Goal: Task Accomplishment & Management: Use online tool/utility

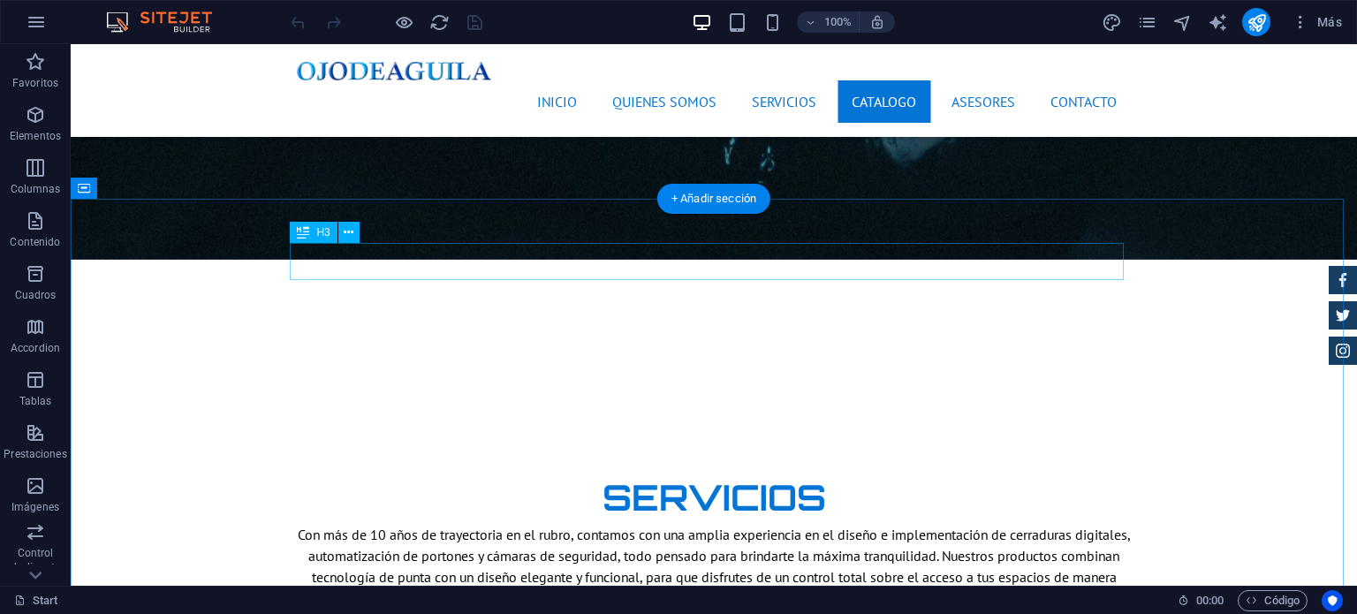
scroll to position [3005, 0]
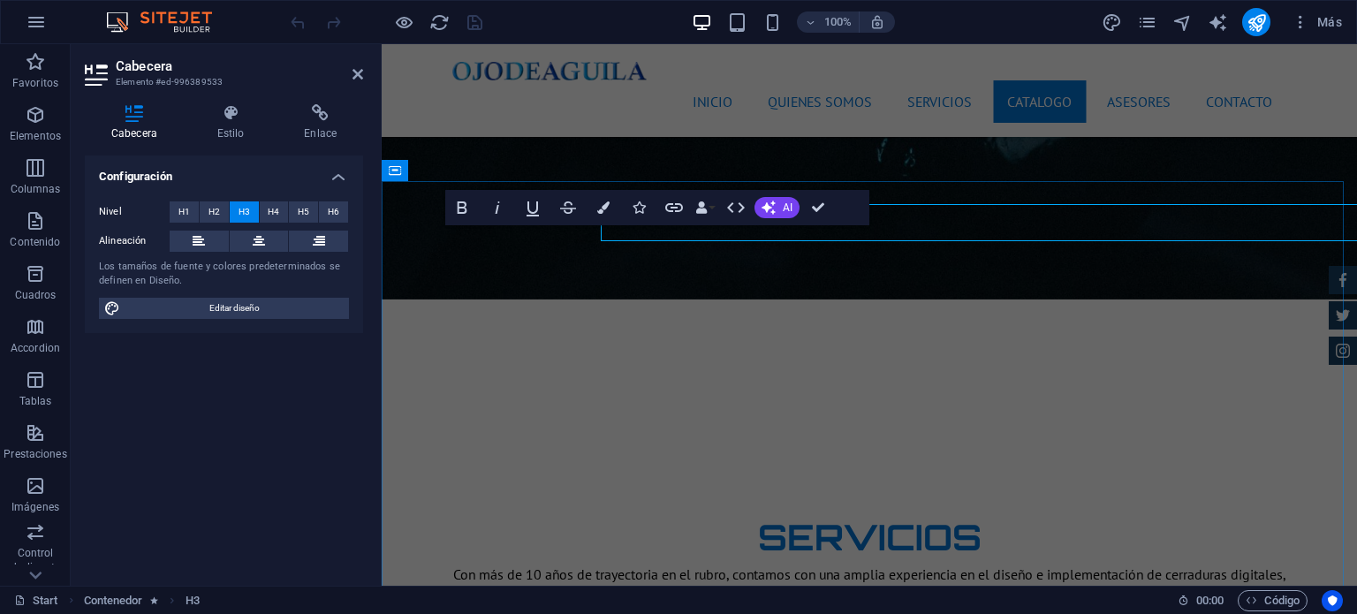
scroll to position [3026, 0]
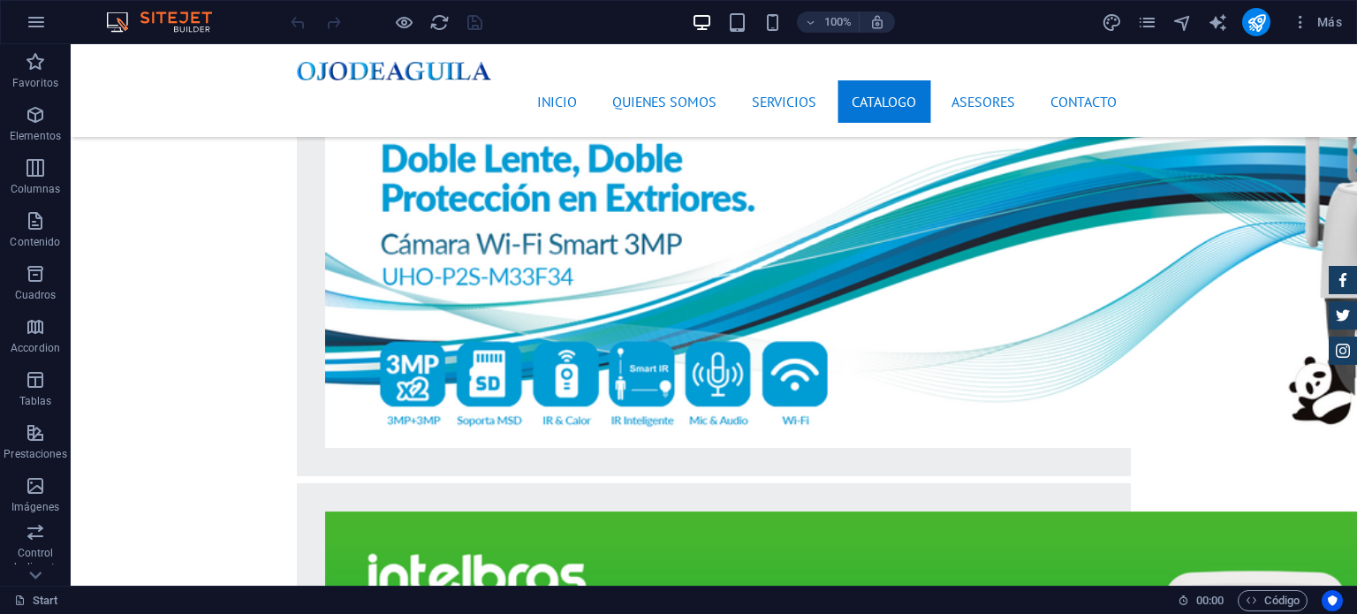
scroll to position [4330, 0]
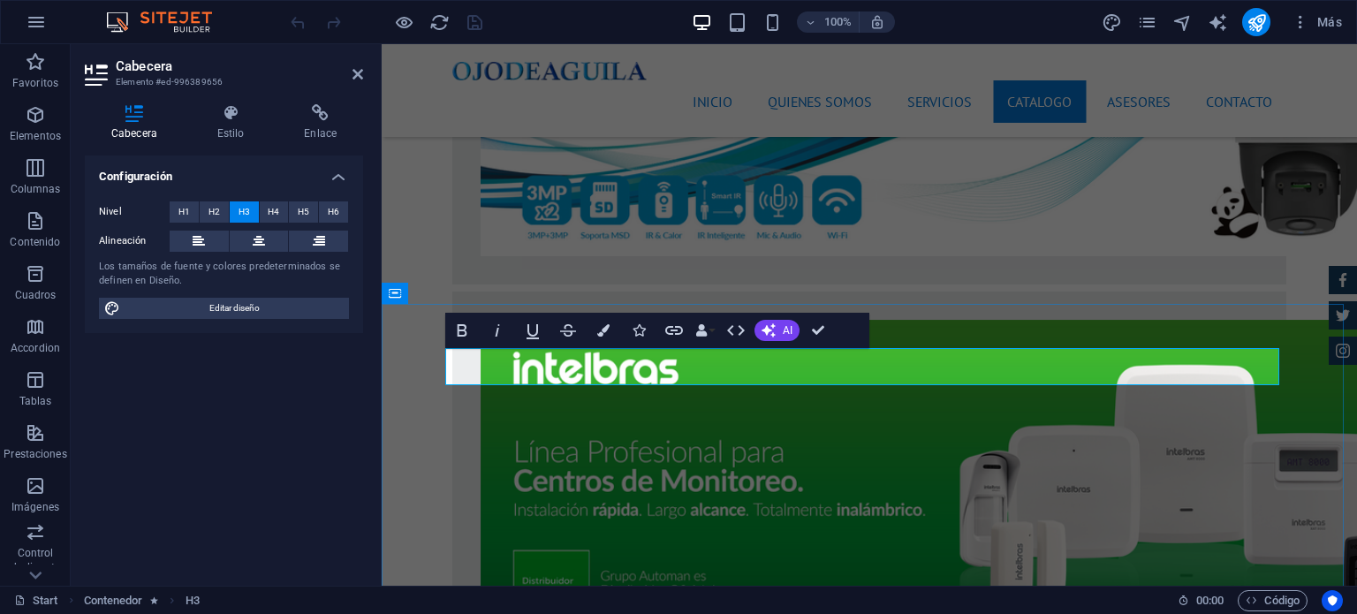
scroll to position [4351, 0]
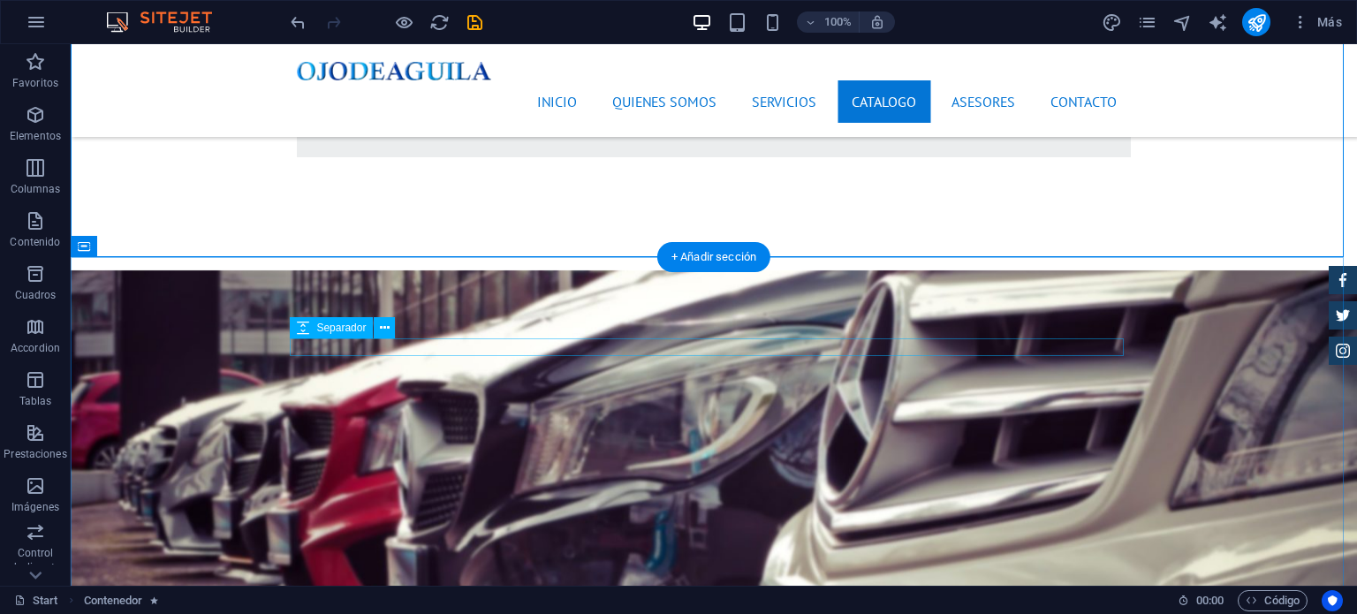
scroll to position [5214, 0]
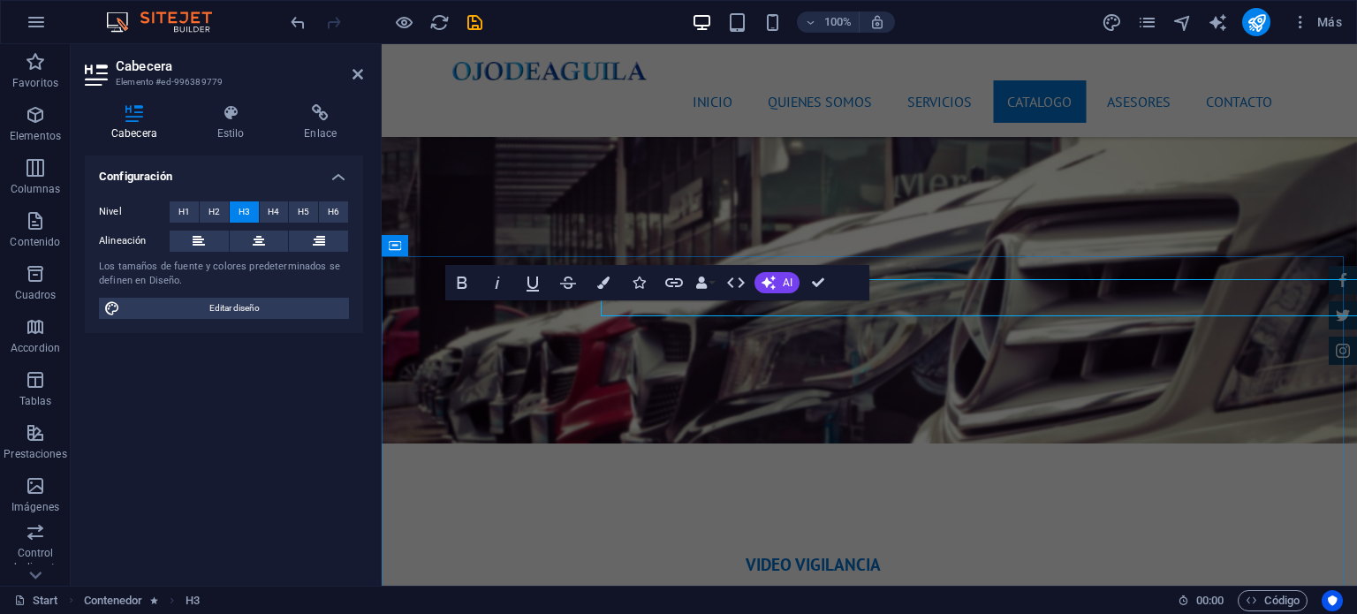
scroll to position [5235, 0]
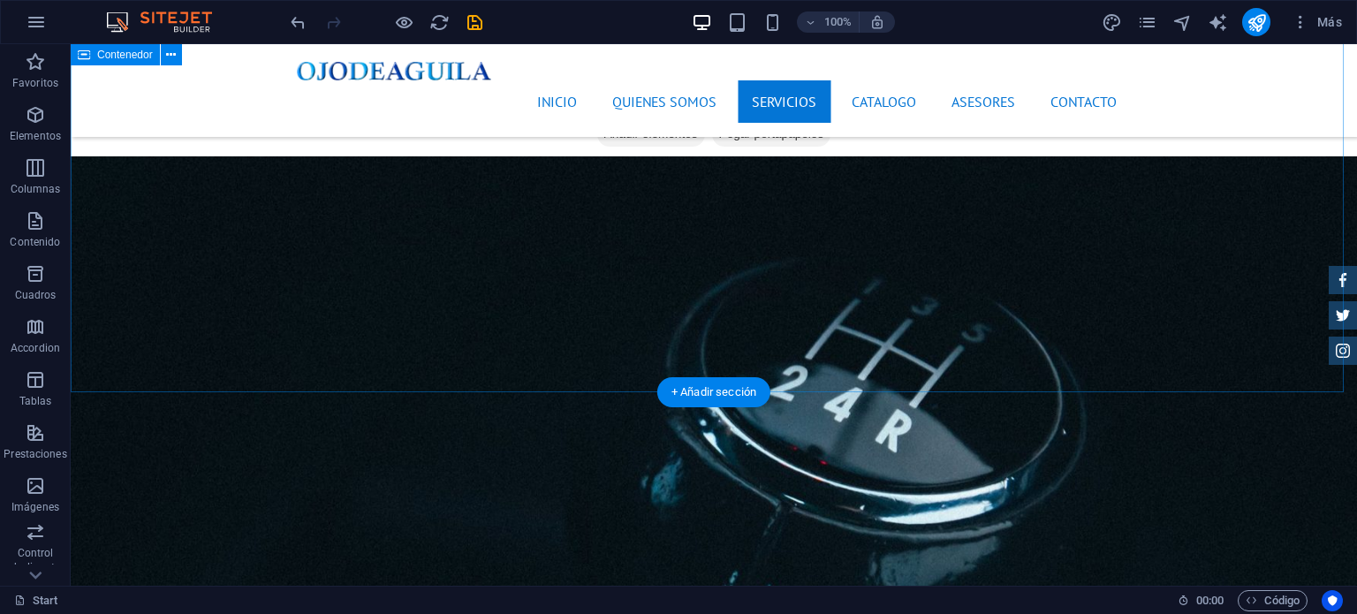
scroll to position [2121, 0]
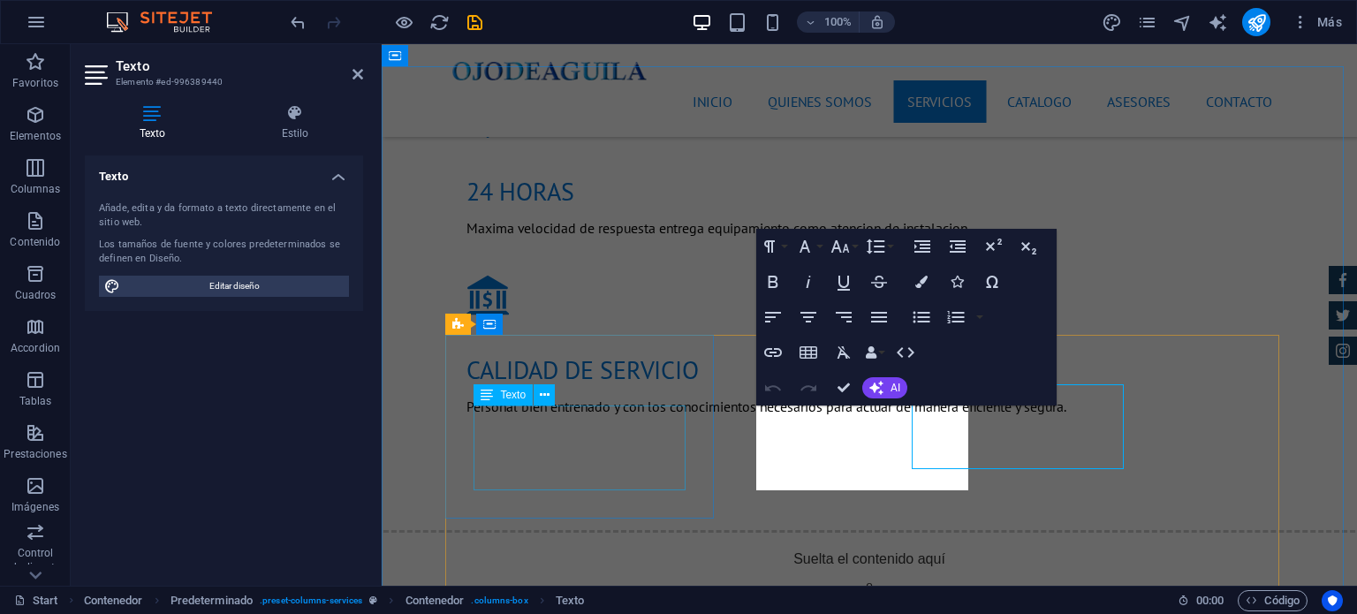
scroll to position [2142, 0]
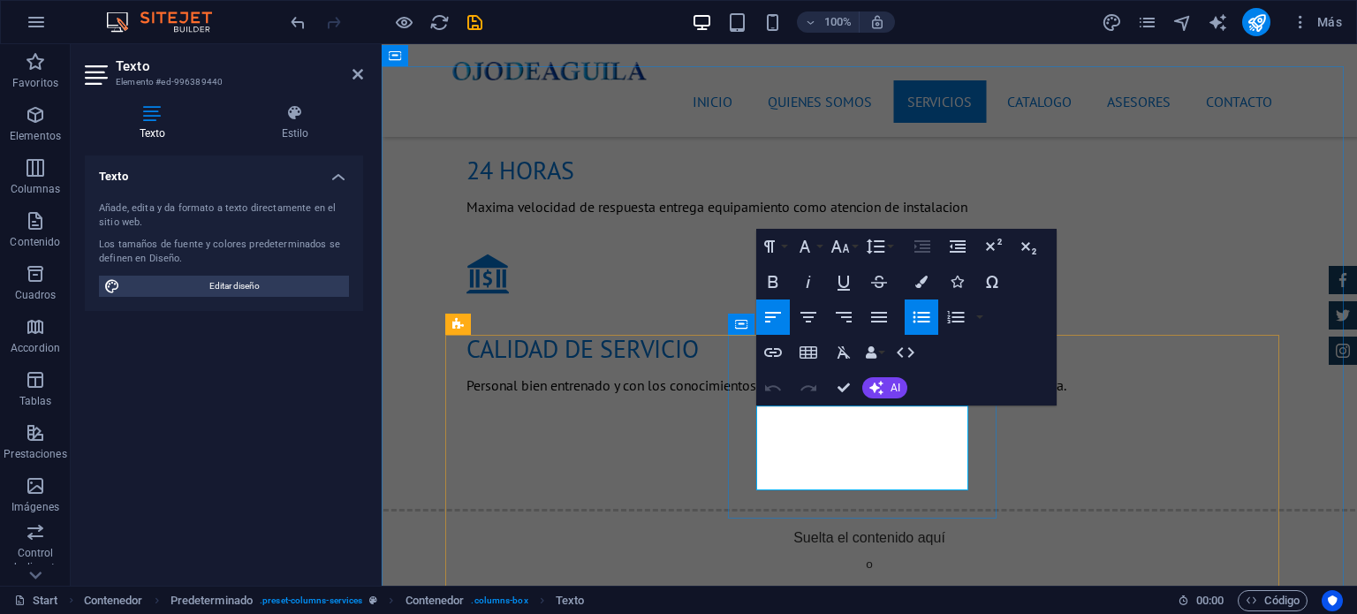
drag, startPoint x: 849, startPoint y: 417, endPoint x: 771, endPoint y: 416, distance: 78.7
drag, startPoint x: 851, startPoint y: 438, endPoint x: 773, endPoint y: 428, distance: 78.5
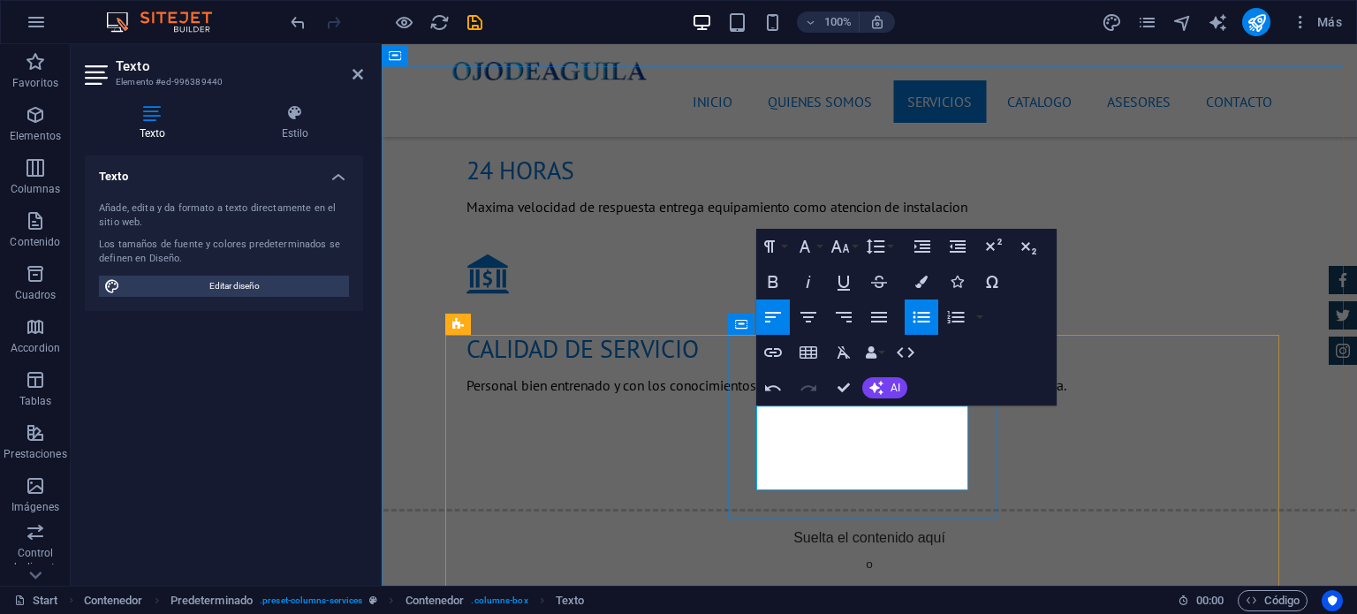
drag, startPoint x: 857, startPoint y: 437, endPoint x: 774, endPoint y: 439, distance: 83.1
drag, startPoint x: 827, startPoint y: 439, endPoint x: 774, endPoint y: 434, distance: 53.3
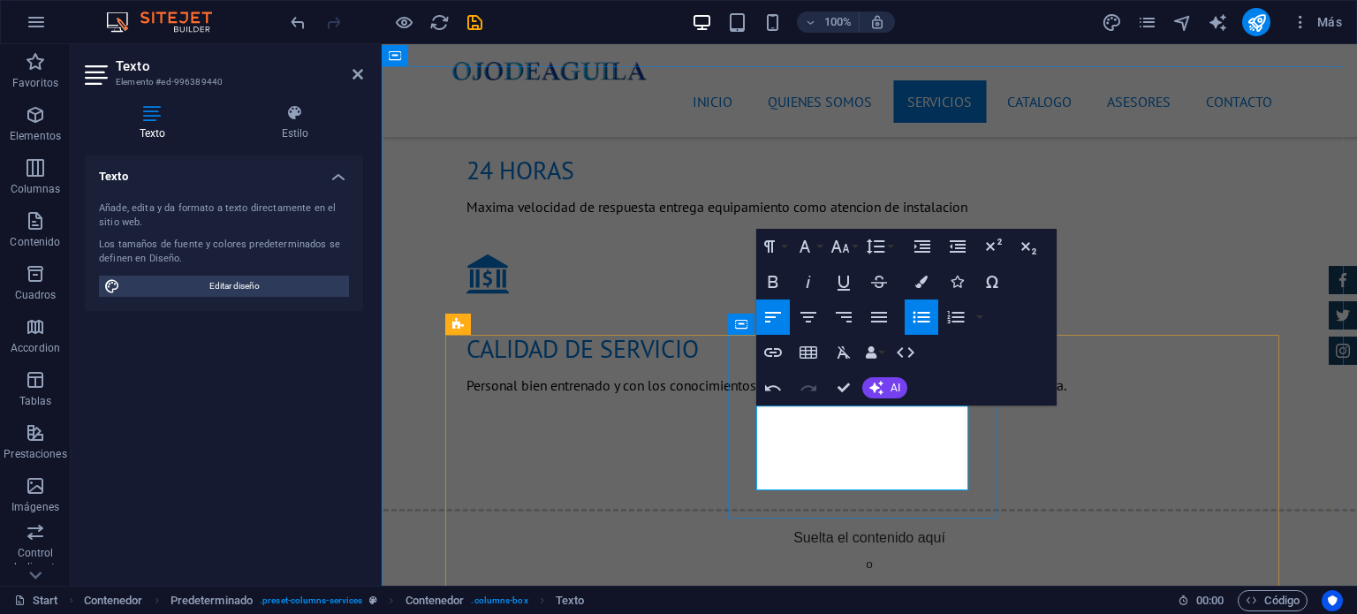
drag, startPoint x: 858, startPoint y: 458, endPoint x: 763, endPoint y: 460, distance: 95.5
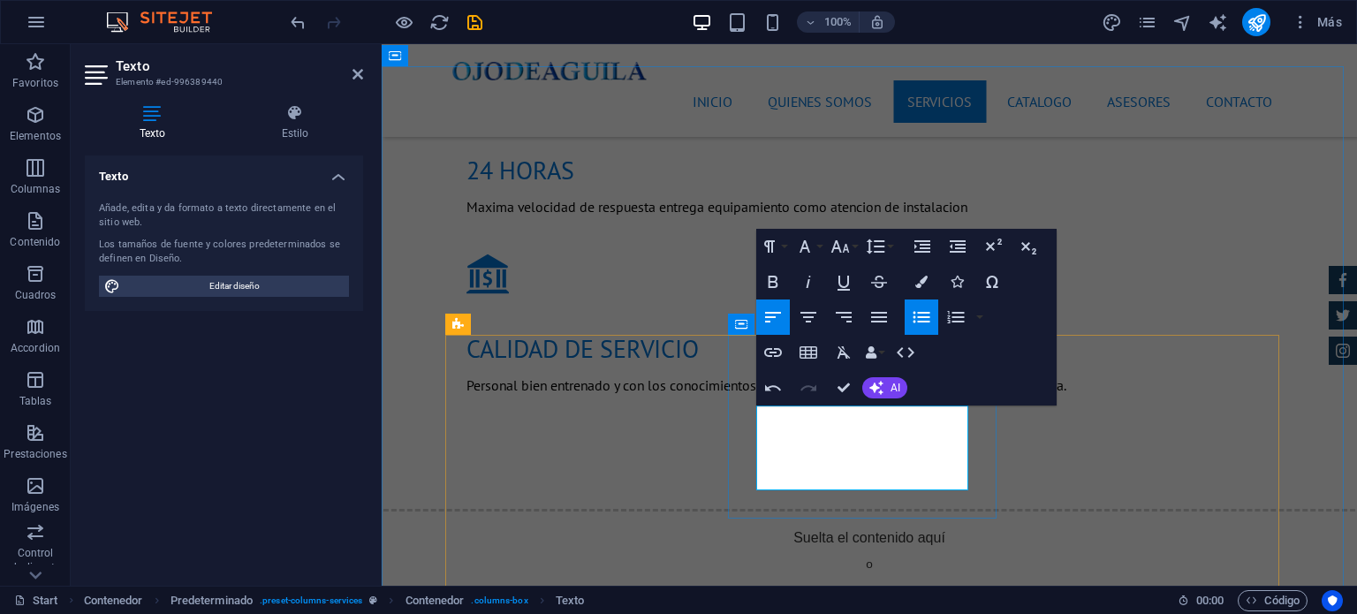
drag, startPoint x: 850, startPoint y: 483, endPoint x: 775, endPoint y: 477, distance: 75.4
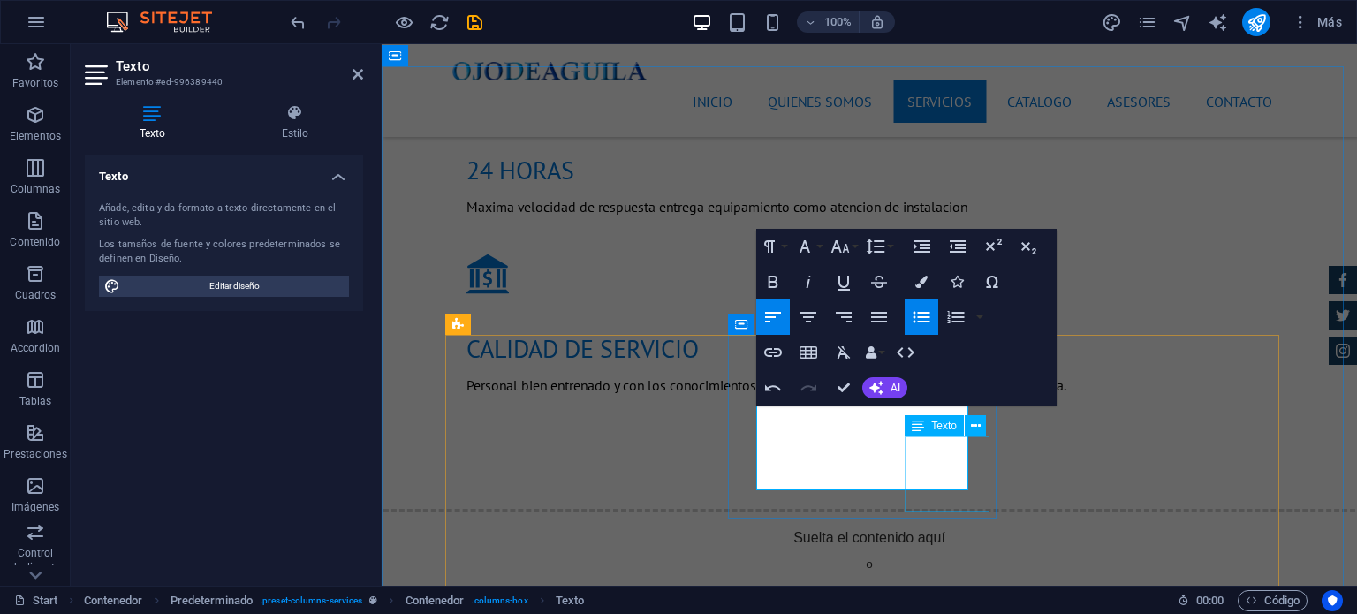
drag, startPoint x: 771, startPoint y: 457, endPoint x: 920, endPoint y: 456, distance: 149.3
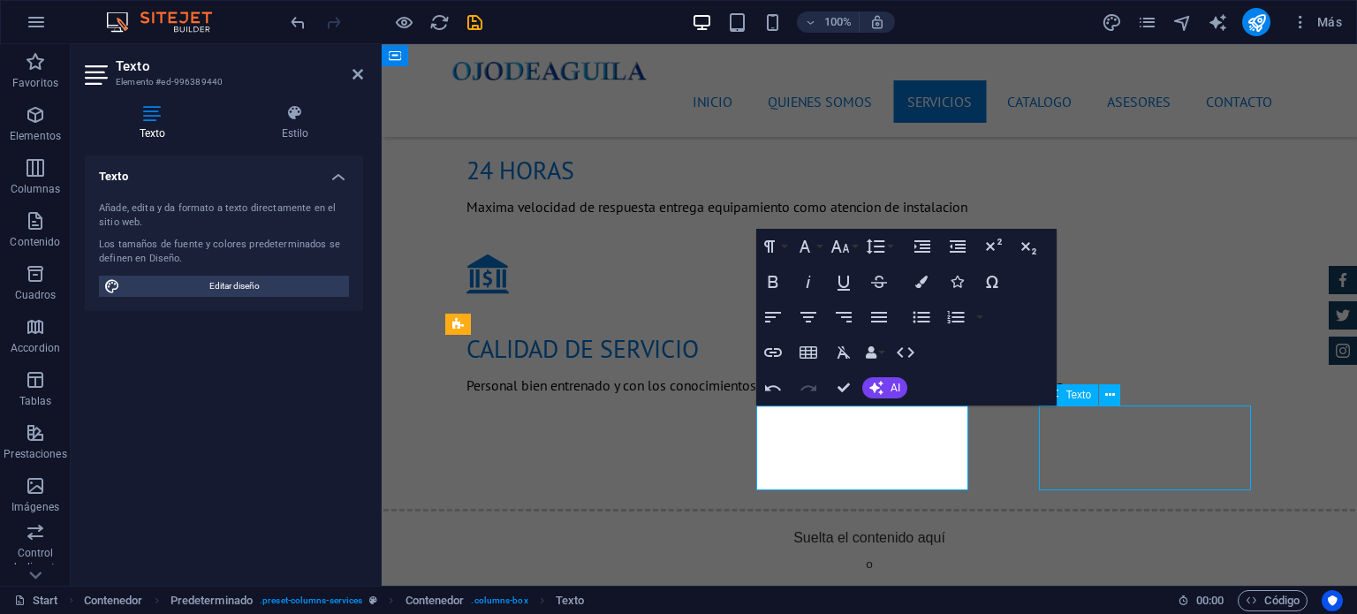
scroll to position [2121, 0]
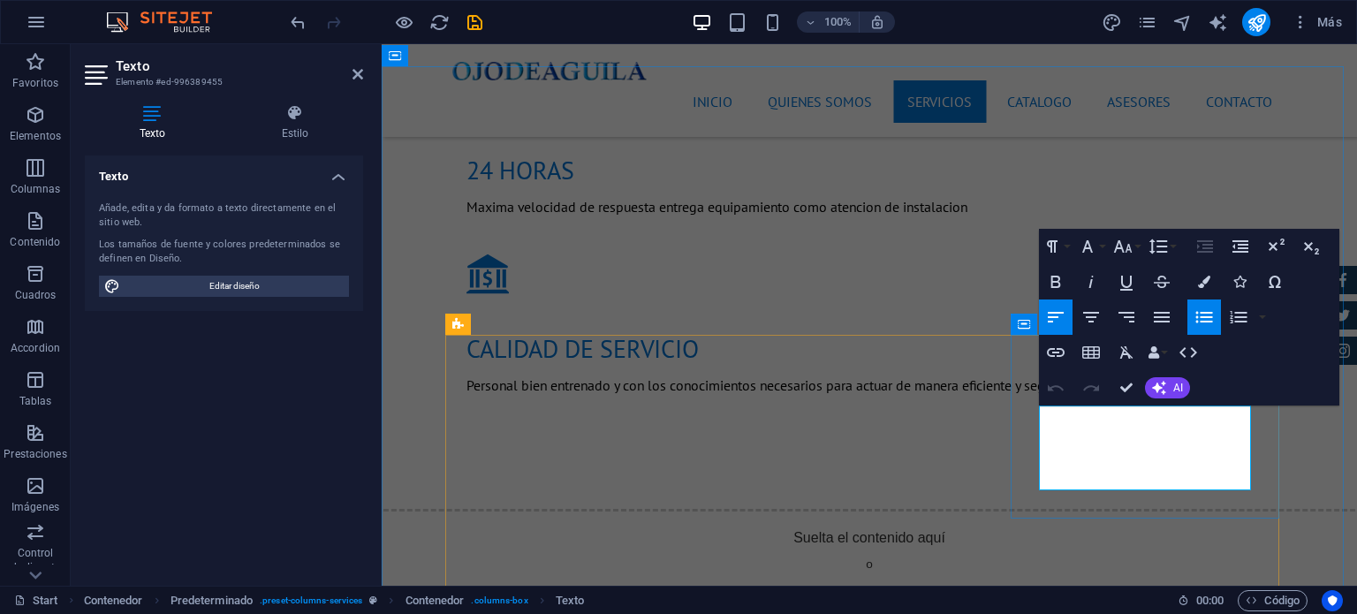
drag, startPoint x: 1137, startPoint y: 415, endPoint x: 1054, endPoint y: 419, distance: 83.1
drag, startPoint x: 1135, startPoint y: 439, endPoint x: 1051, endPoint y: 444, distance: 84.1
drag, startPoint x: 1138, startPoint y: 459, endPoint x: 1049, endPoint y: 460, distance: 89.3
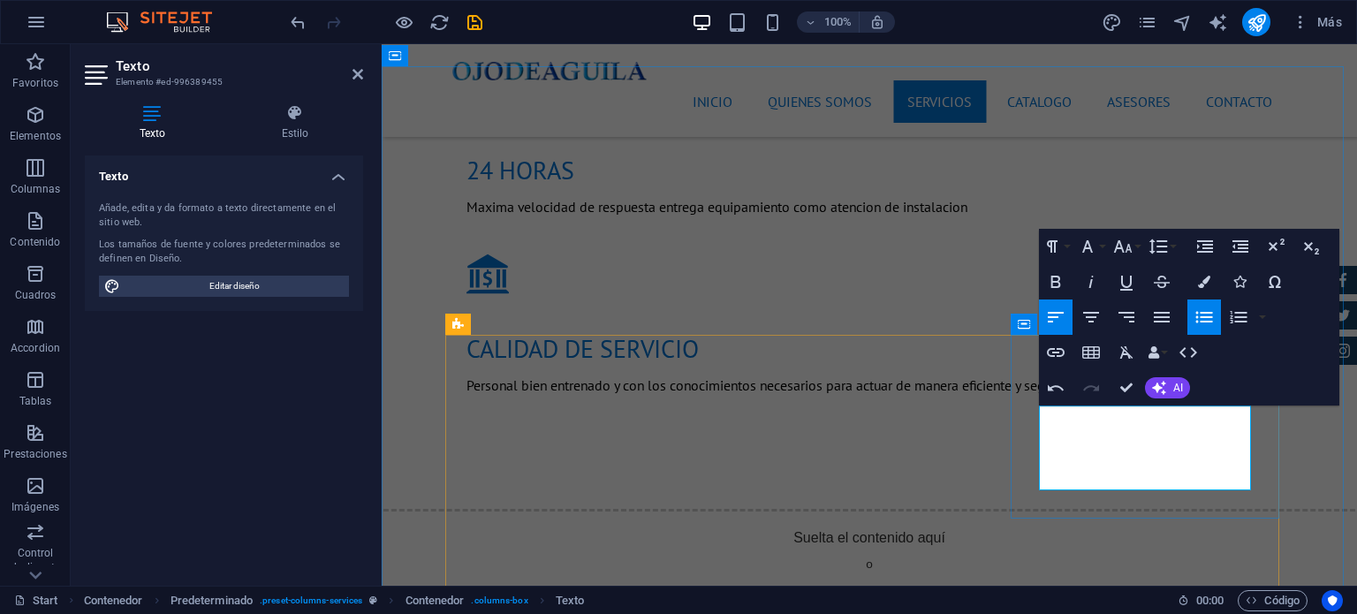
drag, startPoint x: 1128, startPoint y: 481, endPoint x: 1042, endPoint y: 480, distance: 85.7
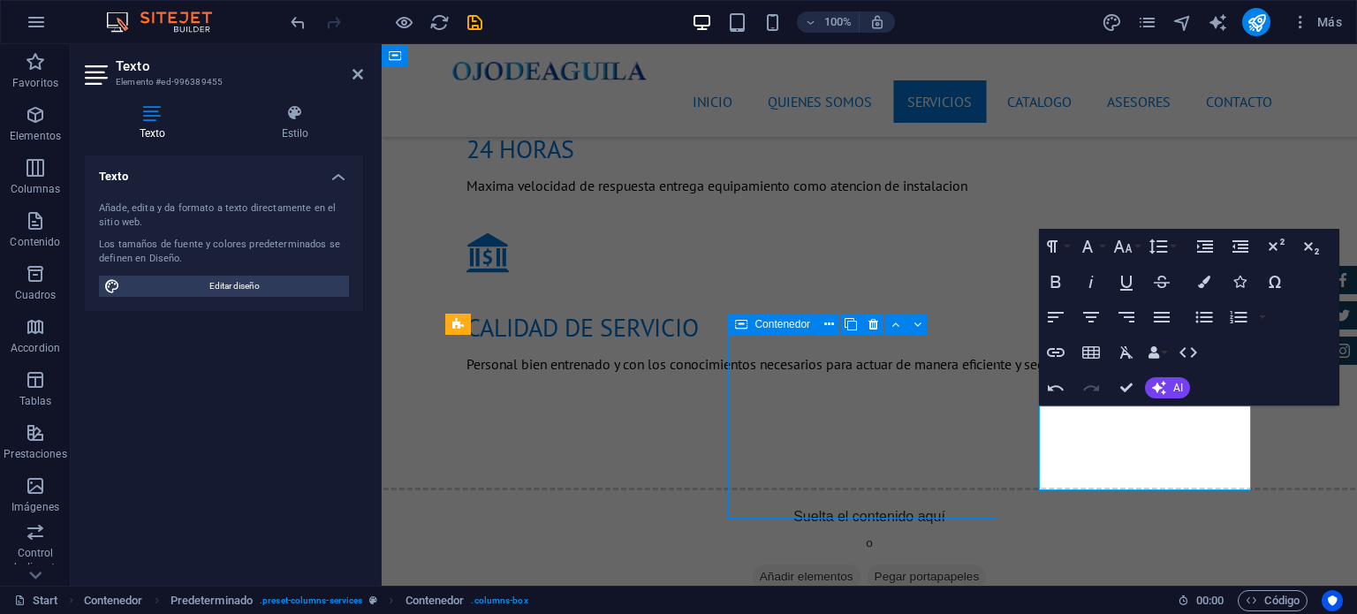
scroll to position [2121, 0]
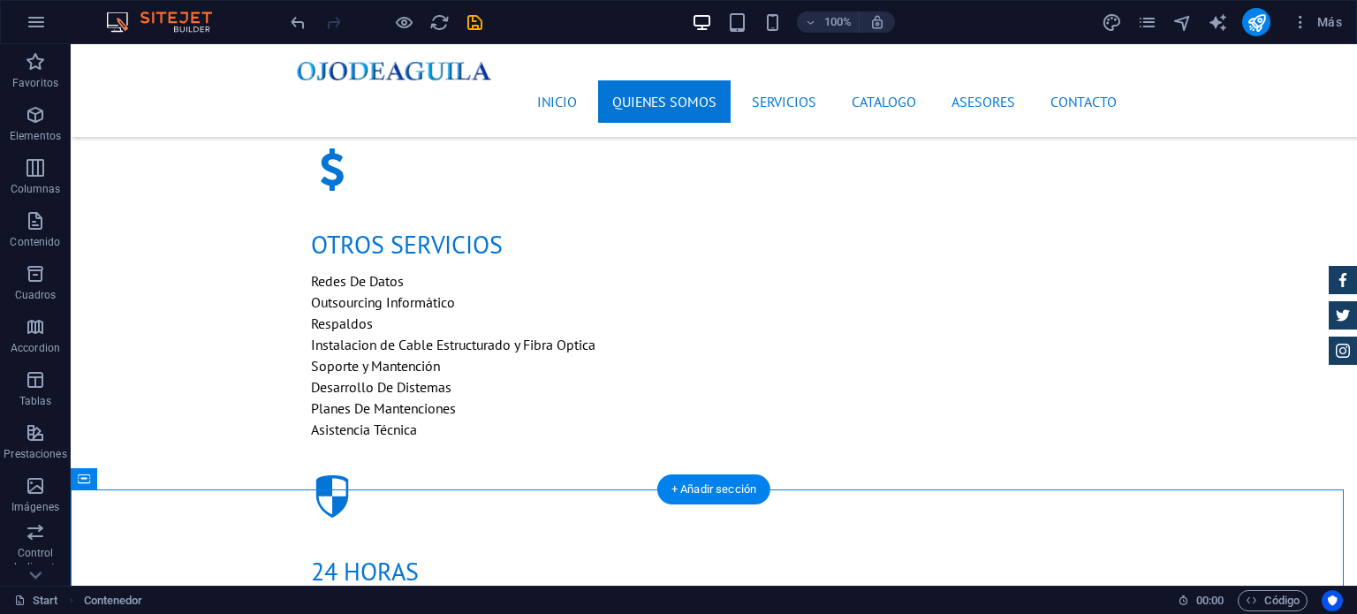
scroll to position [1591, 0]
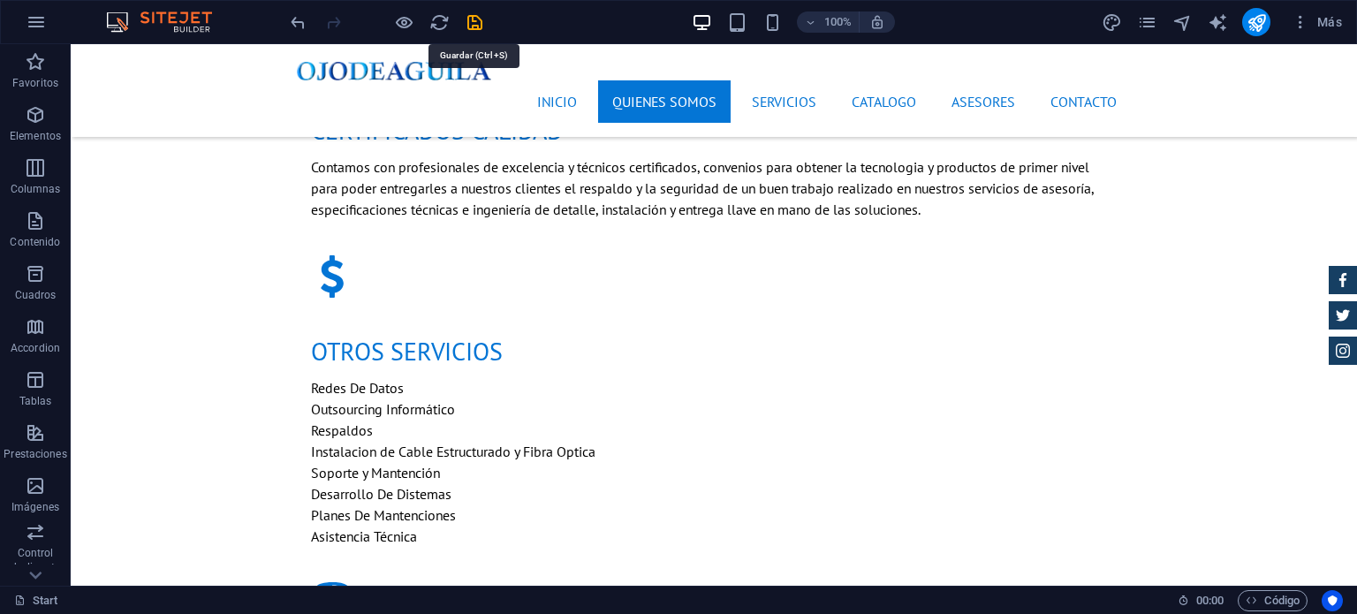
click at [475, 20] on icon "save" at bounding box center [475, 22] width 20 height 20
checkbox input "false"
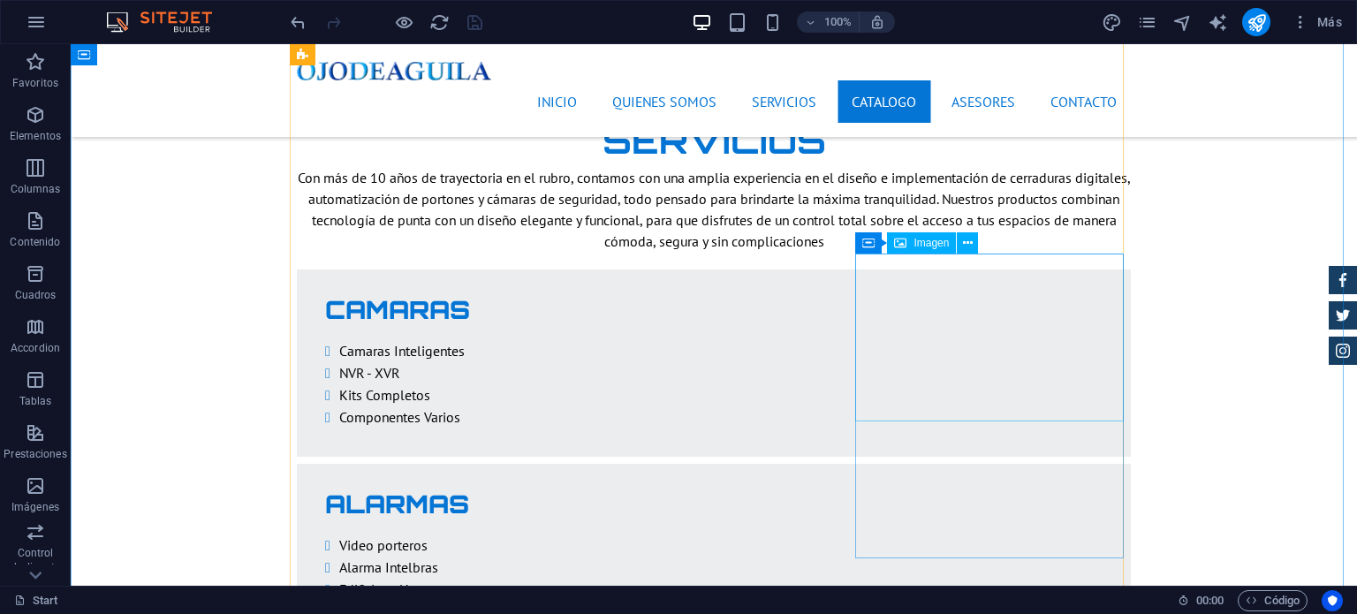
scroll to position [3181, 0]
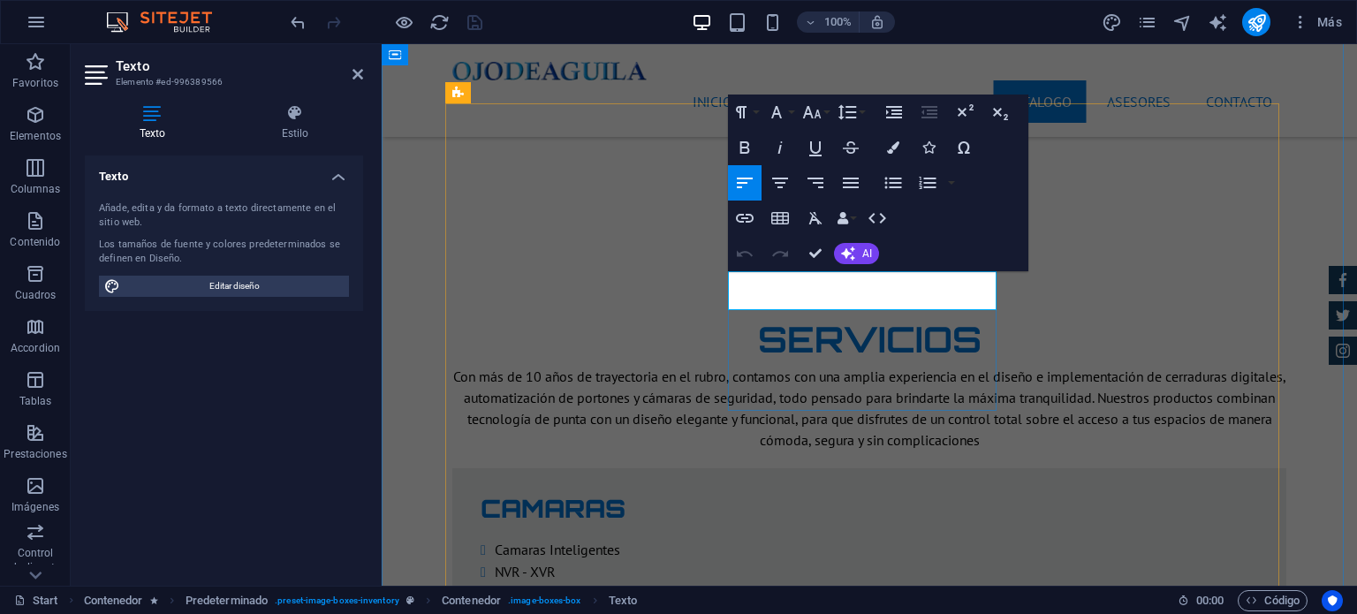
drag, startPoint x: 976, startPoint y: 296, endPoint x: 927, endPoint y: 296, distance: 49.5
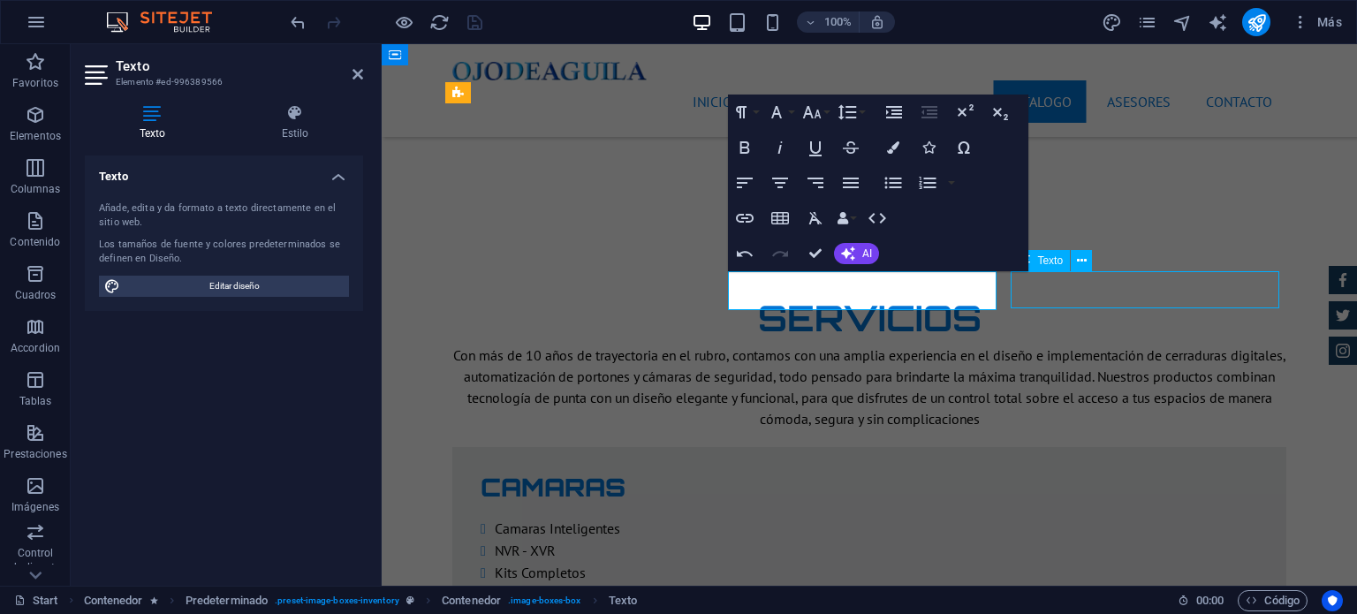
scroll to position [3181, 0]
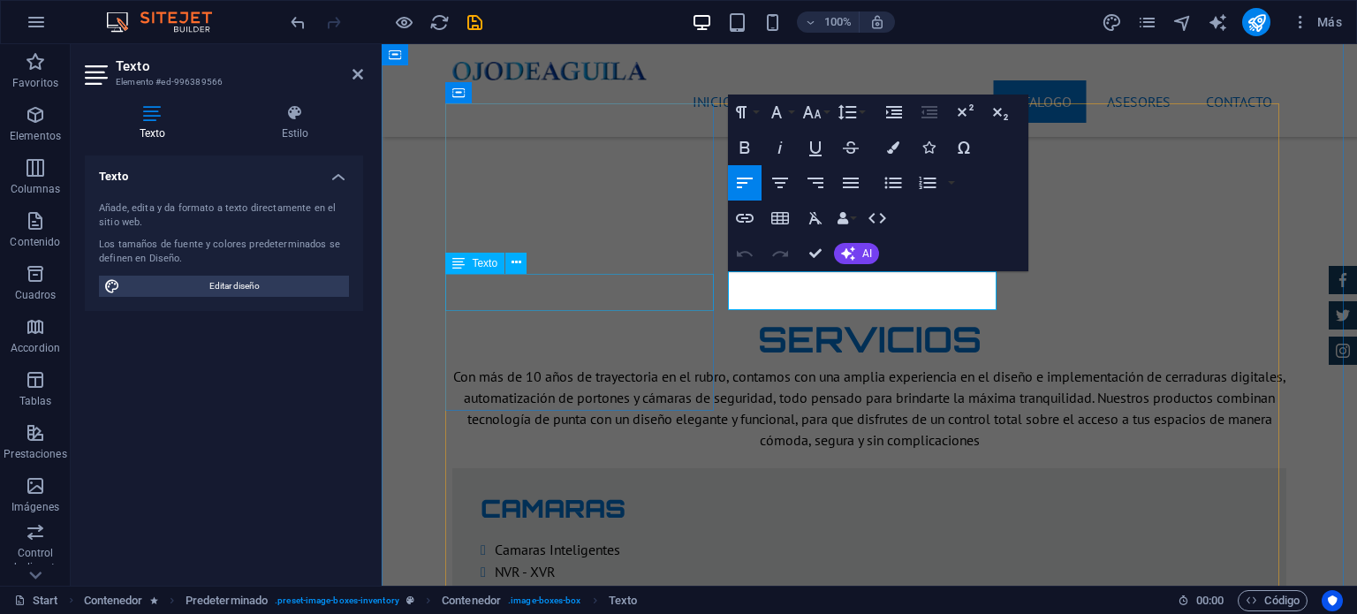
drag, startPoint x: 859, startPoint y: 303, endPoint x: 700, endPoint y: 291, distance: 159.5
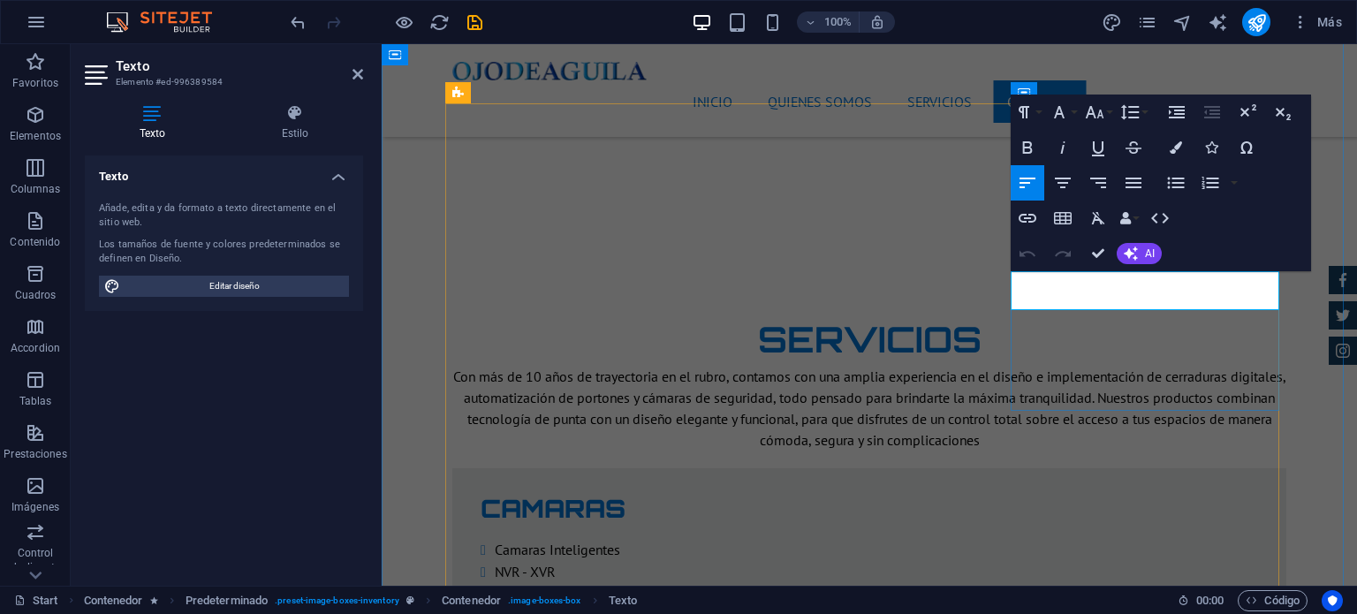
drag, startPoint x: 1144, startPoint y: 299, endPoint x: 992, endPoint y: 301, distance: 152.0
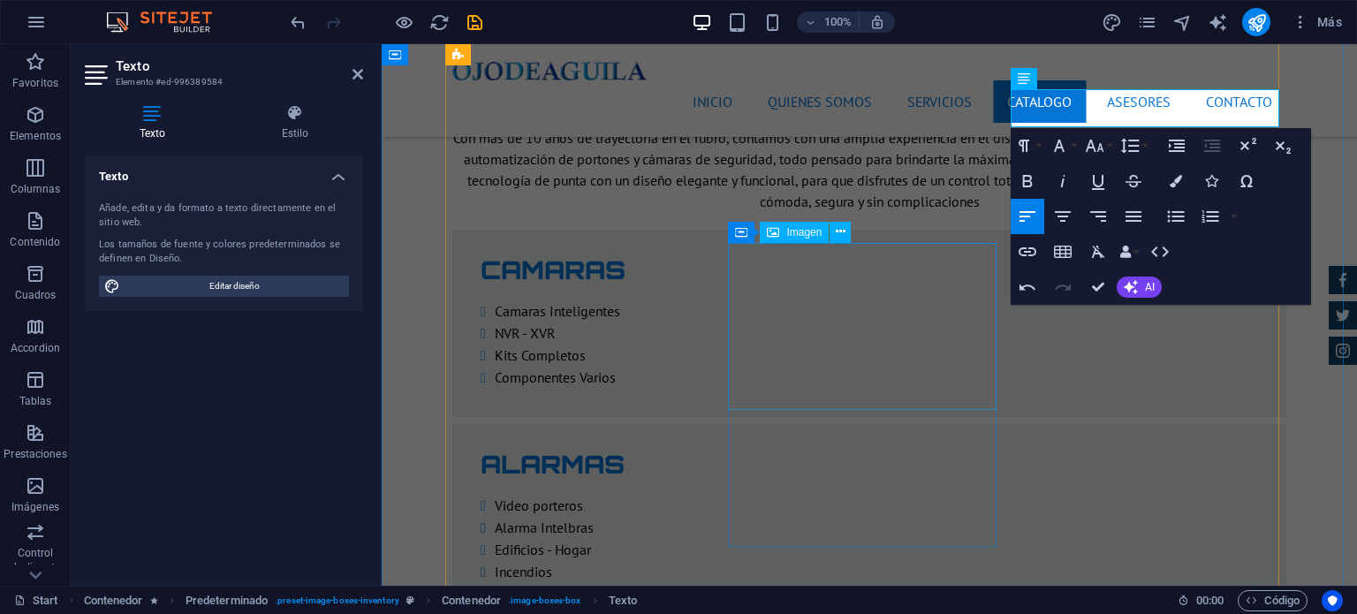
scroll to position [3468, 0]
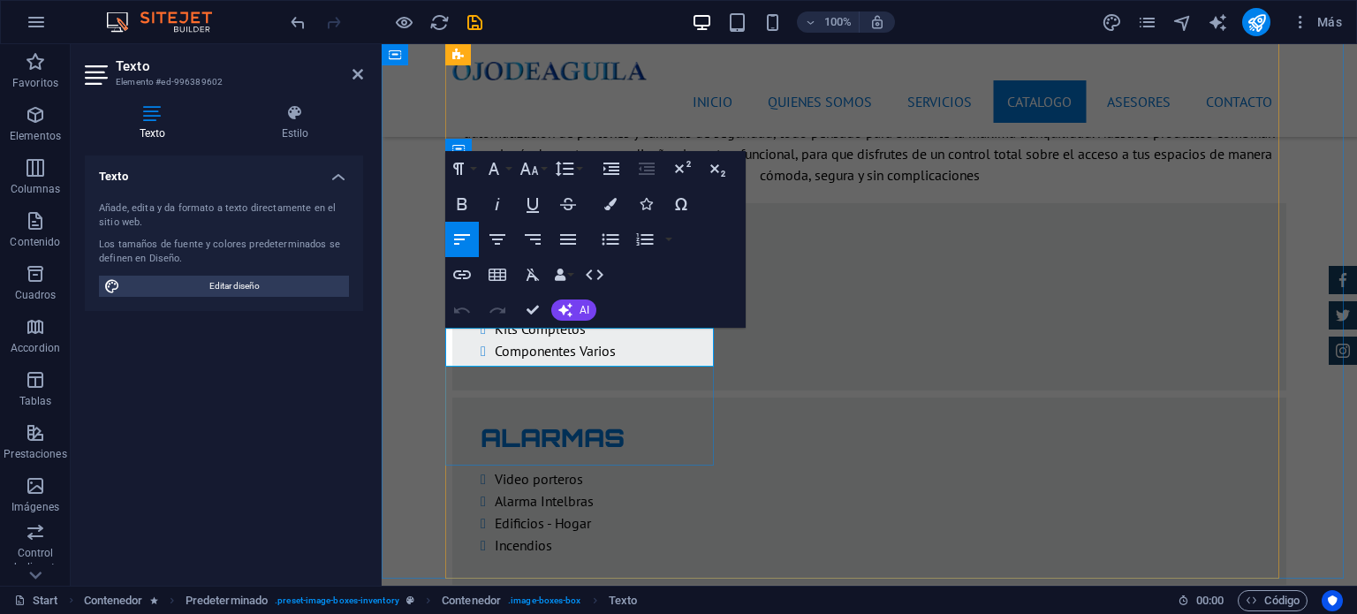
drag, startPoint x: 547, startPoint y: 353, endPoint x: 448, endPoint y: 359, distance: 99.1
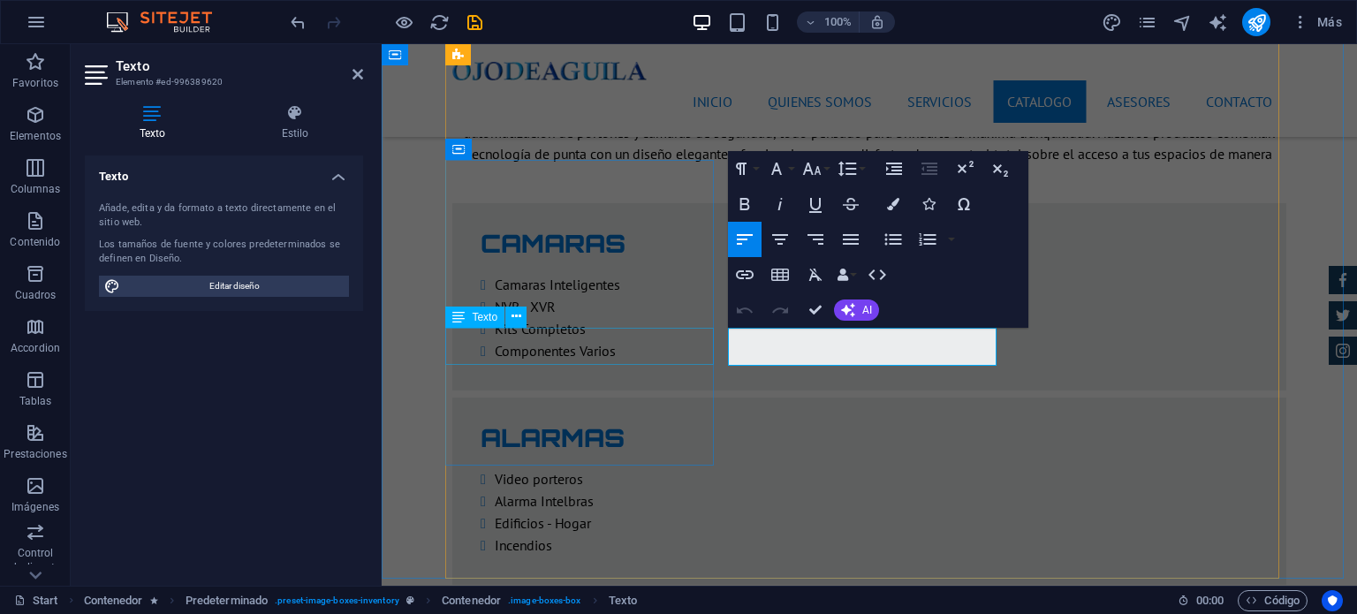
drag, startPoint x: 795, startPoint y: 354, endPoint x: 697, endPoint y: 356, distance: 98.1
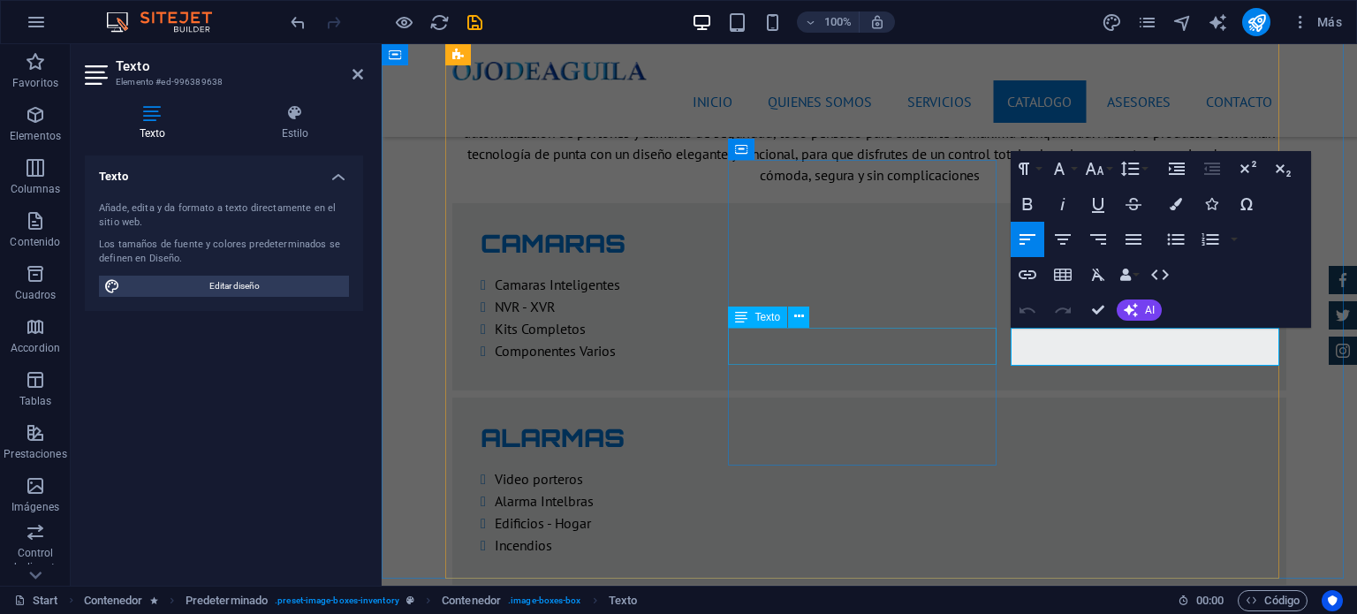
drag, startPoint x: 1104, startPoint y: 352, endPoint x: 961, endPoint y: 358, distance: 142.4
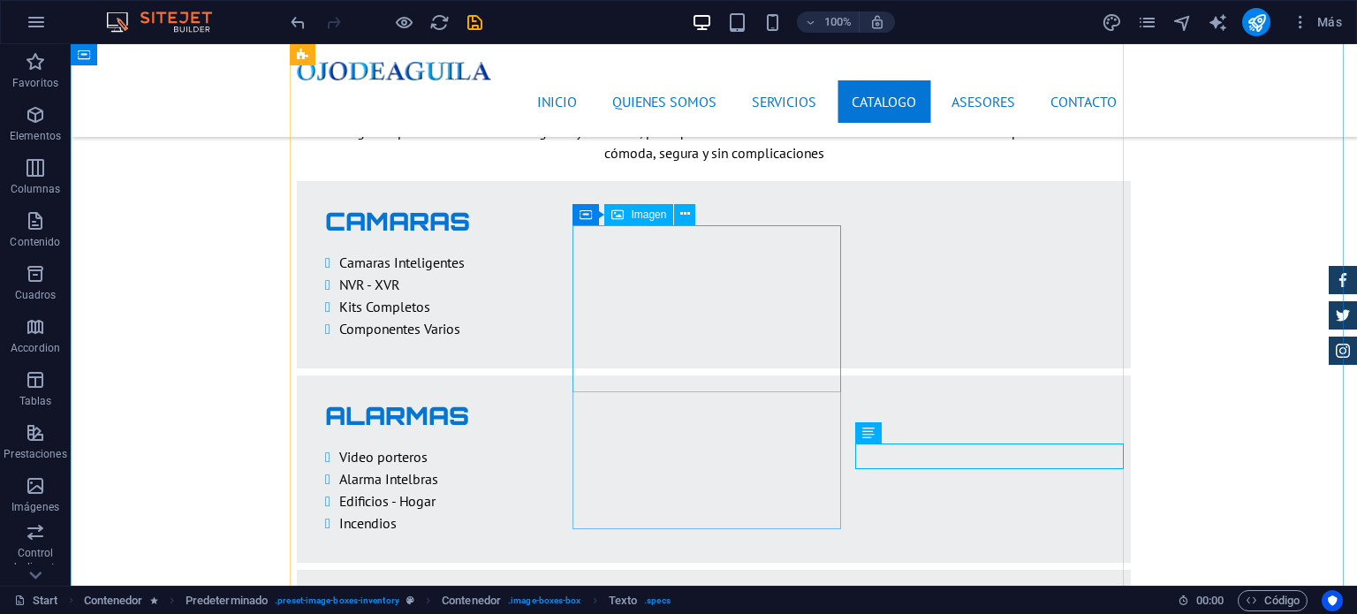
scroll to position [3181, 0]
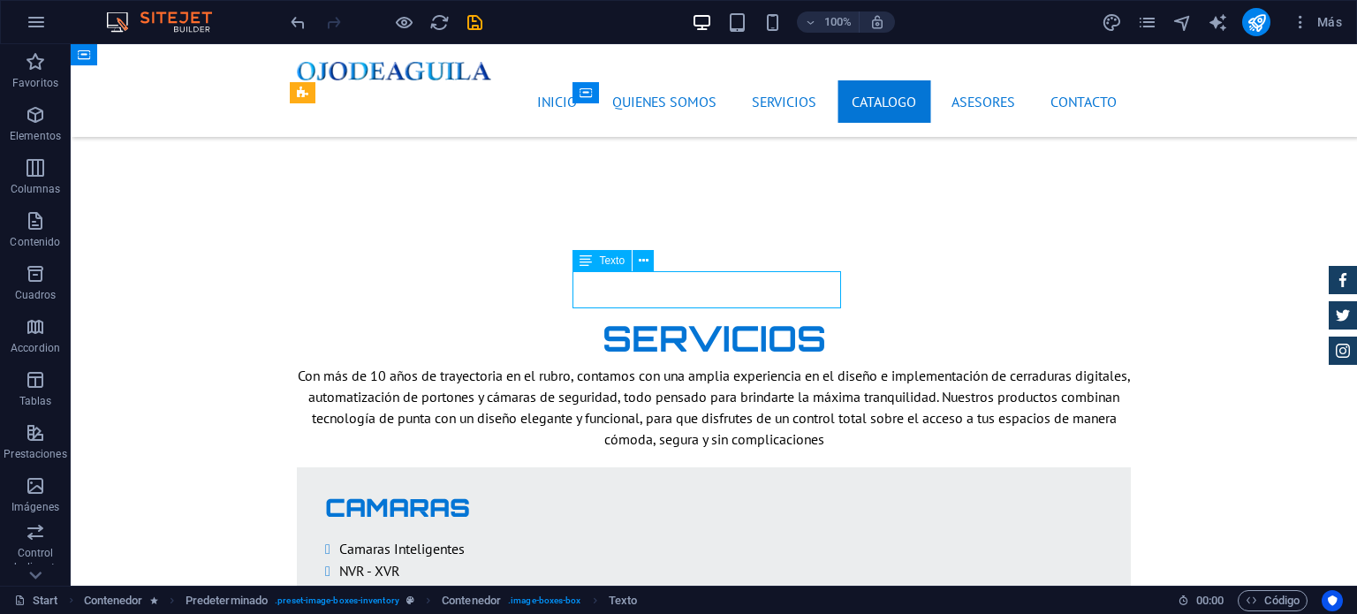
scroll to position [3202, 0]
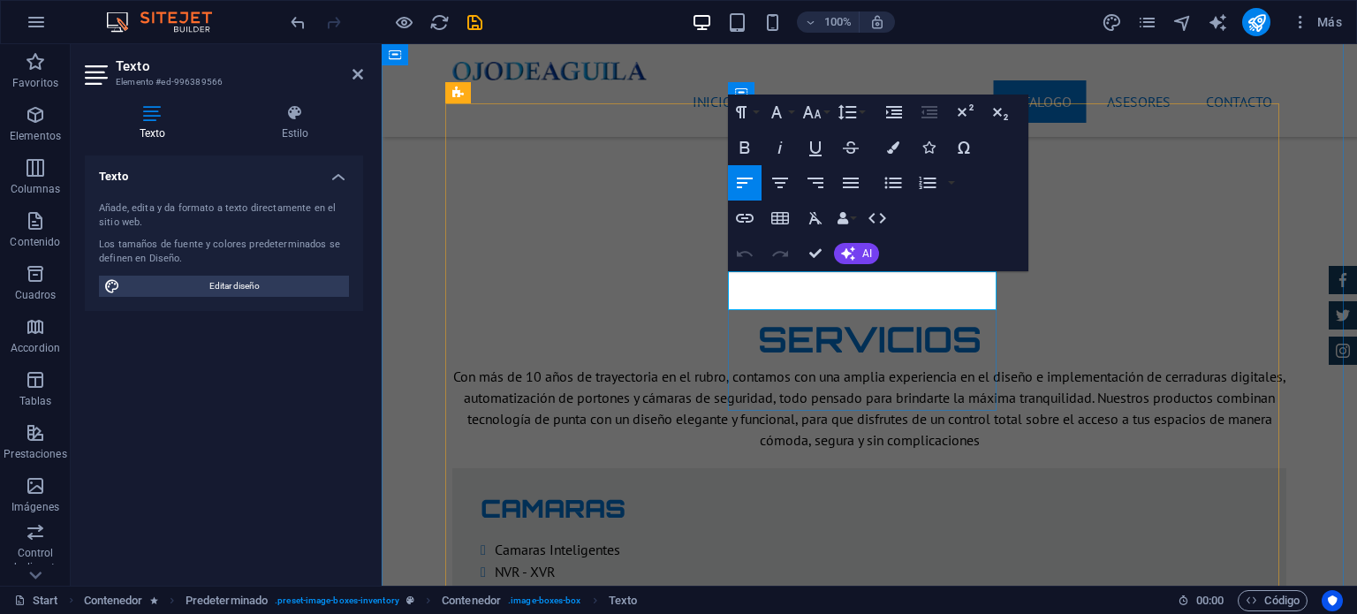
drag, startPoint x: 973, startPoint y: 293, endPoint x: 893, endPoint y: 300, distance: 80.7
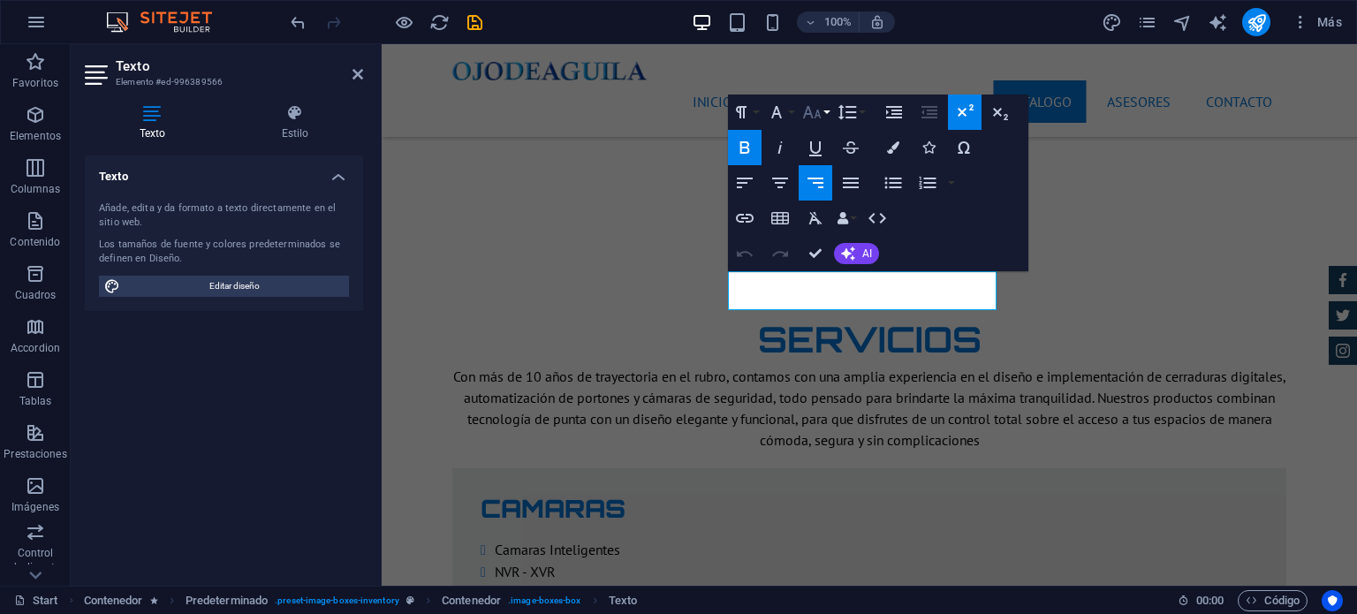
click at [812, 119] on icon "button" at bounding box center [811, 112] width 21 height 21
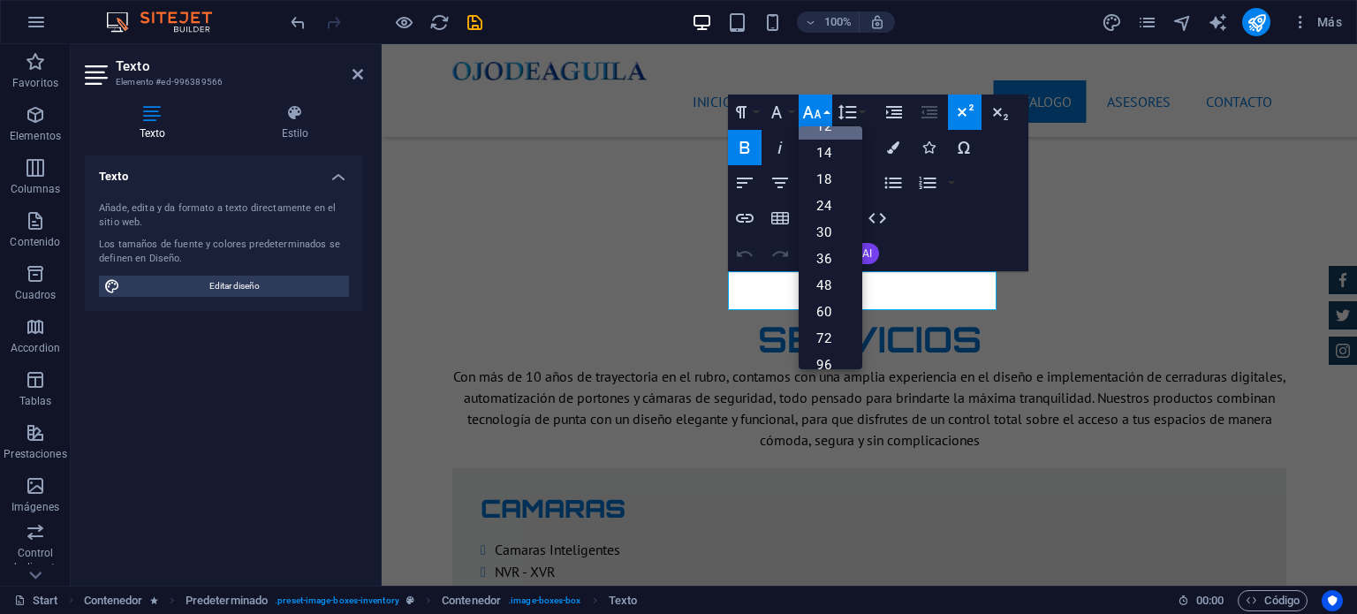
click at [812, 119] on icon "button" at bounding box center [811, 112] width 21 height 21
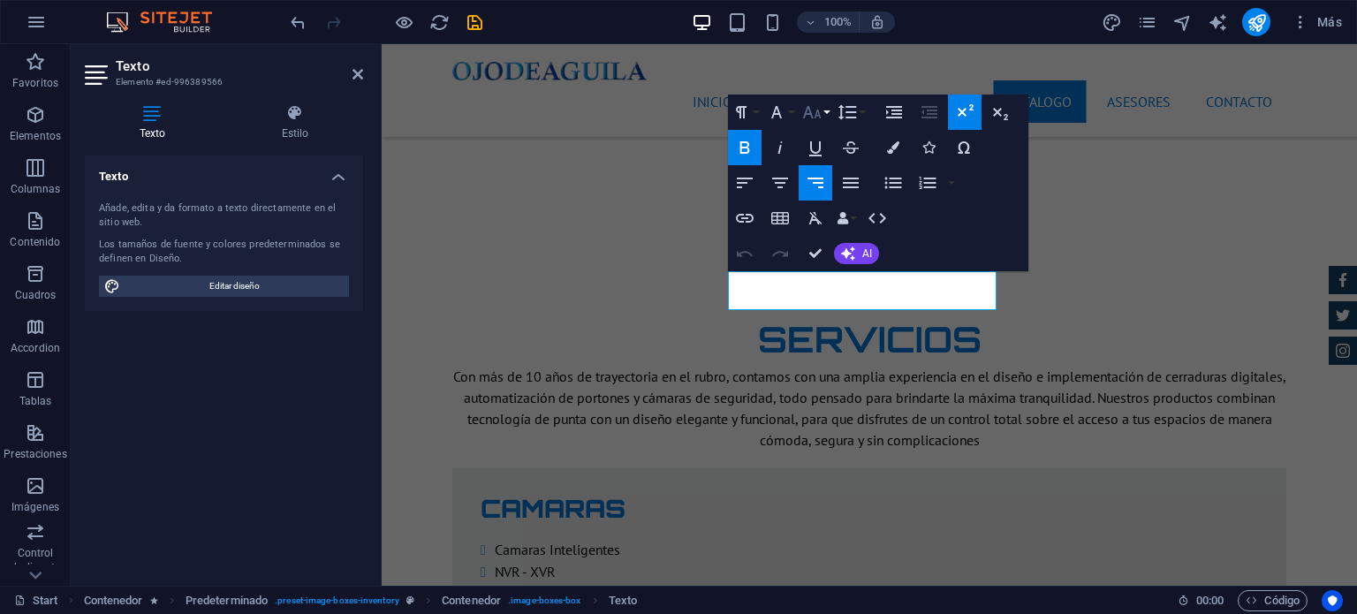
click at [812, 118] on icon "button" at bounding box center [811, 112] width 21 height 21
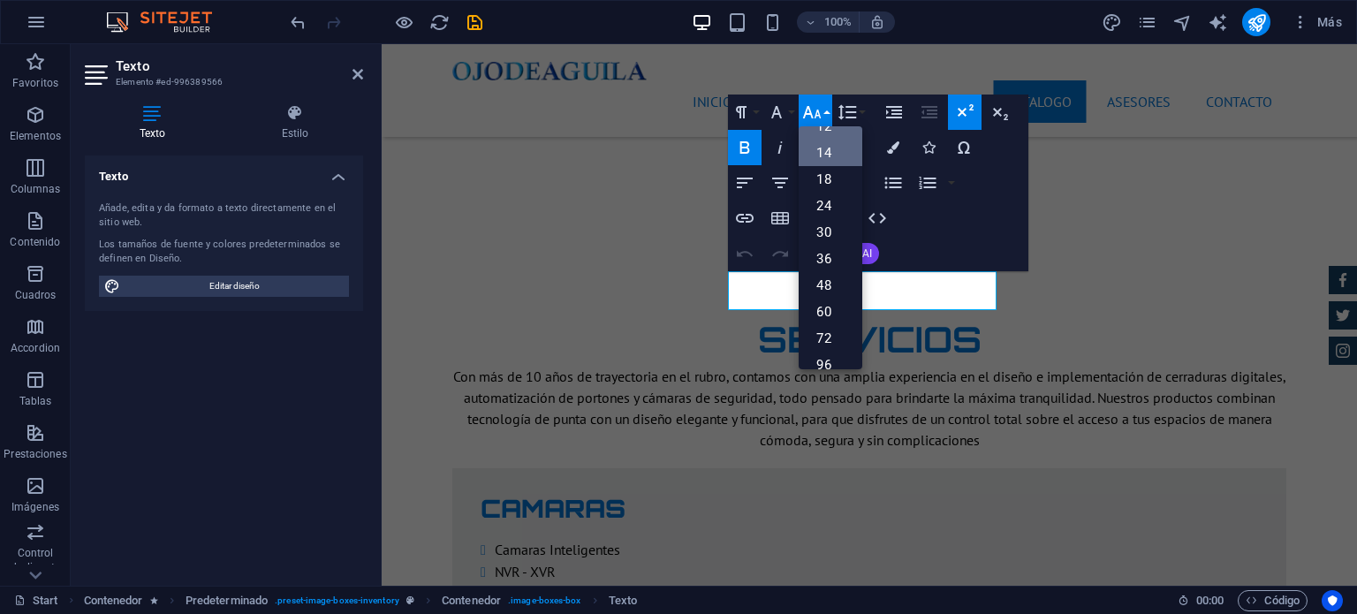
click at [824, 151] on link "14" at bounding box center [831, 153] width 64 height 27
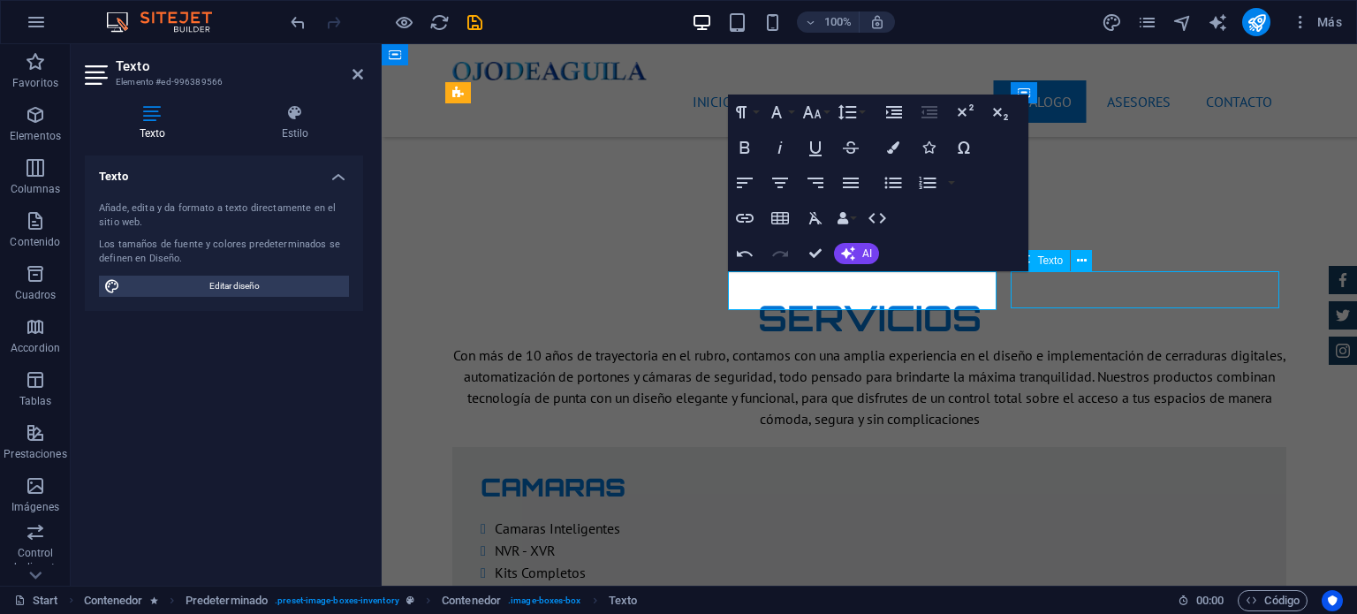
scroll to position [3181, 0]
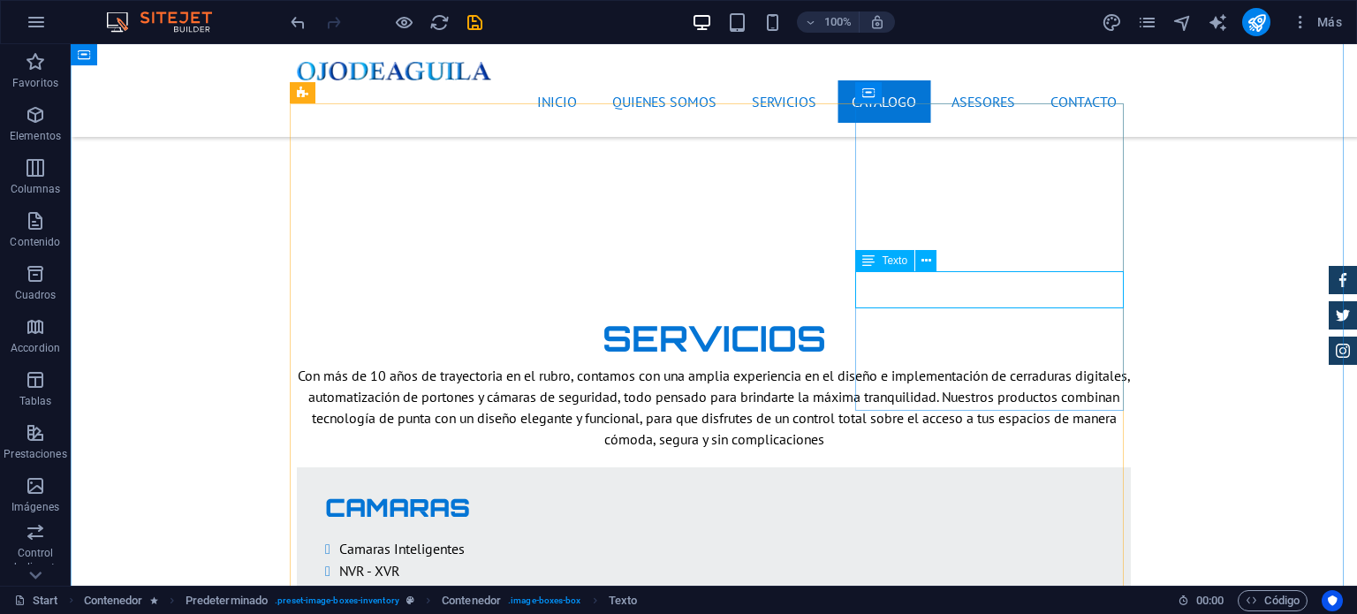
scroll to position [3202, 0]
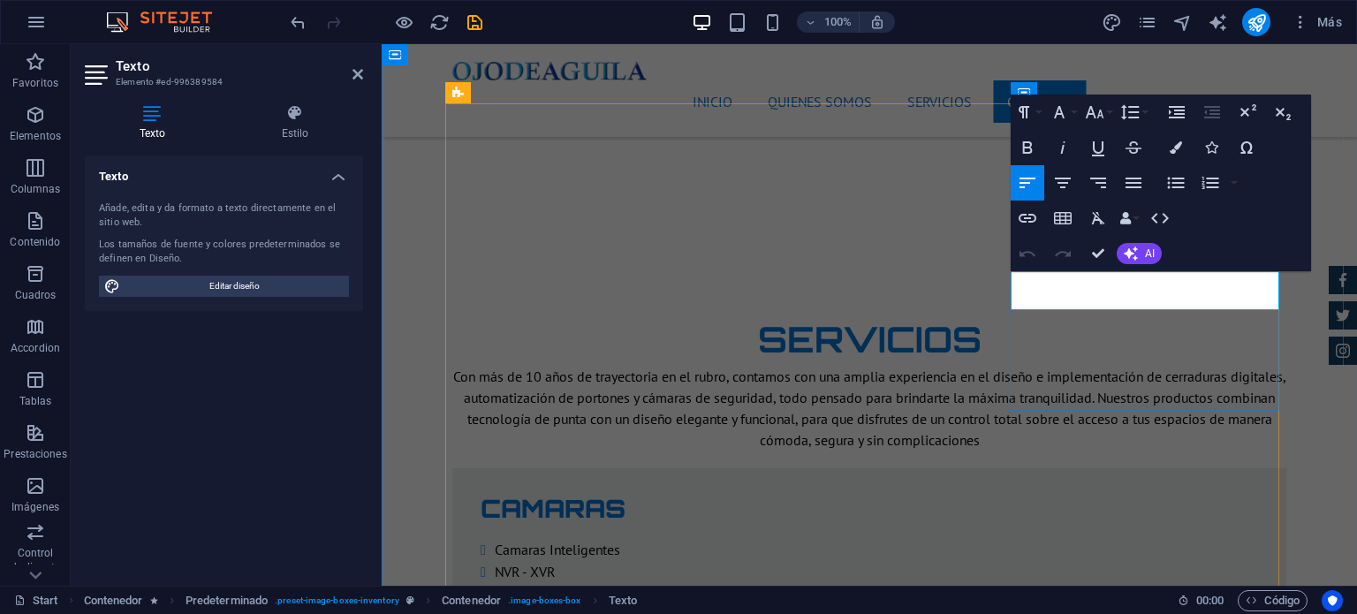
drag, startPoint x: 1253, startPoint y: 298, endPoint x: 1209, endPoint y: 300, distance: 44.2
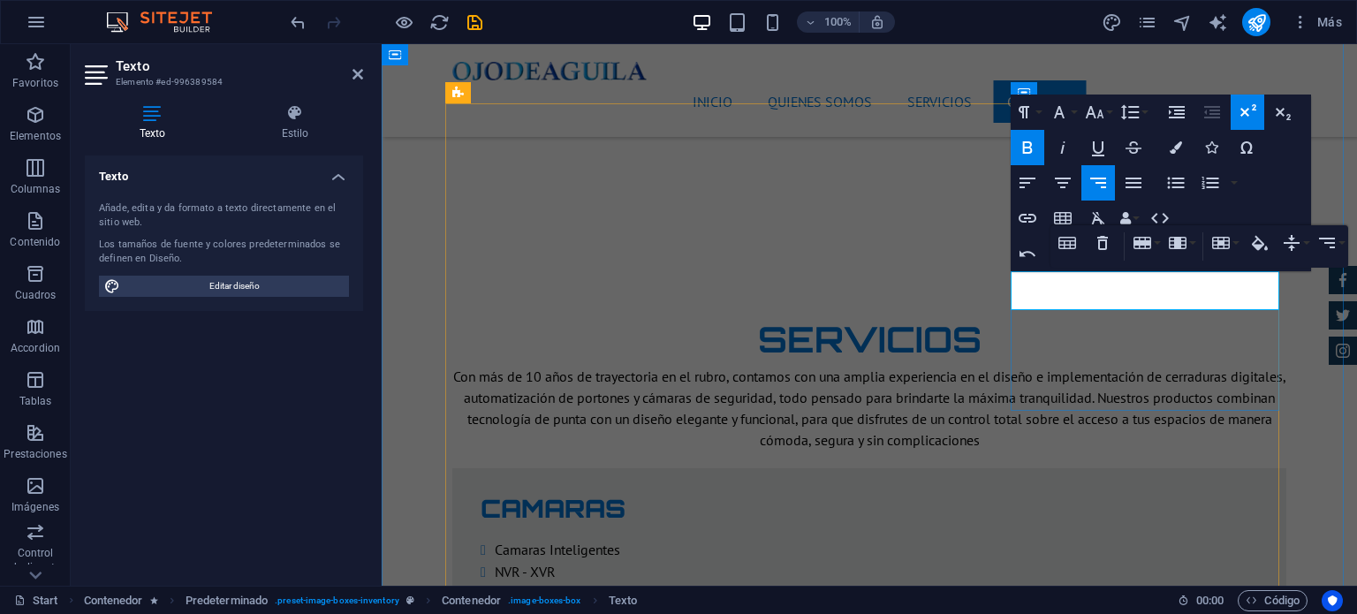
drag, startPoint x: 1259, startPoint y: 289, endPoint x: 1209, endPoint y: 289, distance: 50.4
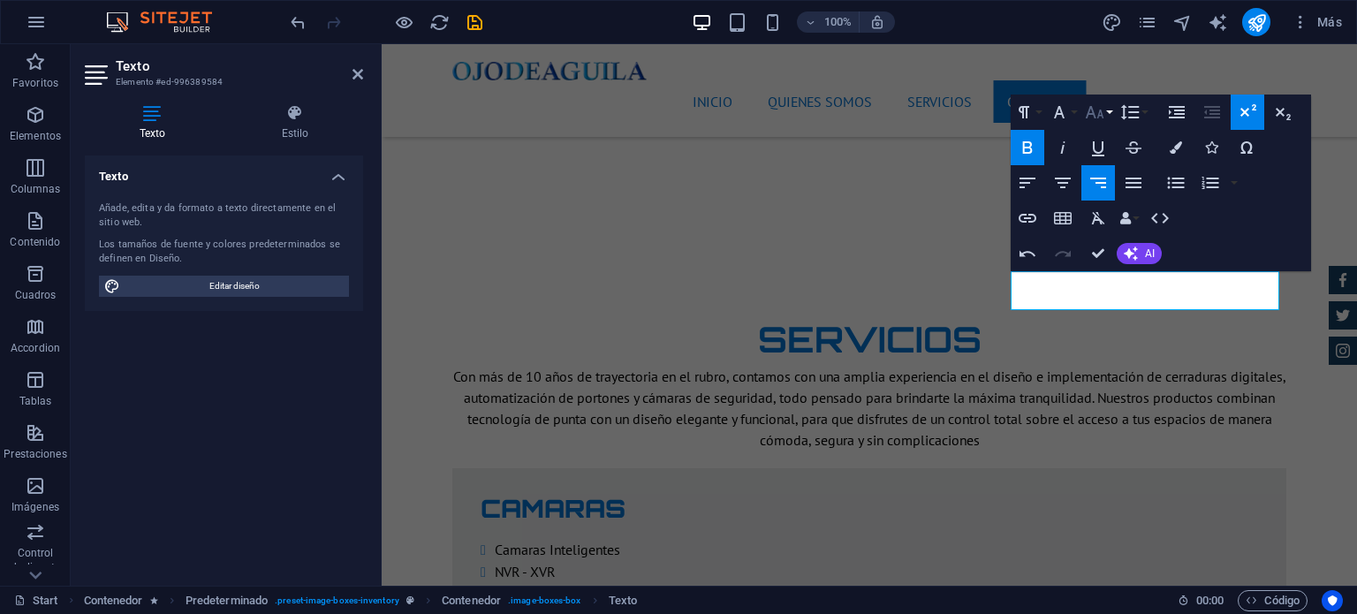
click at [1109, 111] on button "Font Size" at bounding box center [1099, 112] width 34 height 35
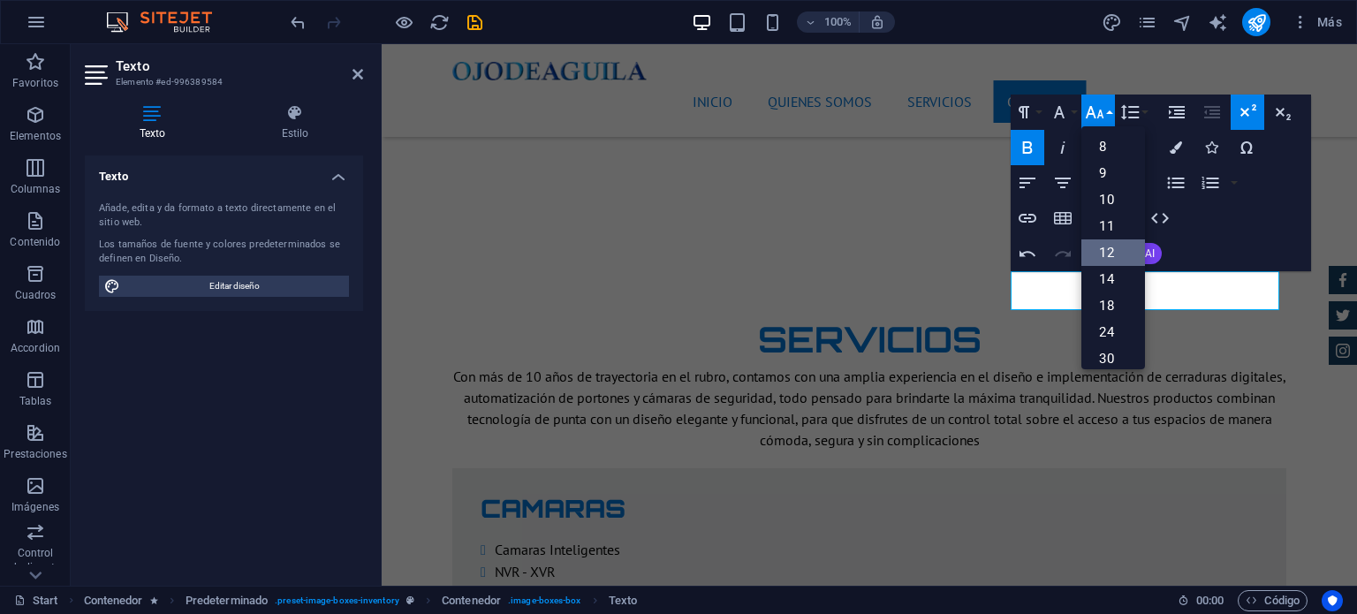
scroll to position [126, 0]
click at [1105, 151] on link "14" at bounding box center [1114, 153] width 64 height 27
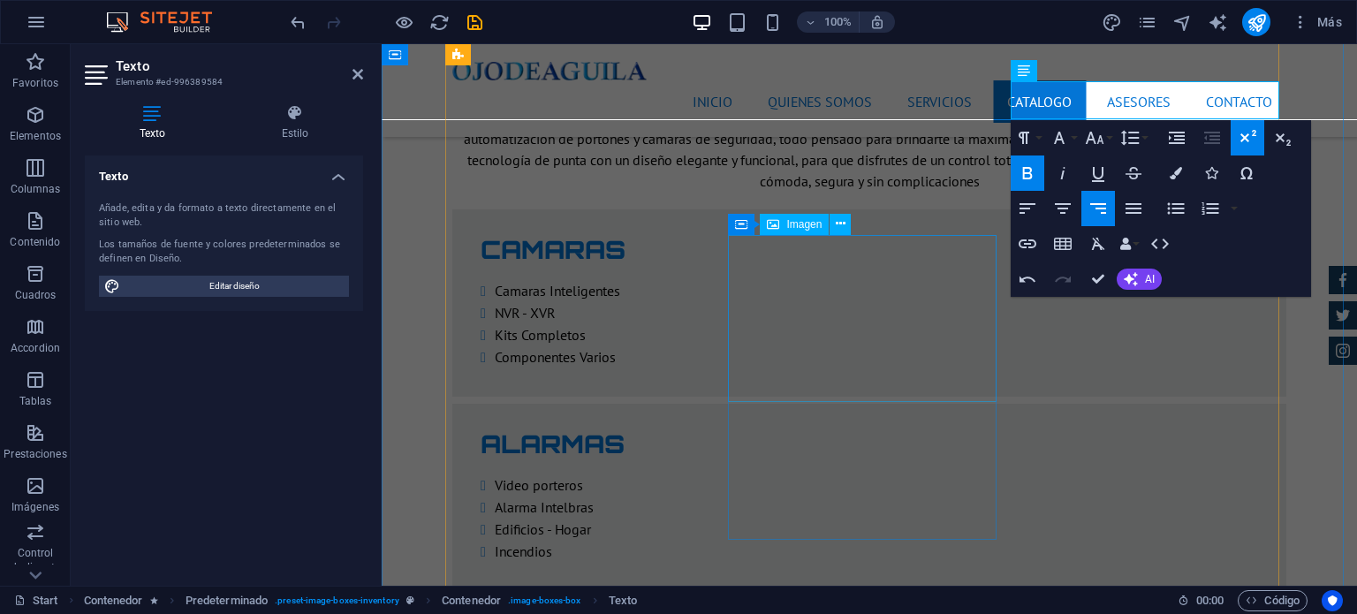
scroll to position [3468, 0]
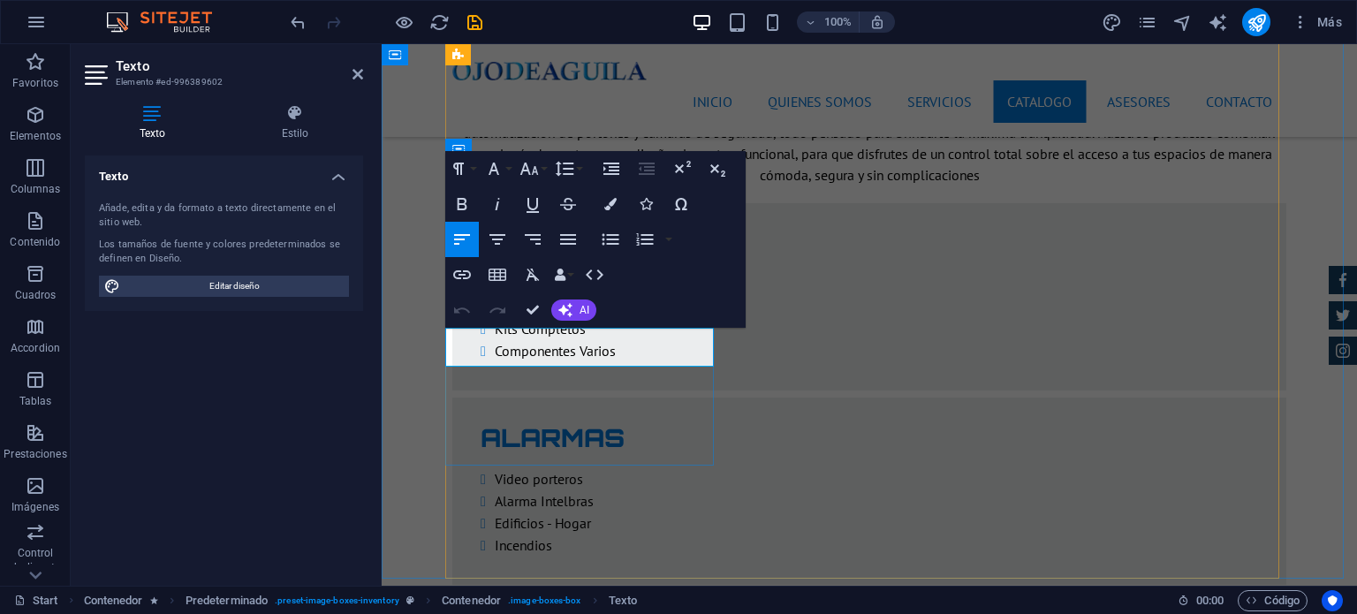
drag, startPoint x: 687, startPoint y: 353, endPoint x: 643, endPoint y: 353, distance: 43.3
drag, startPoint x: 688, startPoint y: 349, endPoint x: 633, endPoint y: 349, distance: 55.7
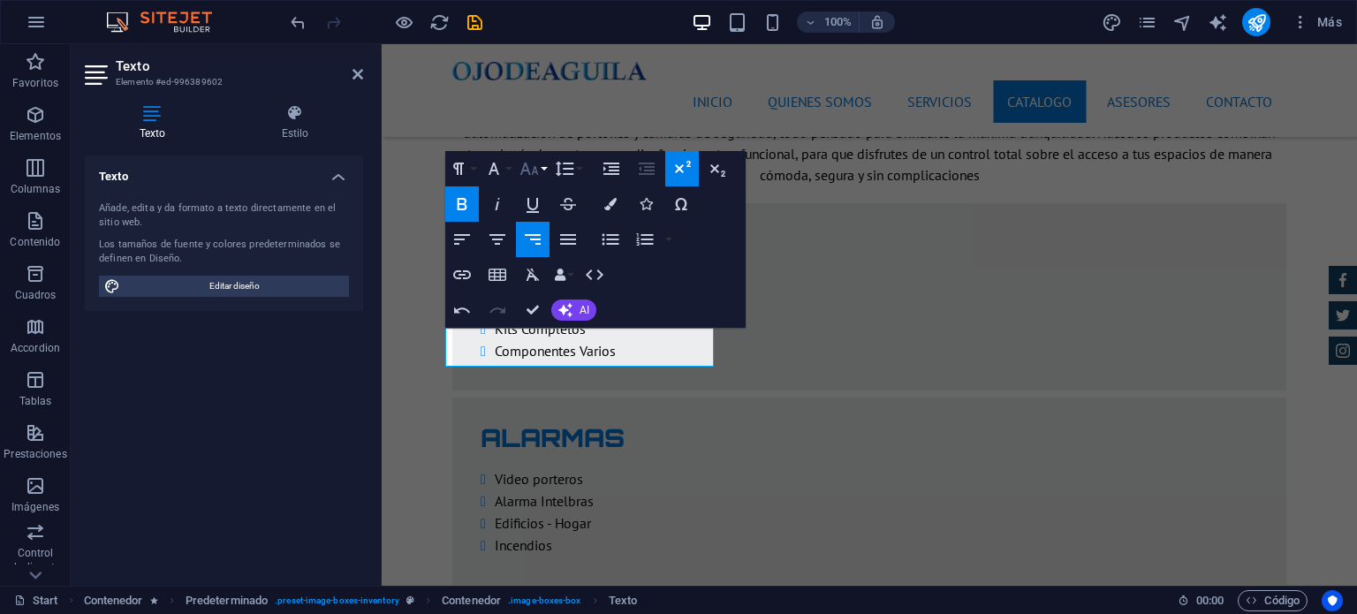
click at [546, 176] on button "Font Size" at bounding box center [533, 168] width 34 height 35
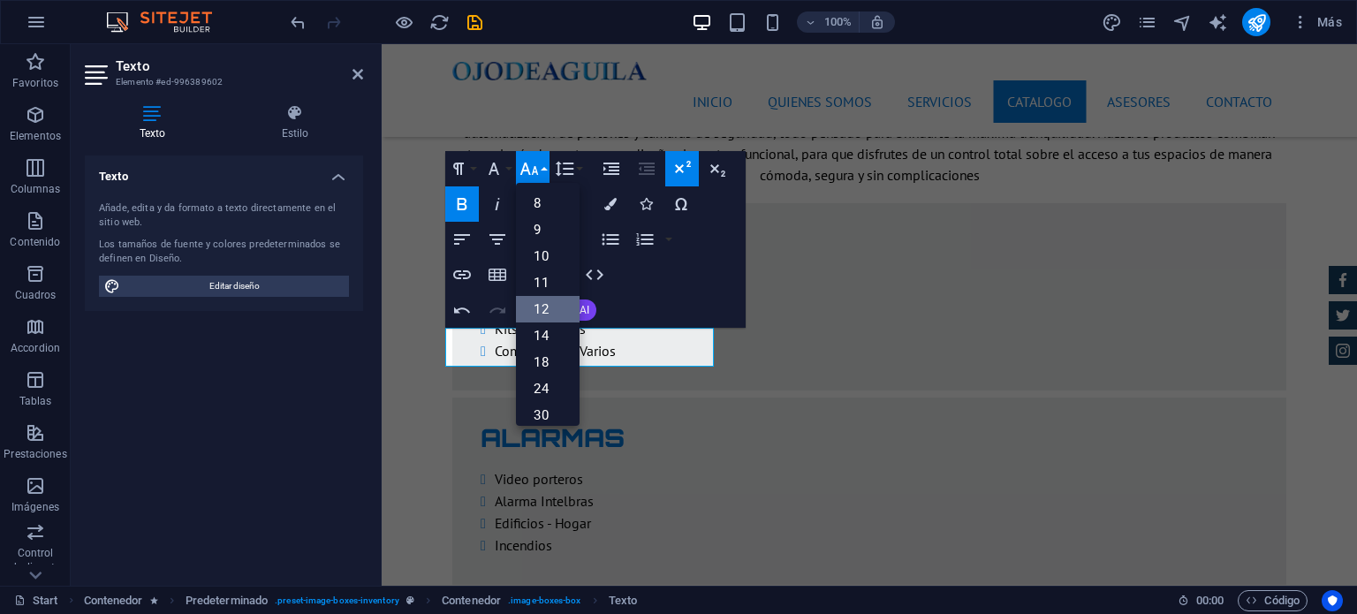
scroll to position [126, 0]
click at [548, 212] on link "14" at bounding box center [548, 209] width 64 height 27
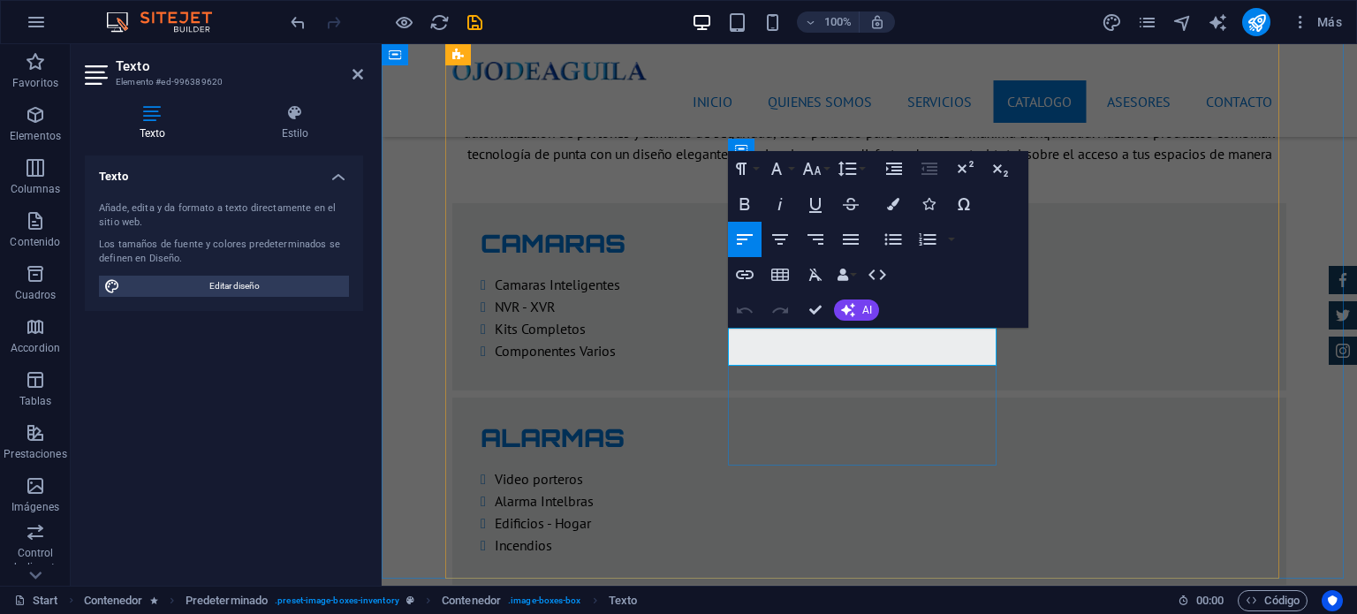
drag, startPoint x: 979, startPoint y: 353, endPoint x: 925, endPoint y: 356, distance: 54.0
drag, startPoint x: 966, startPoint y: 349, endPoint x: 893, endPoint y: 354, distance: 73.5
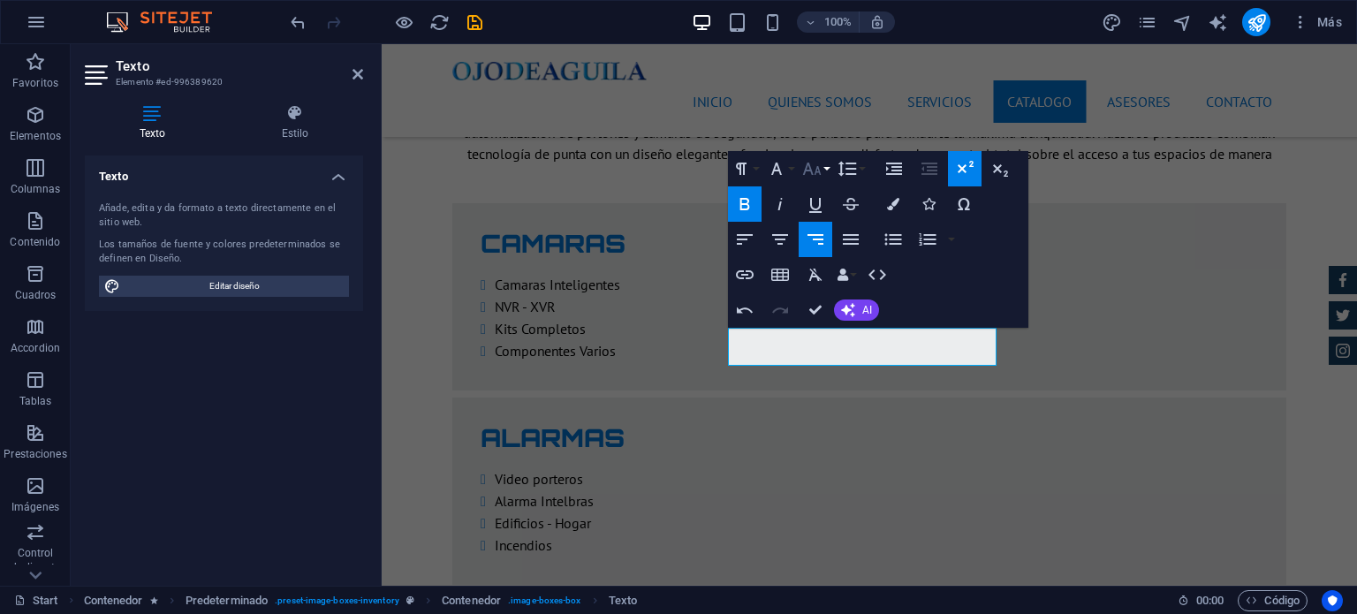
click at [831, 171] on button "Font Size" at bounding box center [816, 168] width 34 height 35
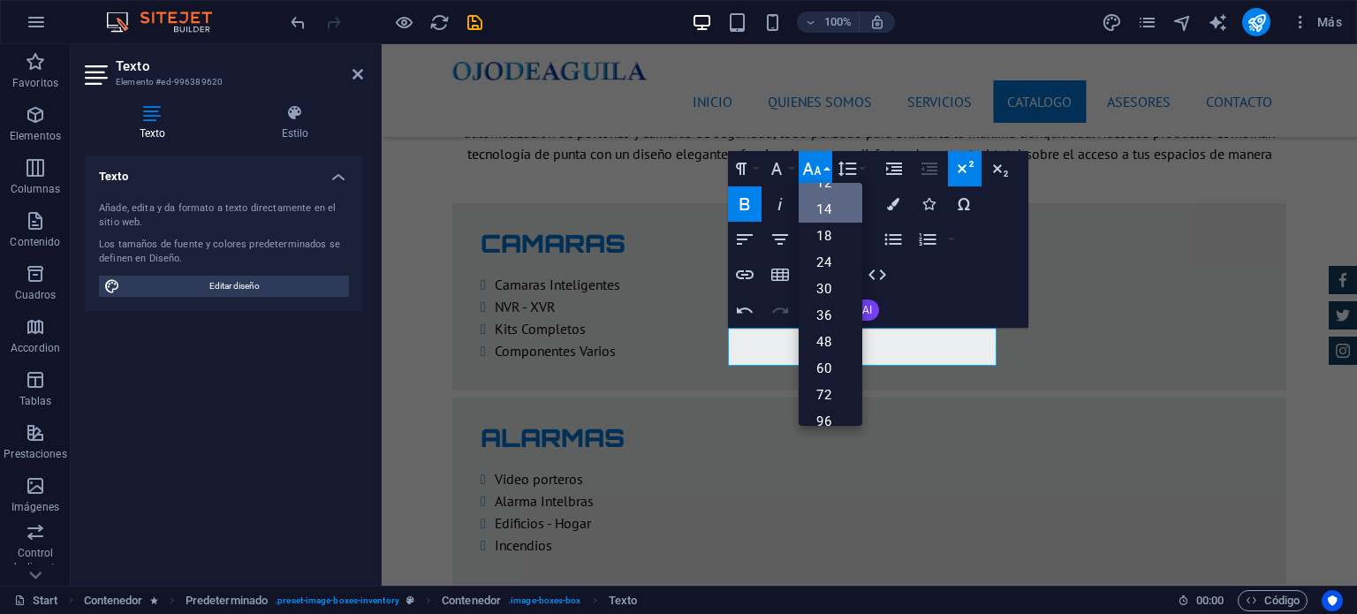
click at [827, 215] on link "14" at bounding box center [831, 209] width 64 height 27
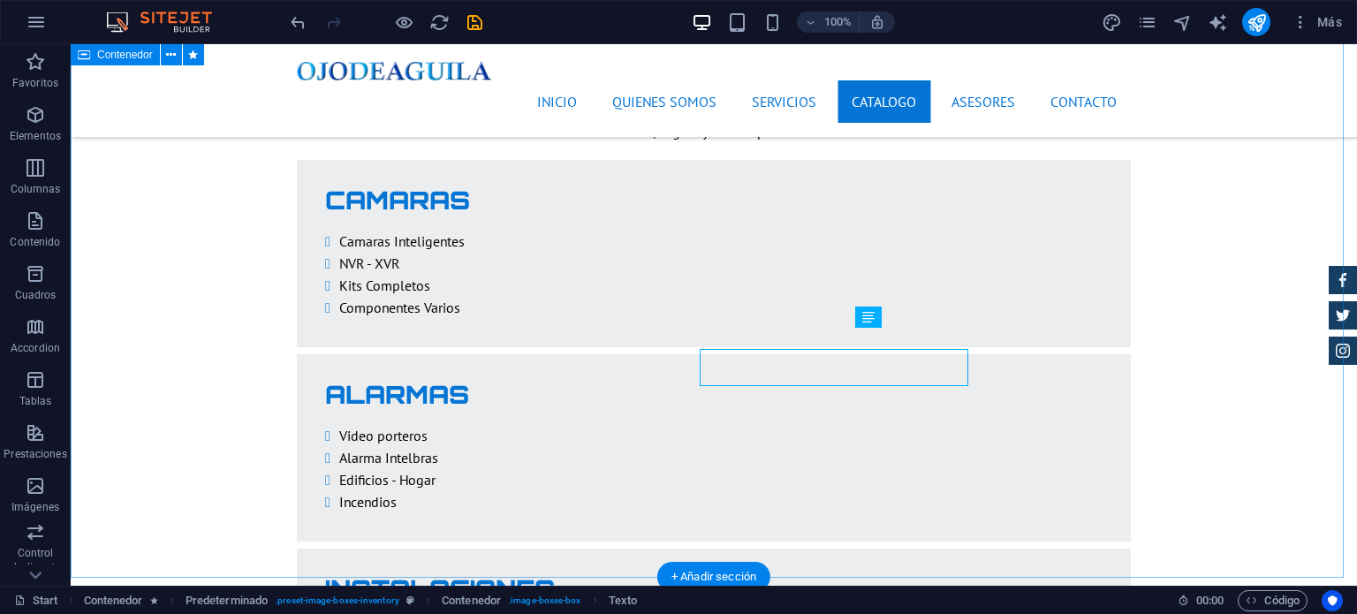
scroll to position [3446, 0]
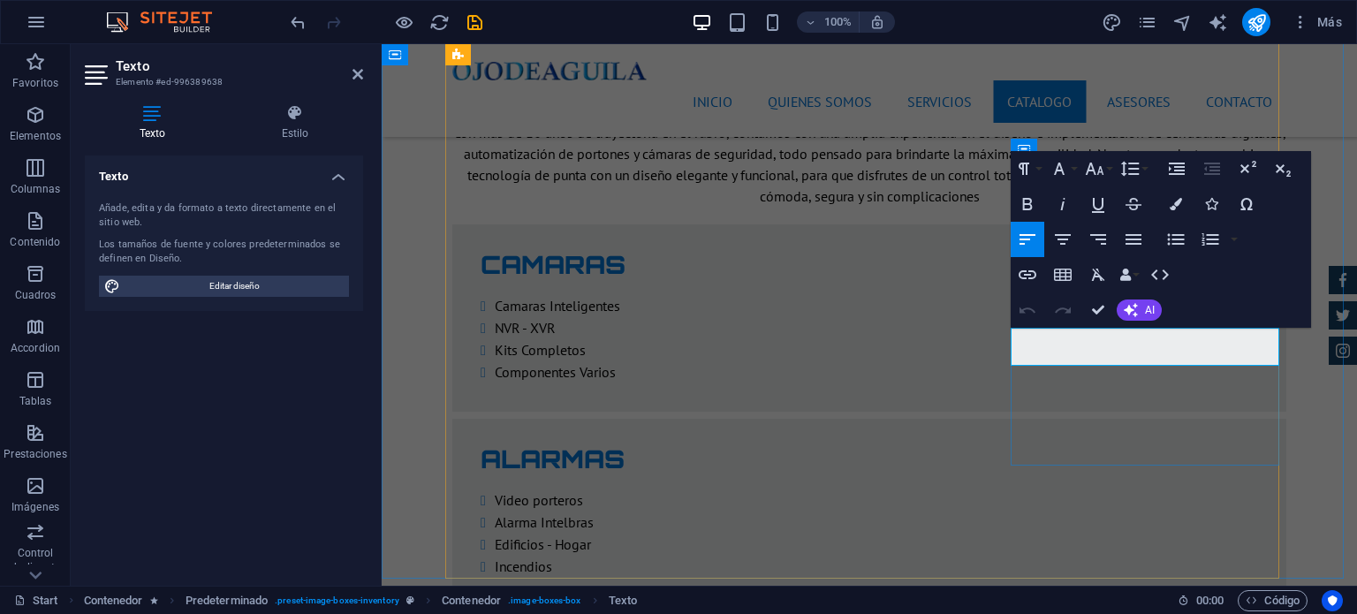
scroll to position [3468, 0]
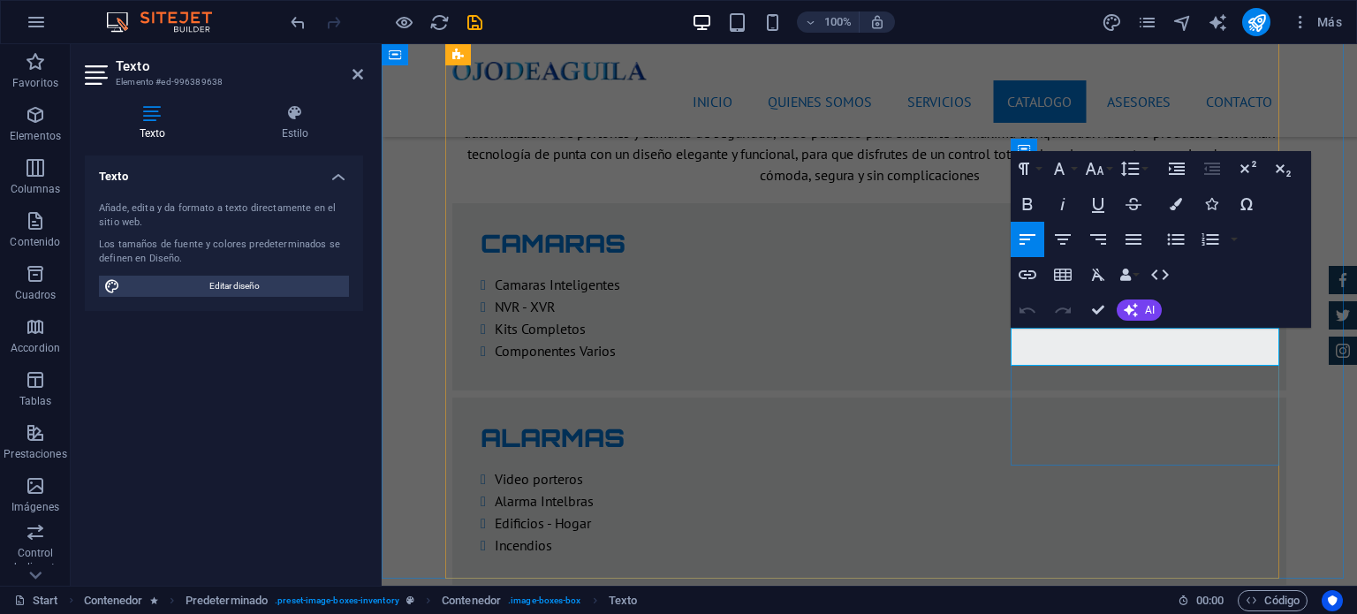
drag, startPoint x: 1240, startPoint y: 356, endPoint x: 1207, endPoint y: 359, distance: 32.8
drag, startPoint x: 1251, startPoint y: 349, endPoint x: 1187, endPoint y: 350, distance: 64.5
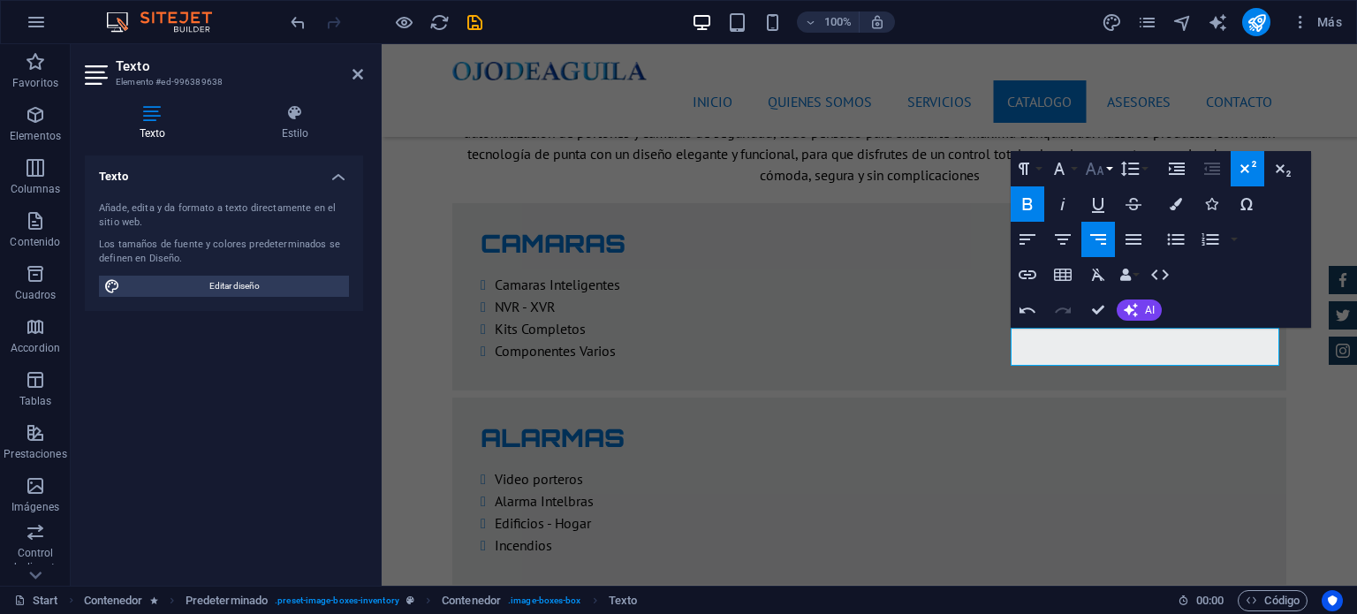
click at [1109, 169] on button "Font Size" at bounding box center [1099, 168] width 34 height 35
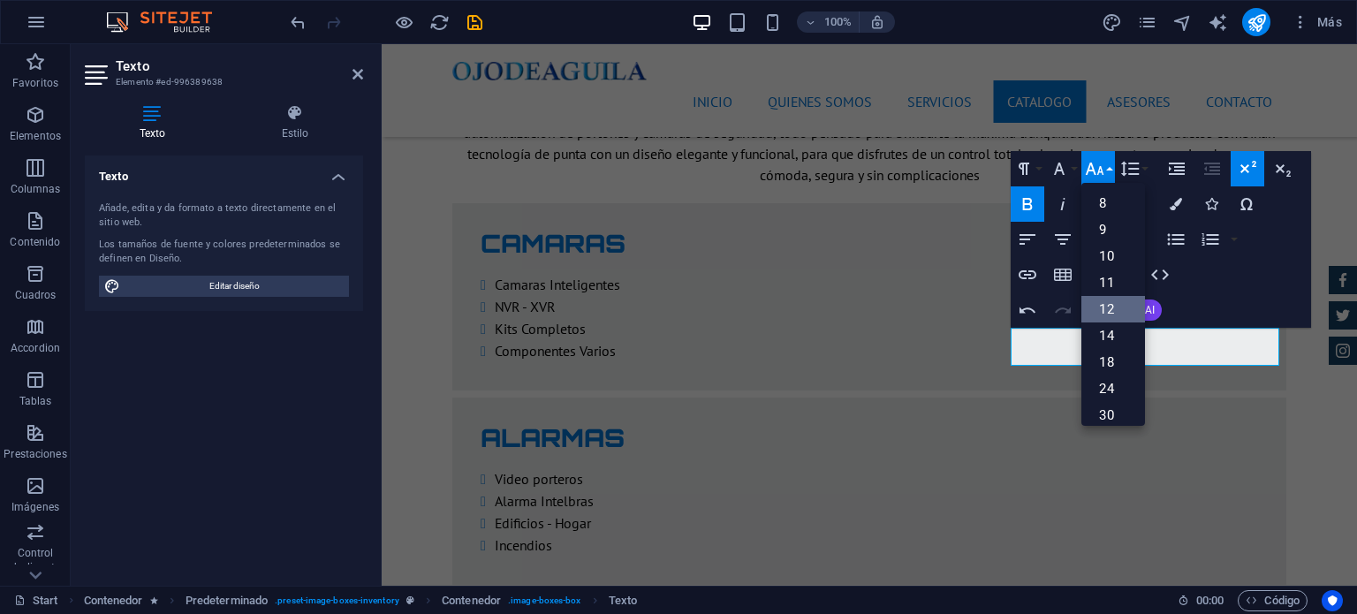
scroll to position [126, 0]
click at [1106, 218] on link "14" at bounding box center [1114, 209] width 64 height 27
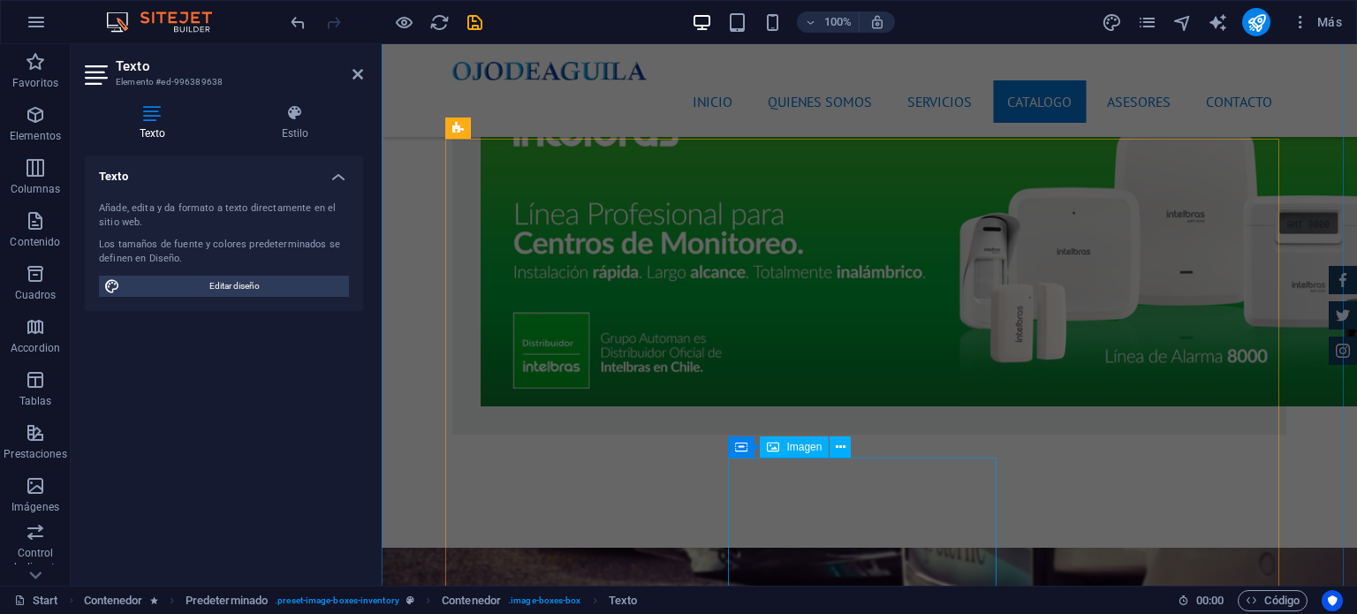
scroll to position [4616, 0]
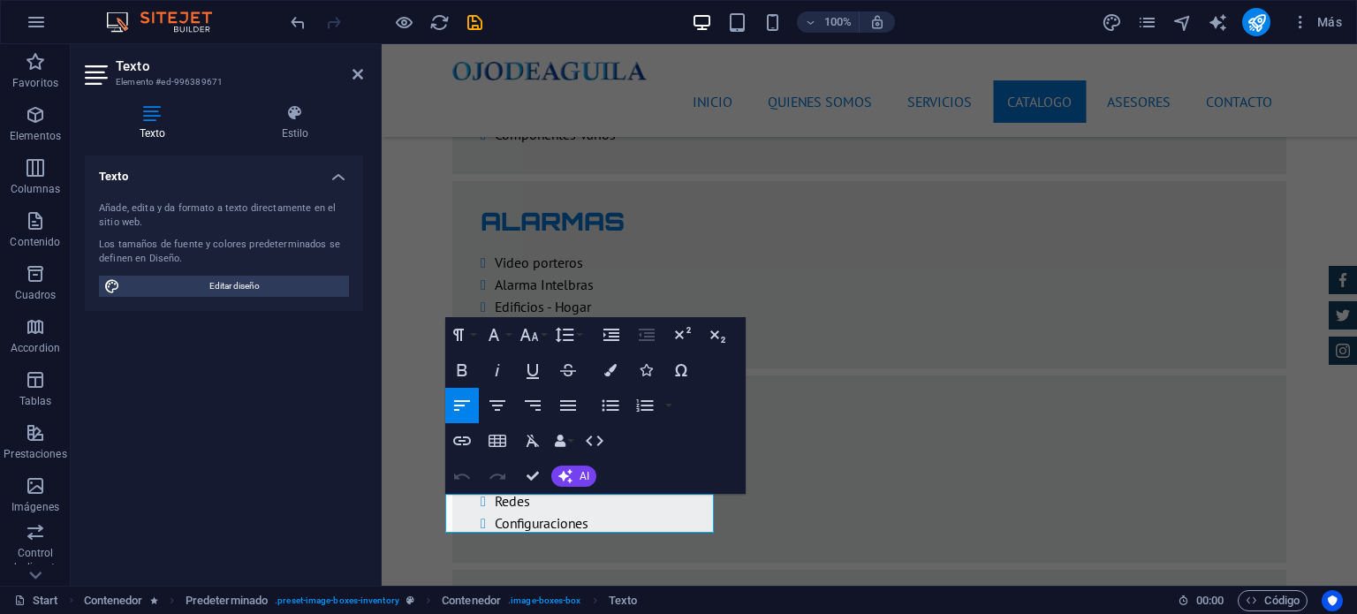
scroll to position [4626, 0]
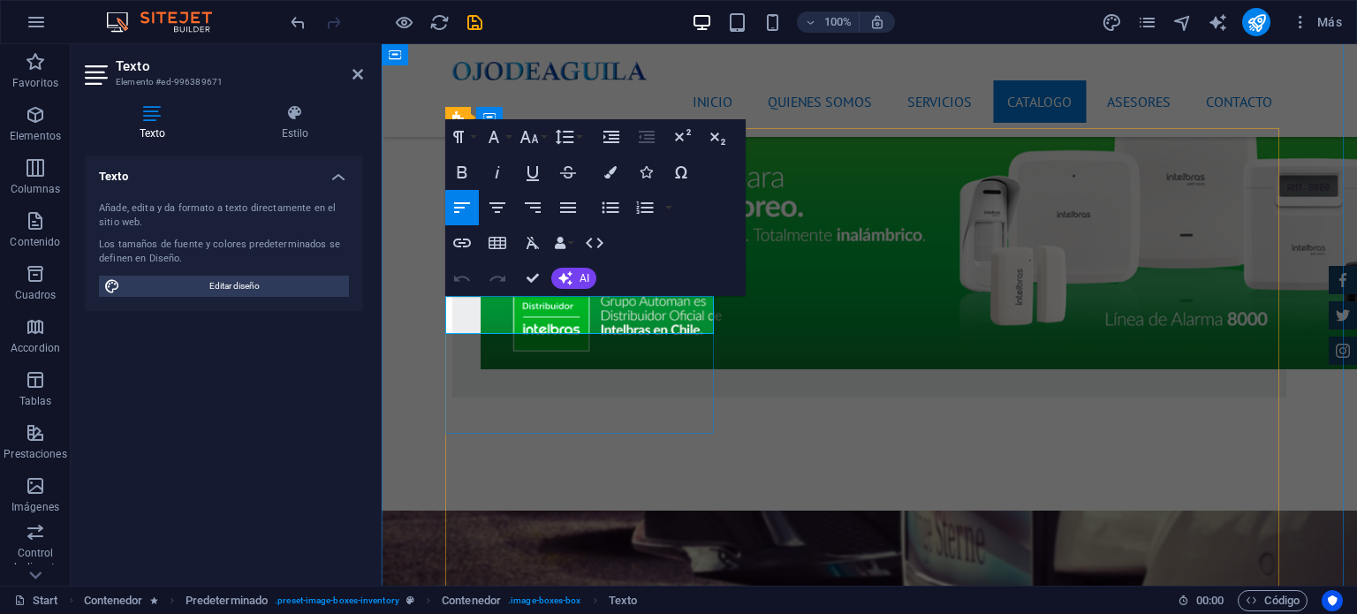
drag, startPoint x: 688, startPoint y: 320, endPoint x: 642, endPoint y: 324, distance: 45.3
drag, startPoint x: 693, startPoint y: 321, endPoint x: 619, endPoint y: 323, distance: 73.4
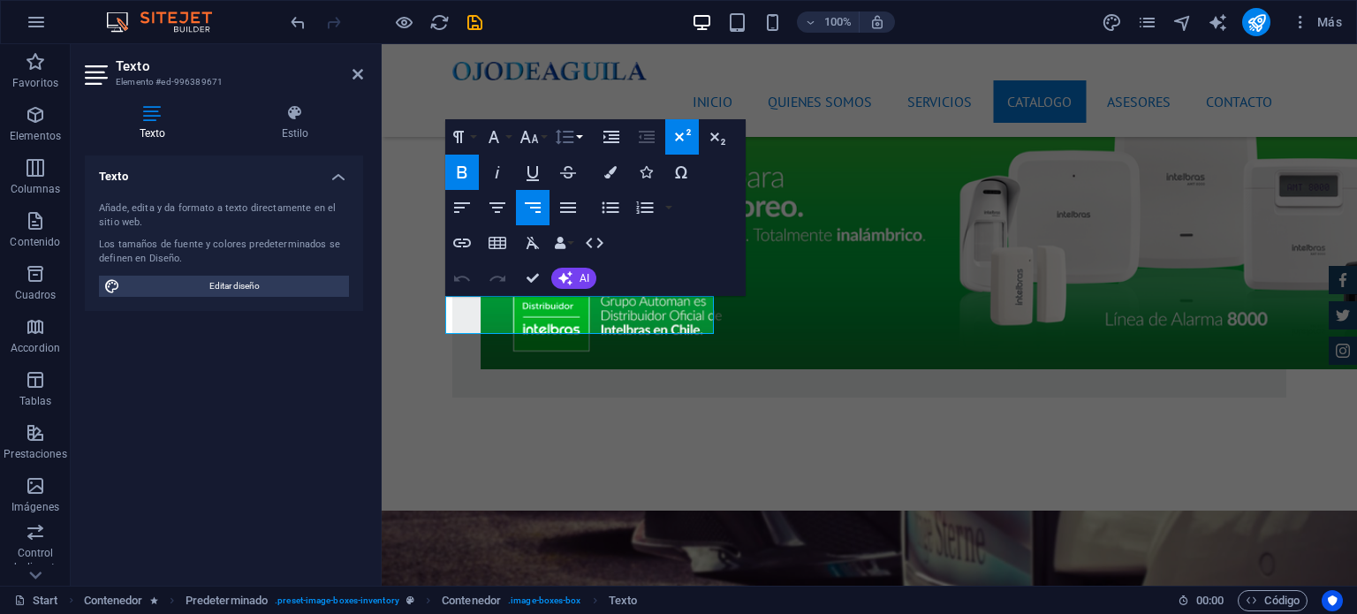
click at [580, 140] on button "Line Height" at bounding box center [568, 136] width 34 height 35
click at [548, 137] on button "Font Size" at bounding box center [533, 136] width 34 height 35
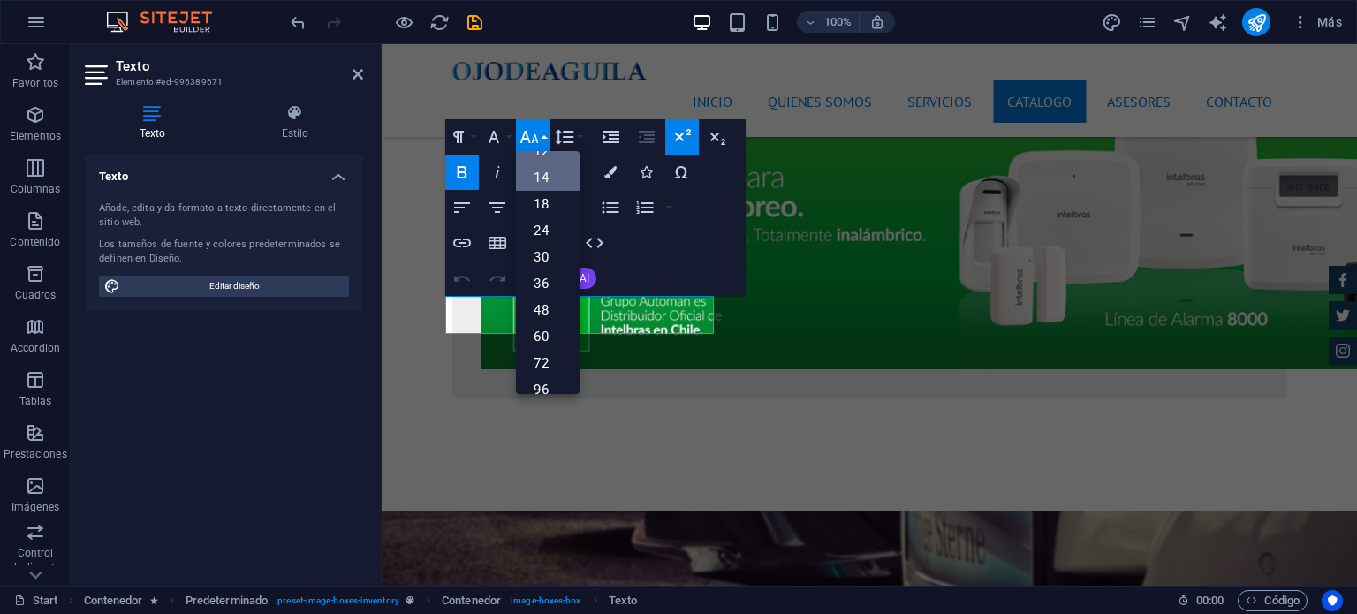
click at [551, 179] on link "14" at bounding box center [548, 177] width 64 height 27
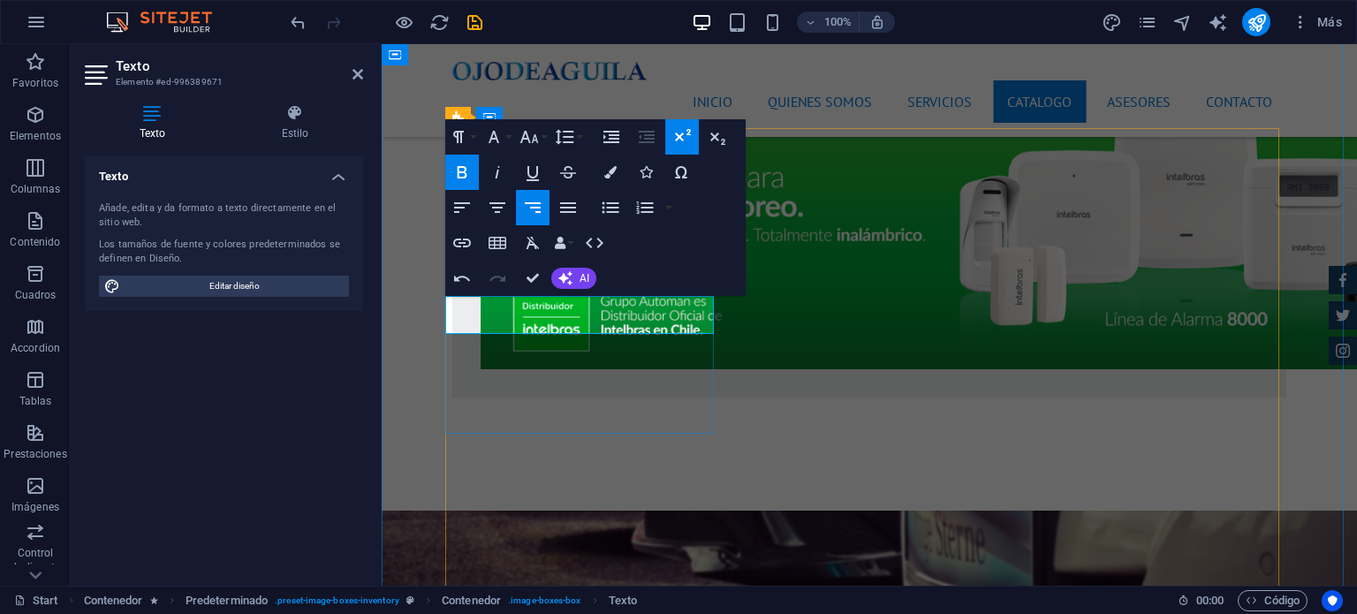
drag, startPoint x: 687, startPoint y: 323, endPoint x: 647, endPoint y: 317, distance: 40.1
drag, startPoint x: 692, startPoint y: 315, endPoint x: 633, endPoint y: 316, distance: 59.2
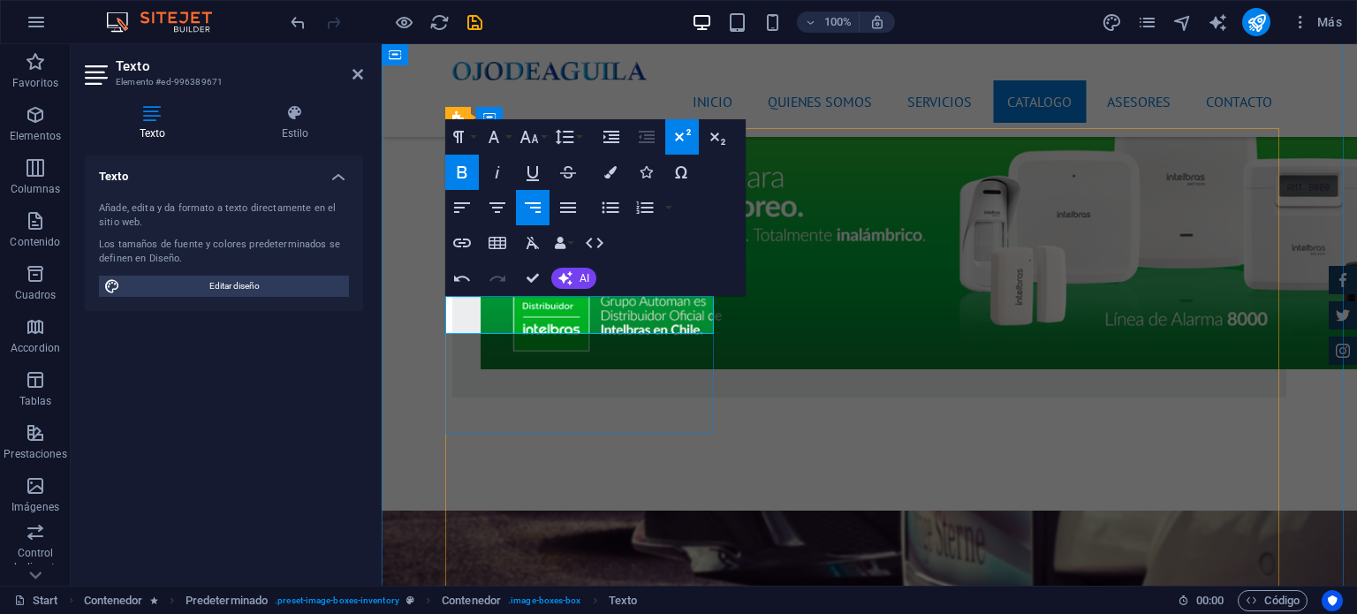
copy span "$41.500"
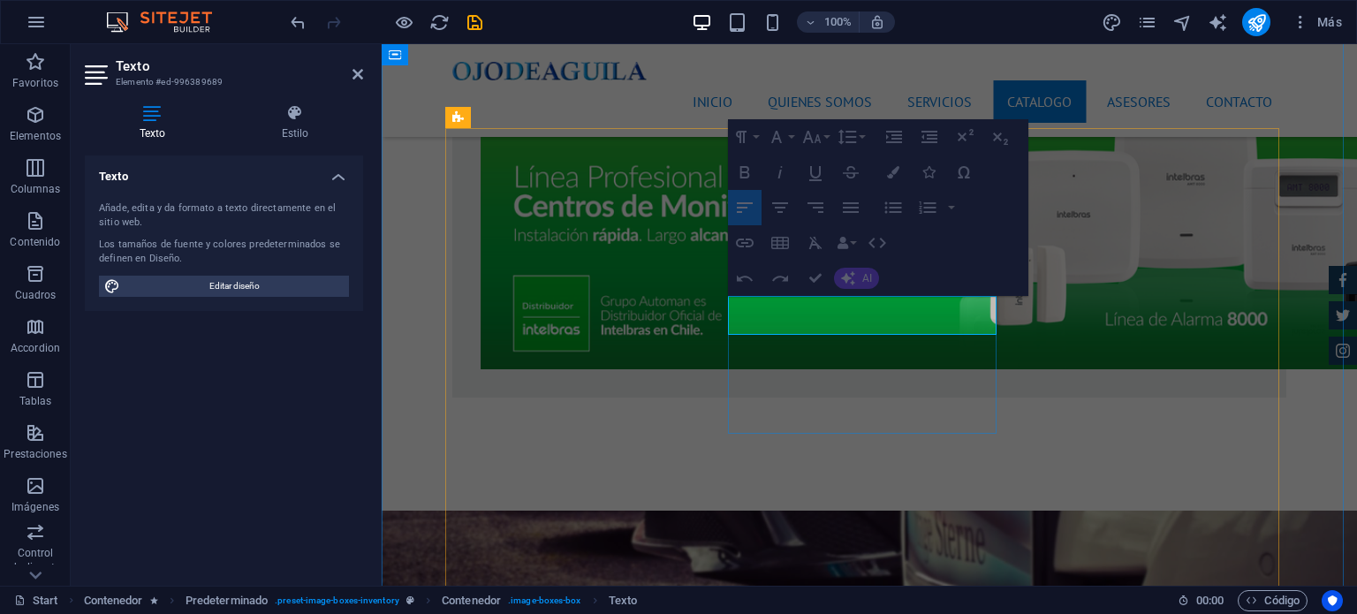
drag, startPoint x: 981, startPoint y: 324, endPoint x: 870, endPoint y: 330, distance: 111.5
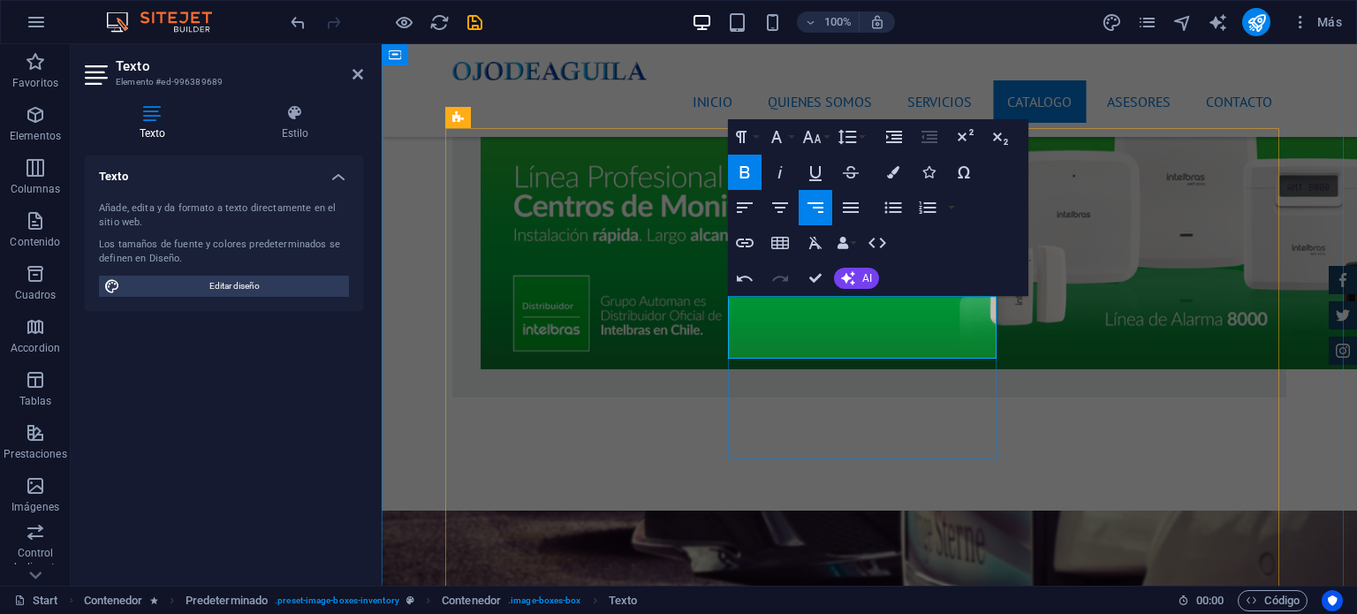
drag, startPoint x: 975, startPoint y: 315, endPoint x: 918, endPoint y: 319, distance: 56.7
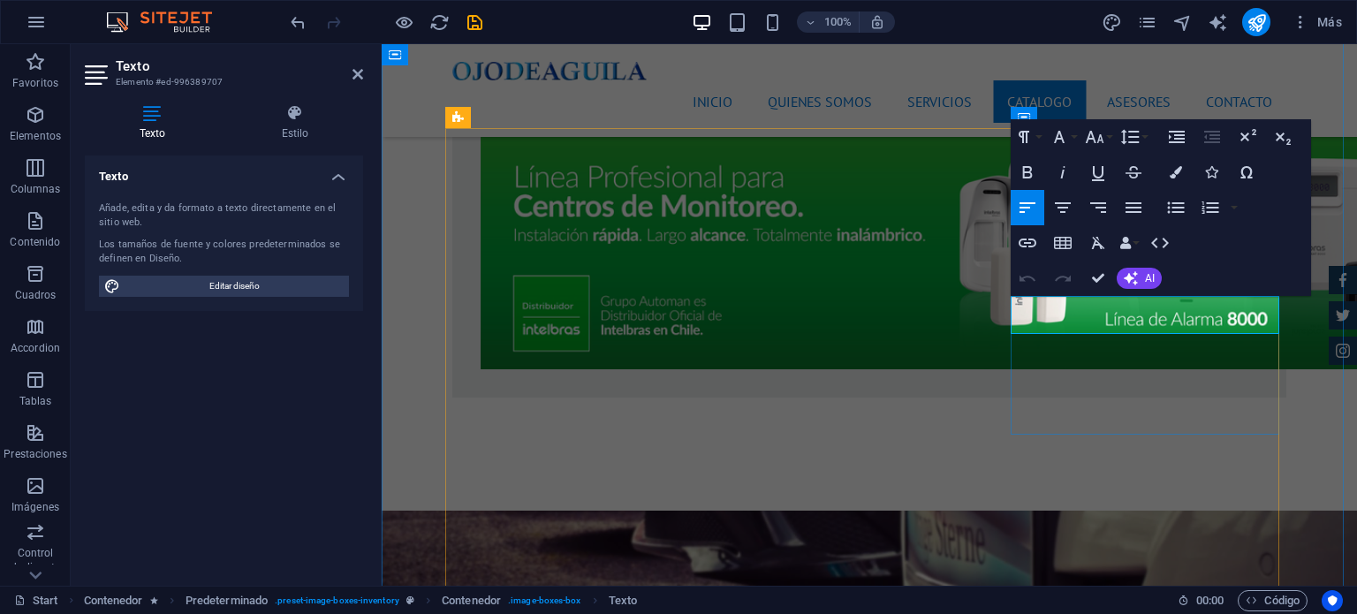
drag, startPoint x: 1249, startPoint y: 322, endPoint x: 1202, endPoint y: 322, distance: 46.8
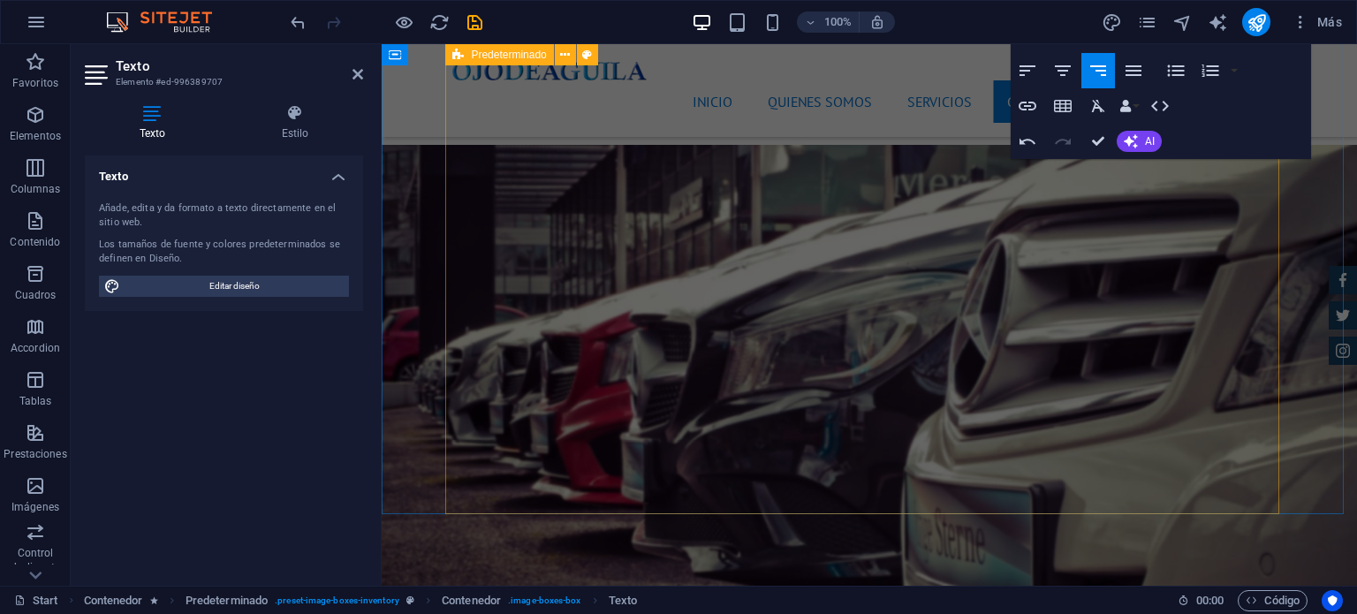
scroll to position [5068, 0]
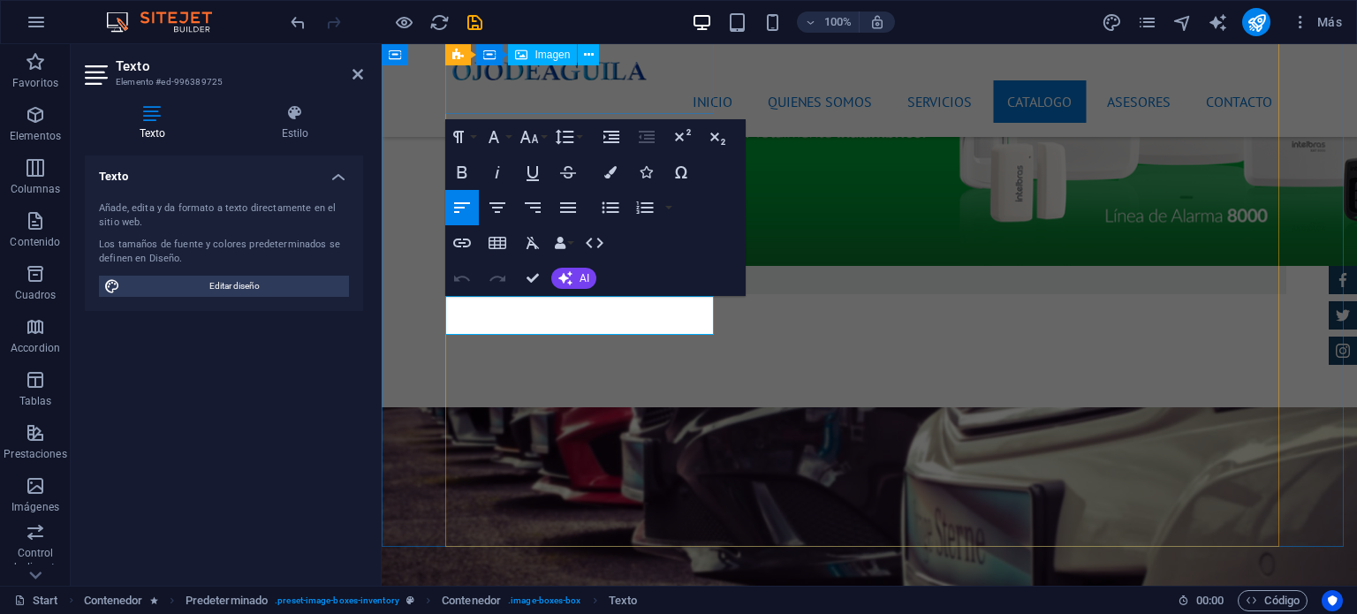
scroll to position [4967, 0]
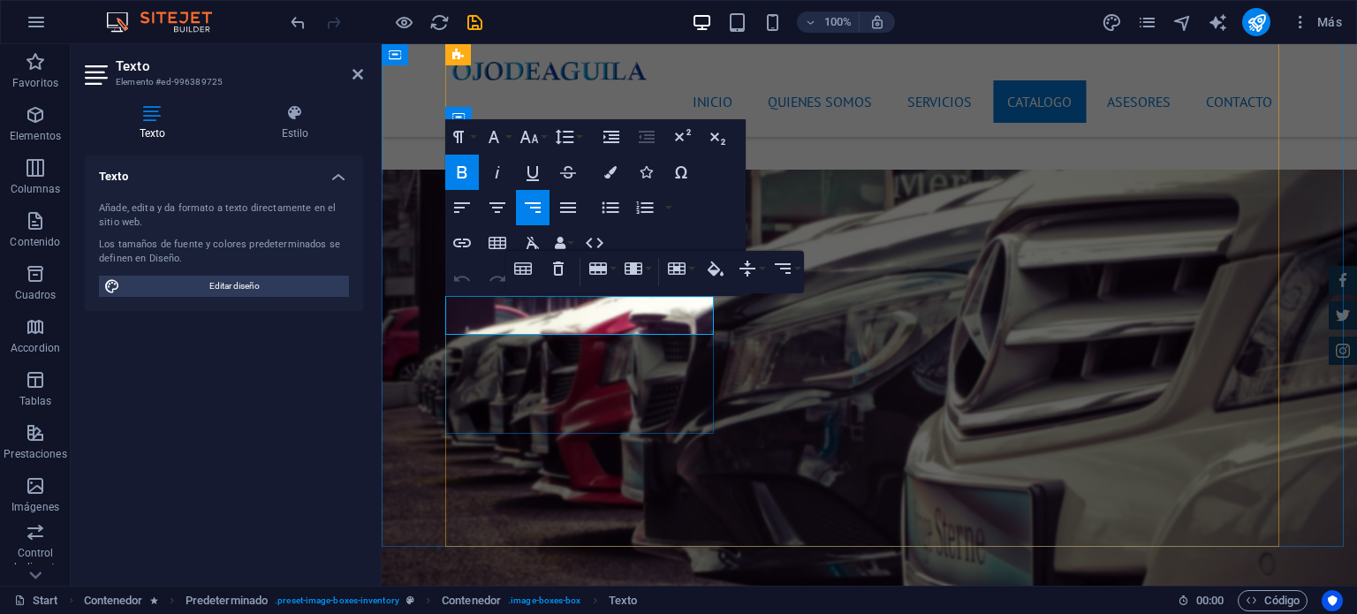
drag, startPoint x: 685, startPoint y: 322, endPoint x: 634, endPoint y: 315, distance: 50.7
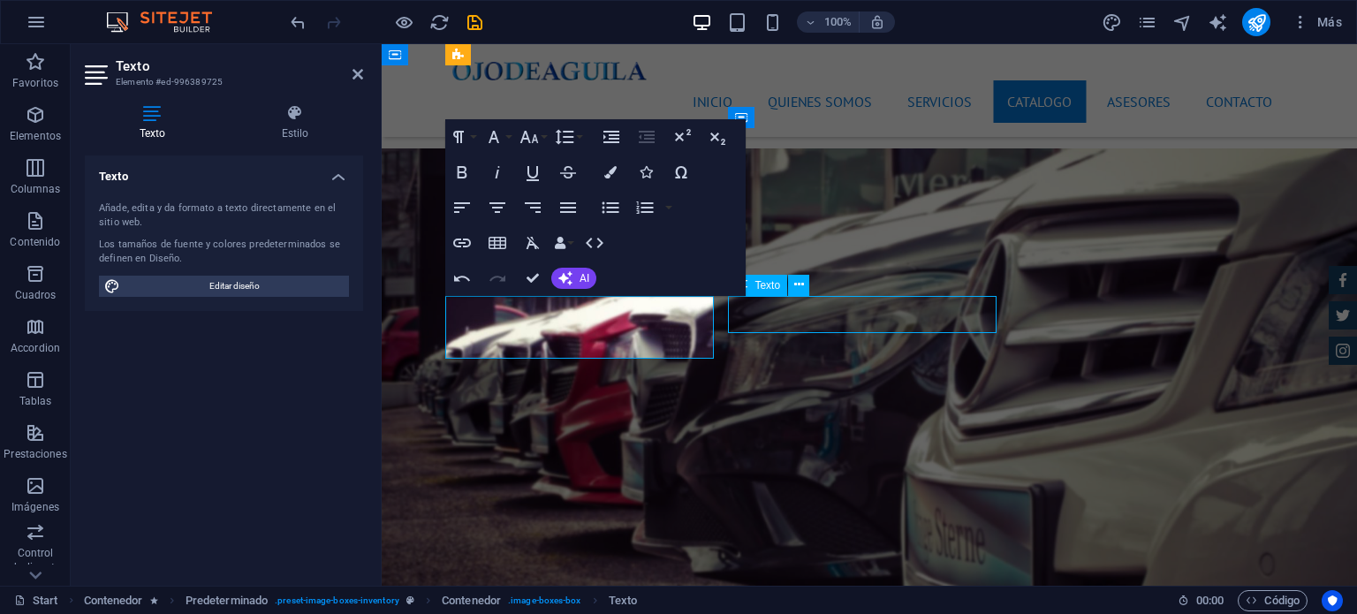
scroll to position [4946, 0]
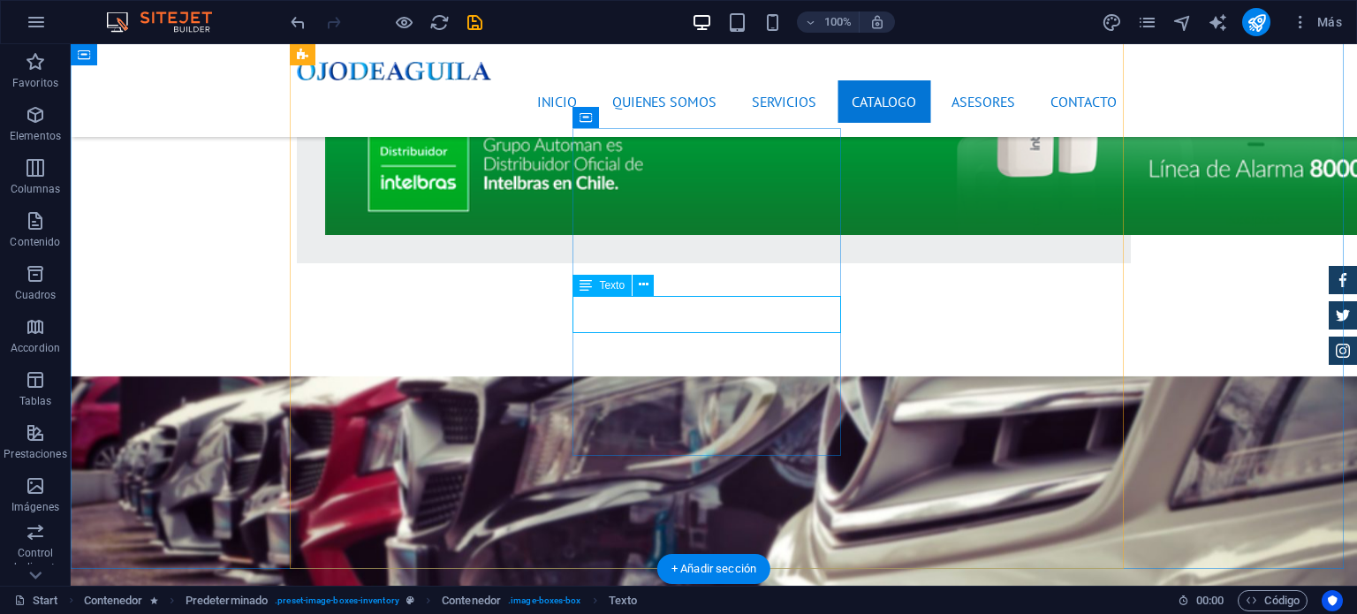
scroll to position [4967, 0]
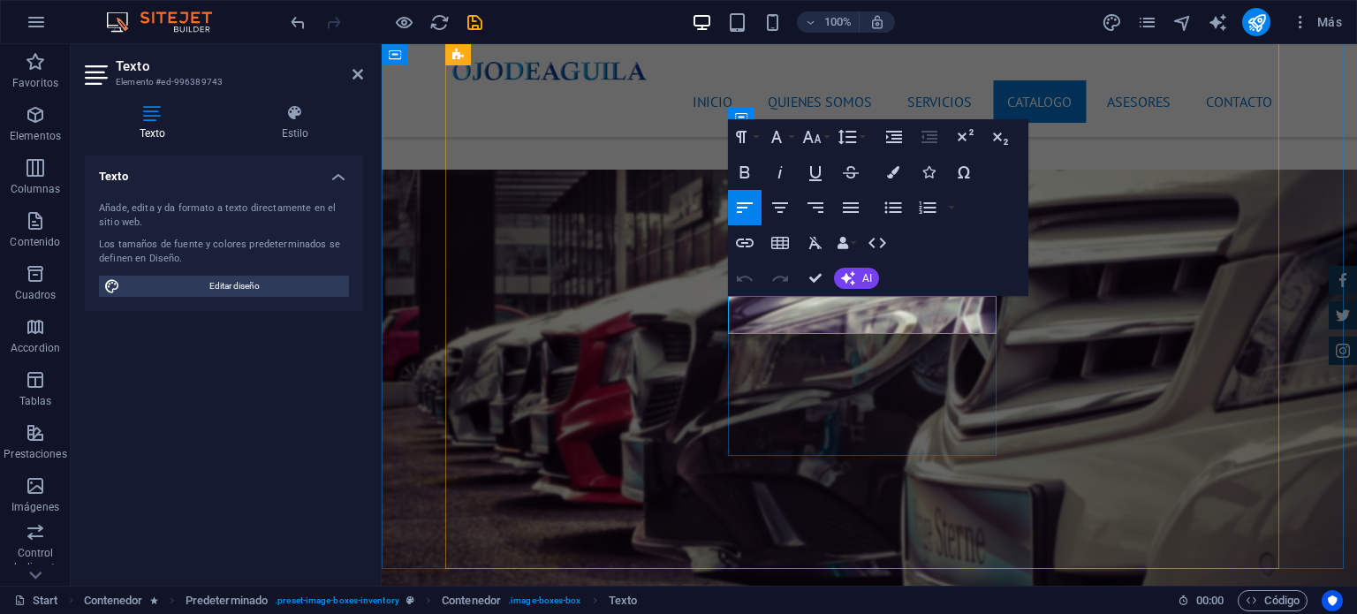
drag, startPoint x: 970, startPoint y: 321, endPoint x: 886, endPoint y: 320, distance: 84.0
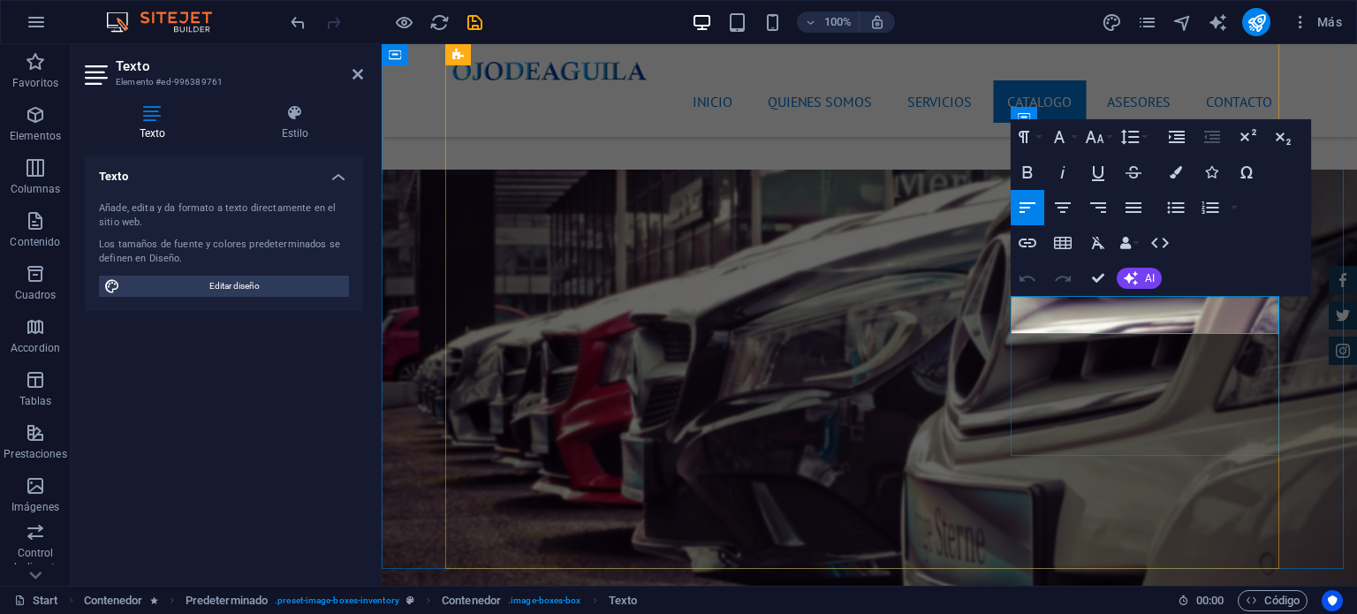
drag, startPoint x: 1253, startPoint y: 320, endPoint x: 1160, endPoint y: 323, distance: 92.8
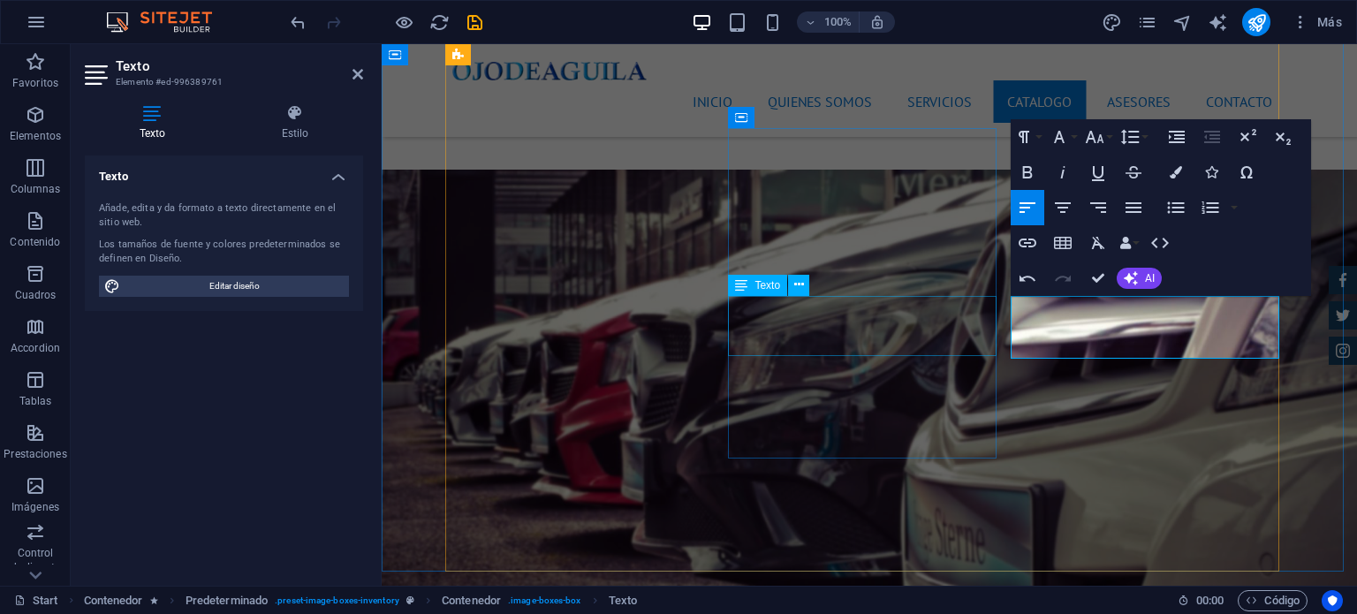
drag, startPoint x: 1012, startPoint y: 330, endPoint x: 934, endPoint y: 330, distance: 77.8
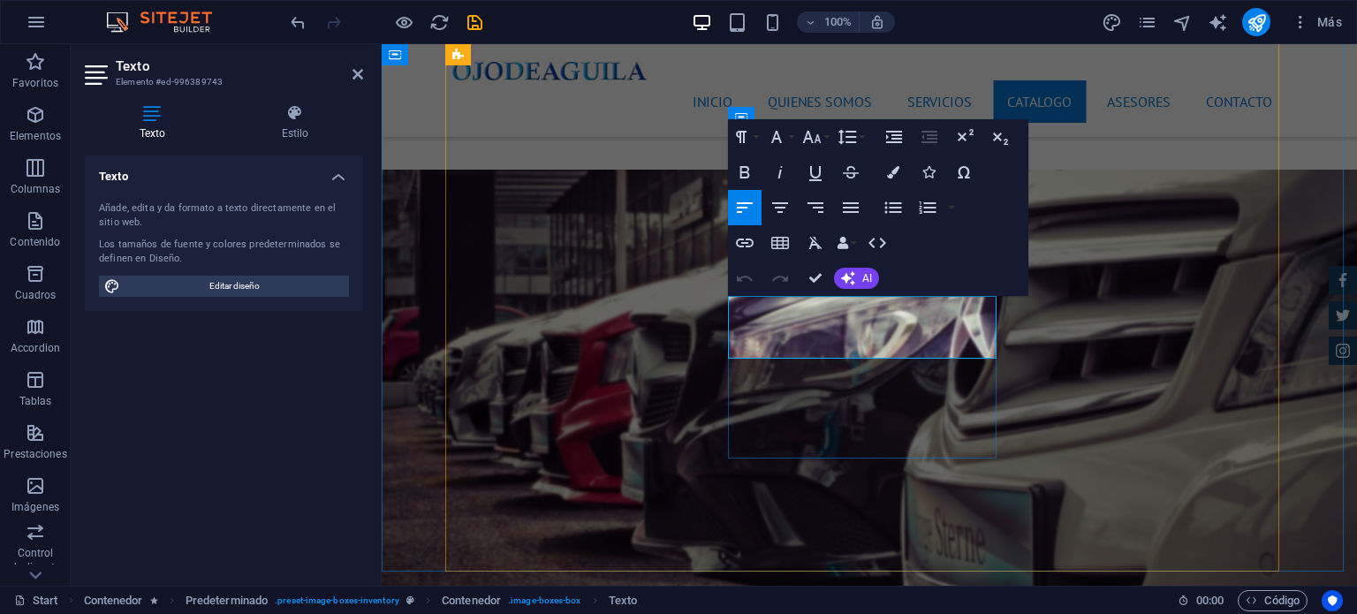
drag, startPoint x: 792, startPoint y: 338, endPoint x: 729, endPoint y: 344, distance: 63.0
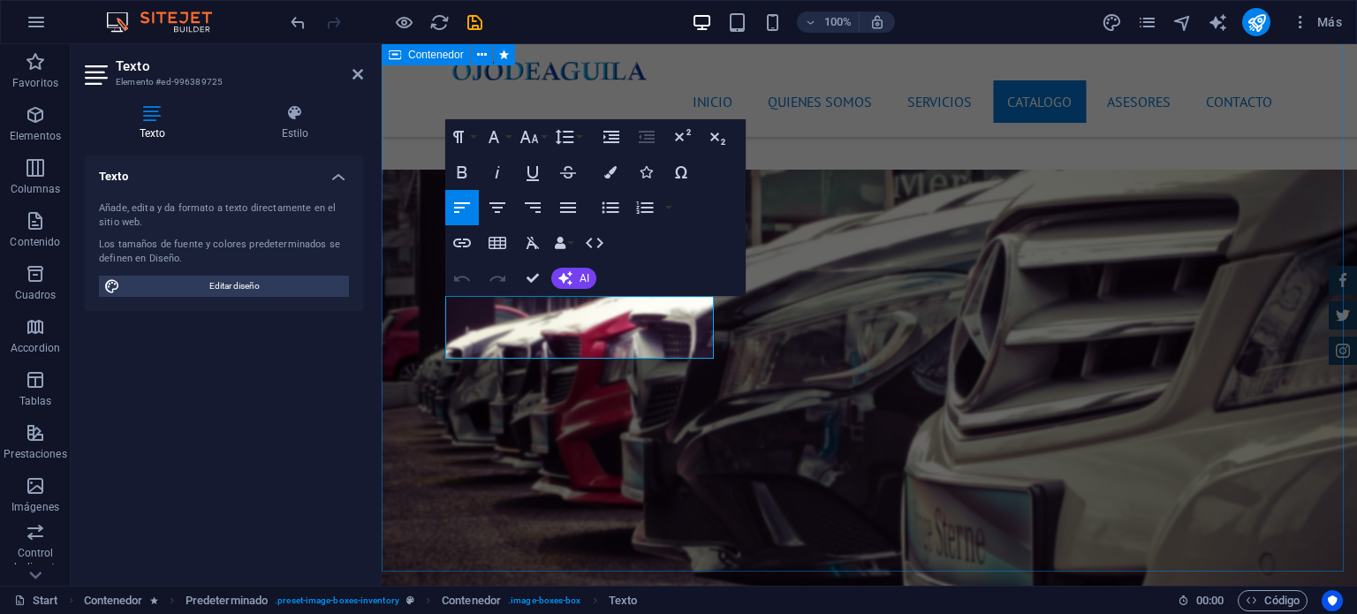
drag, startPoint x: 550, startPoint y: 333, endPoint x: 439, endPoint y: 346, distance: 111.2
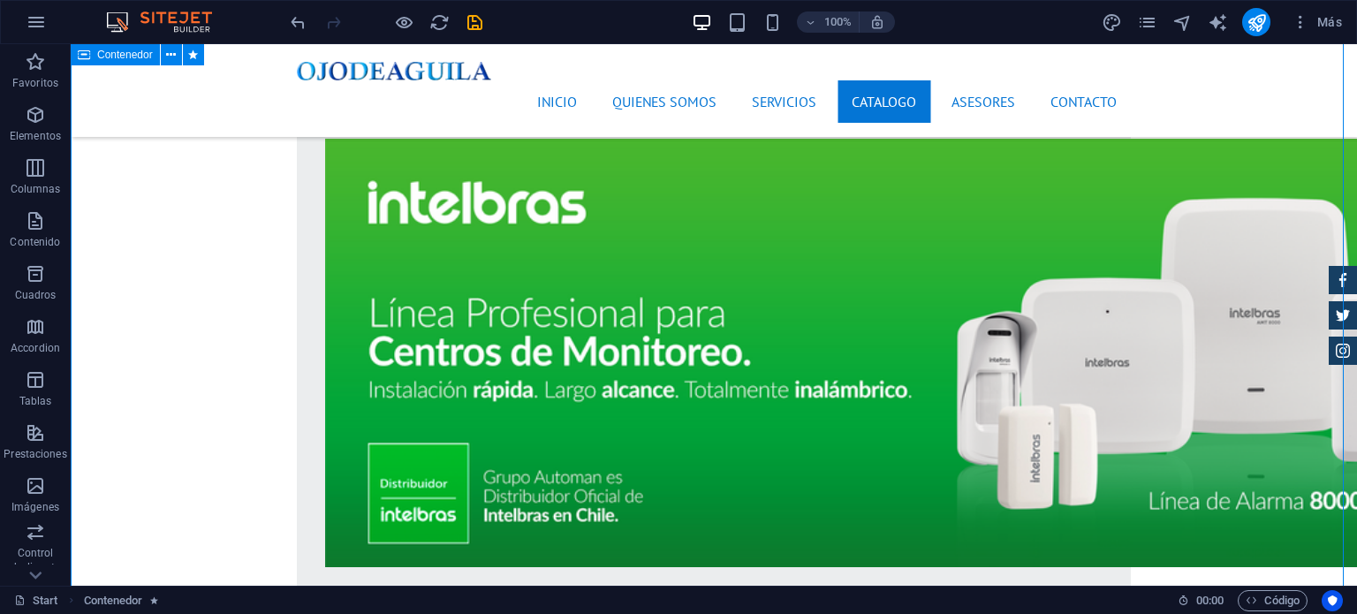
scroll to position [4769, 0]
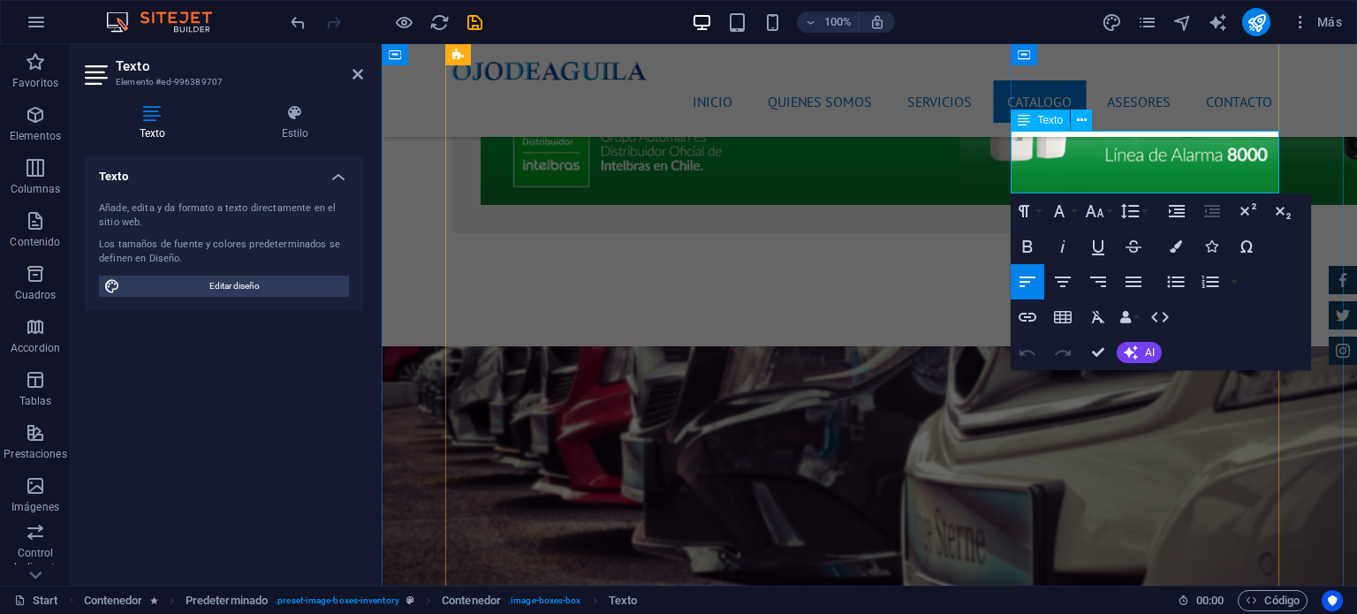
drag, startPoint x: 1143, startPoint y: 165, endPoint x: 990, endPoint y: 165, distance: 153.8
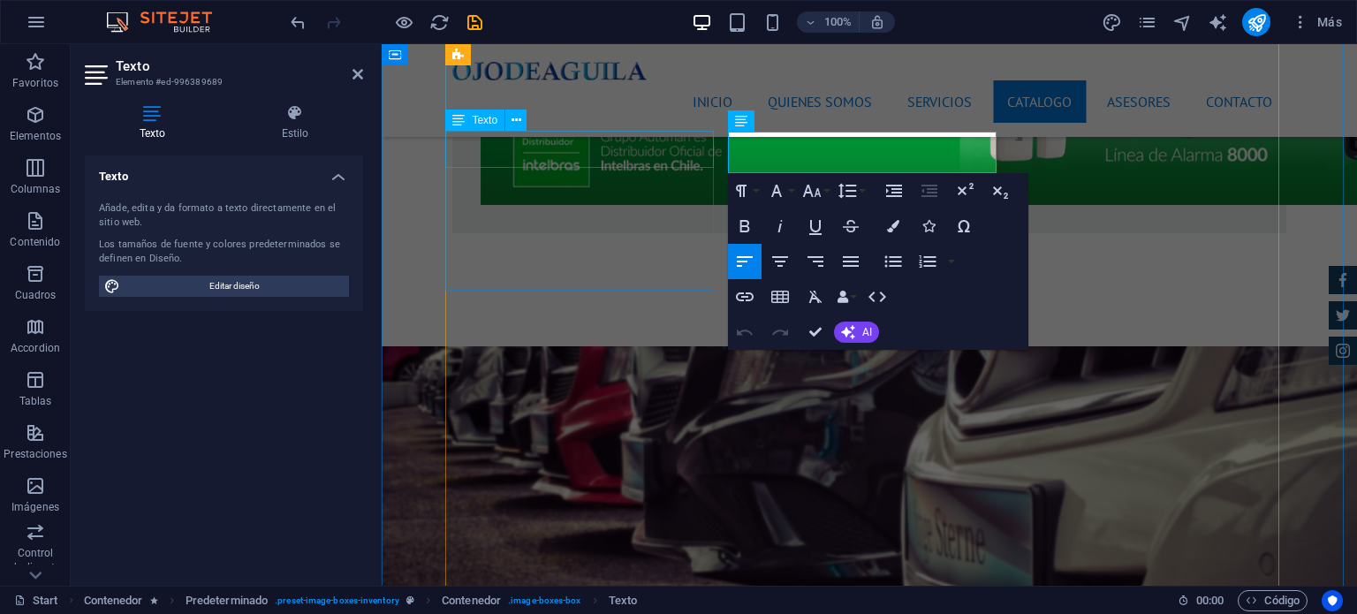
drag, startPoint x: 859, startPoint y: 158, endPoint x: 660, endPoint y: 162, distance: 198.9
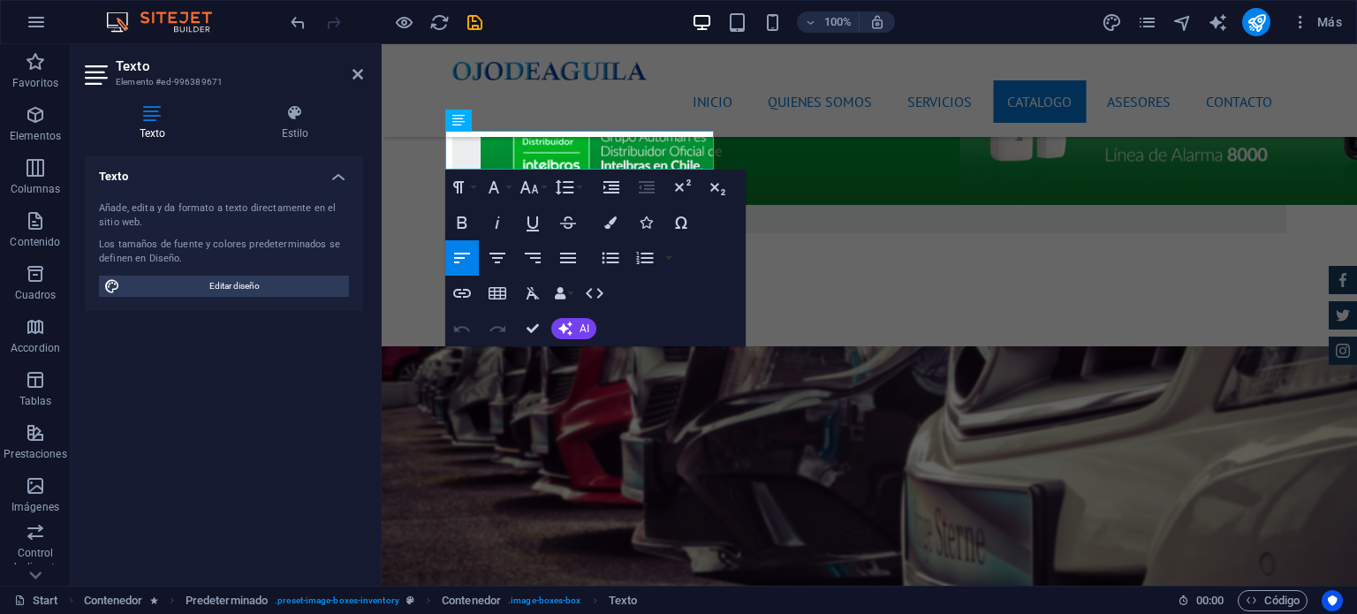
drag, startPoint x: 588, startPoint y: 152, endPoint x: 758, endPoint y: 205, distance: 178.6
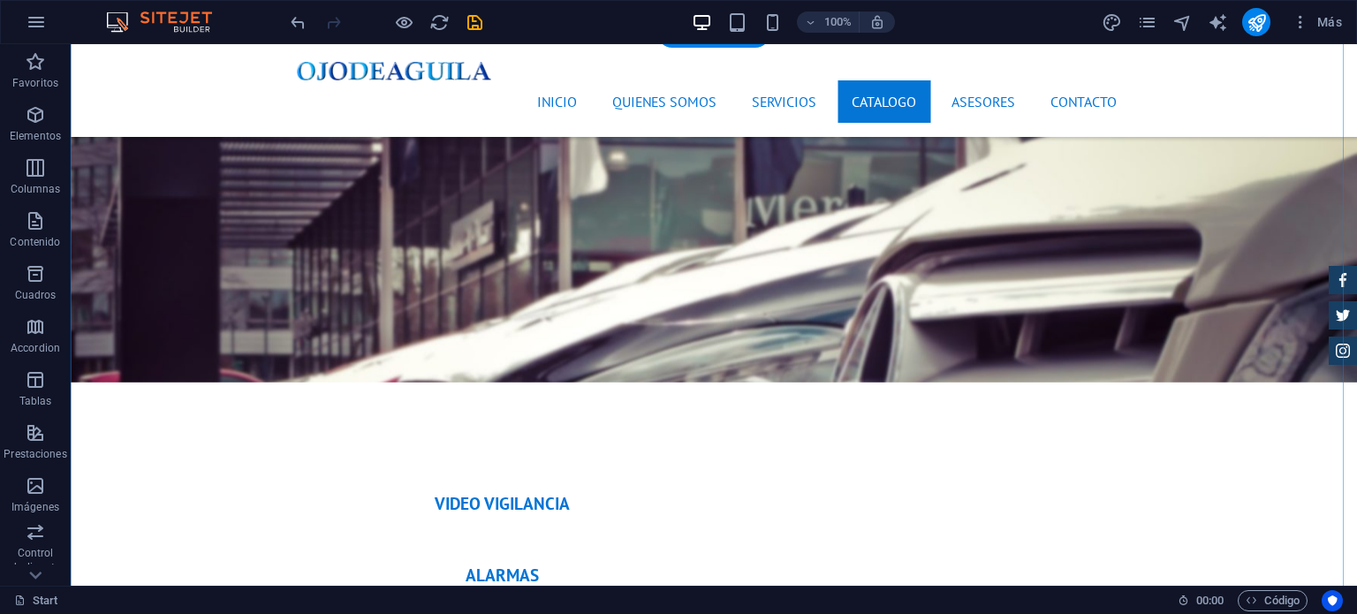
scroll to position [5565, 0]
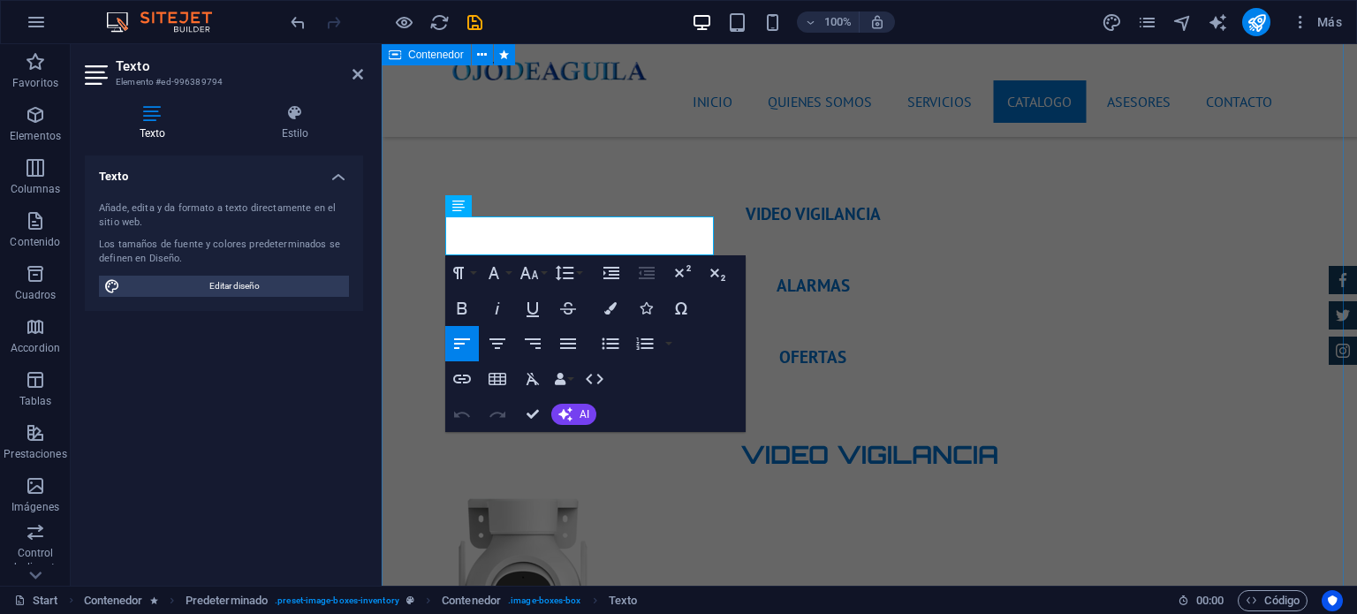
scroll to position [5586, 0]
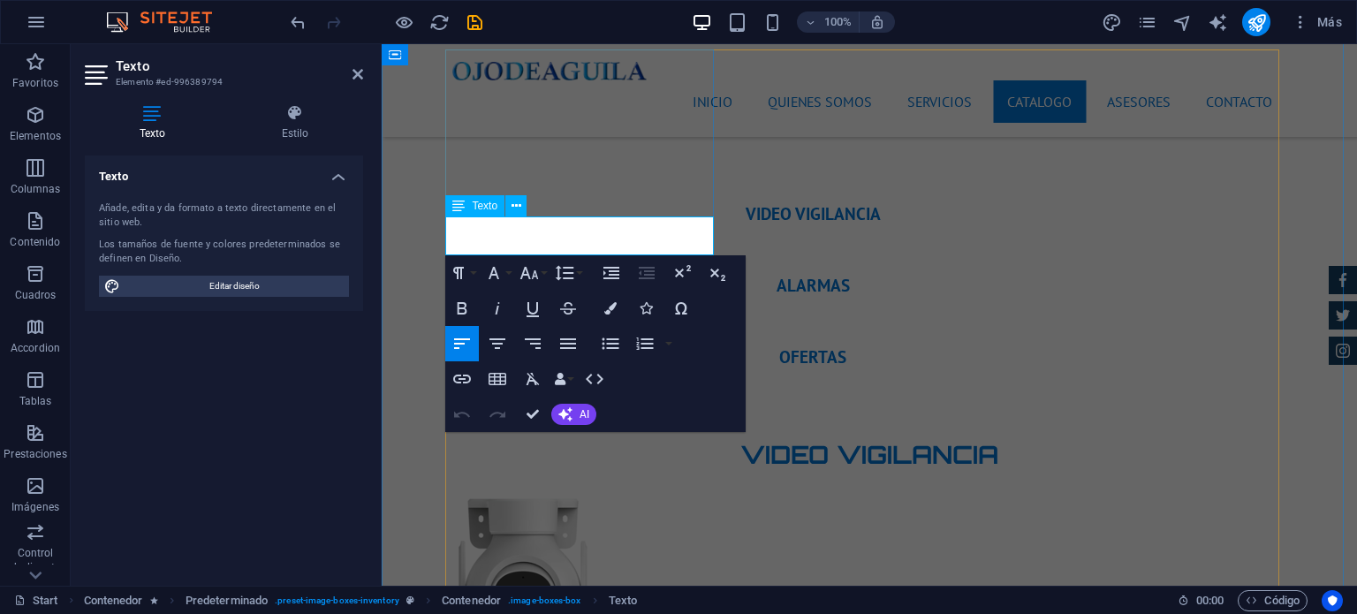
drag, startPoint x: 587, startPoint y: 240, endPoint x: 725, endPoint y: 278, distance: 143.8
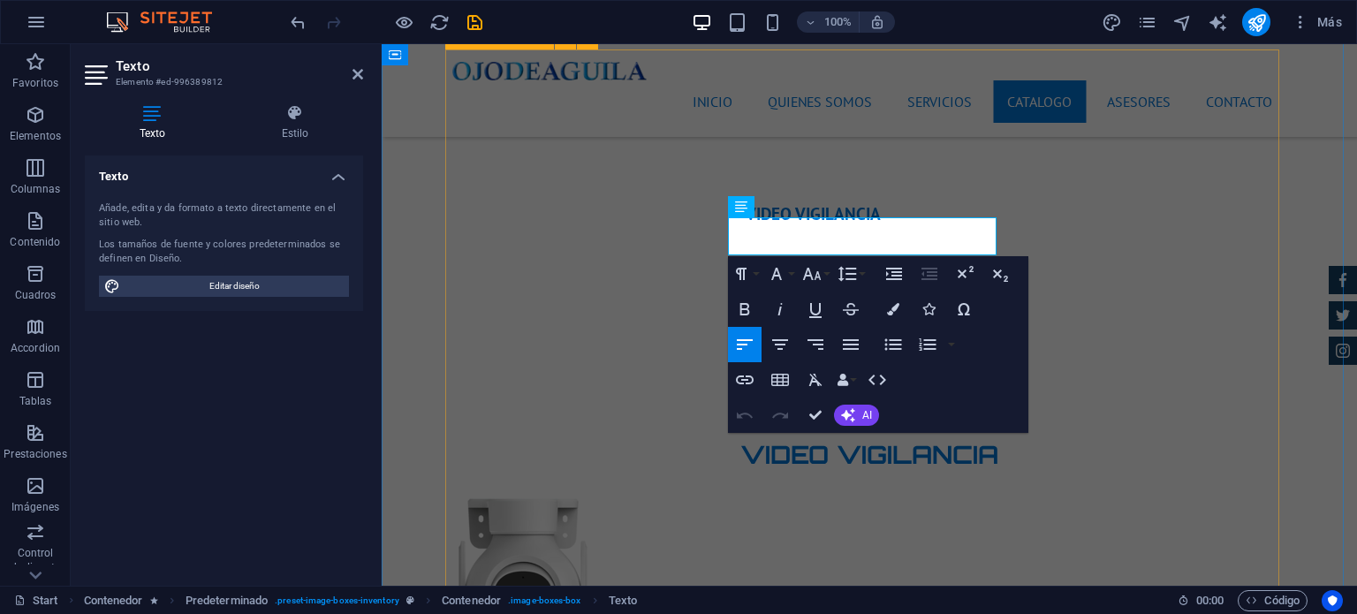
drag, startPoint x: 862, startPoint y: 236, endPoint x: 721, endPoint y: 239, distance: 140.5
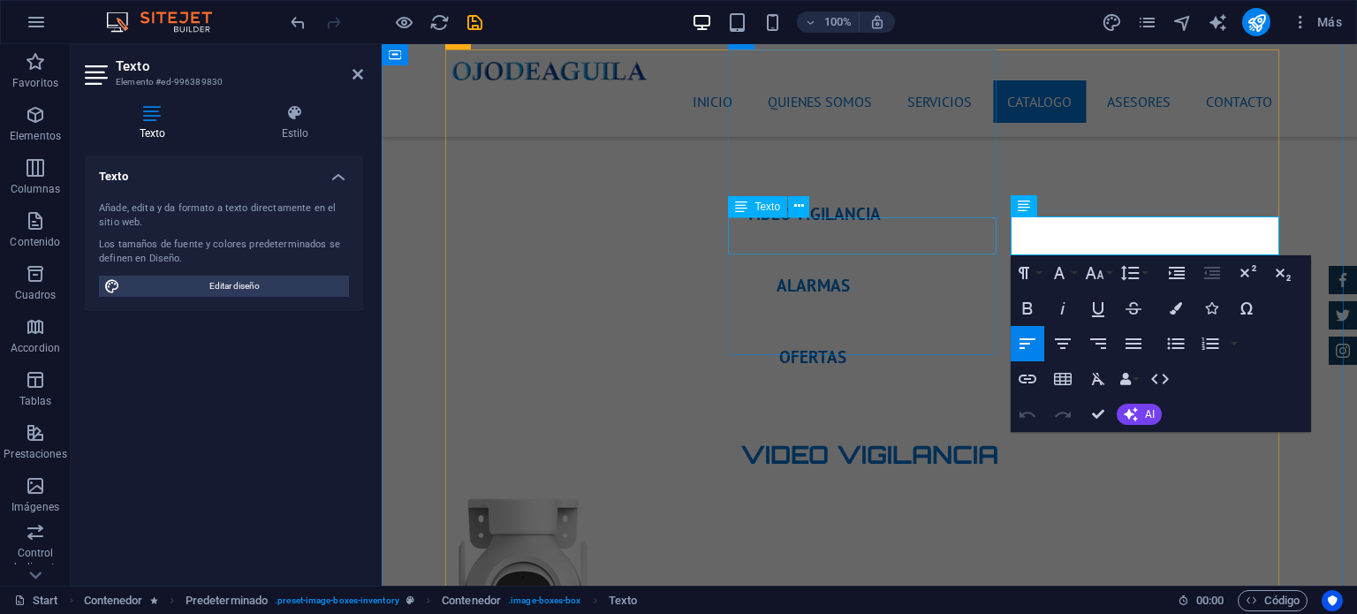
drag, startPoint x: 1146, startPoint y: 243, endPoint x: 965, endPoint y: 243, distance: 181.2
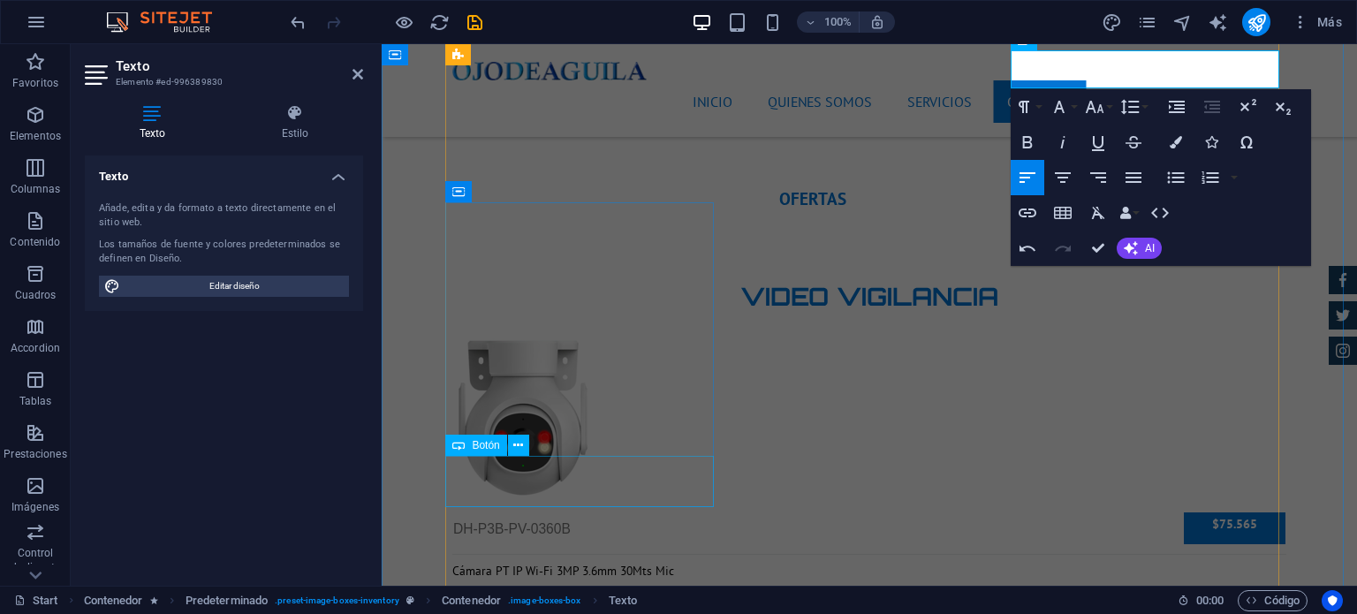
scroll to position [5762, 0]
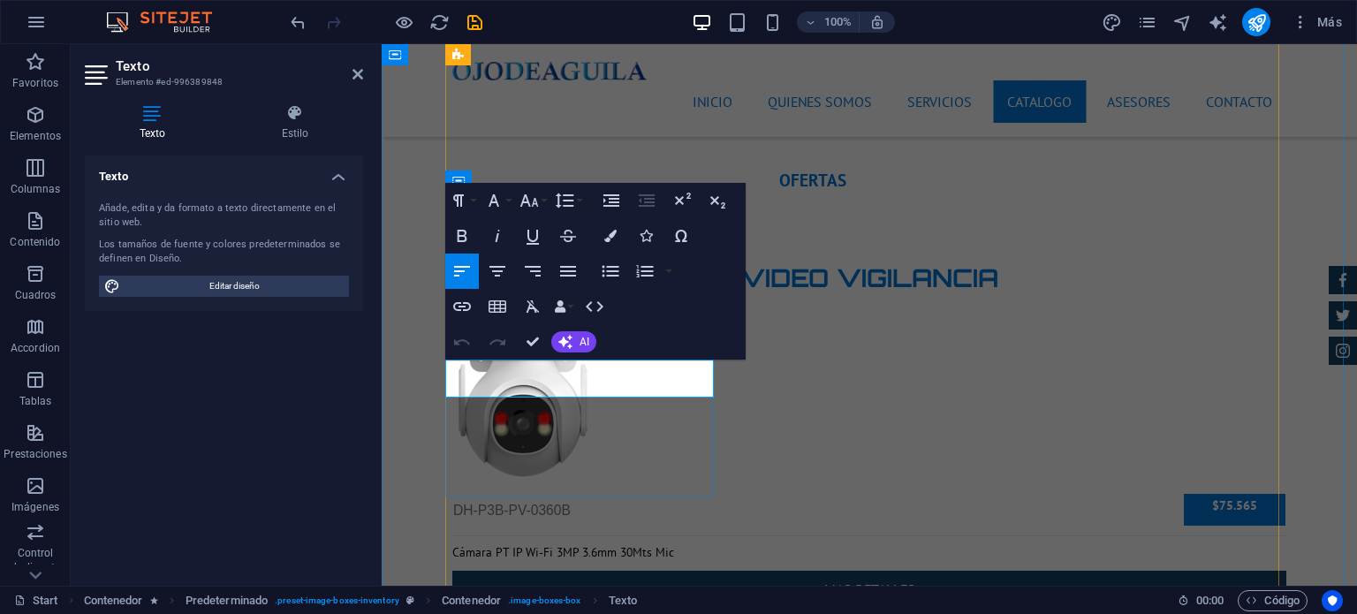
drag, startPoint x: 547, startPoint y: 388, endPoint x: 447, endPoint y: 395, distance: 100.1
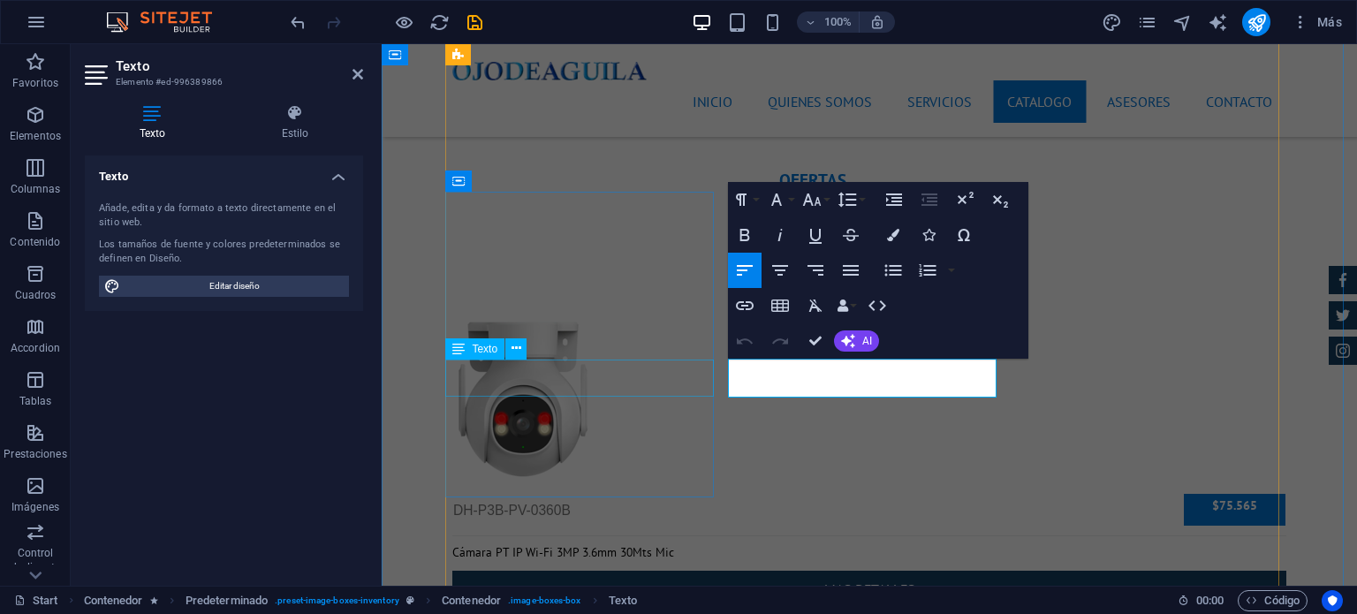
drag, startPoint x: 791, startPoint y: 384, endPoint x: 687, endPoint y: 384, distance: 104.3
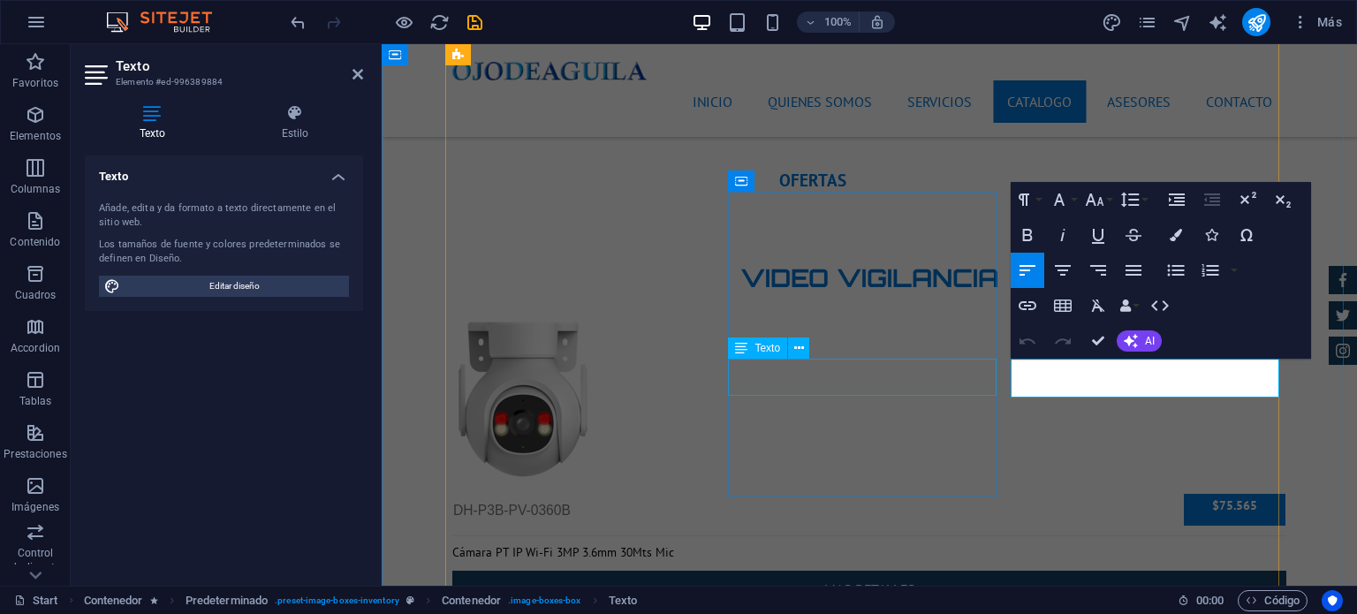
drag, startPoint x: 1105, startPoint y: 384, endPoint x: 980, endPoint y: 381, distance: 124.6
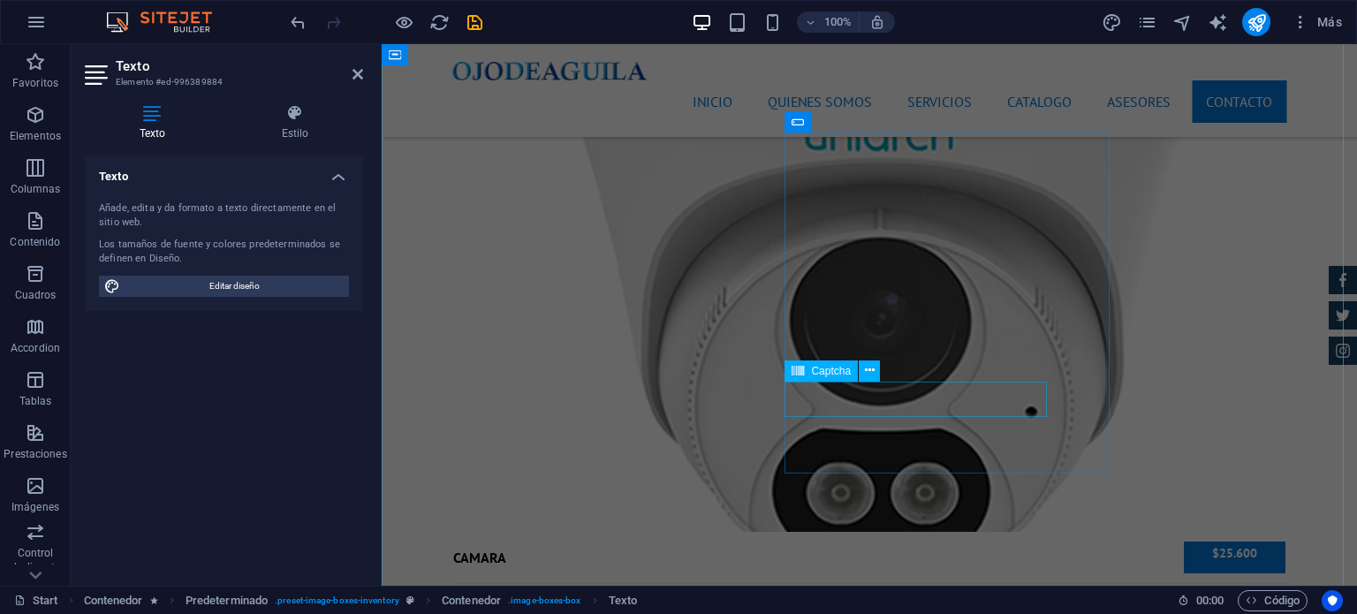
scroll to position [7165, 0]
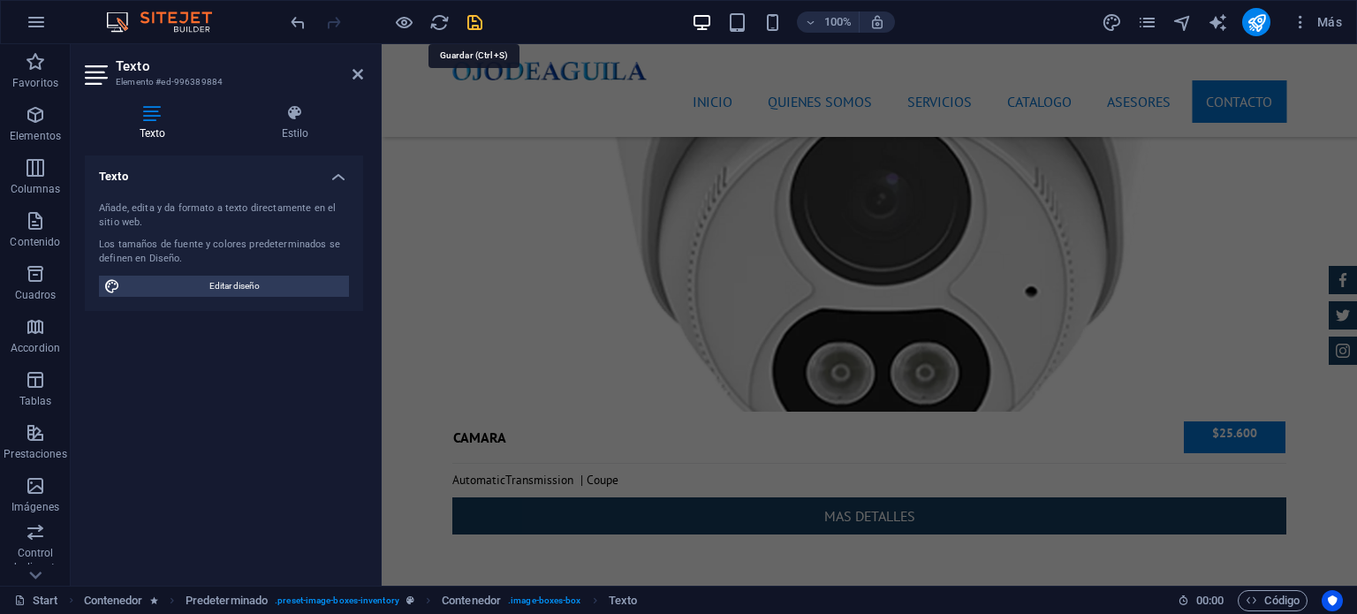
click at [475, 25] on icon "save" at bounding box center [475, 22] width 20 height 20
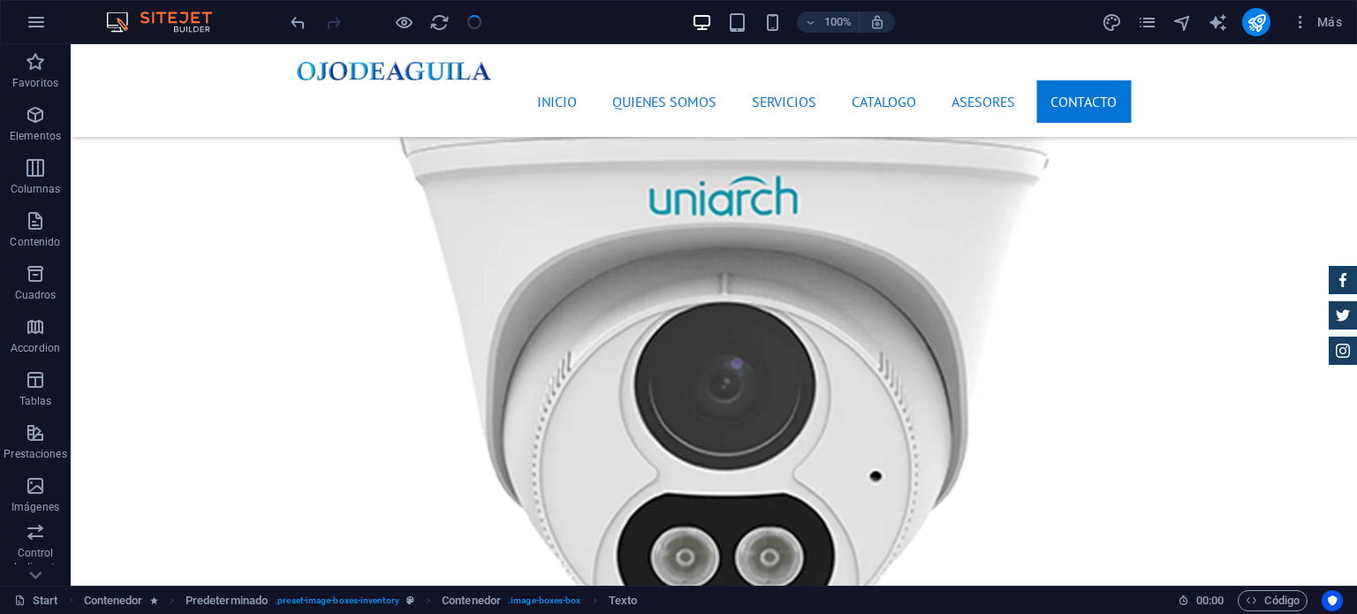
checkbox input "false"
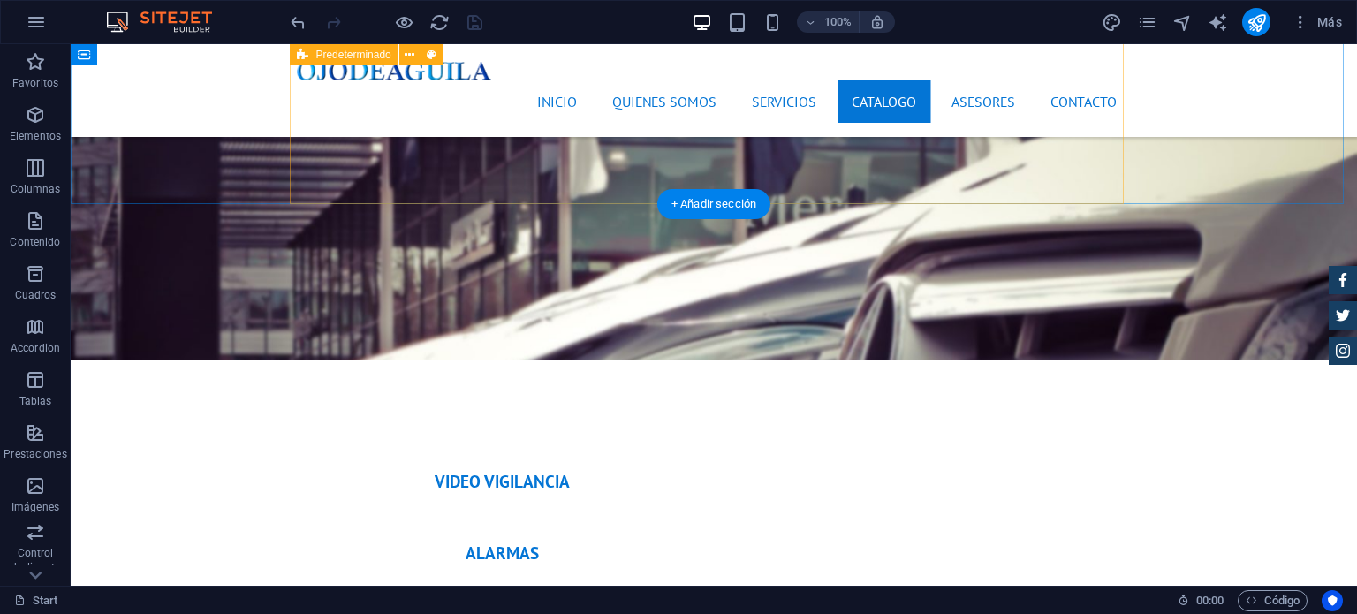
scroll to position [5110, 0]
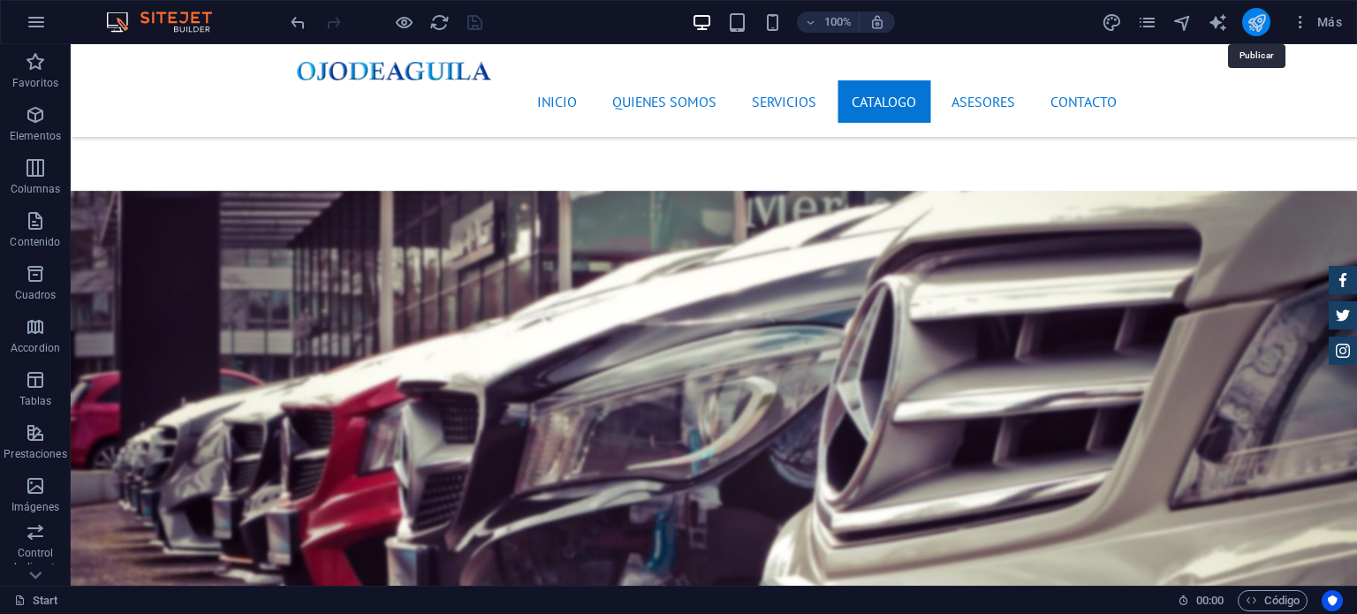
click at [1255, 25] on icon "publish" at bounding box center [1257, 22] width 20 height 20
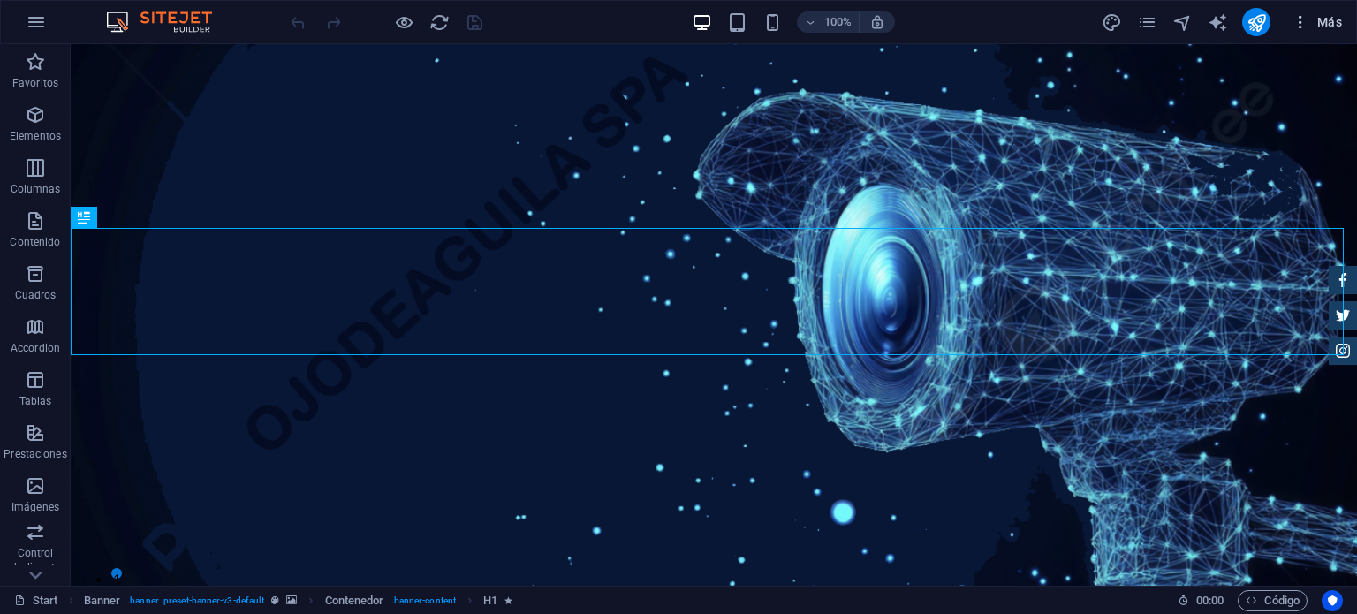
click at [1336, 20] on span "Más" at bounding box center [1317, 22] width 50 height 18
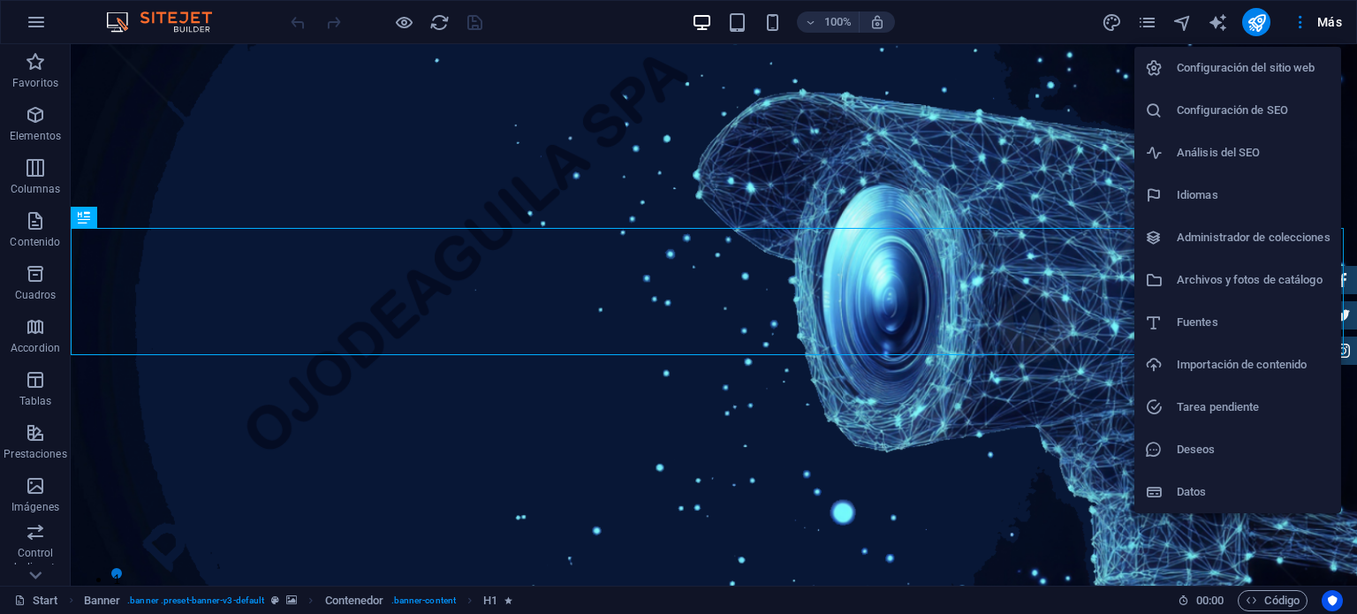
click at [35, 229] on div at bounding box center [678, 307] width 1357 height 614
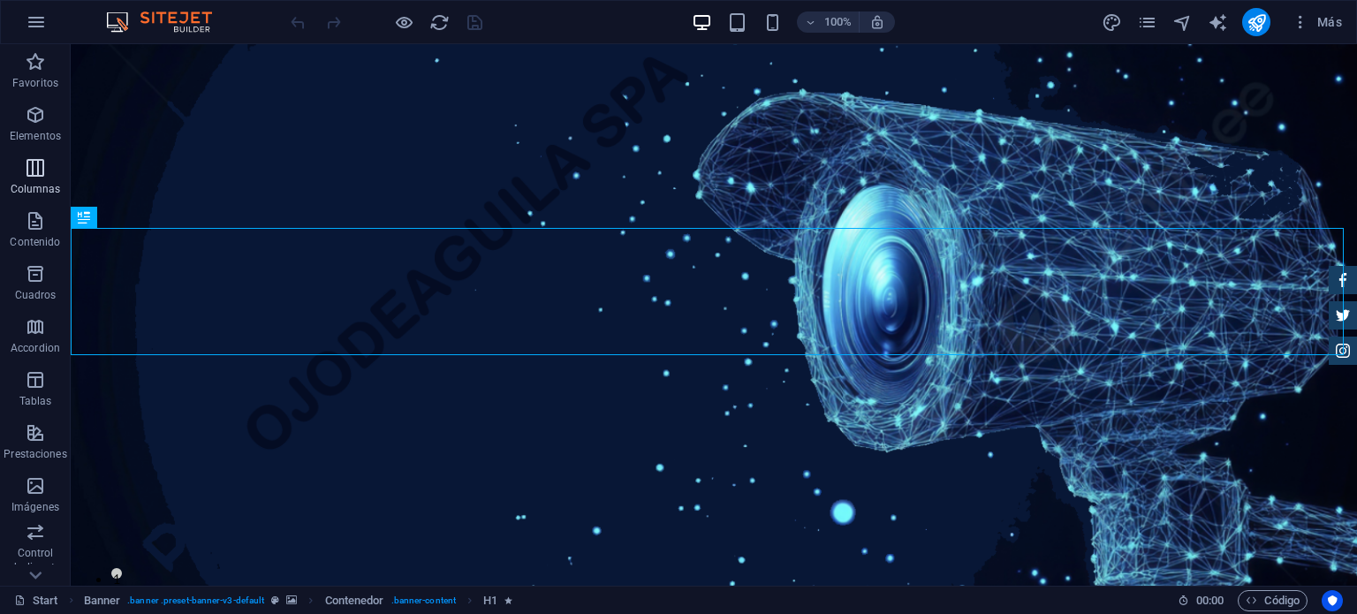
click at [32, 165] on icon "button" at bounding box center [35, 167] width 21 height 21
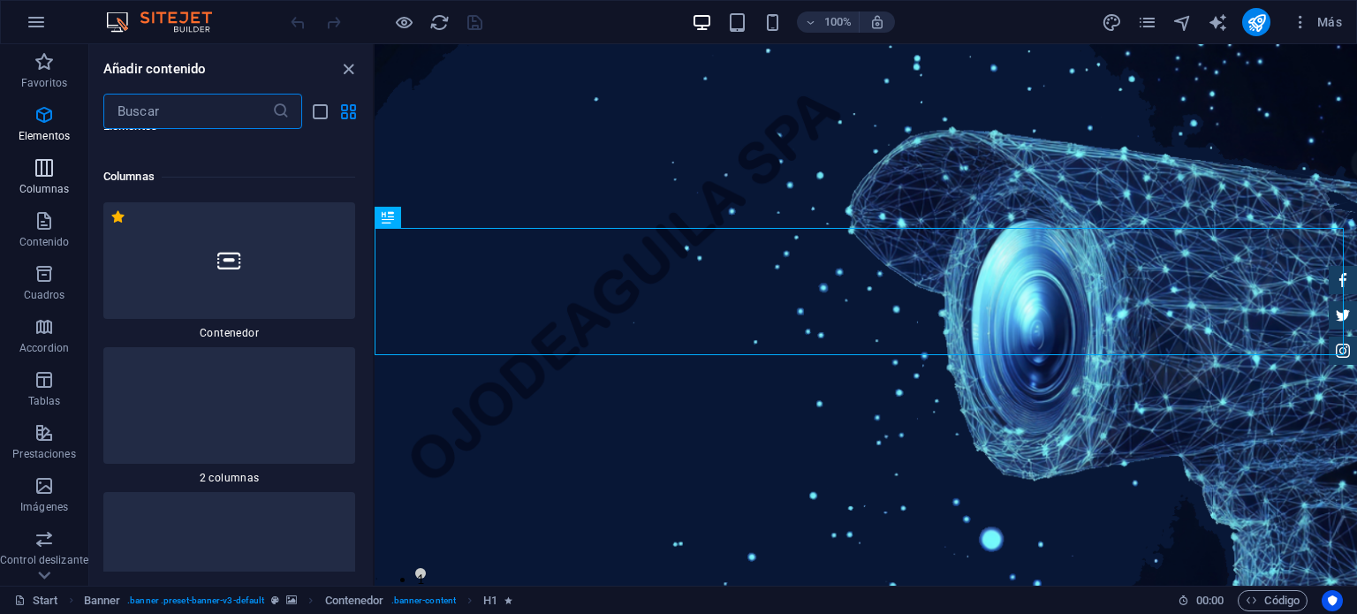
scroll to position [1020, 0]
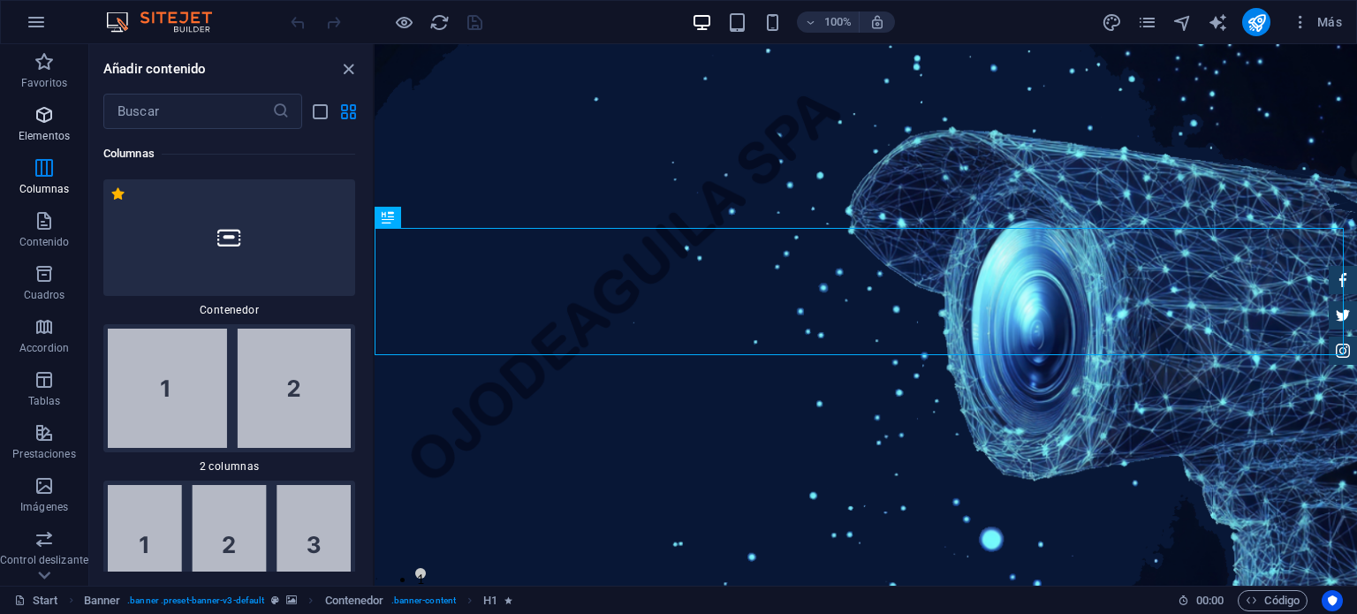
click at [32, 121] on span "Elementos" at bounding box center [44, 125] width 88 height 42
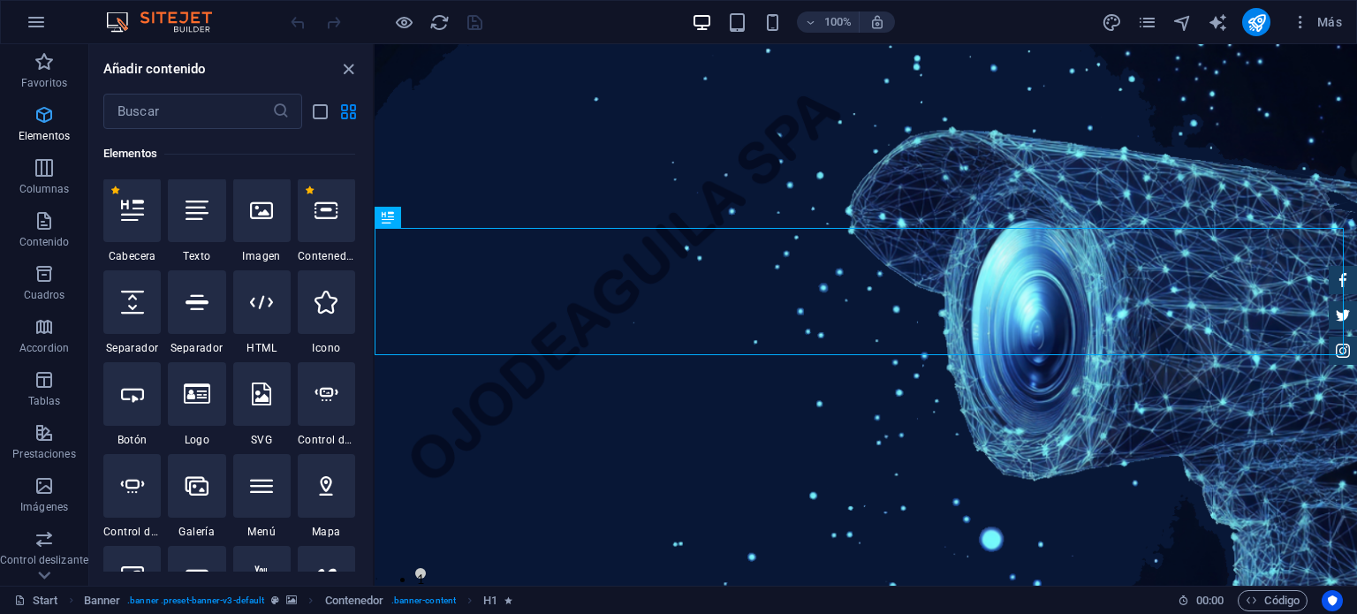
scroll to position [333, 0]
click at [122, 210] on icon at bounding box center [132, 211] width 23 height 23
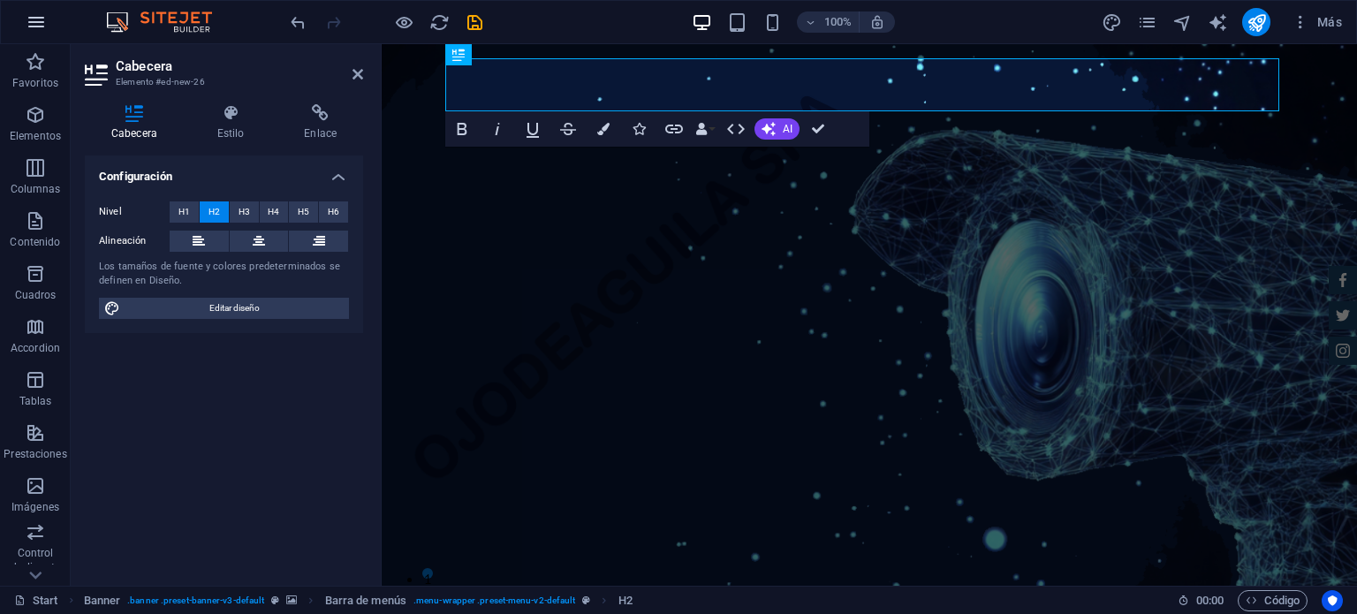
click at [38, 13] on icon "button" at bounding box center [36, 21] width 21 height 21
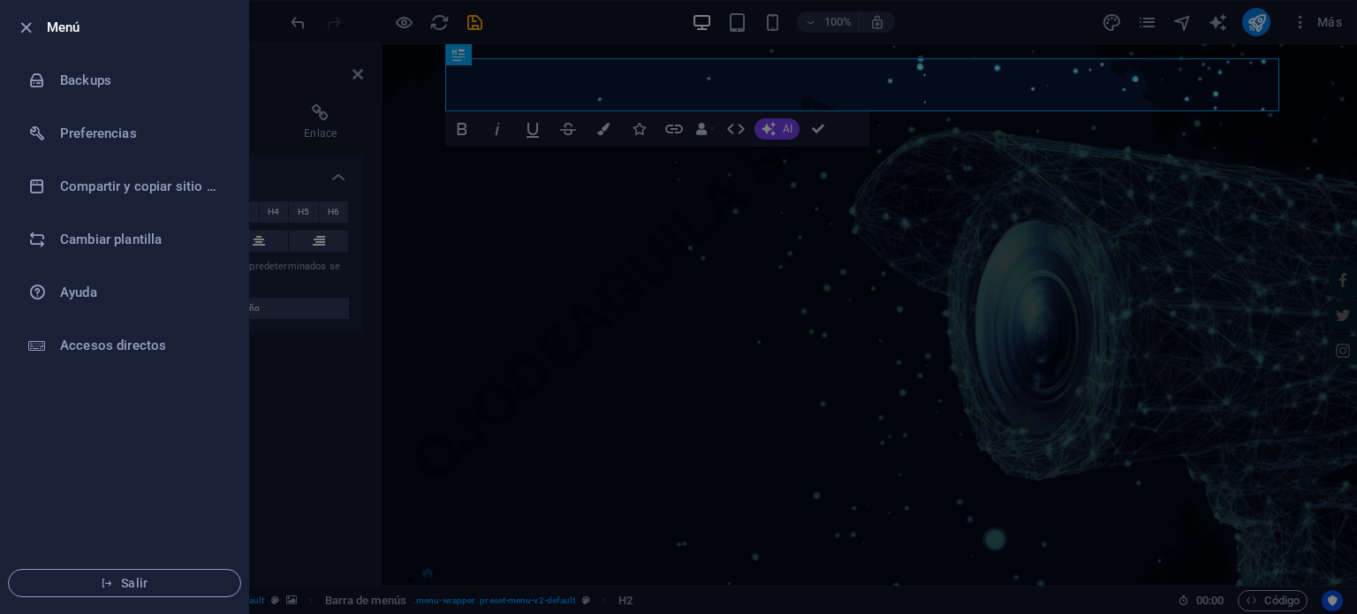
click at [851, 192] on div at bounding box center [678, 307] width 1357 height 614
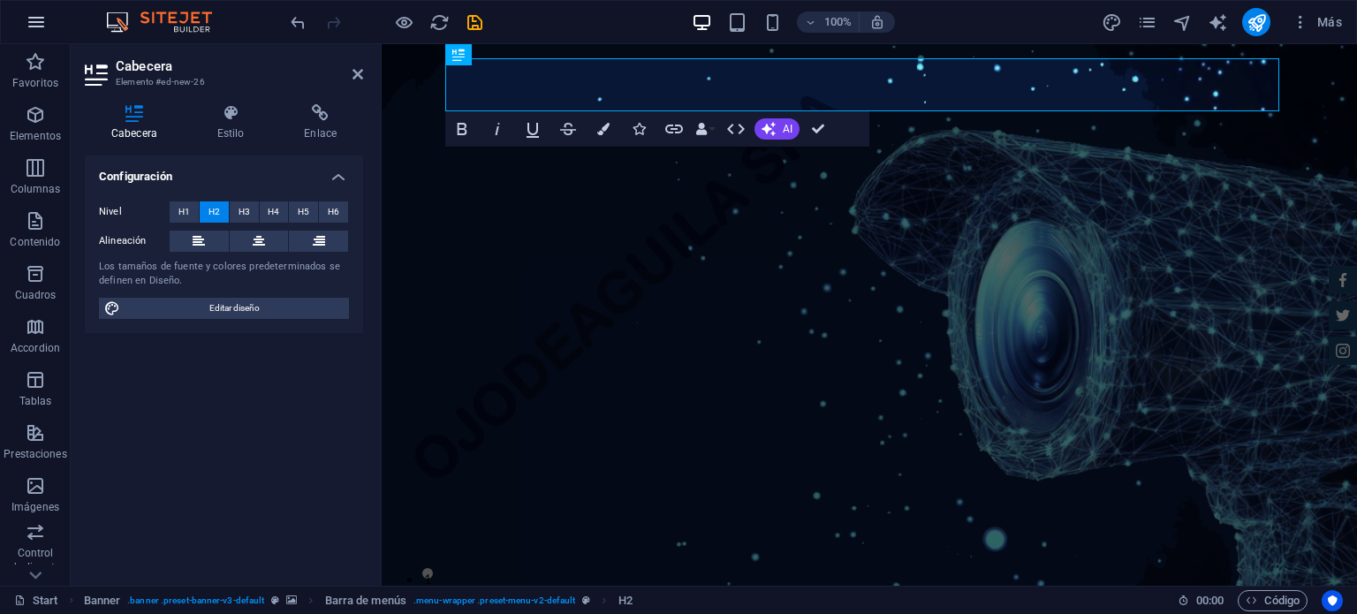
click at [28, 15] on icon "button" at bounding box center [36, 21] width 21 height 21
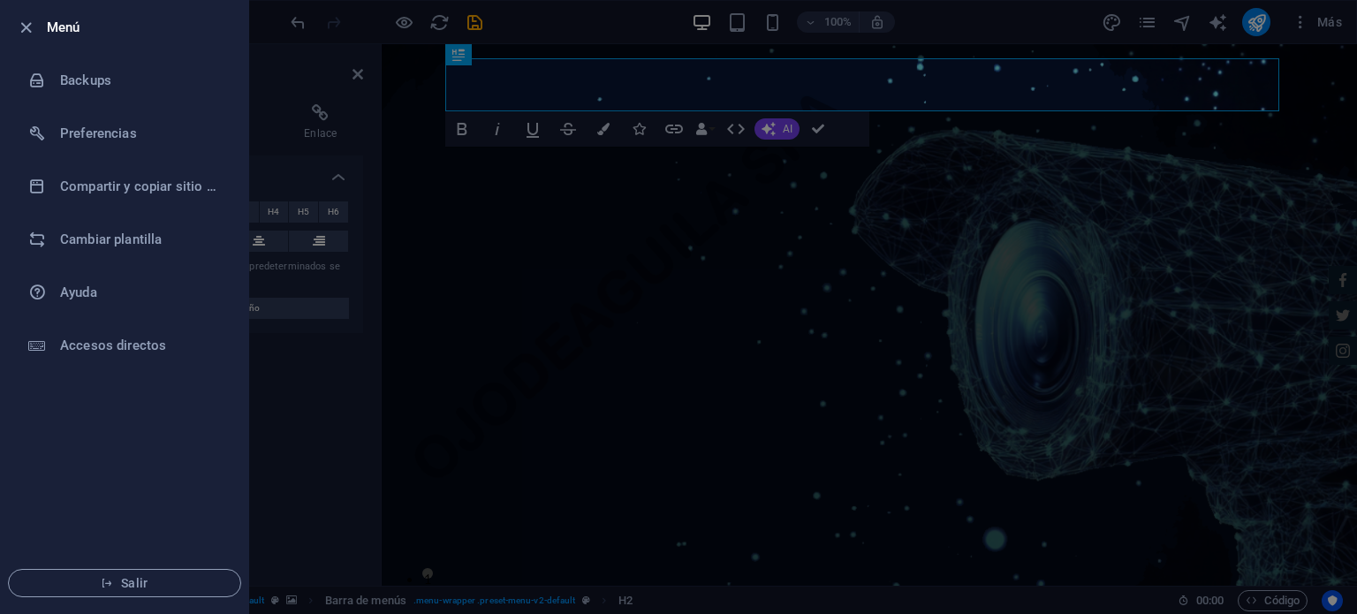
click at [1135, 270] on div at bounding box center [678, 307] width 1357 height 614
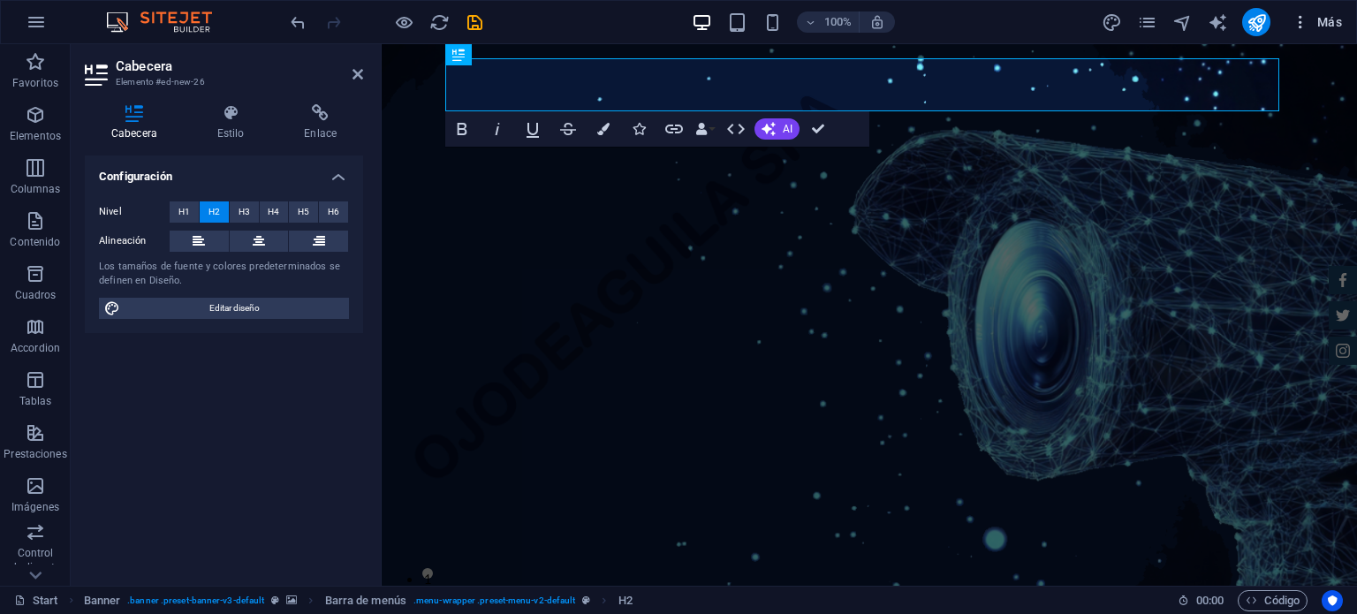
click at [1304, 22] on icon "button" at bounding box center [1301, 22] width 18 height 18
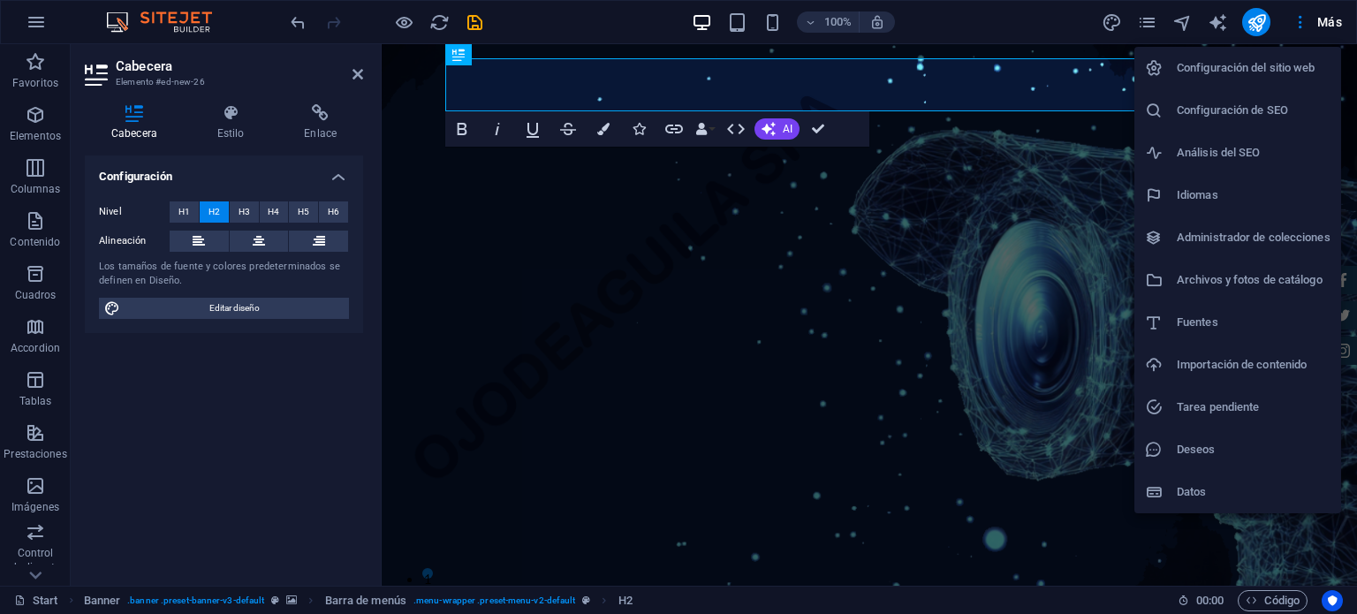
click at [1007, 229] on div at bounding box center [678, 307] width 1357 height 614
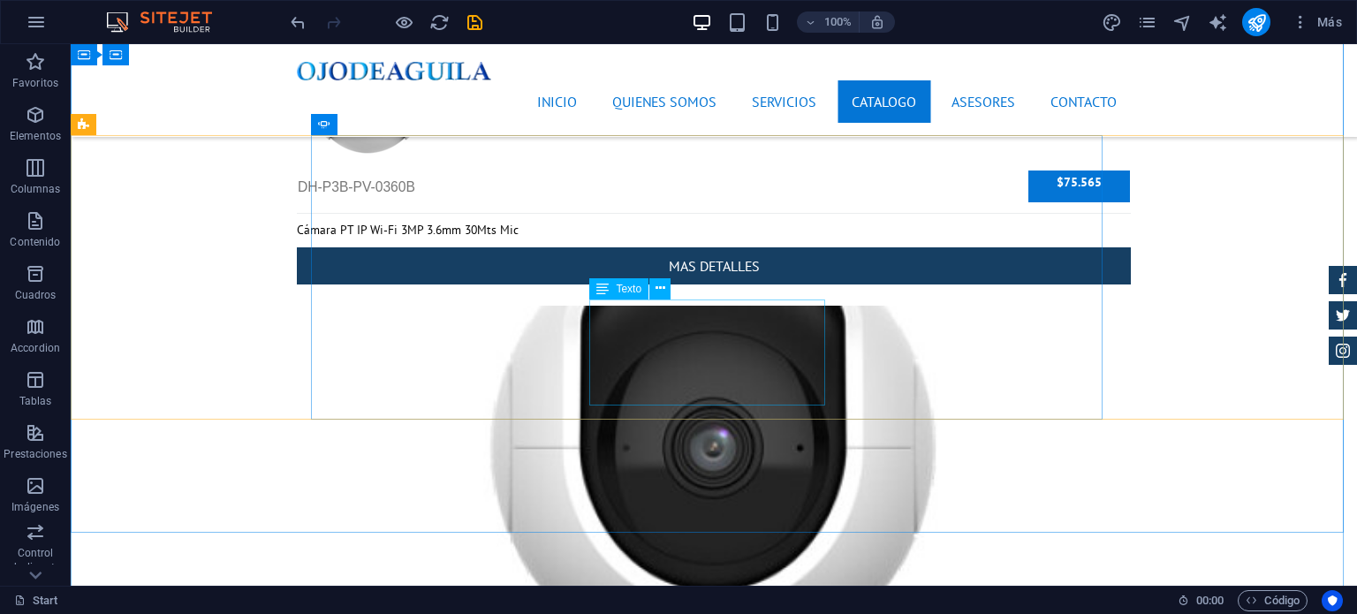
scroll to position [6097, 0]
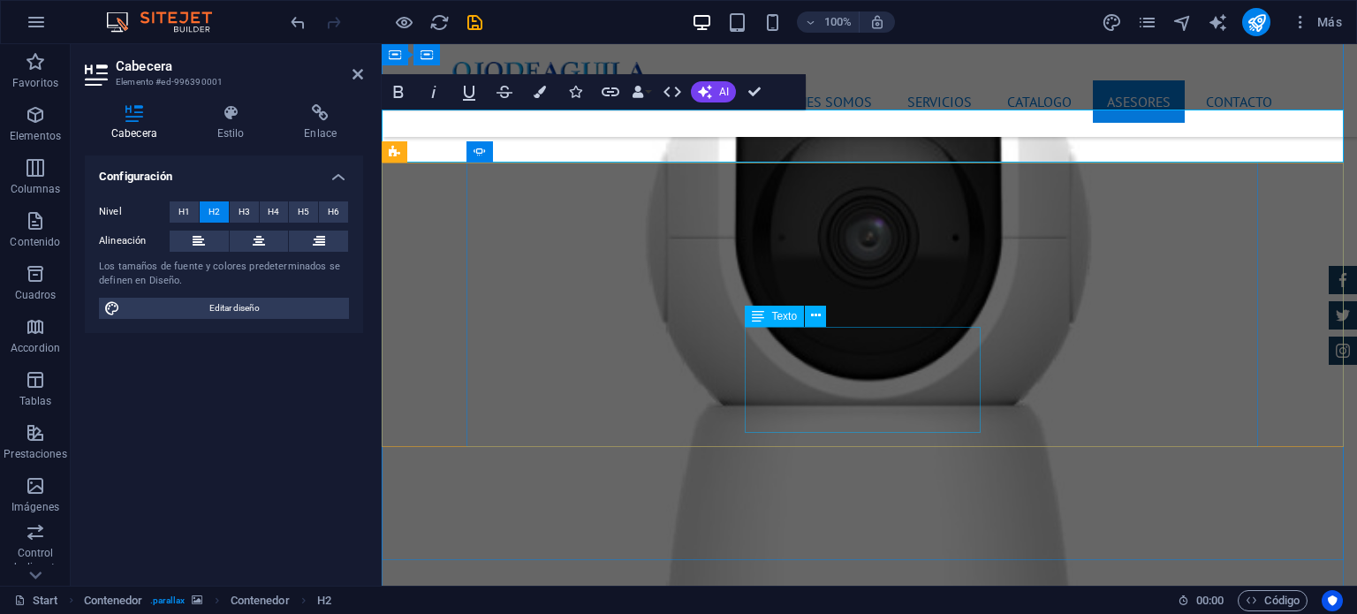
scroll to position [6384, 0]
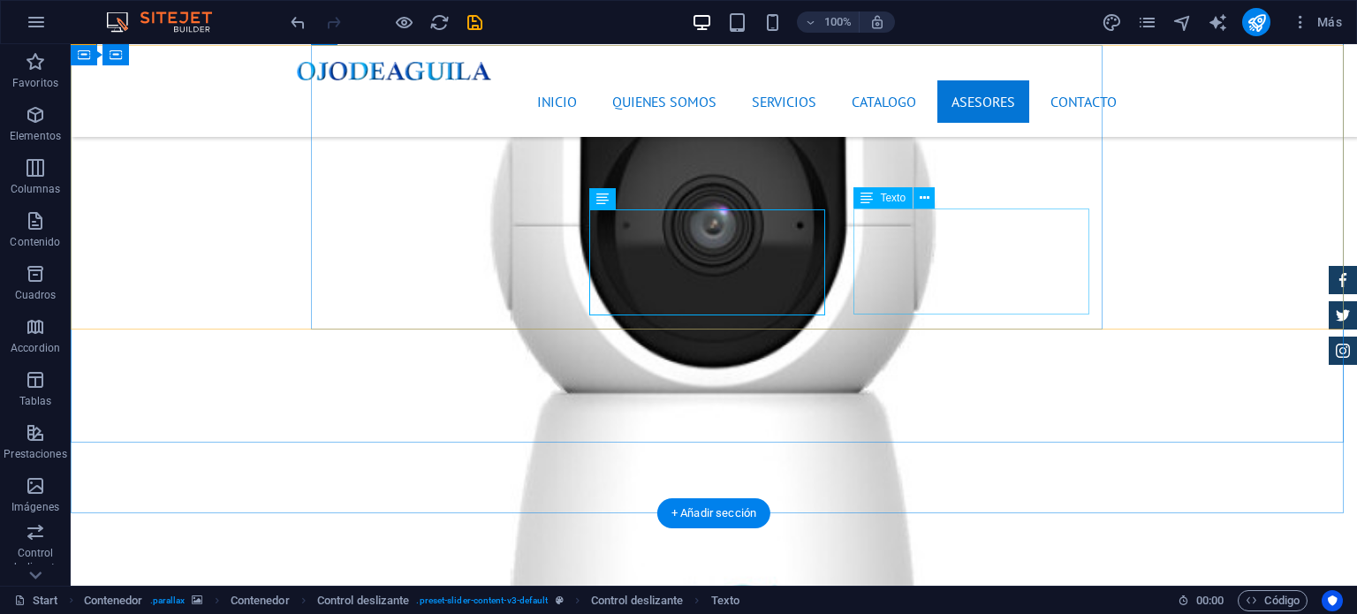
scroll to position [6295, 0]
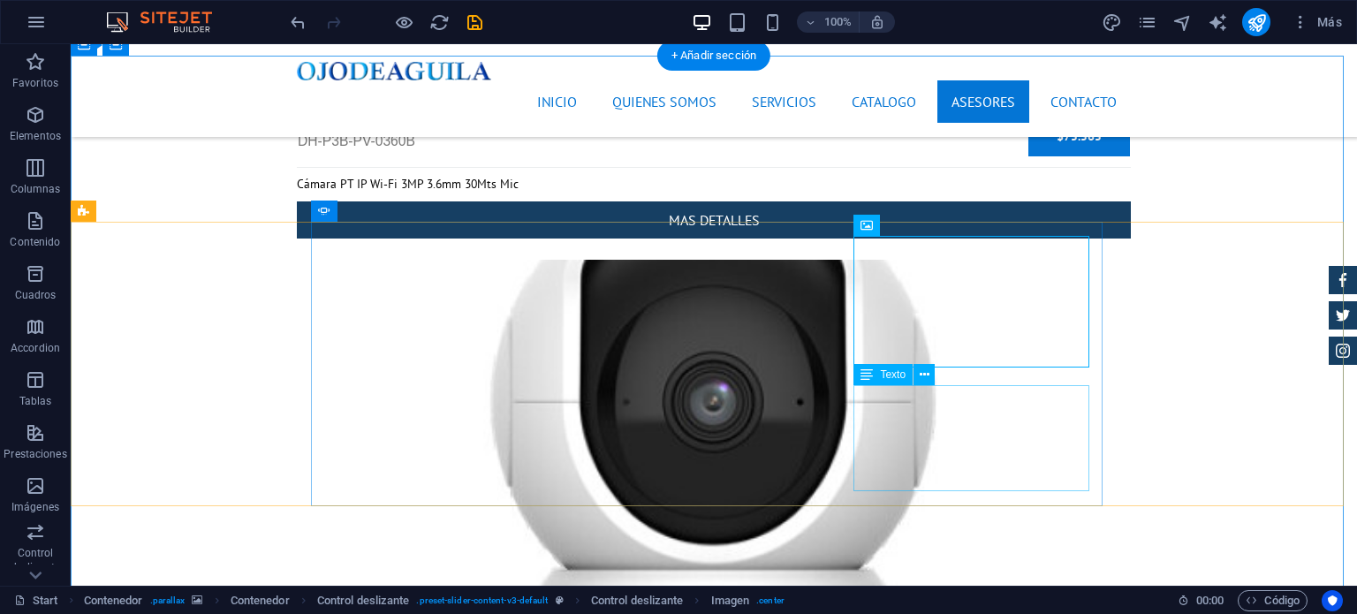
scroll to position [6384, 0]
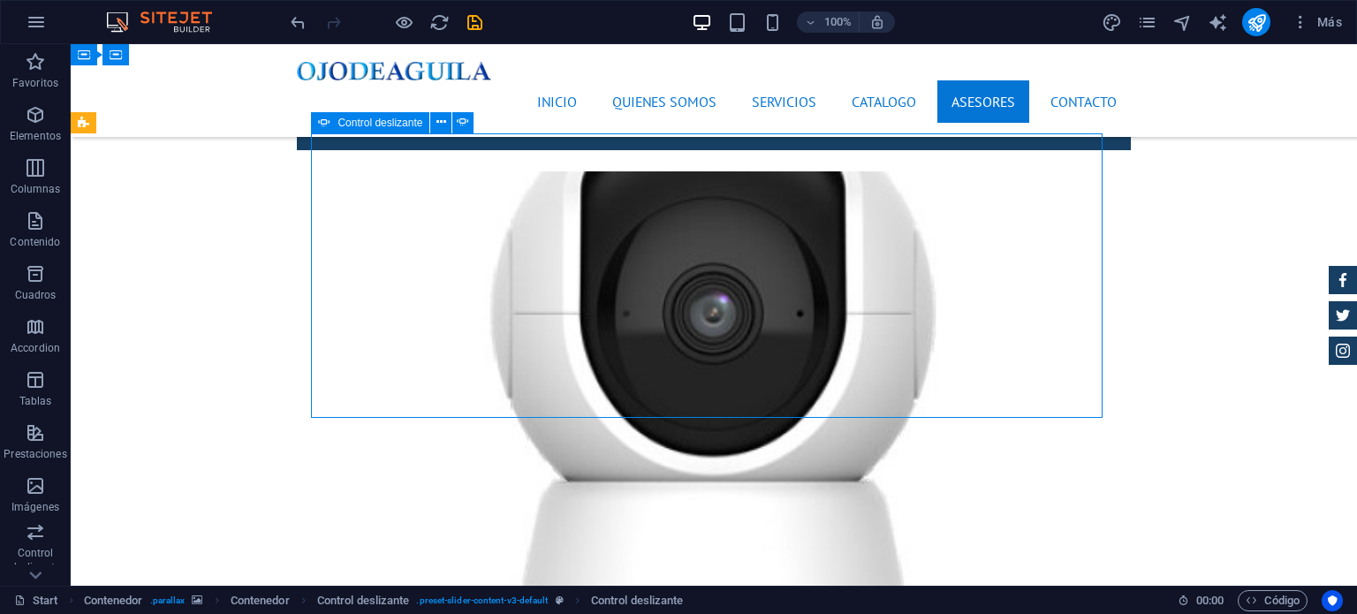
select select "ms"
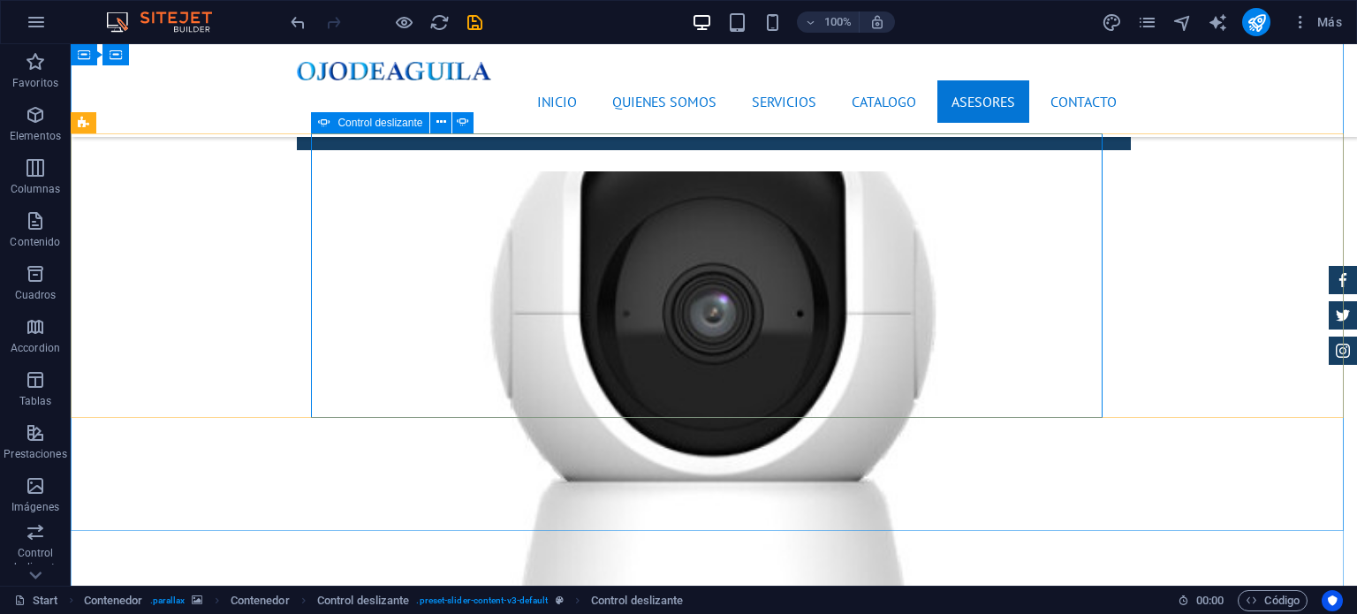
select select "s"
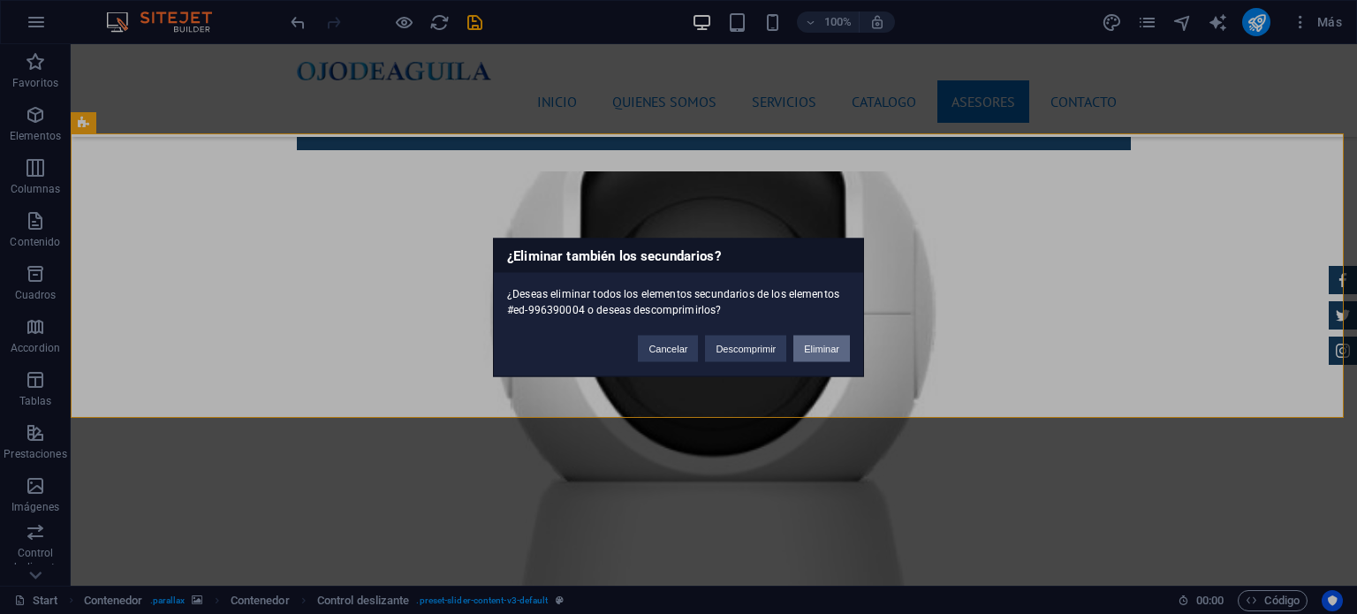
click at [810, 353] on button "Eliminar" at bounding box center [822, 348] width 57 height 27
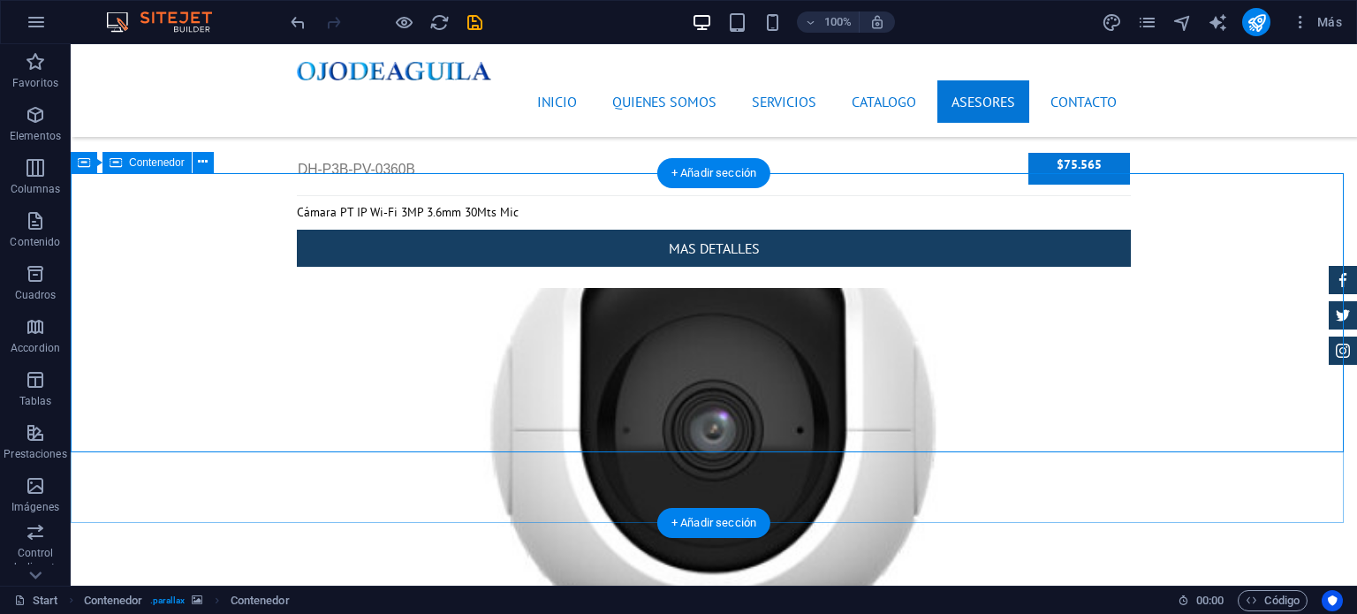
scroll to position [6119, 0]
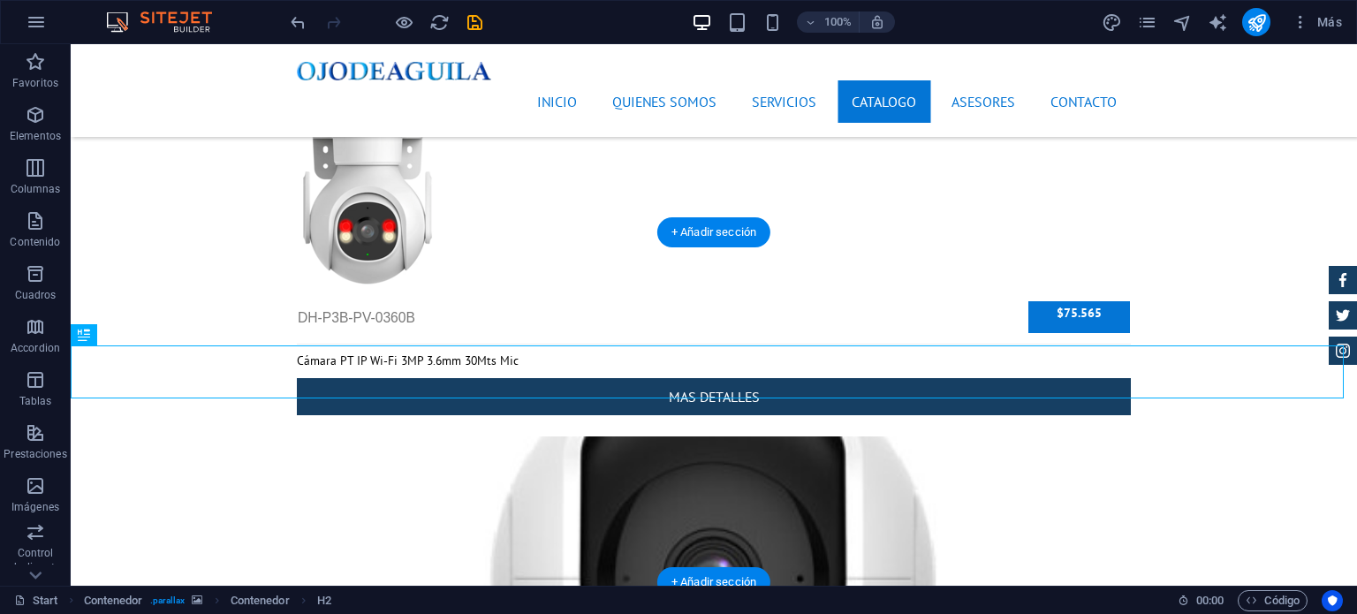
drag, startPoint x: 799, startPoint y: 375, endPoint x: 817, endPoint y: 330, distance: 47.9
drag, startPoint x: 792, startPoint y: 356, endPoint x: 795, endPoint y: 346, distance: 11.2
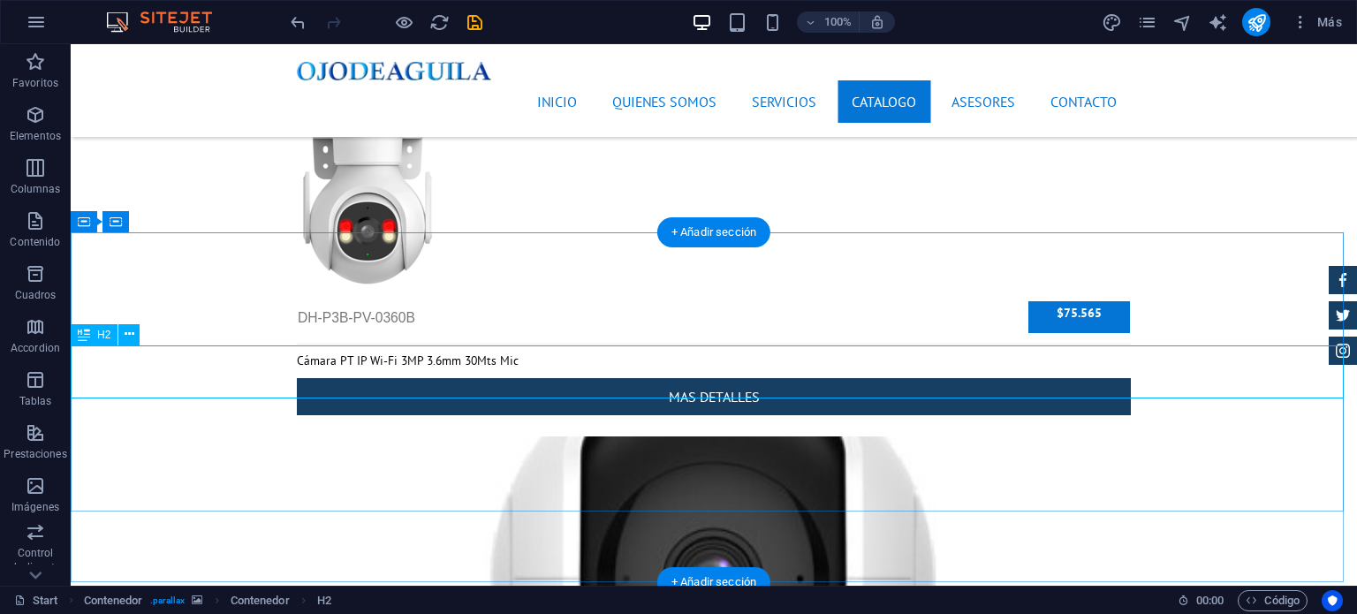
drag, startPoint x: 680, startPoint y: 353, endPoint x: 694, endPoint y: 255, distance: 99.0
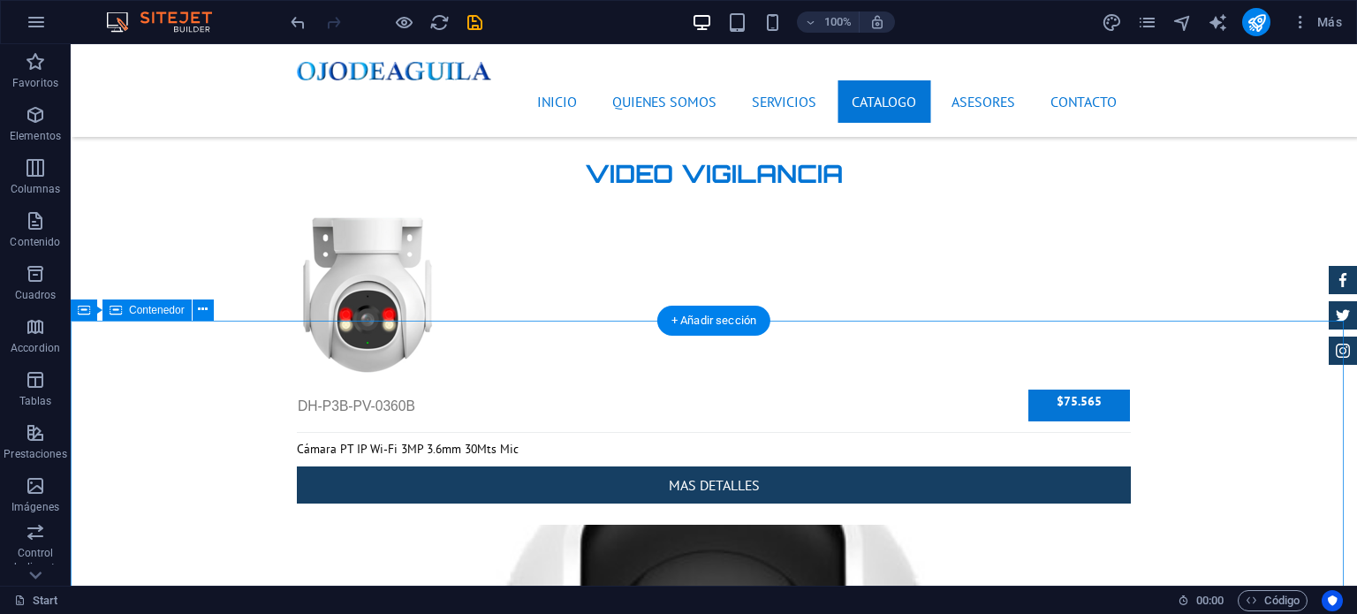
scroll to position [5588, 0]
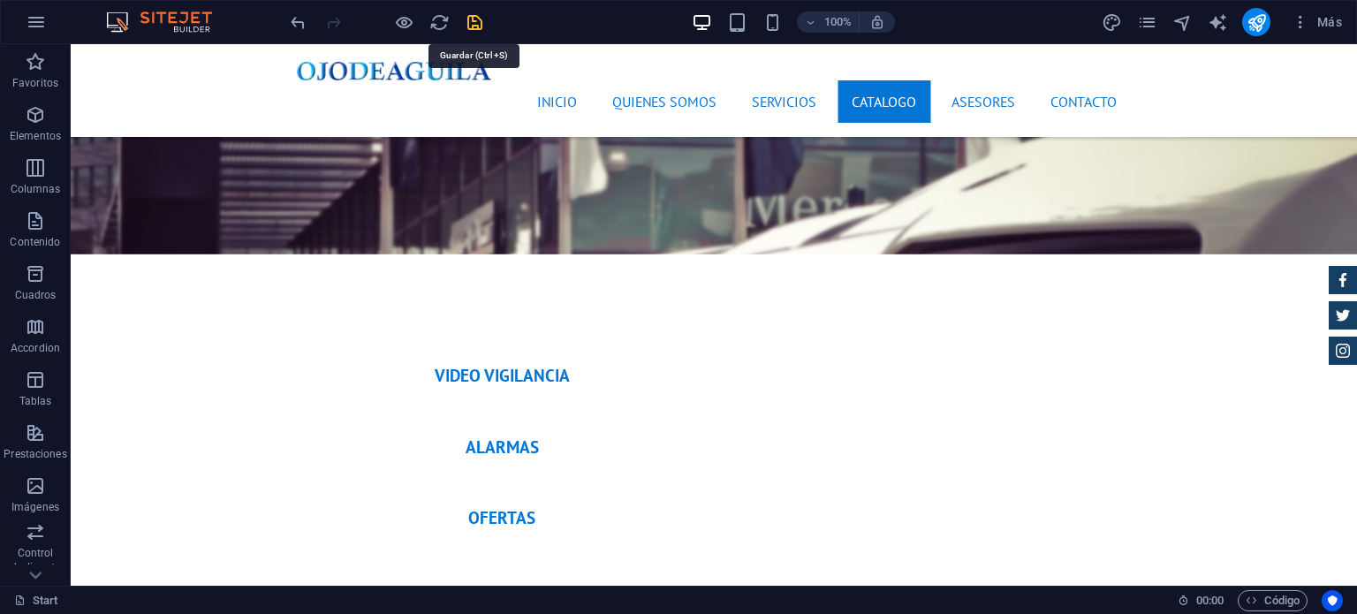
click at [483, 21] on icon "save" at bounding box center [475, 22] width 20 height 20
checkbox input "false"
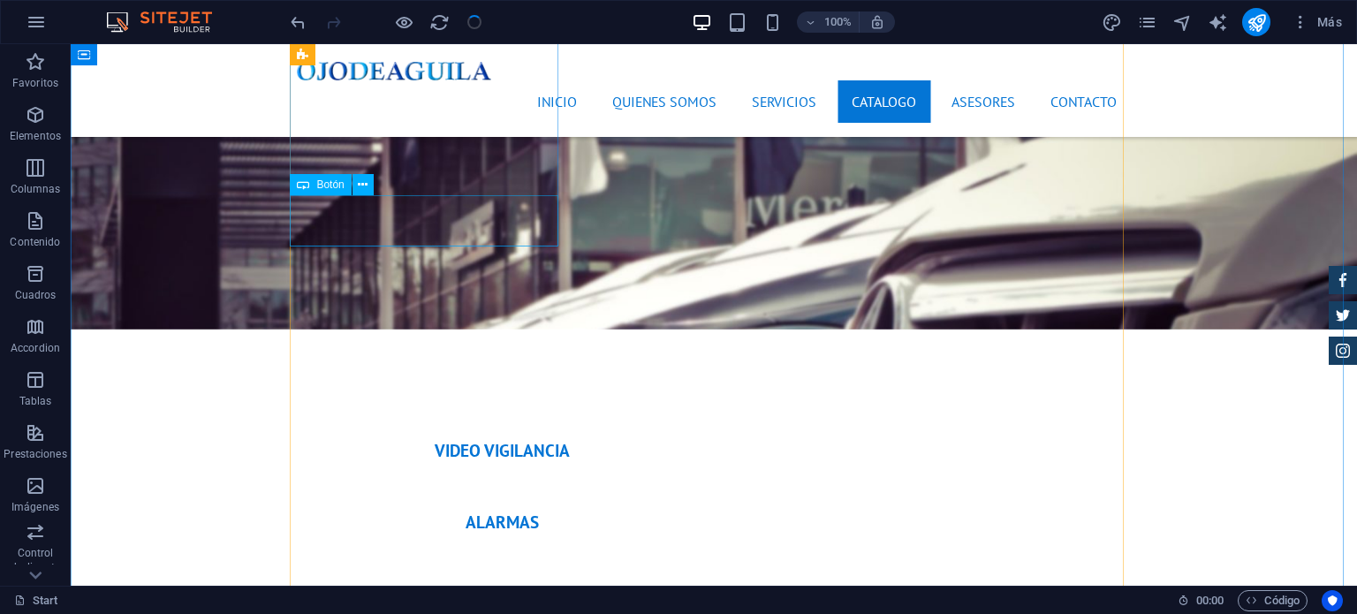
scroll to position [5500, 0]
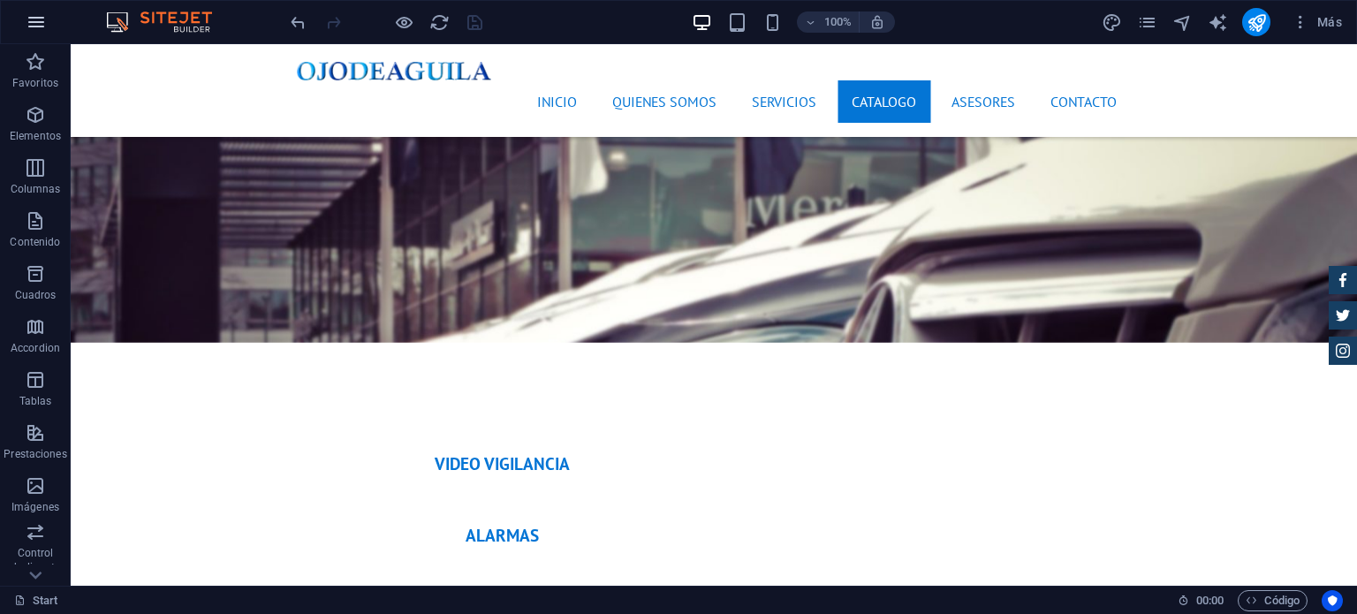
click at [38, 27] on icon "button" at bounding box center [36, 21] width 21 height 21
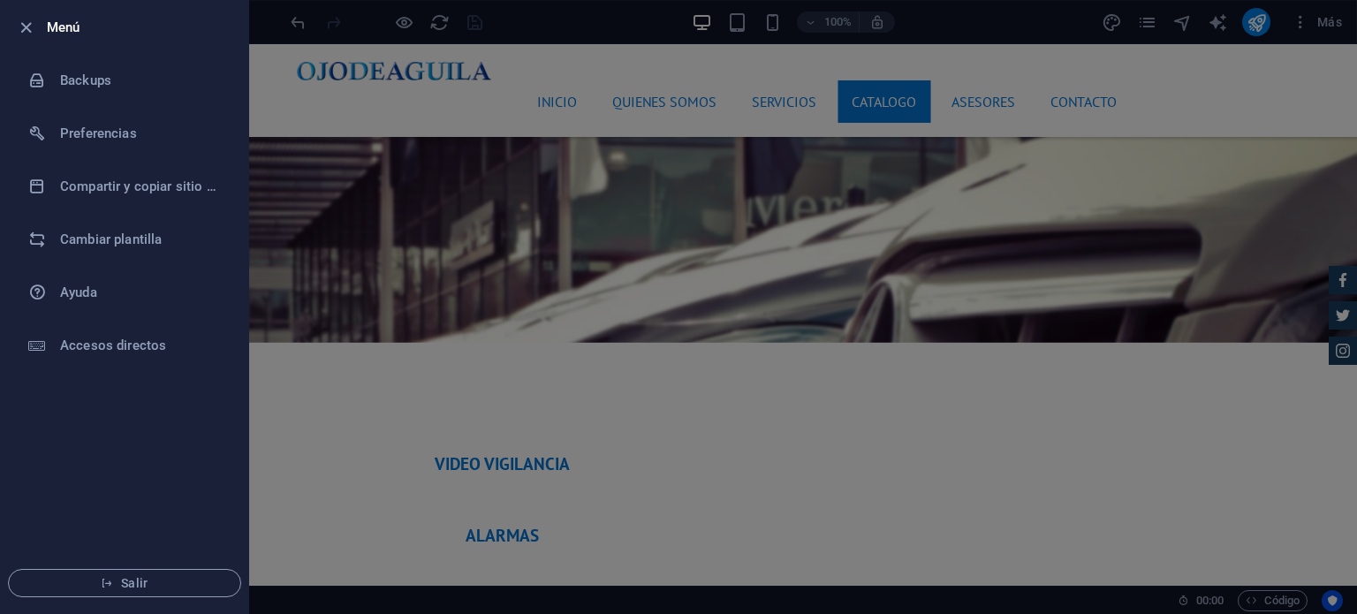
click at [1250, 282] on div at bounding box center [678, 307] width 1357 height 614
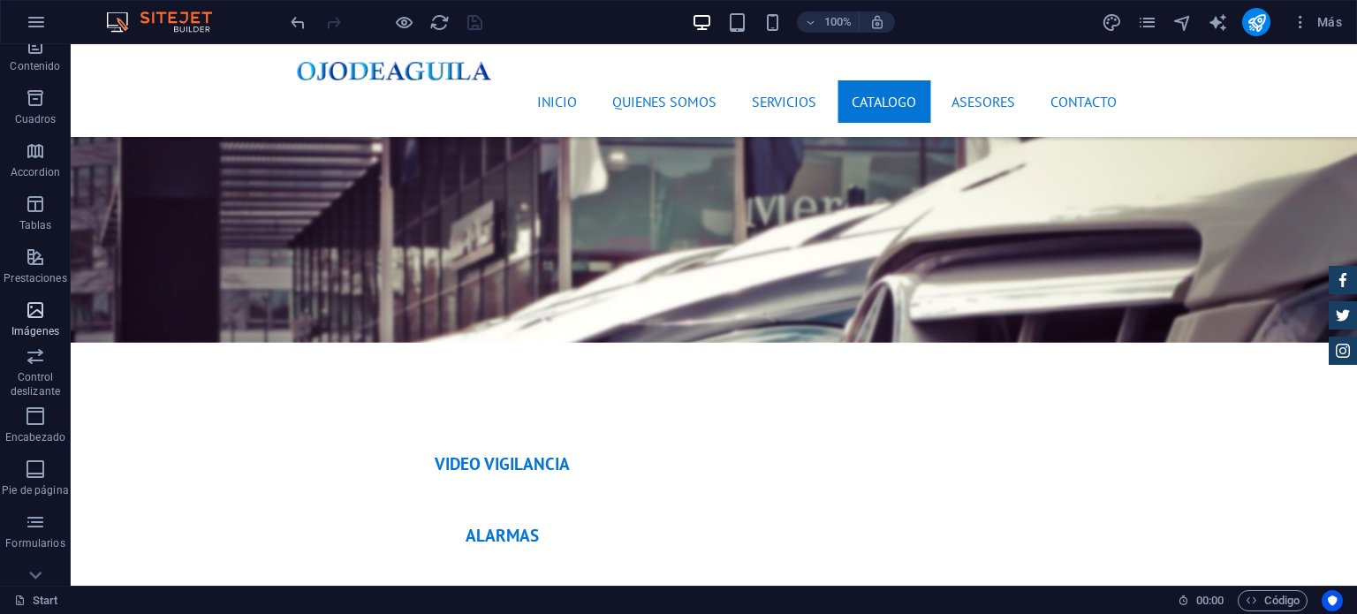
scroll to position [253, 0]
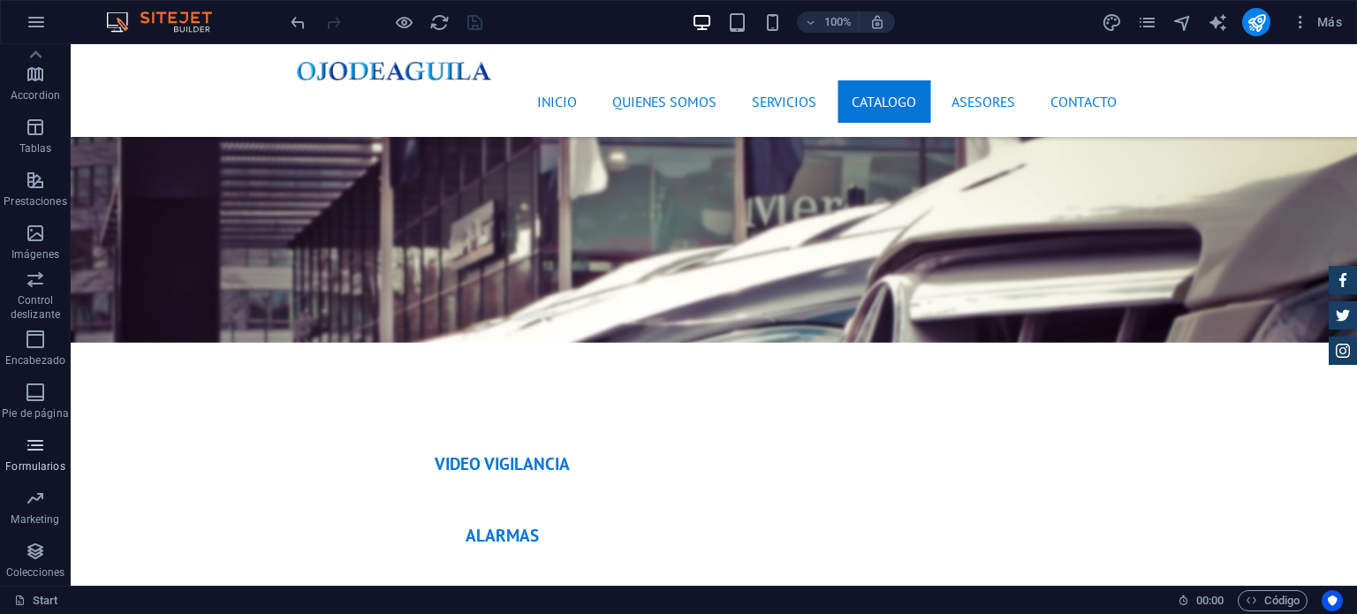
click at [35, 456] on span "Formularios" at bounding box center [35, 456] width 71 height 42
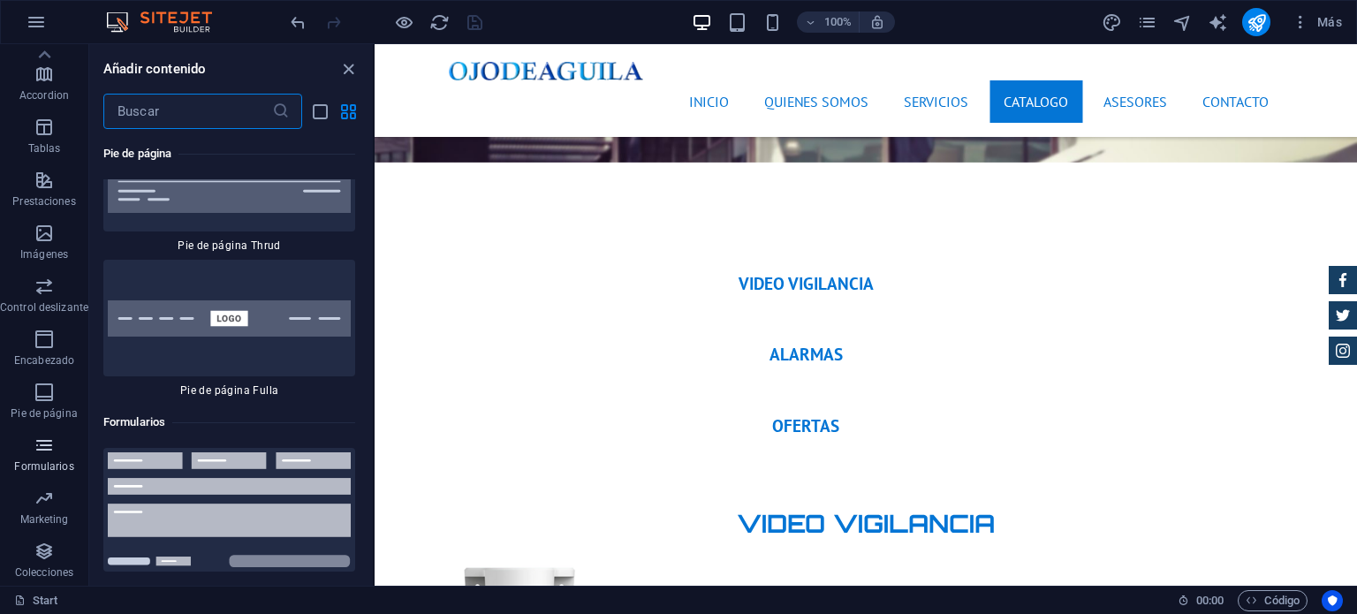
scroll to position [25879, 0]
click at [46, 342] on icon "button" at bounding box center [44, 339] width 21 height 21
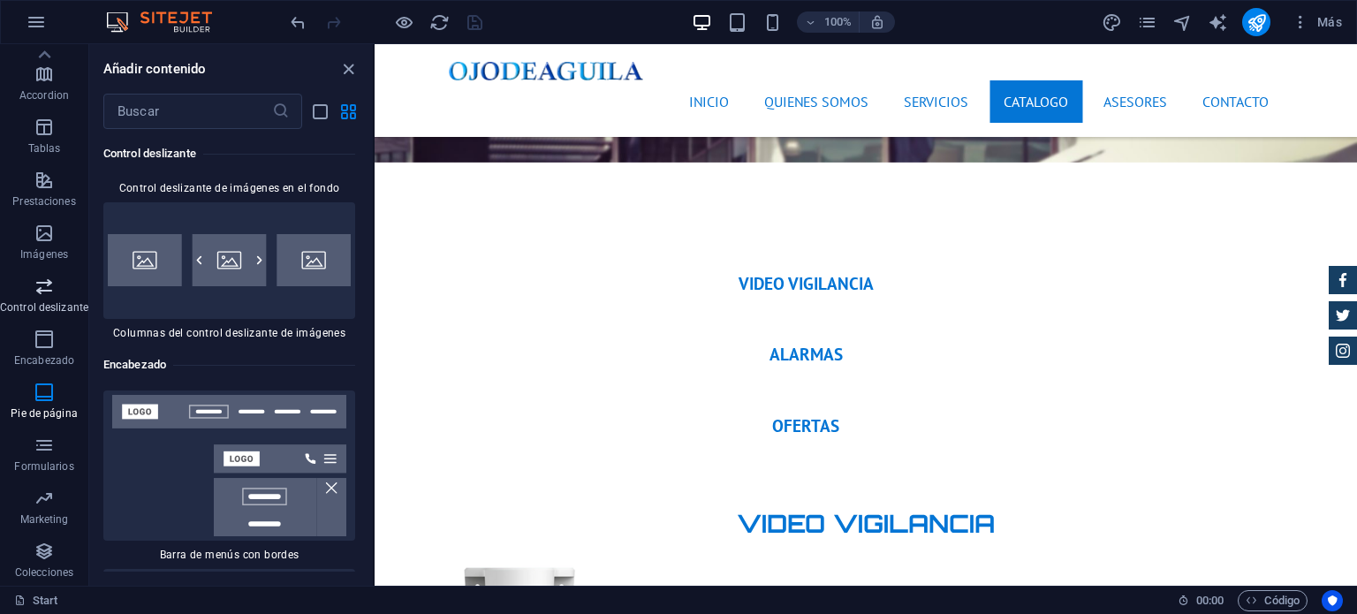
scroll to position [21159, 0]
click at [62, 245] on span "Imágenes" at bounding box center [44, 244] width 88 height 42
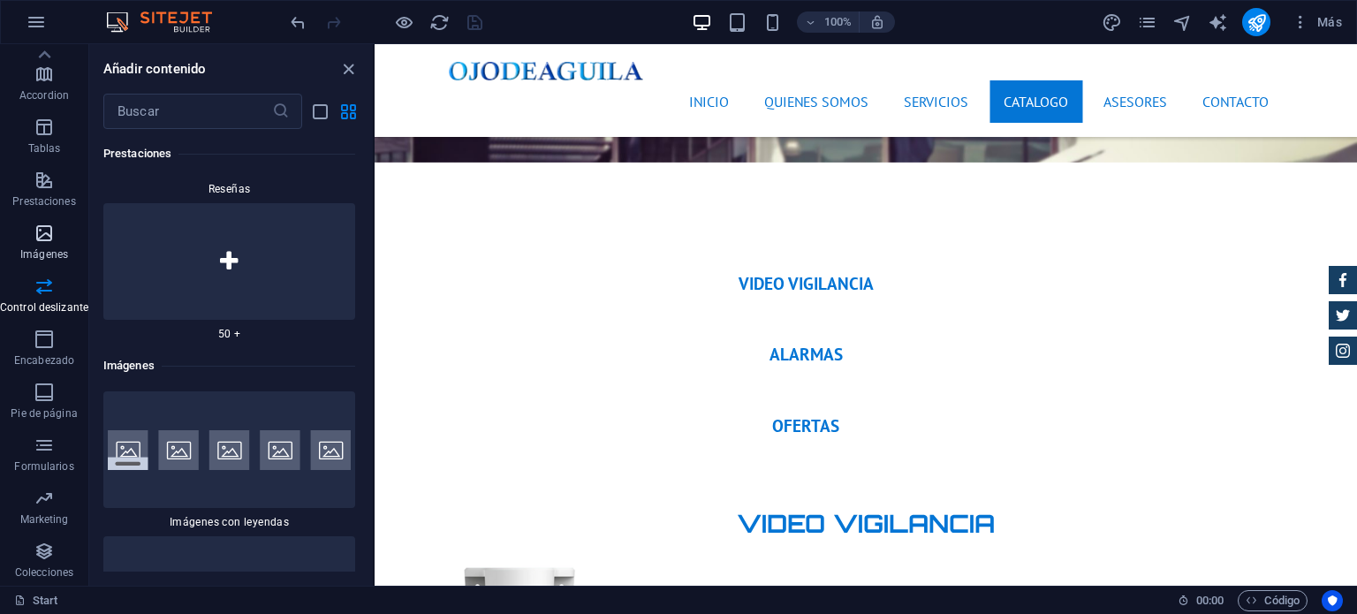
scroll to position [17540, 0]
click at [46, 192] on span "Prestaciones" at bounding box center [44, 191] width 88 height 42
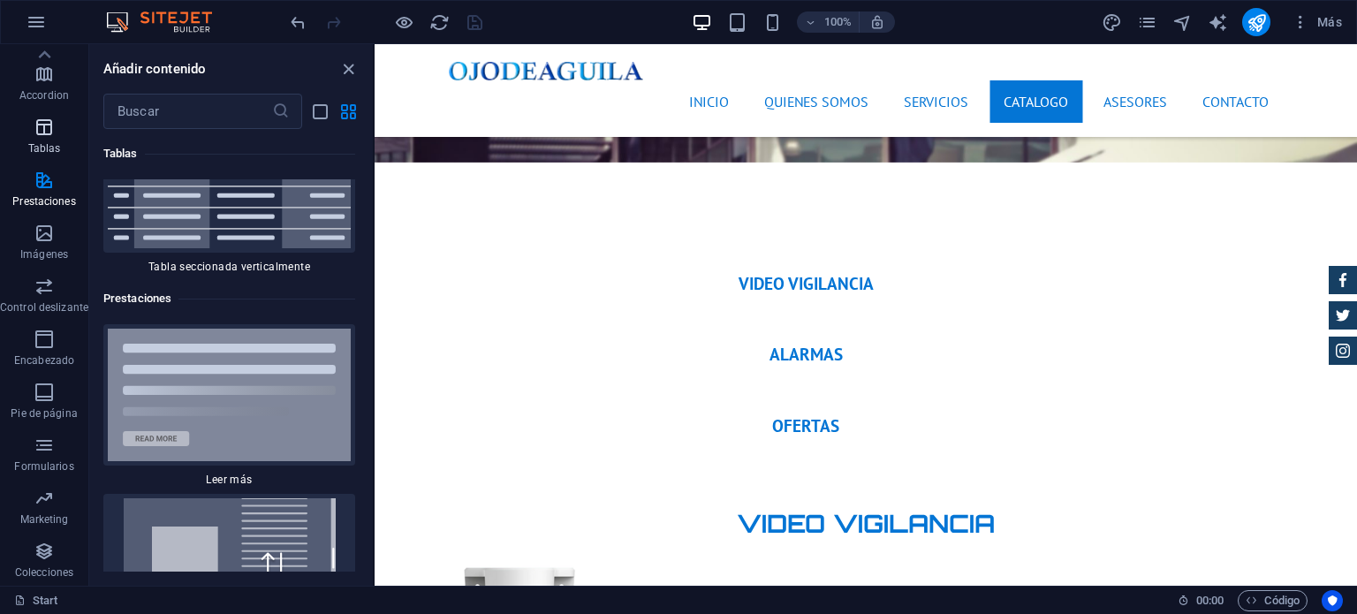
click at [49, 130] on icon "button" at bounding box center [44, 127] width 21 height 21
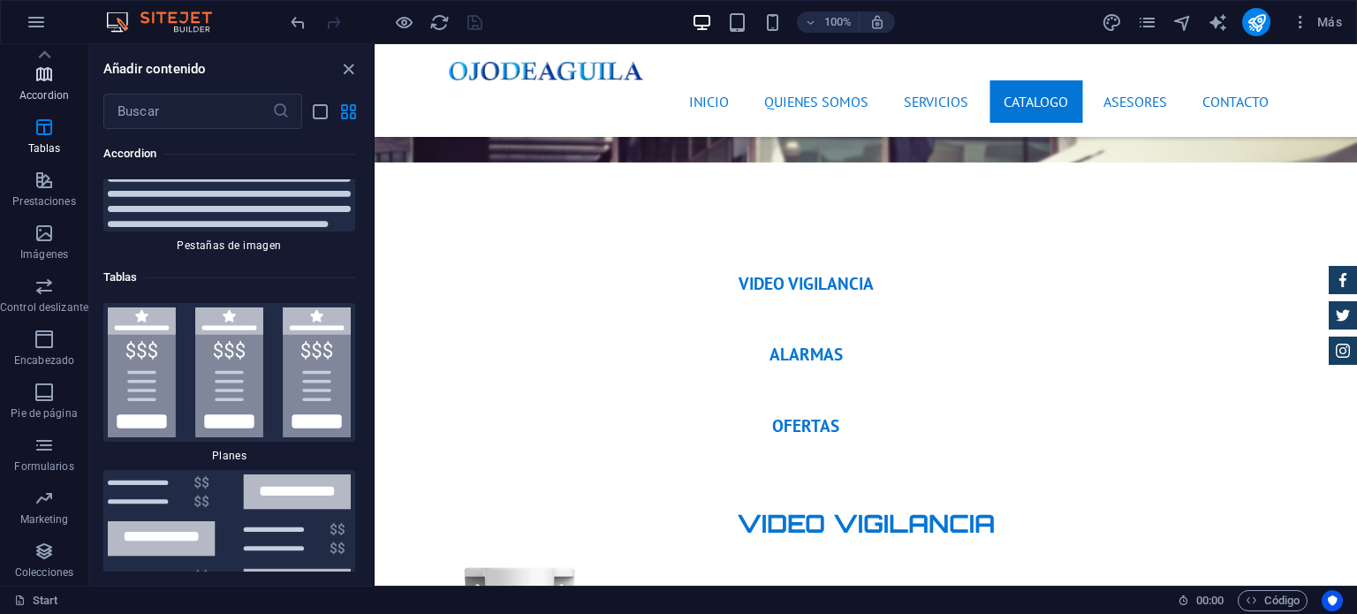
click at [19, 94] on p "Accordion" at bounding box center [43, 95] width 49 height 14
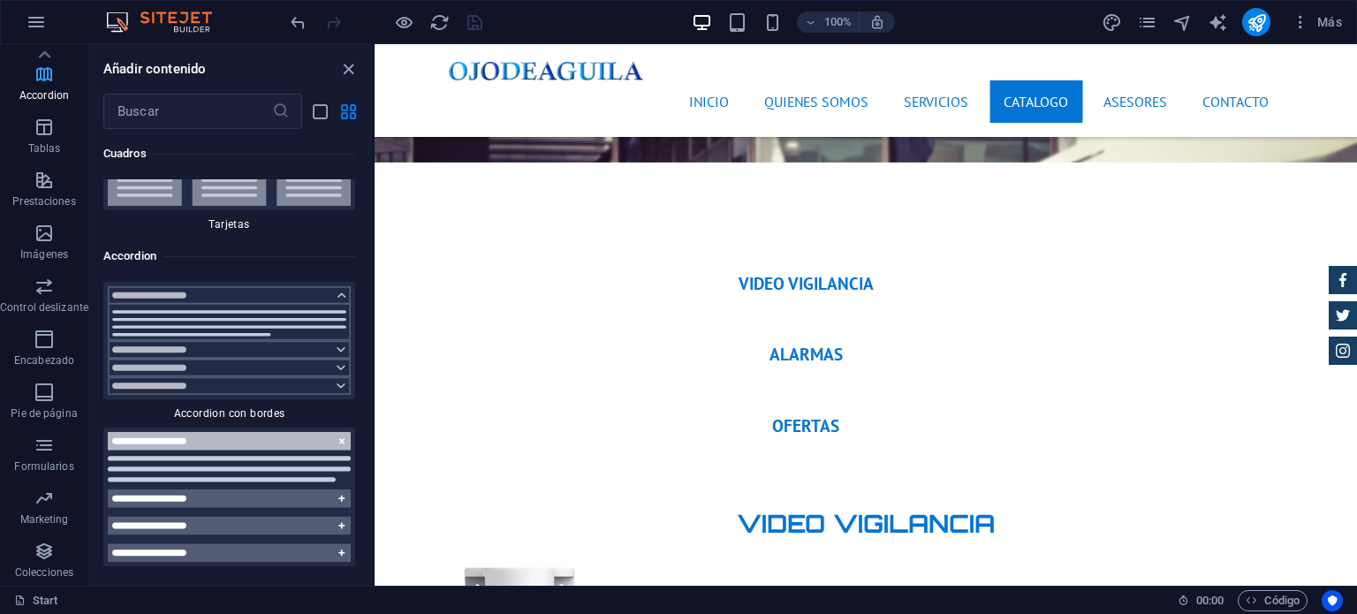
scroll to position [0, 0]
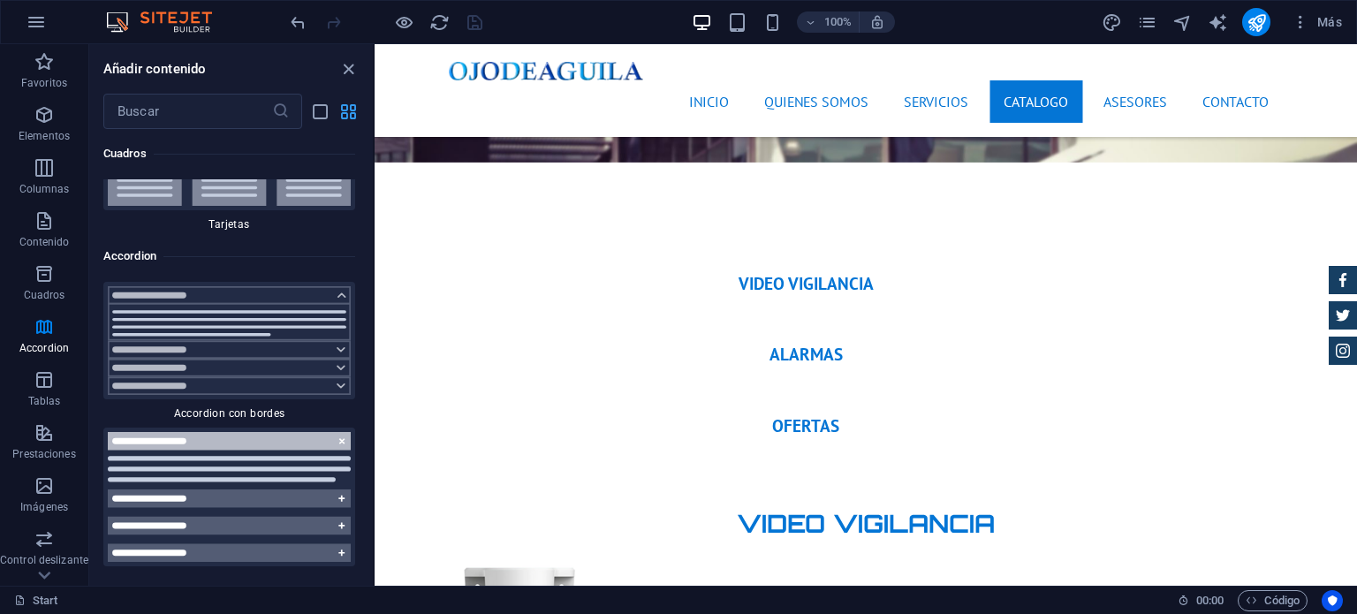
click at [347, 105] on icon "grid-view" at bounding box center [348, 112] width 20 height 20
click at [346, 74] on icon "close panel" at bounding box center [348, 69] width 20 height 20
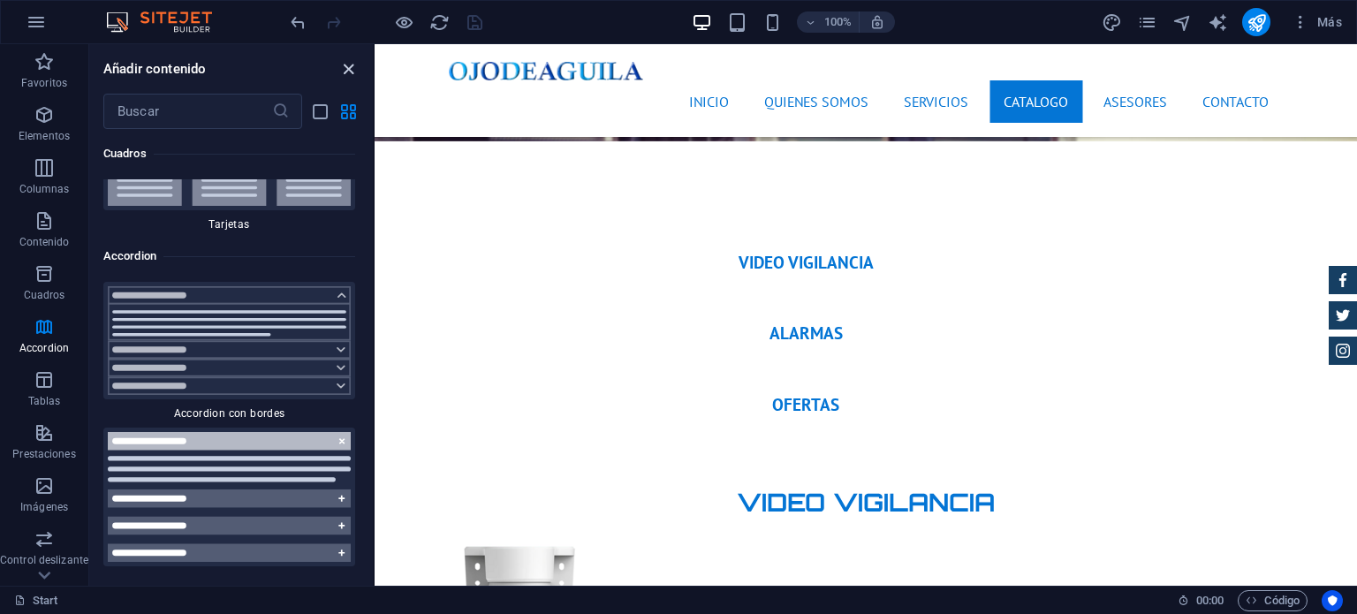
scroll to position [5500, 0]
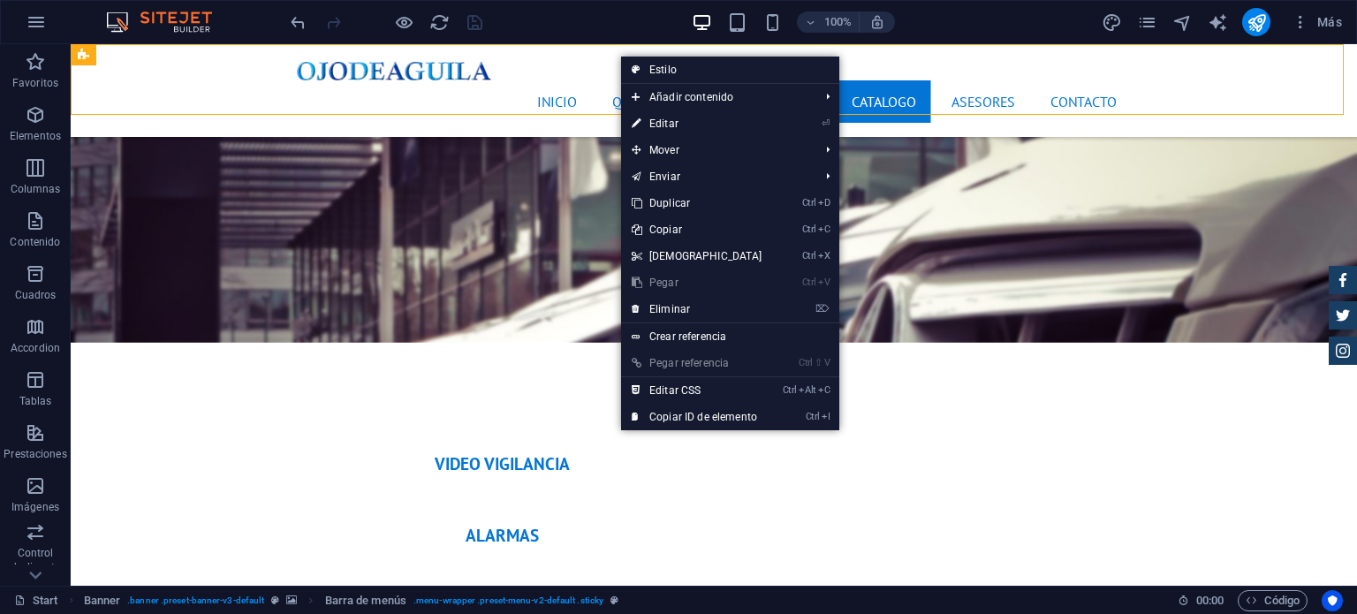
click at [574, 46] on div "Inicio Quienes Somos Servicios Catalogo Asesores Contacto Menu" at bounding box center [714, 90] width 1287 height 93
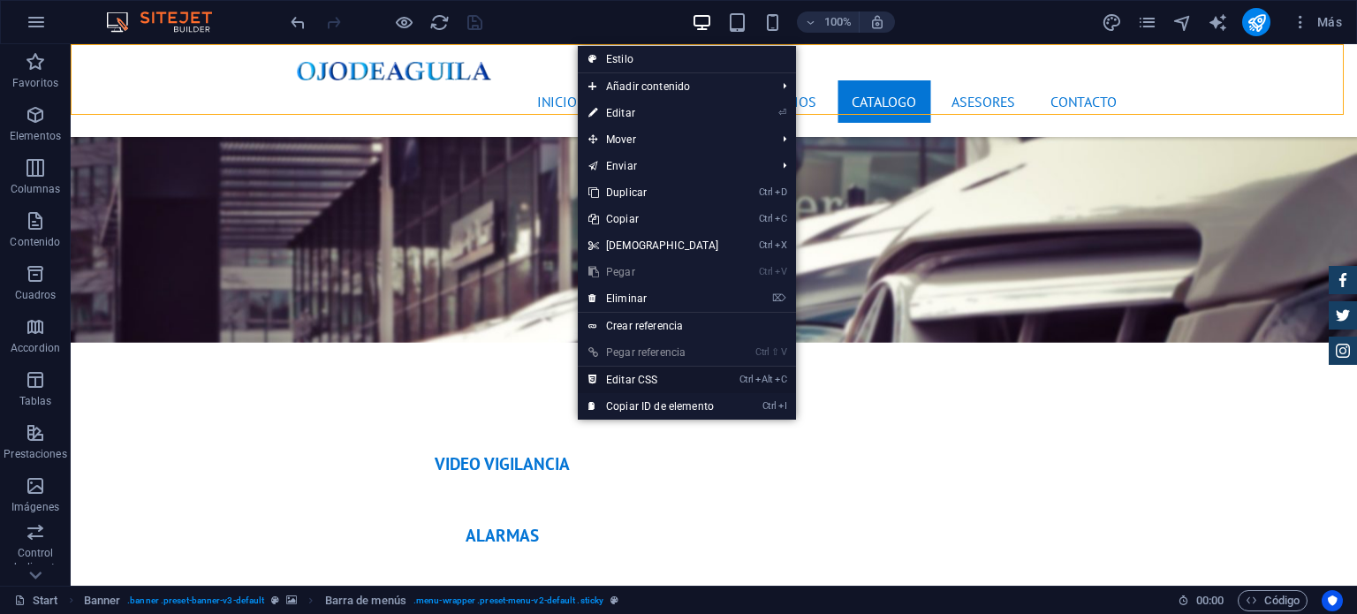
click at [634, 376] on link "Ctrl Alt C Editar CSS" at bounding box center [654, 380] width 152 height 27
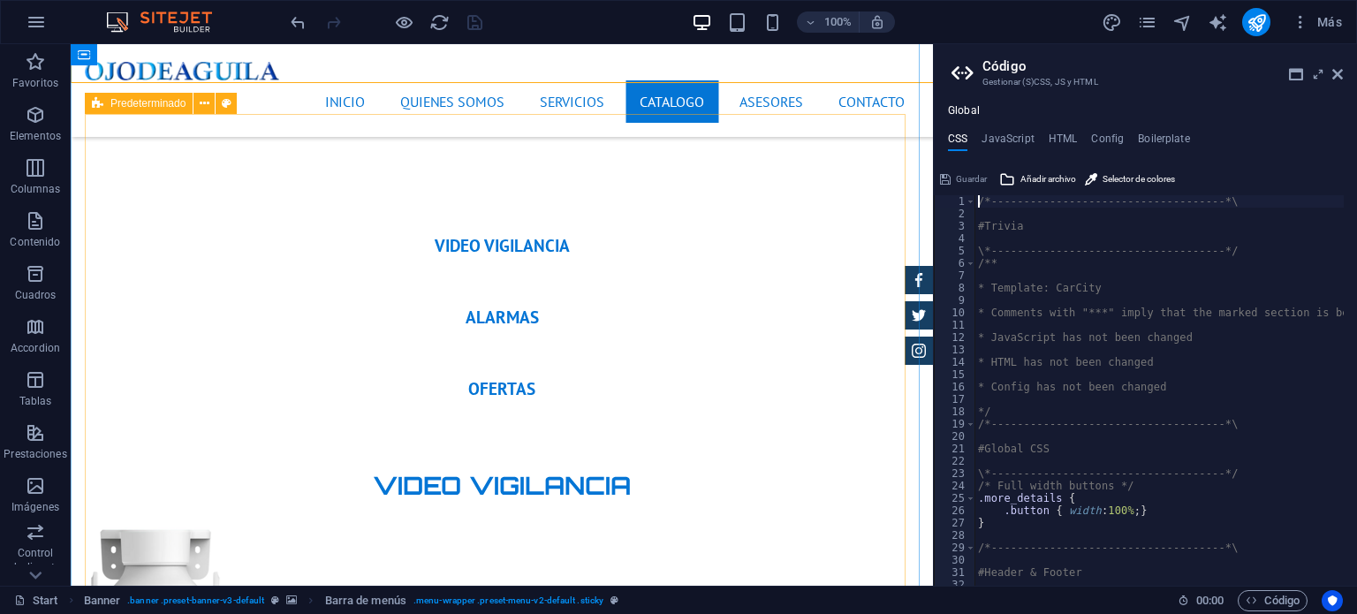
type textarea "@include menu-v2("
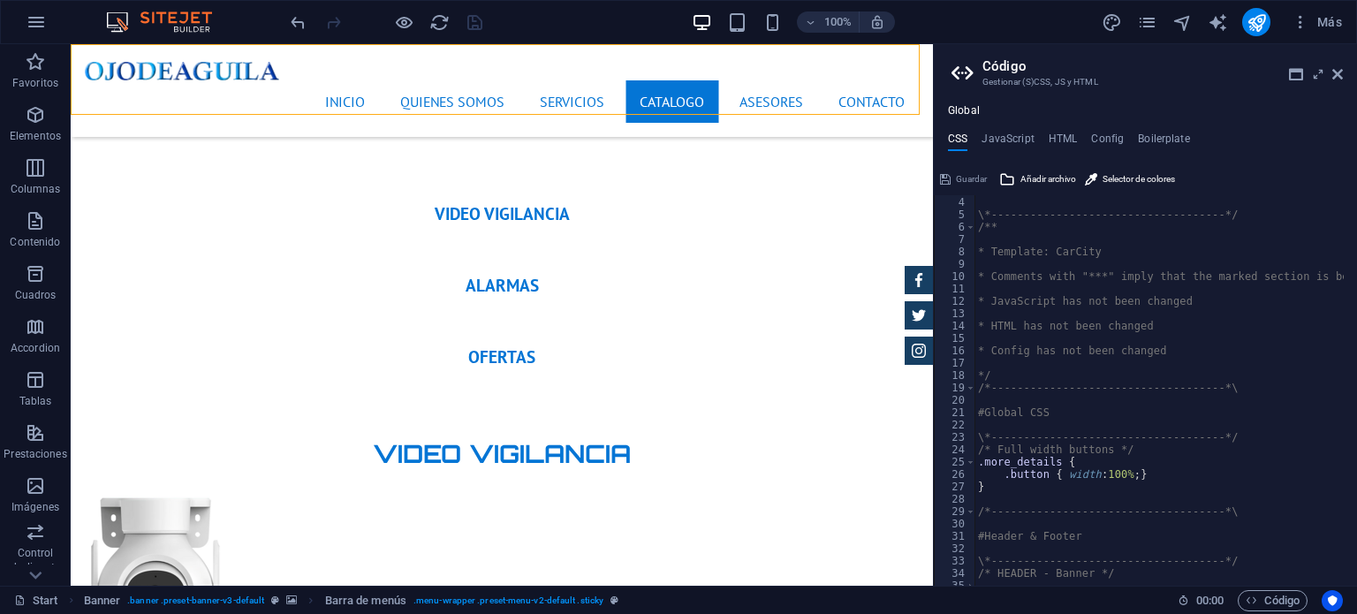
scroll to position [0, 0]
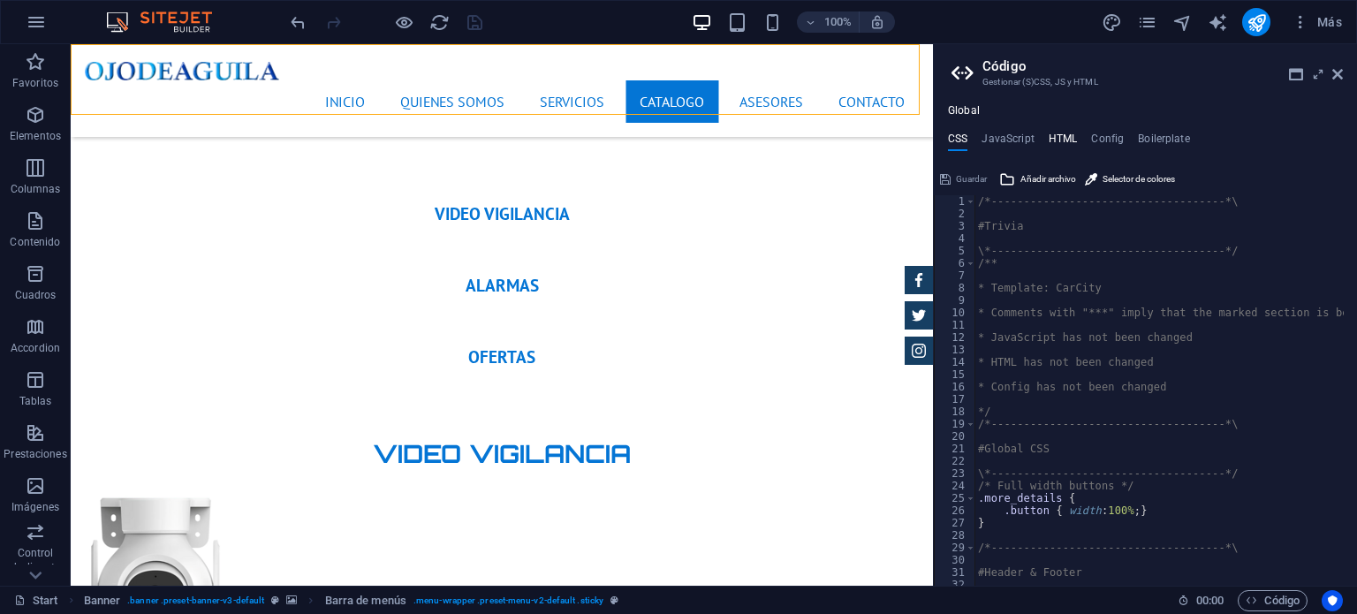
click at [1062, 143] on h4 "HTML" at bounding box center [1063, 142] width 29 height 19
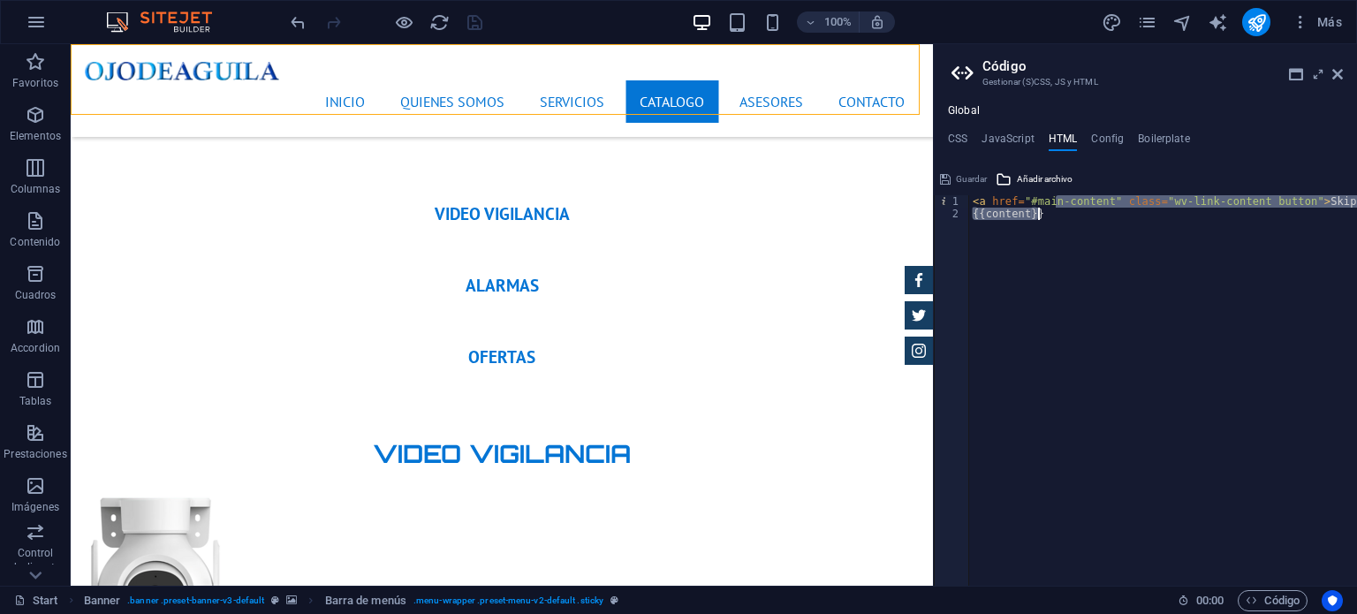
drag, startPoint x: 1151, startPoint y: 206, endPoint x: 1356, endPoint y: 214, distance: 206.1
click at [1356, 214] on div "< a href = "#main-content" class = "wv-link-content button" > Skip to main cont…" at bounding box center [1207, 396] width 477 height 402
click at [1300, 218] on div "< a href = "#main-content" class = "wv-link-content button" > Skip to main cont…" at bounding box center [1163, 390] width 388 height 391
type textarea "{{content}}"
click at [1015, 144] on h4 "JavaScript" at bounding box center [1008, 142] width 52 height 19
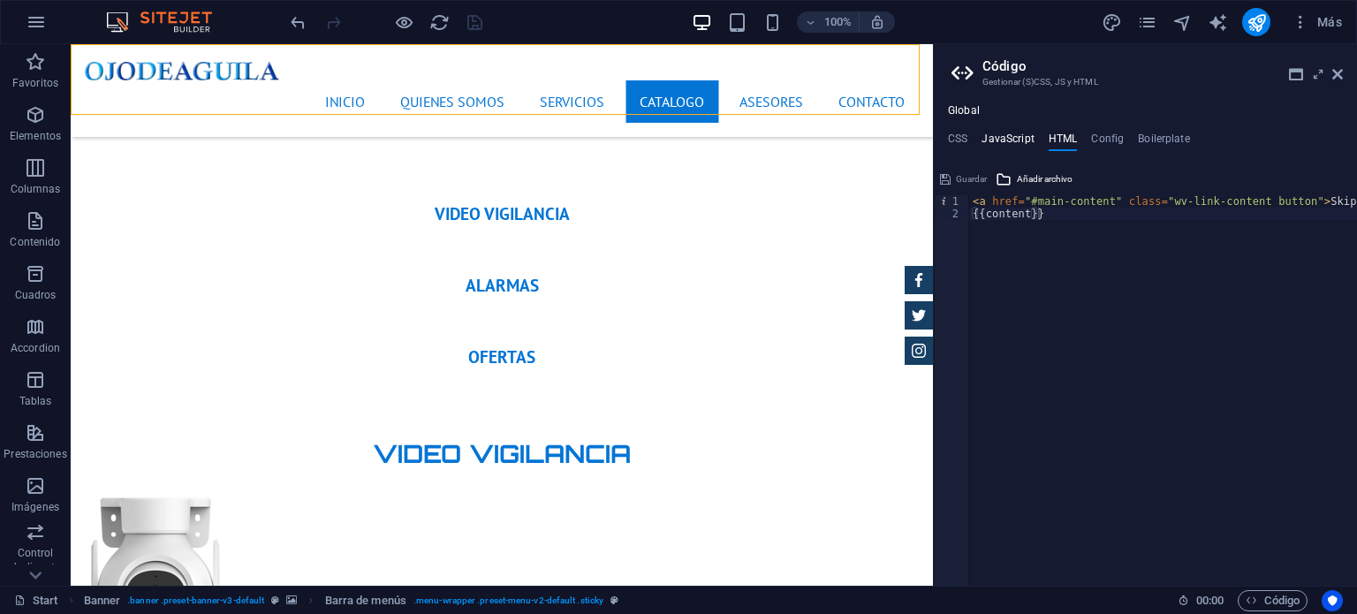
type textarea "/* JS for preset "Menu V2" */"
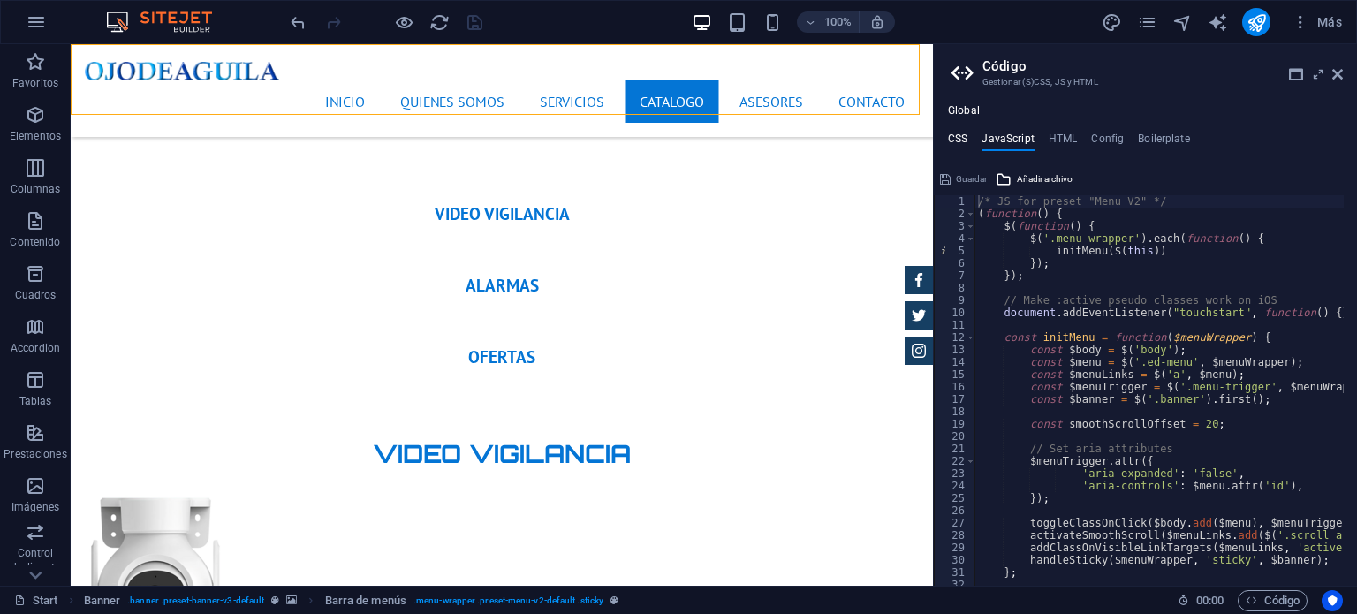
click at [956, 139] on h4 "CSS" at bounding box center [957, 142] width 19 height 19
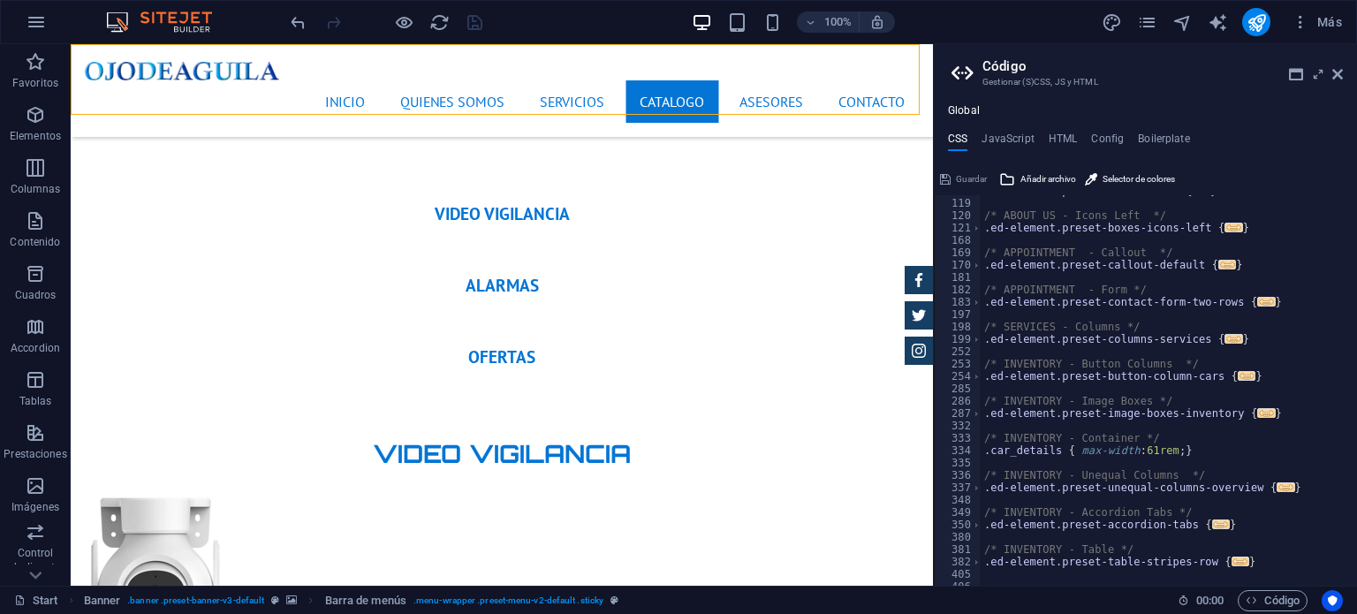
scroll to position [1095, 0]
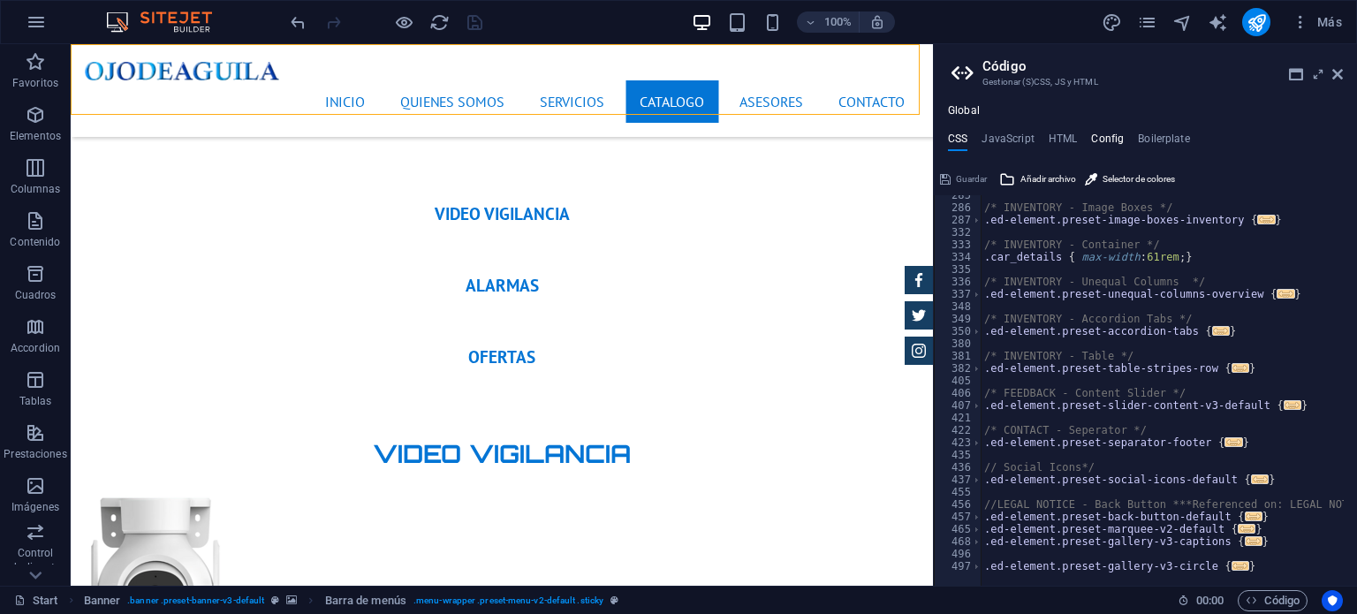
click at [1119, 139] on h4 "Config" at bounding box center [1107, 142] width 33 height 19
type textarea "$color-background: #ffffff;"
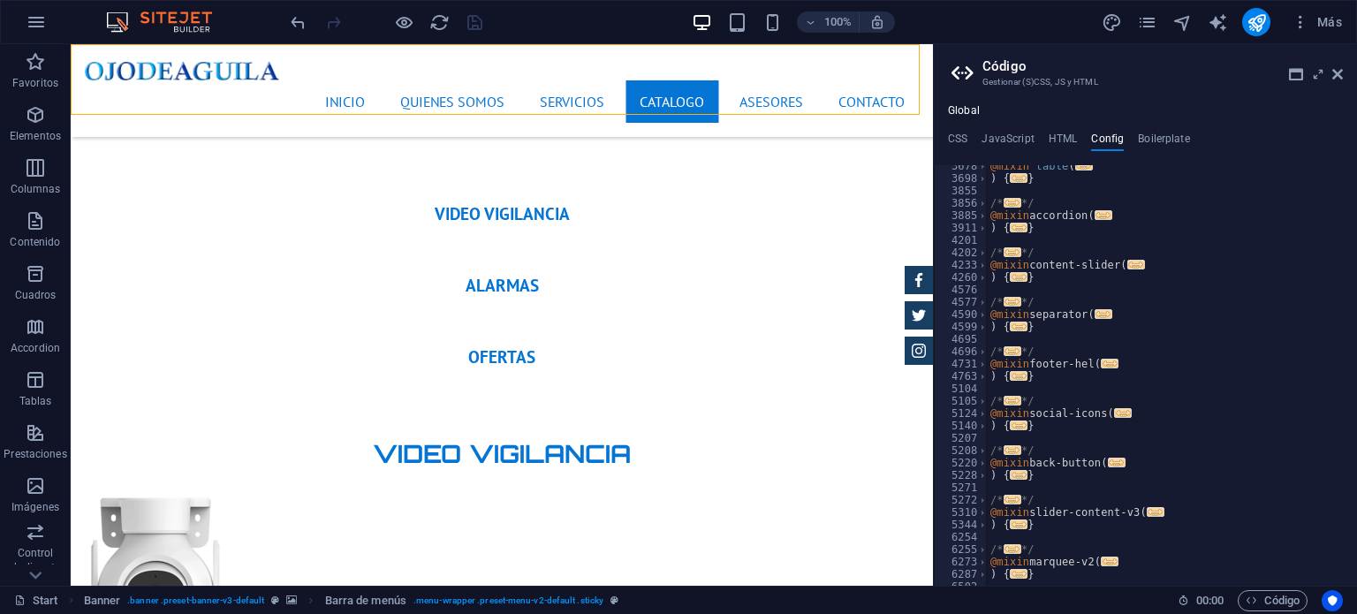
scroll to position [1051, 0]
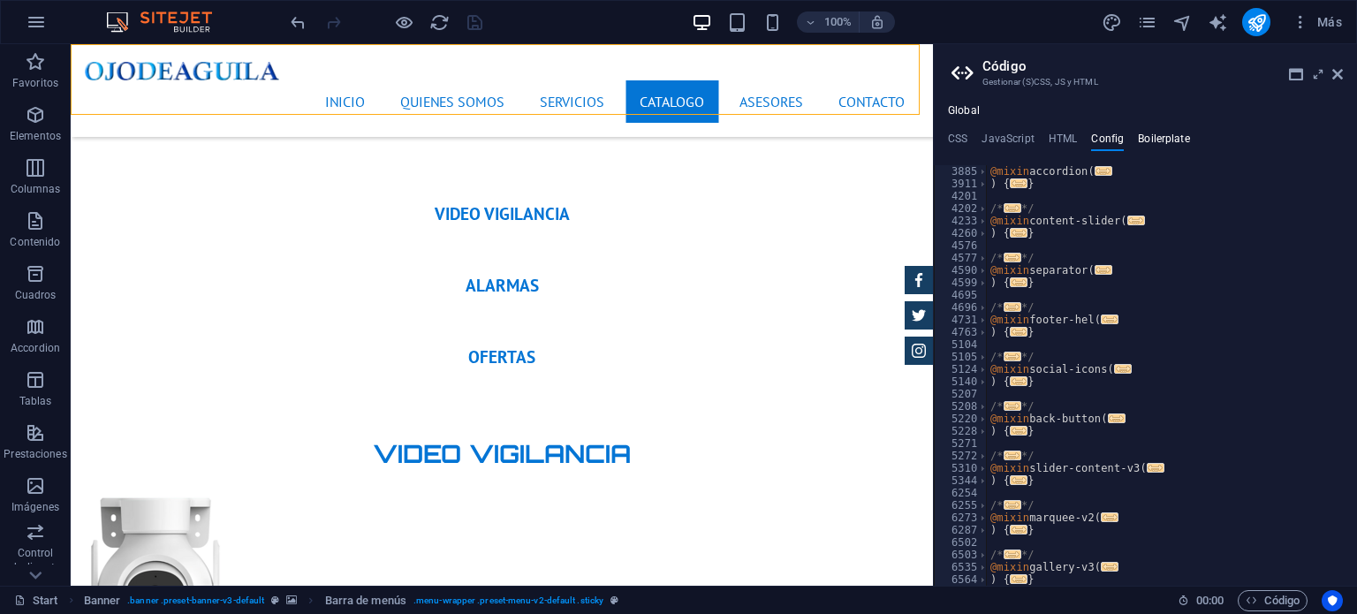
click at [1174, 134] on h4 "Boilerplate" at bounding box center [1164, 142] width 52 height 19
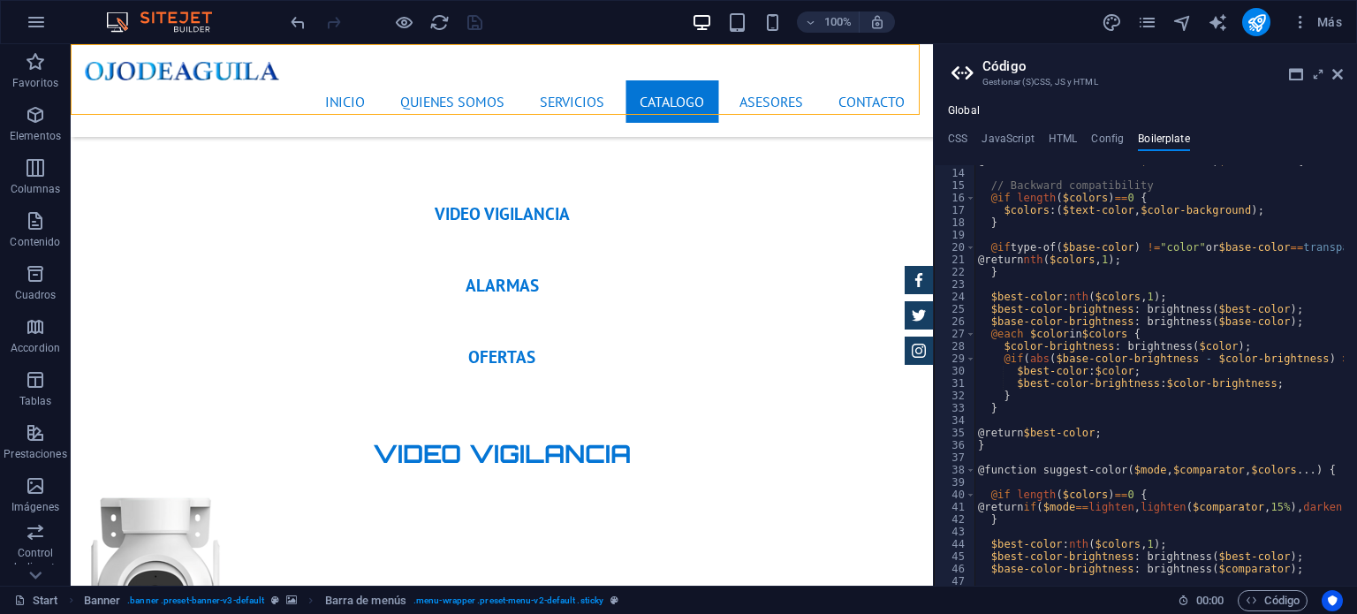
scroll to position [89, 0]
click at [1318, 71] on icon at bounding box center [1318, 74] width 0 height 14
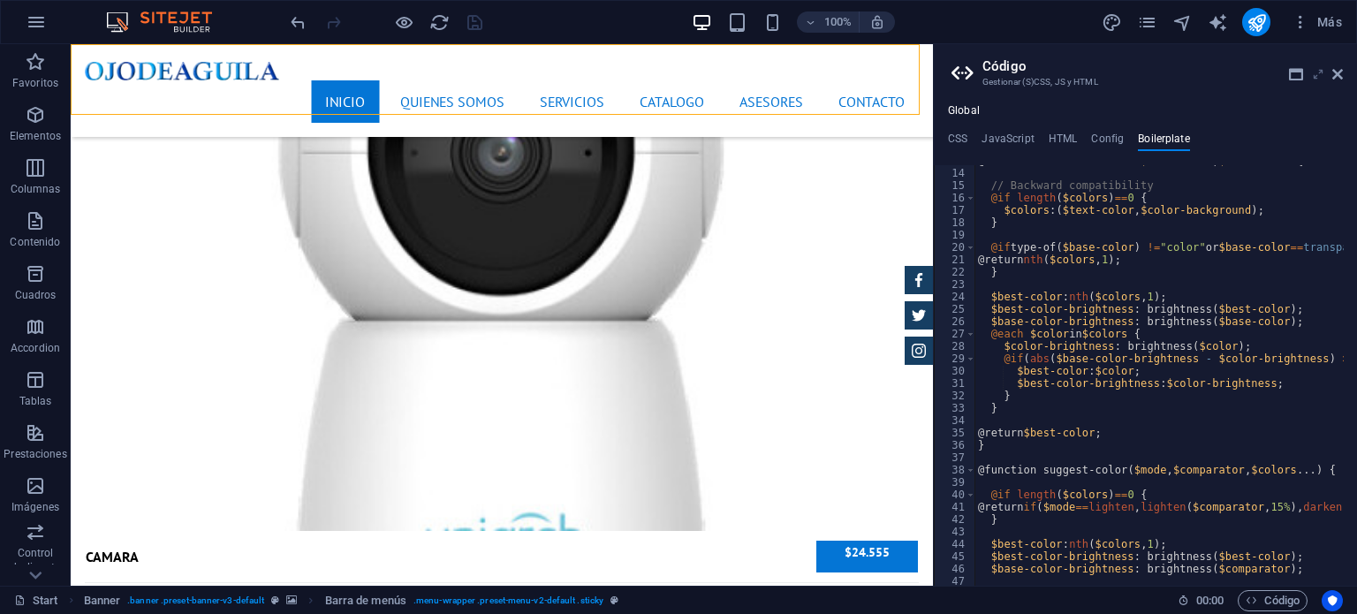
scroll to position [0, 0]
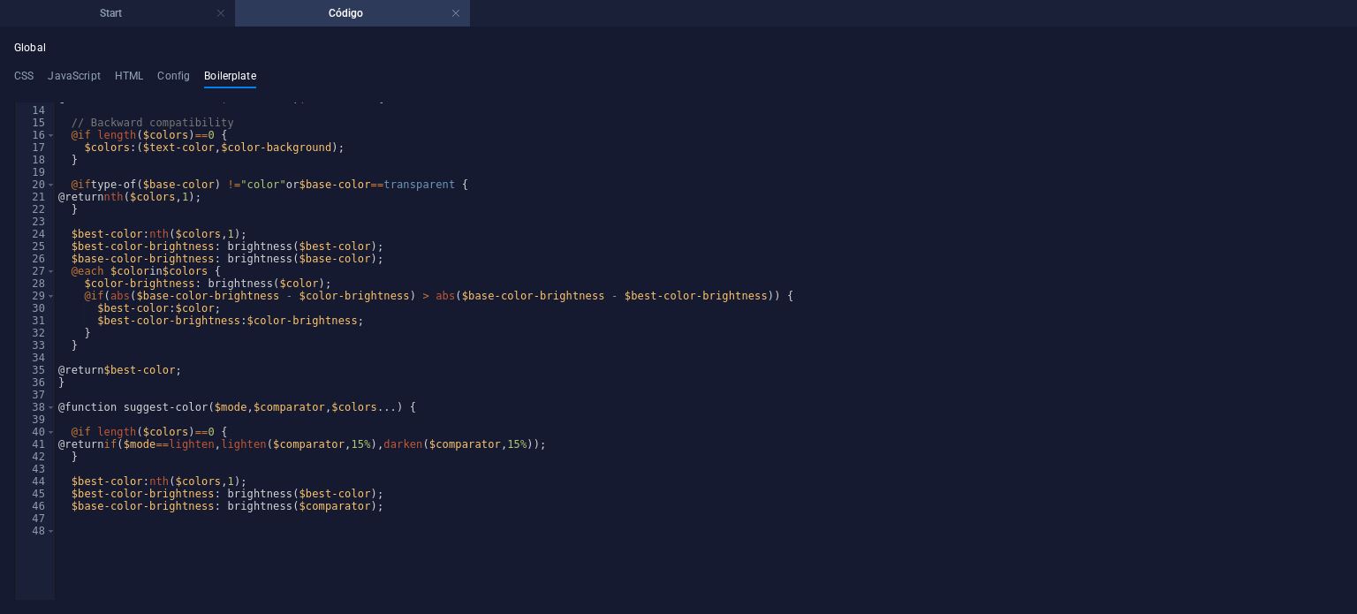
click at [306, 8] on h4 "Código" at bounding box center [352, 13] width 235 height 19
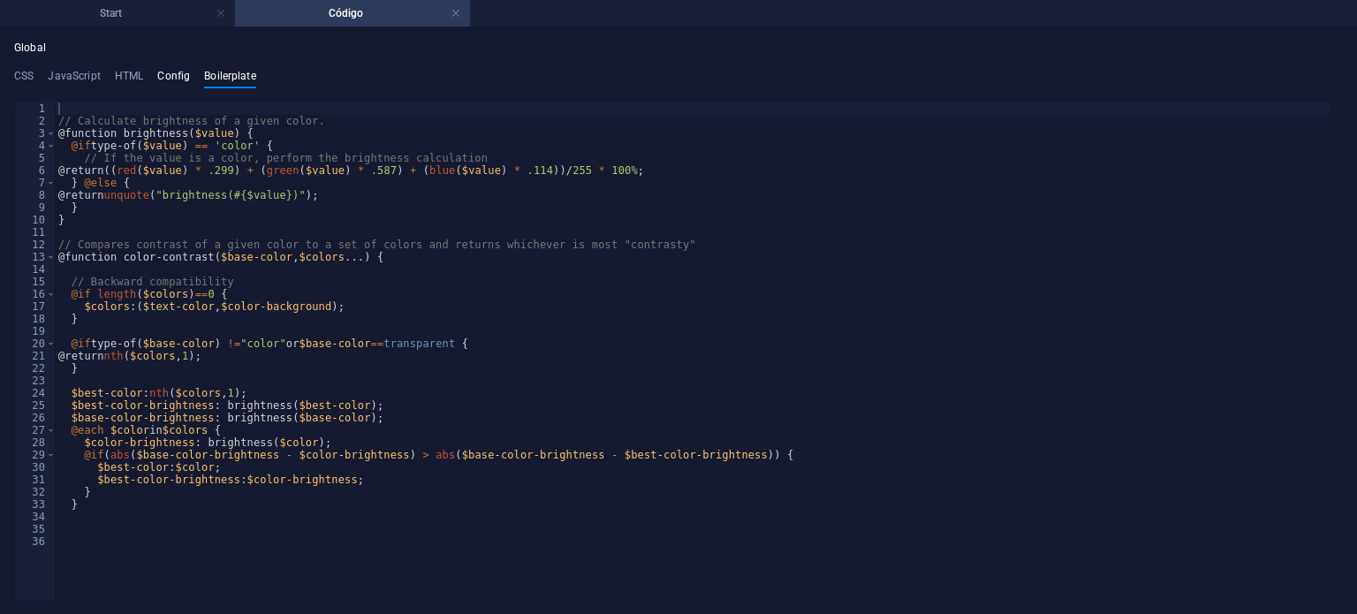
click at [162, 75] on h4 "Config" at bounding box center [173, 79] width 33 height 19
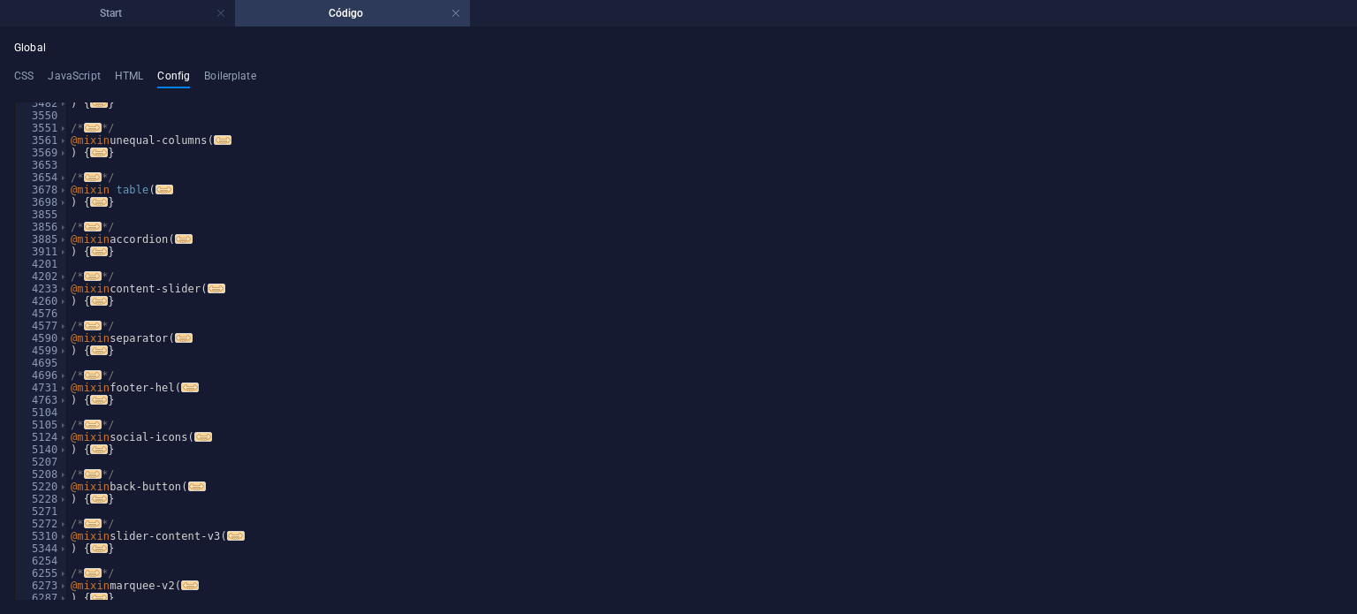
scroll to position [656, 0]
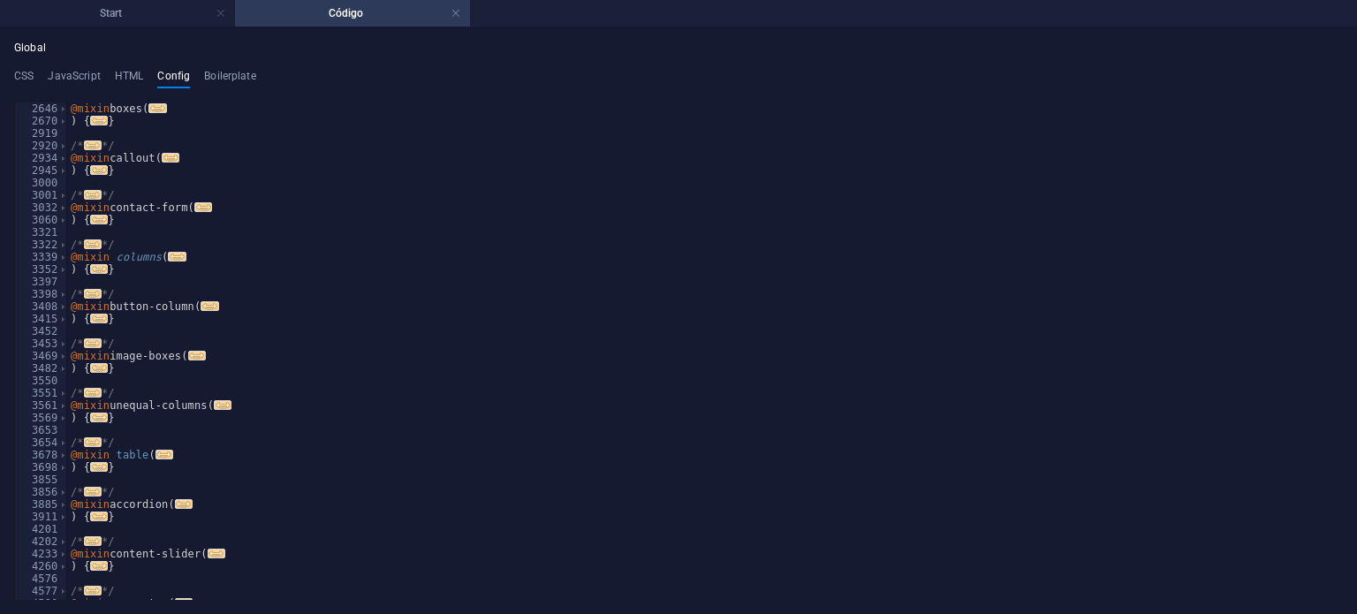
drag, startPoint x: 1344, startPoint y: 420, endPoint x: 1328, endPoint y: 344, distance: 77.6
click at [1332, 285] on div "Global CSS JavaScript HTML Config Boilerplate @include menu-v2( 285 286 287 332…" at bounding box center [678, 320] width 1357 height 587
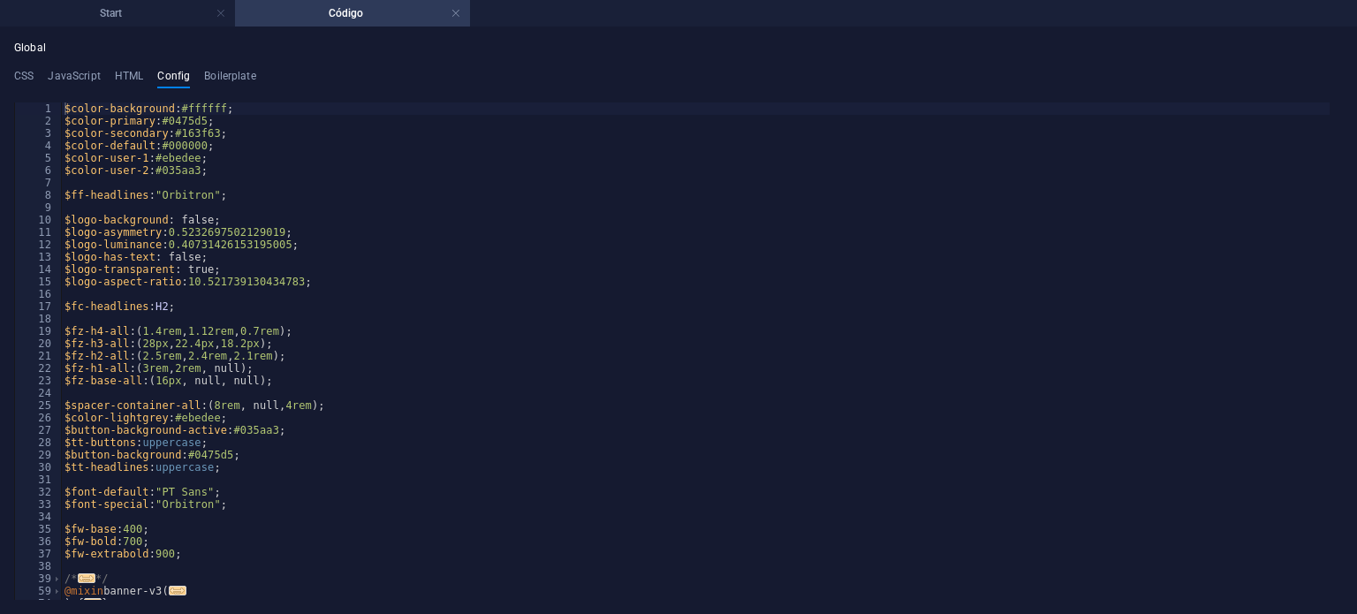
scroll to position [0, 0]
click at [115, 72] on h4 "HTML" at bounding box center [129, 79] width 29 height 19
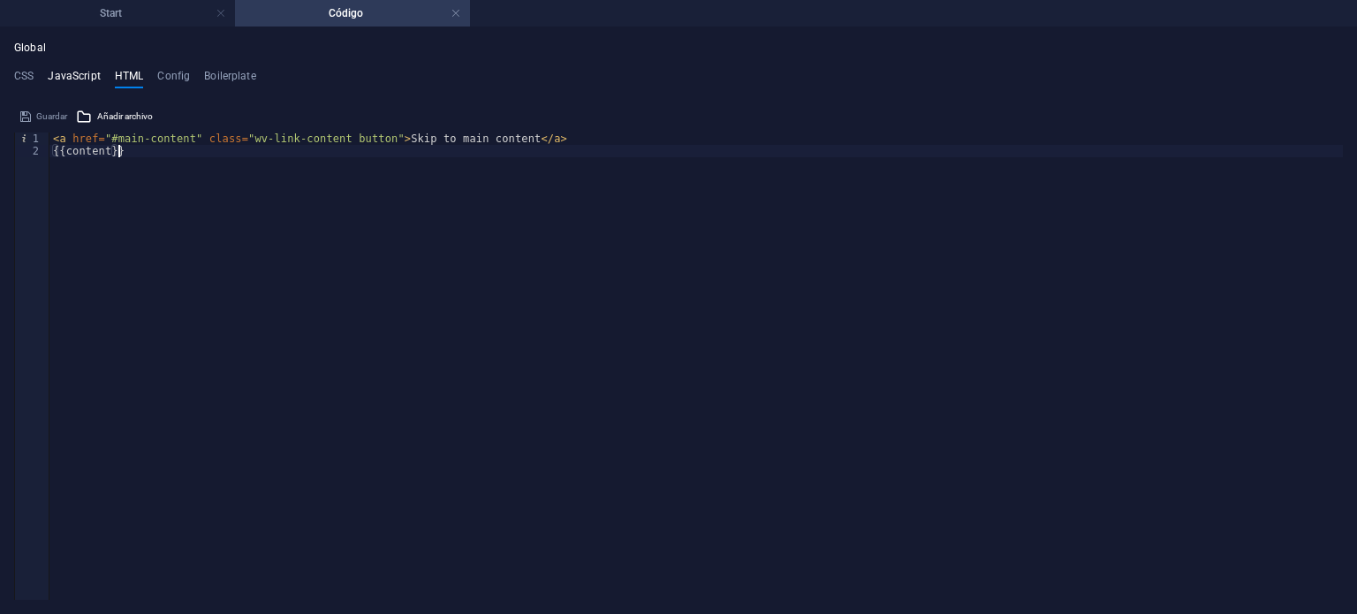
click at [67, 74] on h4 "JavaScript" at bounding box center [74, 79] width 52 height 19
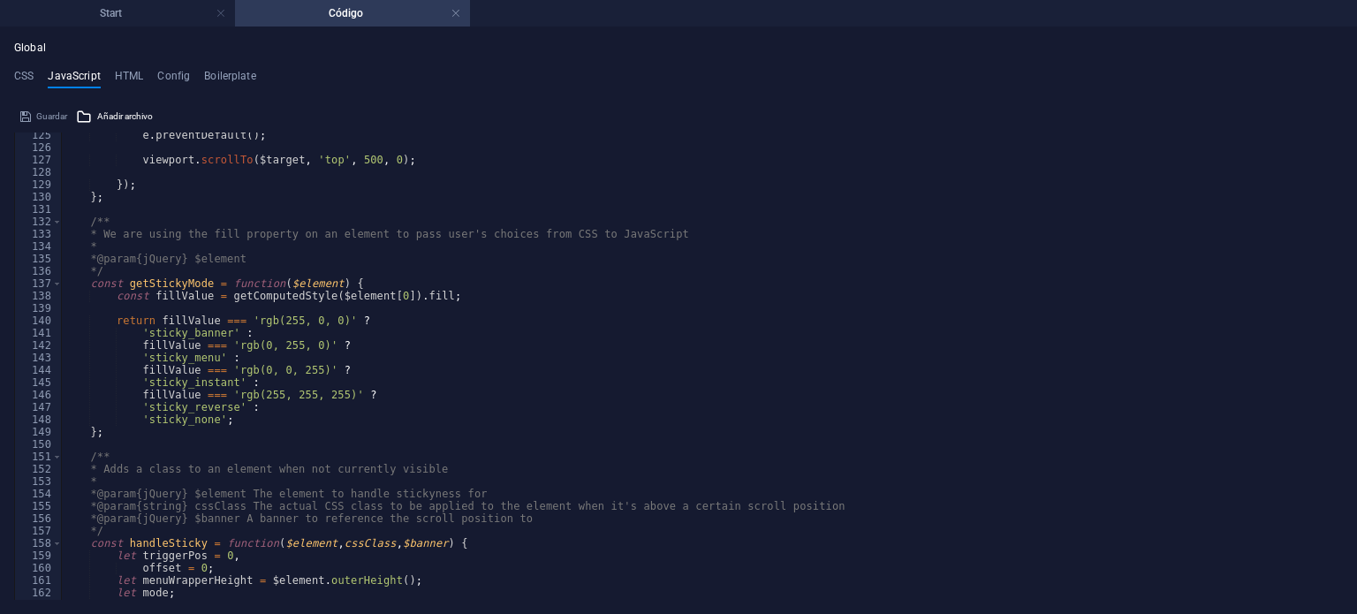
scroll to position [1697, 0]
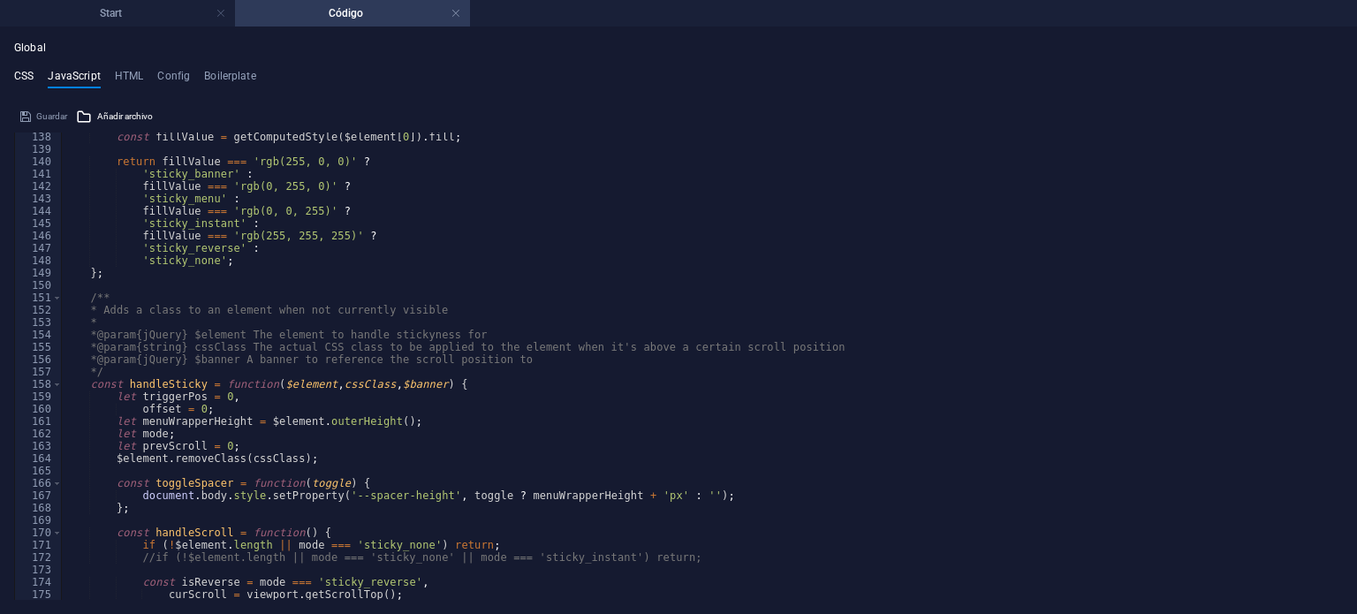
click at [21, 72] on h4 "CSS" at bounding box center [23, 79] width 19 height 19
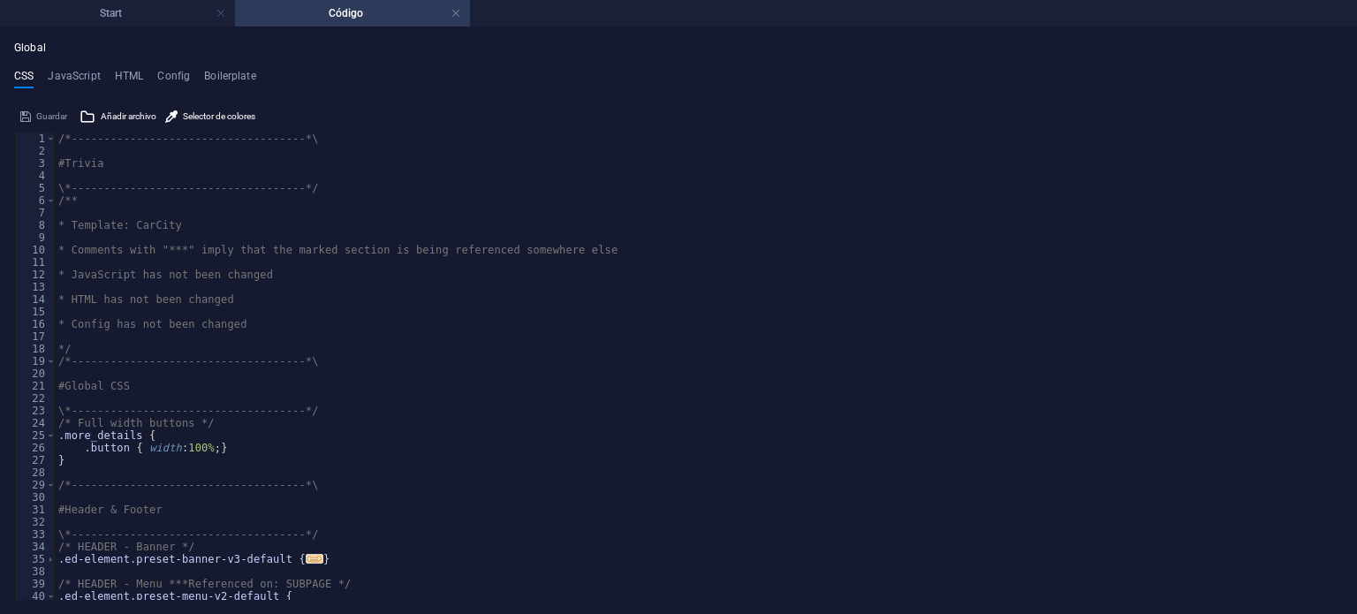
scroll to position [0, 0]
click at [131, 165] on div "/*------------------------------------*\ #Trivia \*----------------------------…" at bounding box center [692, 379] width 1275 height 493
type textarea "#Trivia"
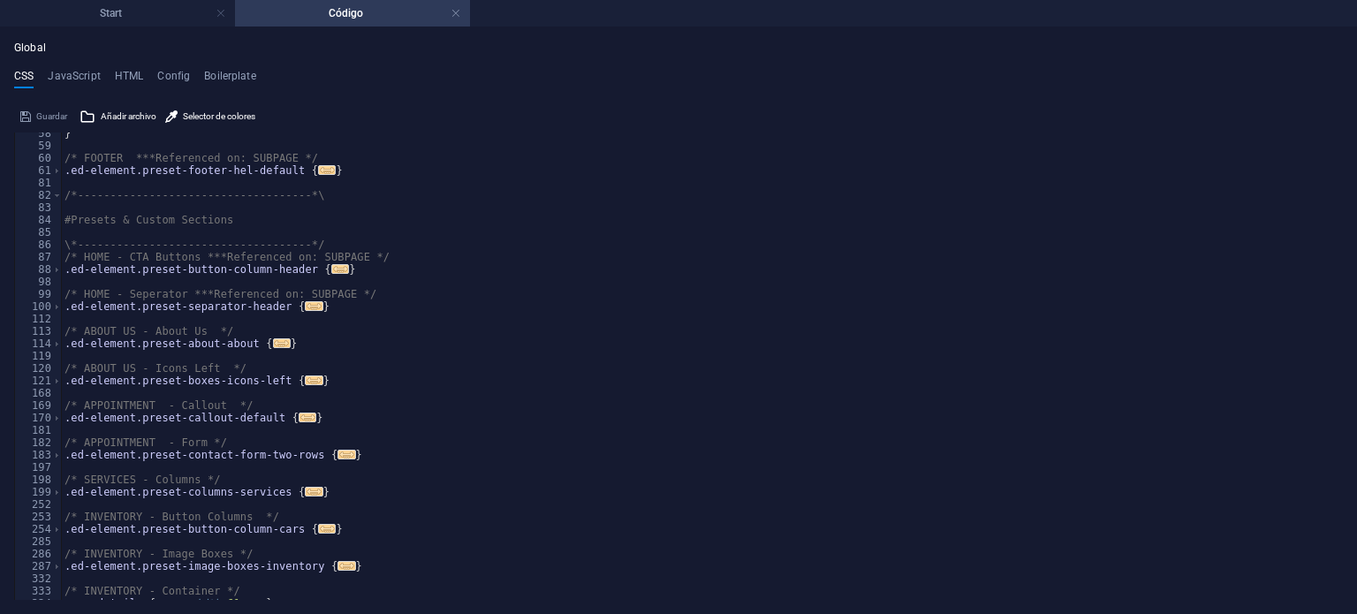
scroll to position [580, 0]
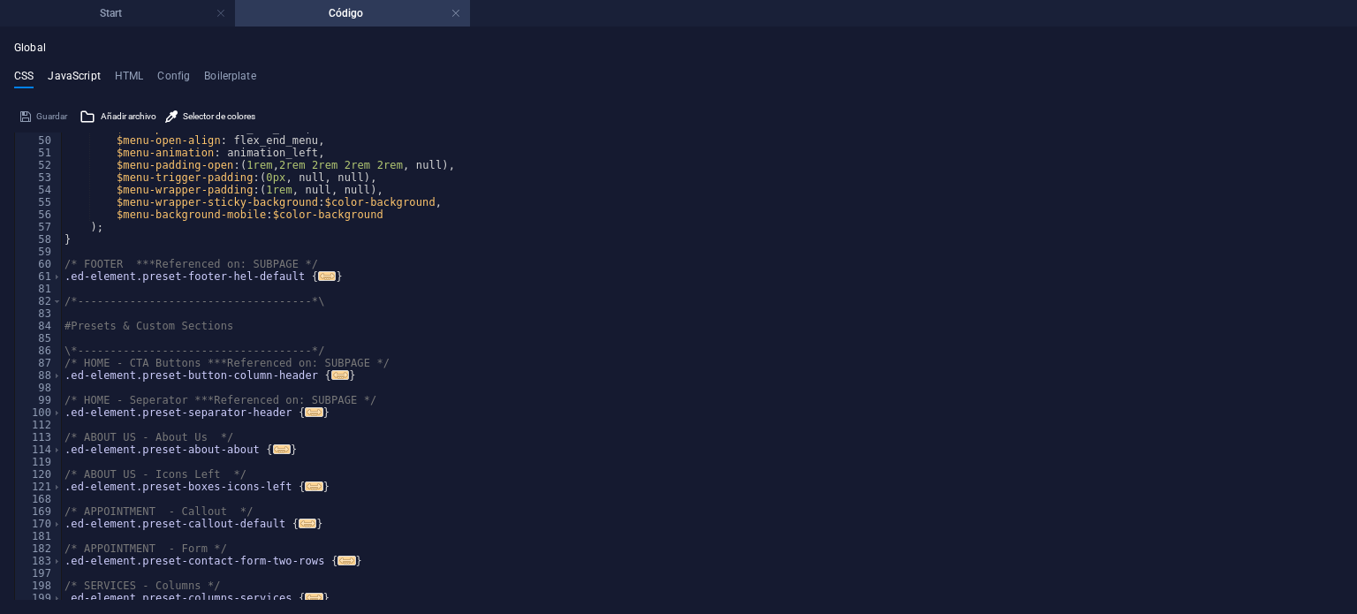
click at [80, 76] on h4 "JavaScript" at bounding box center [74, 79] width 52 height 19
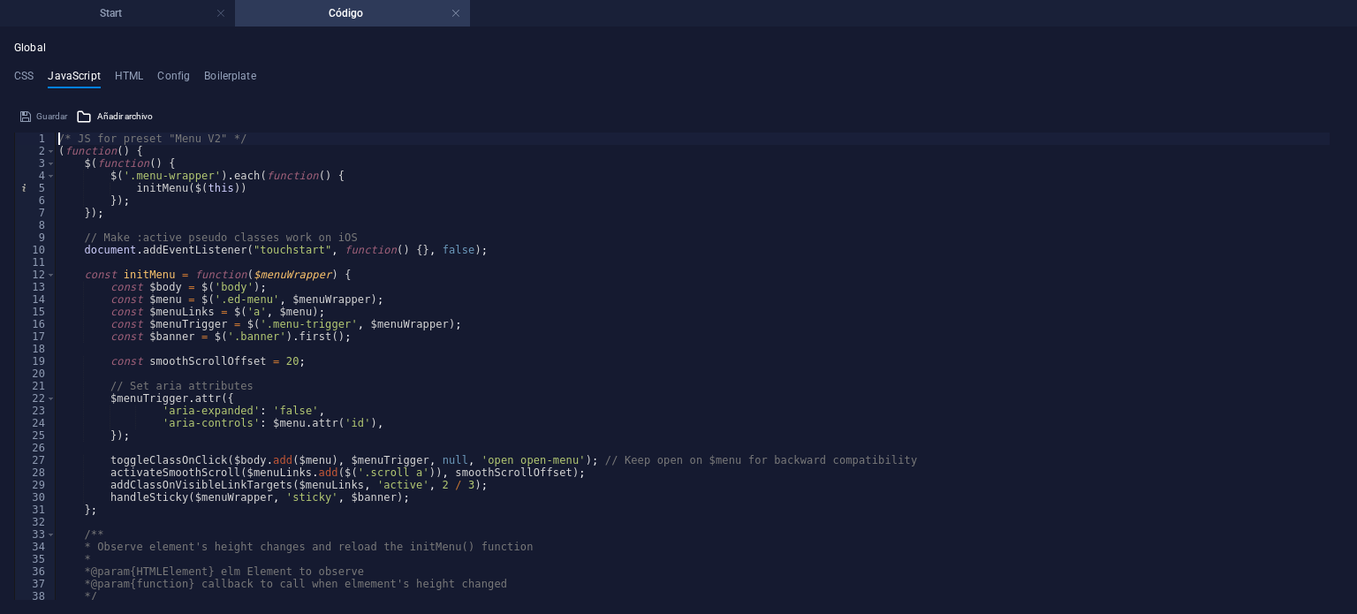
scroll to position [0, 0]
drag, startPoint x: 262, startPoint y: 138, endPoint x: 739, endPoint y: 179, distance: 478.0
click at [739, 179] on div "/* JS for preset "Menu V2" */ ( function ( ) { $ ( function ( ) { $ ( '.menu-wr…" at bounding box center [692, 379] width 1275 height 493
click at [643, 133] on div "/* JS for preset "Menu V2" */ ( function ( ) { $ ( function ( ) { $ ( '.menu-wr…" at bounding box center [692, 379] width 1275 height 493
click at [170, 149] on div "/* JS for preset "Menu V2" */ ( function ( ) { $ ( function ( ) { $ ( '.menu-wr…" at bounding box center [692, 379] width 1275 height 493
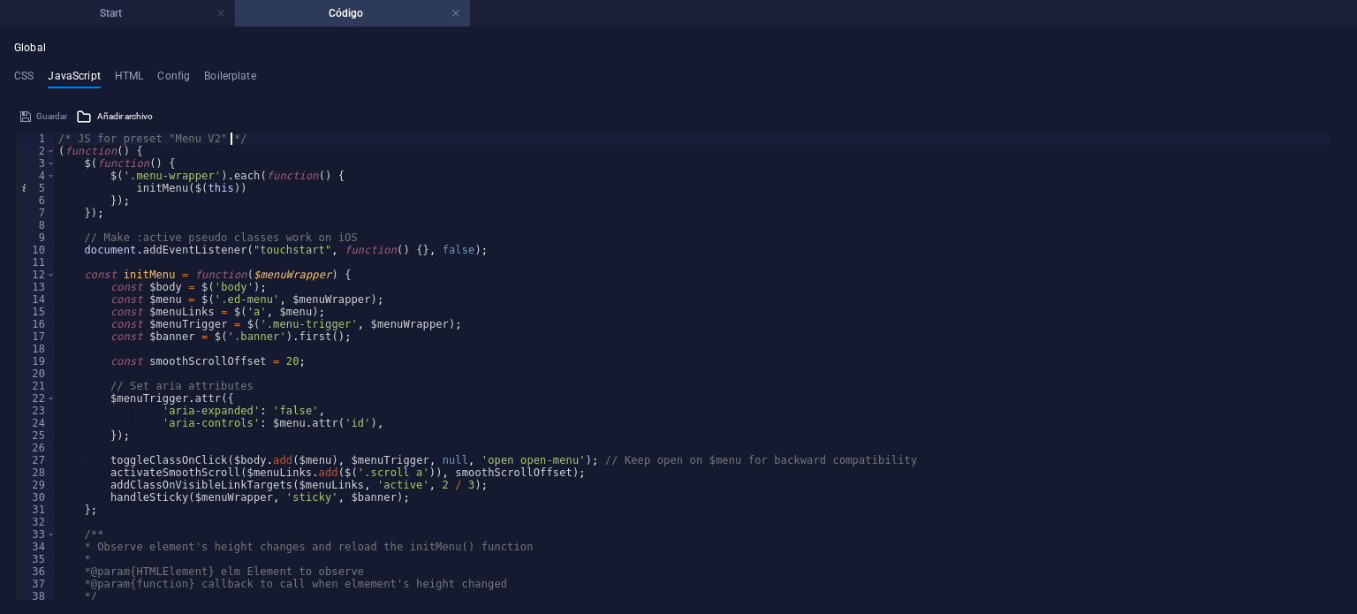
type textarea "(function() {"
click at [161, 78] on h4 "Config" at bounding box center [173, 79] width 33 height 19
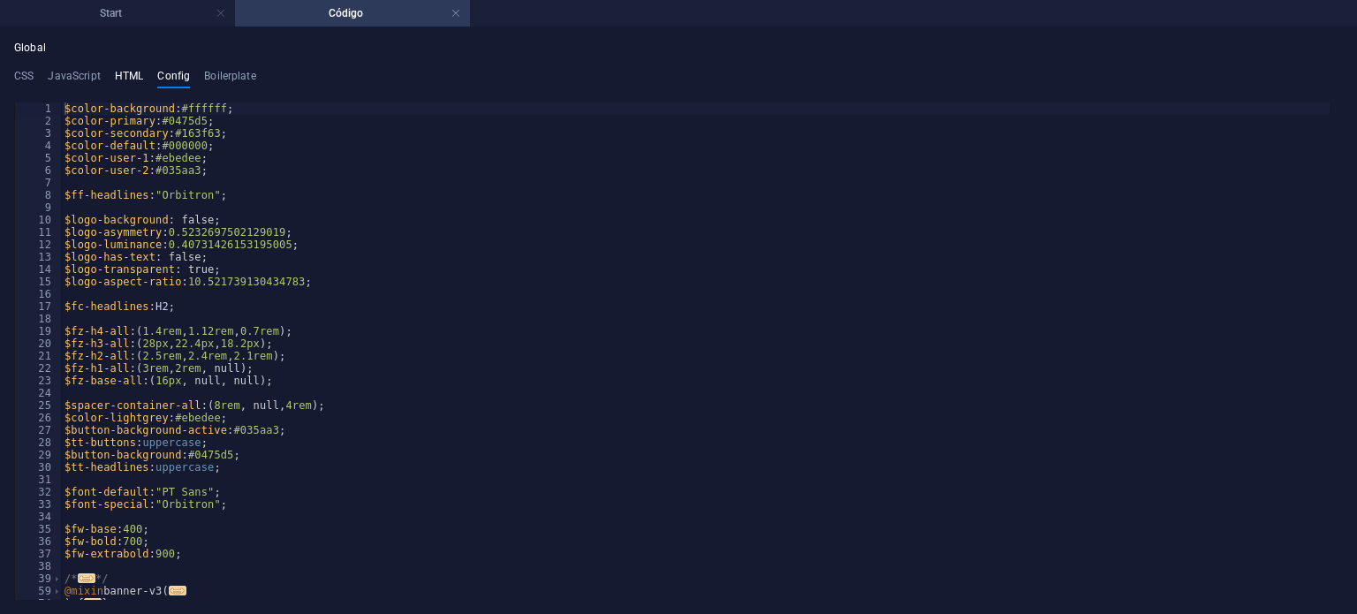
click at [127, 72] on h4 "HTML" at bounding box center [129, 79] width 29 height 19
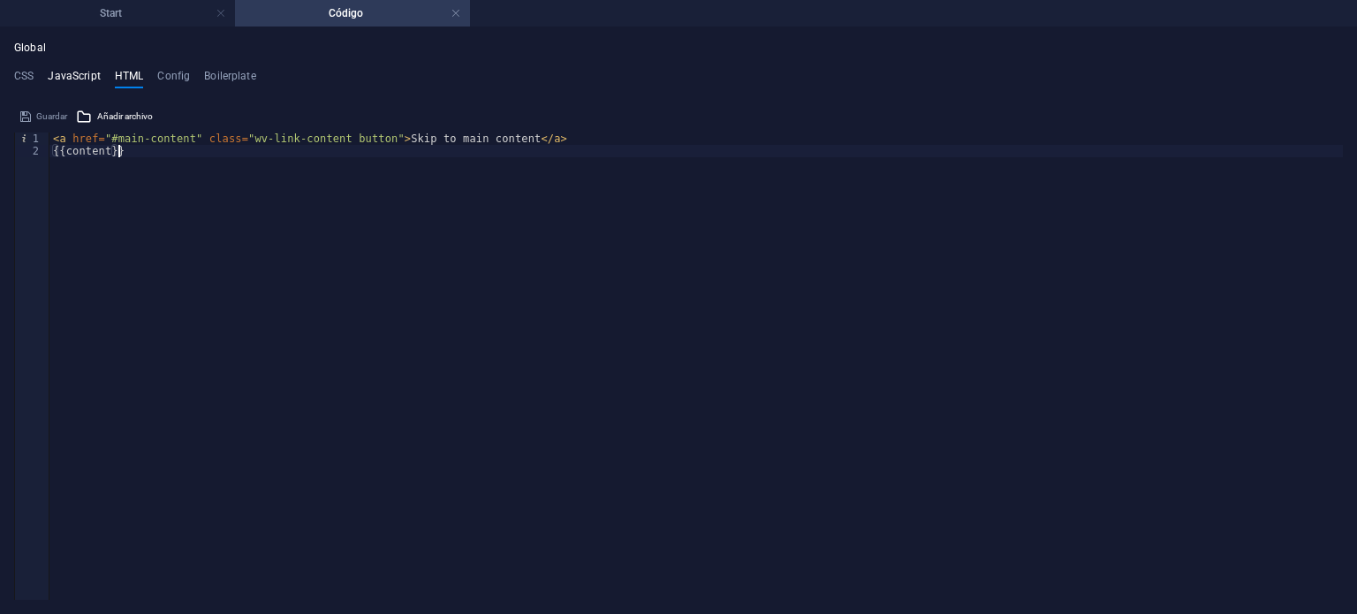
click at [81, 73] on h4 "JavaScript" at bounding box center [74, 79] width 52 height 19
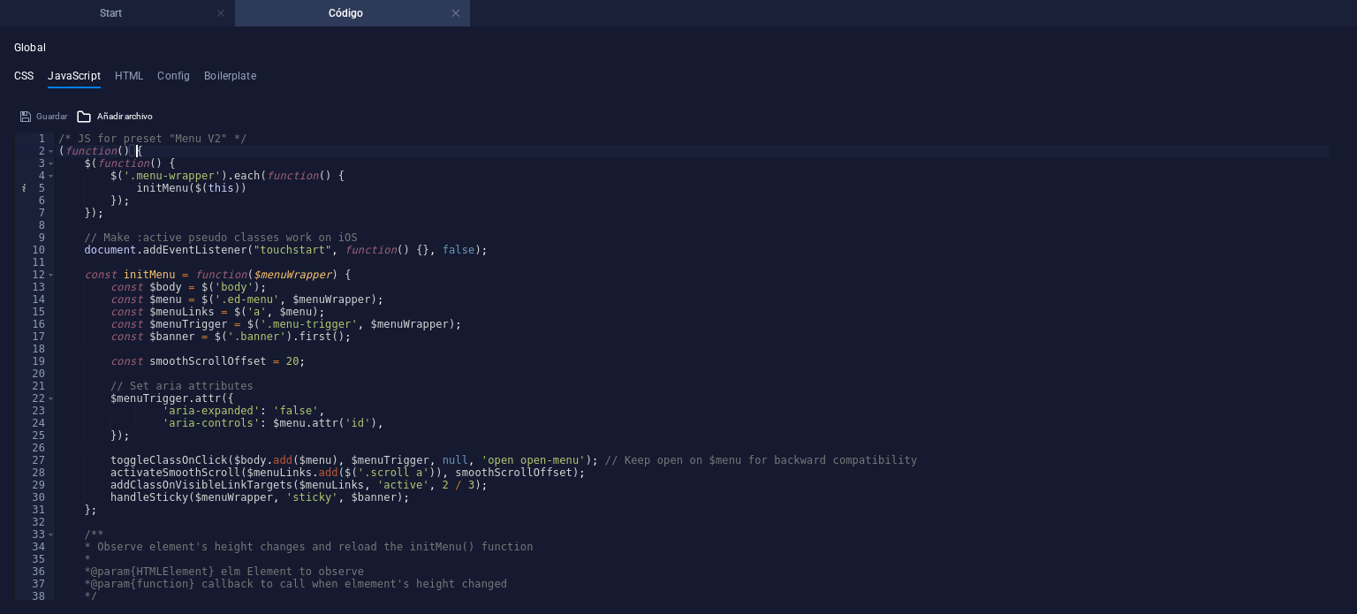
click at [14, 76] on h4 "CSS" at bounding box center [23, 79] width 19 height 19
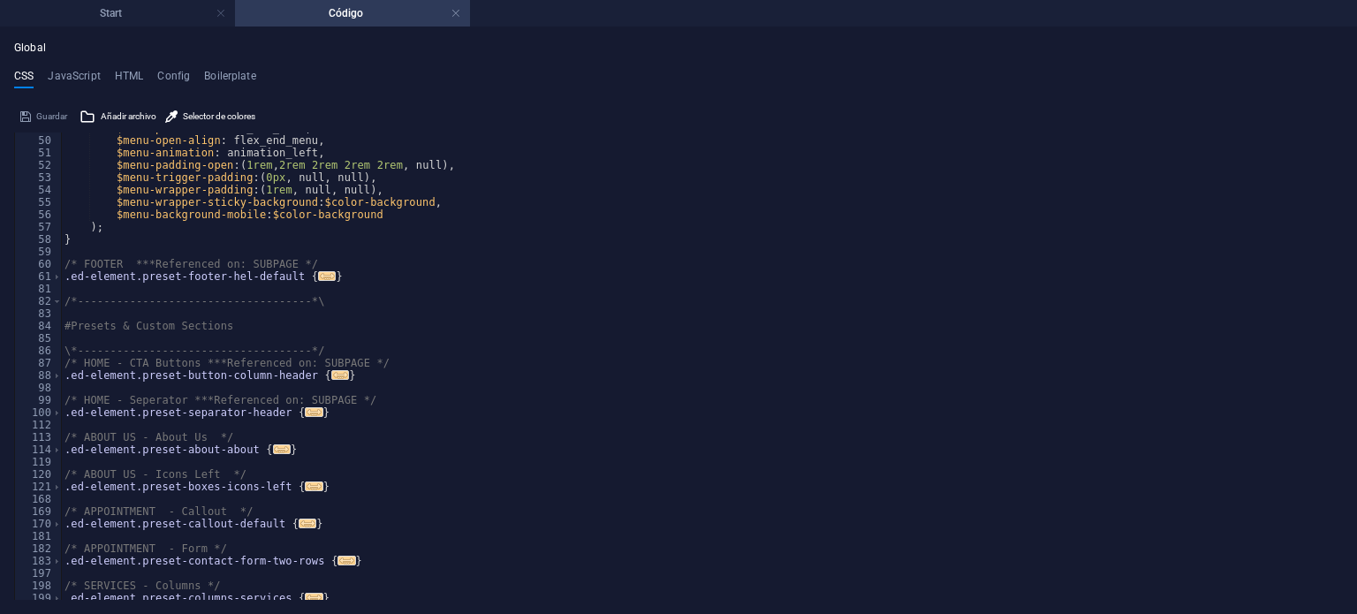
click at [292, 14] on h4 "Código" at bounding box center [352, 13] width 235 height 19
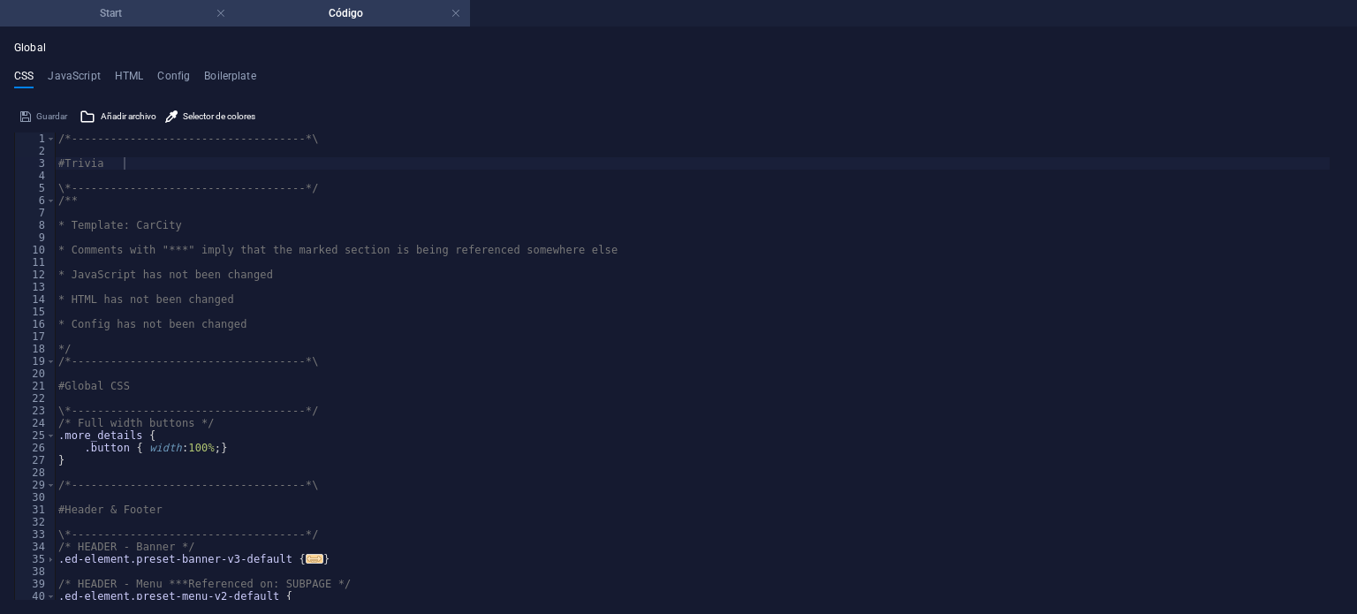
click at [94, 13] on h4 "Start" at bounding box center [117, 13] width 235 height 19
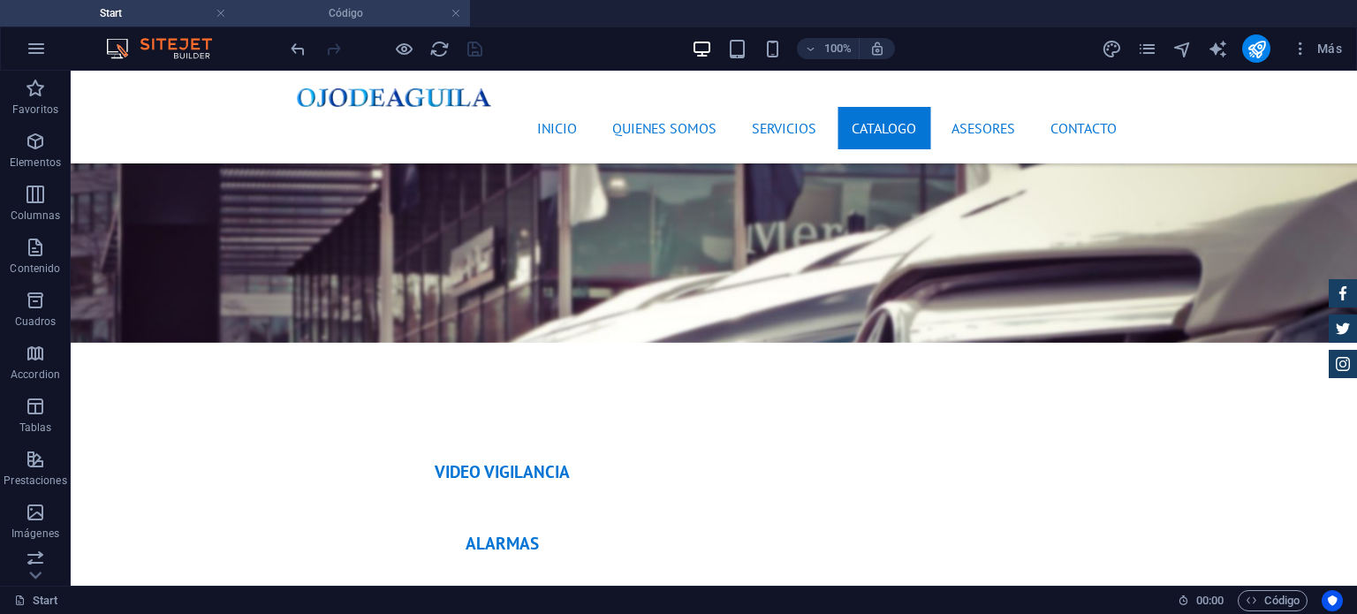
click at [387, 20] on h4 "Código" at bounding box center [352, 13] width 235 height 19
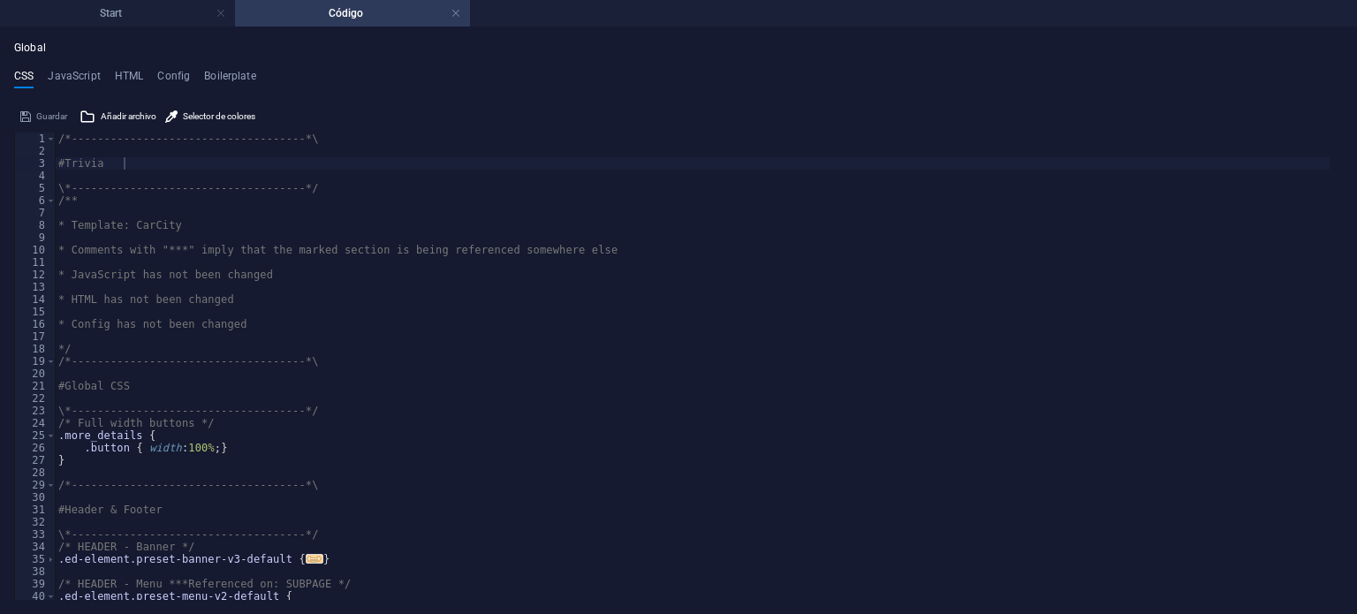
scroll to position [0, 0]
click at [129, 73] on h4 "HTML" at bounding box center [129, 79] width 29 height 19
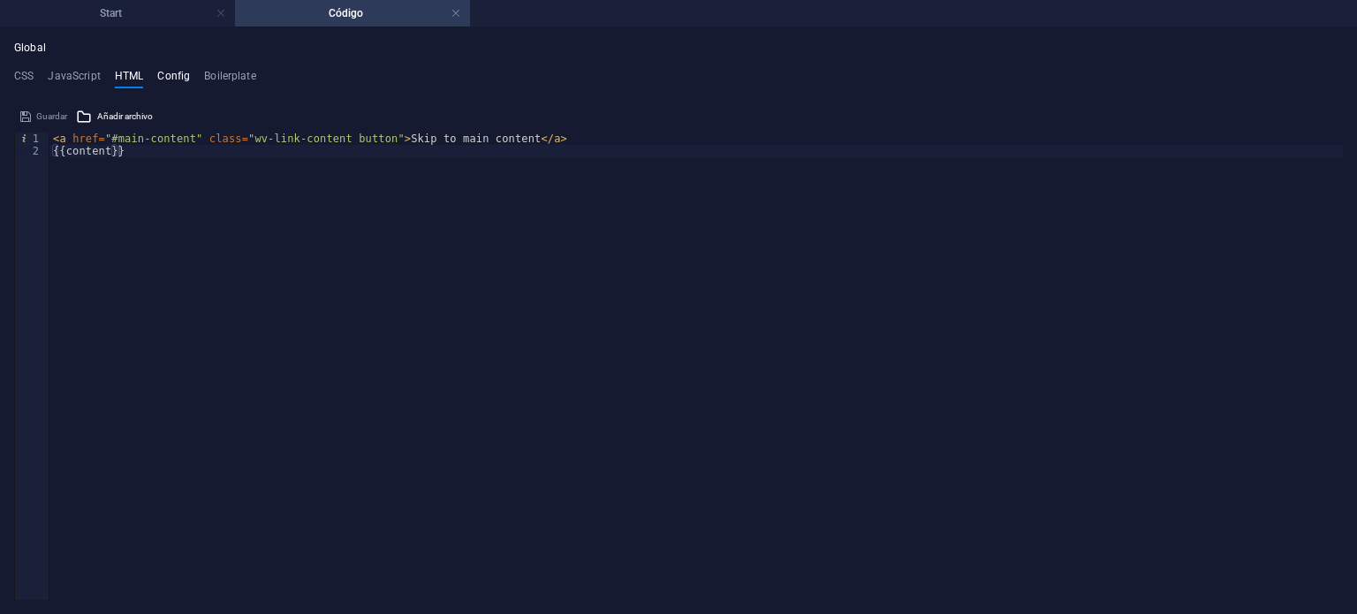
click at [162, 73] on h4 "Config" at bounding box center [173, 79] width 33 height 19
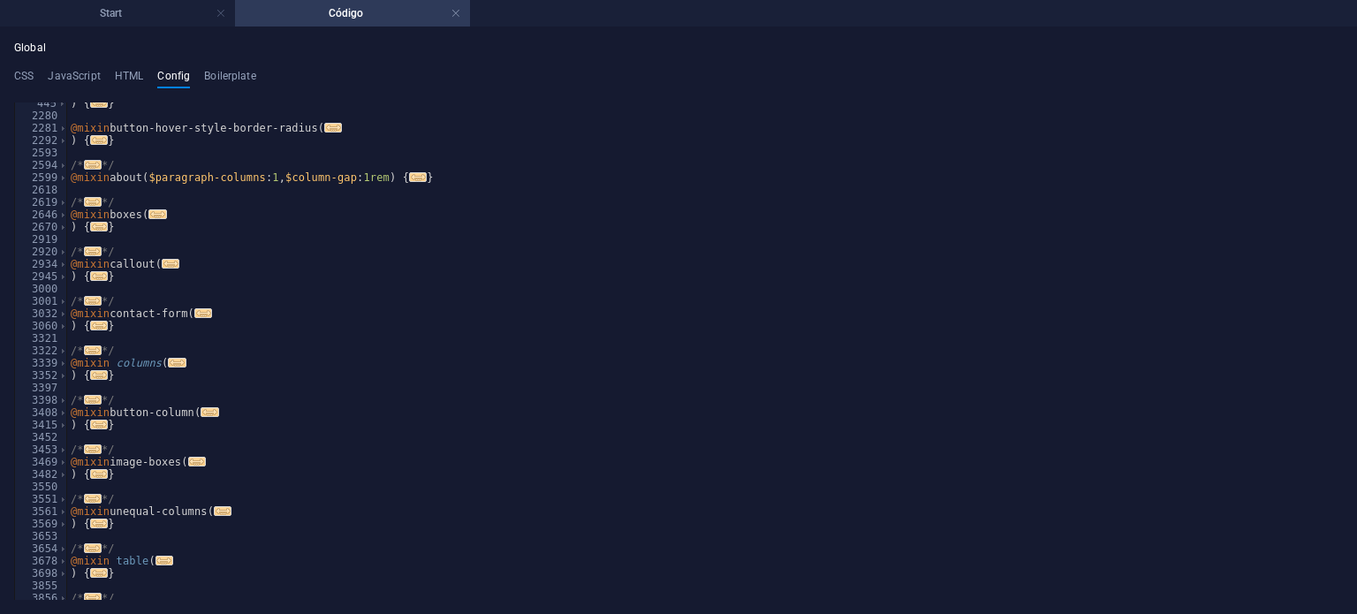
scroll to position [391, 0]
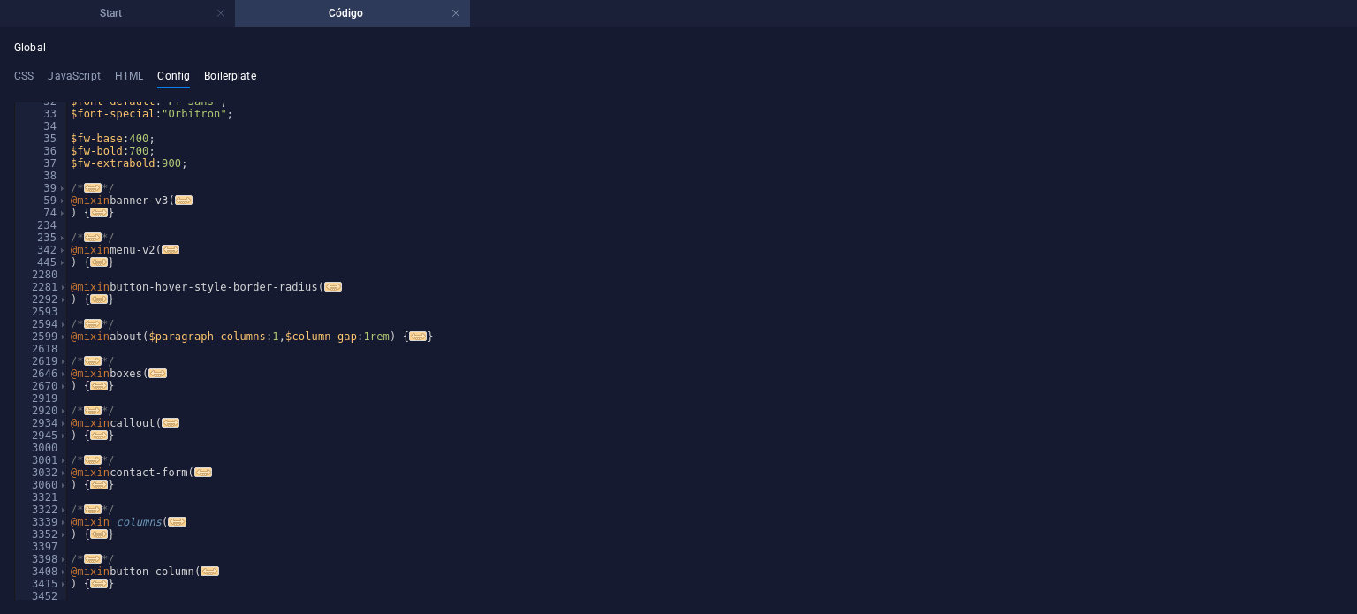
click at [242, 78] on h4 "Boilerplate" at bounding box center [230, 79] width 52 height 19
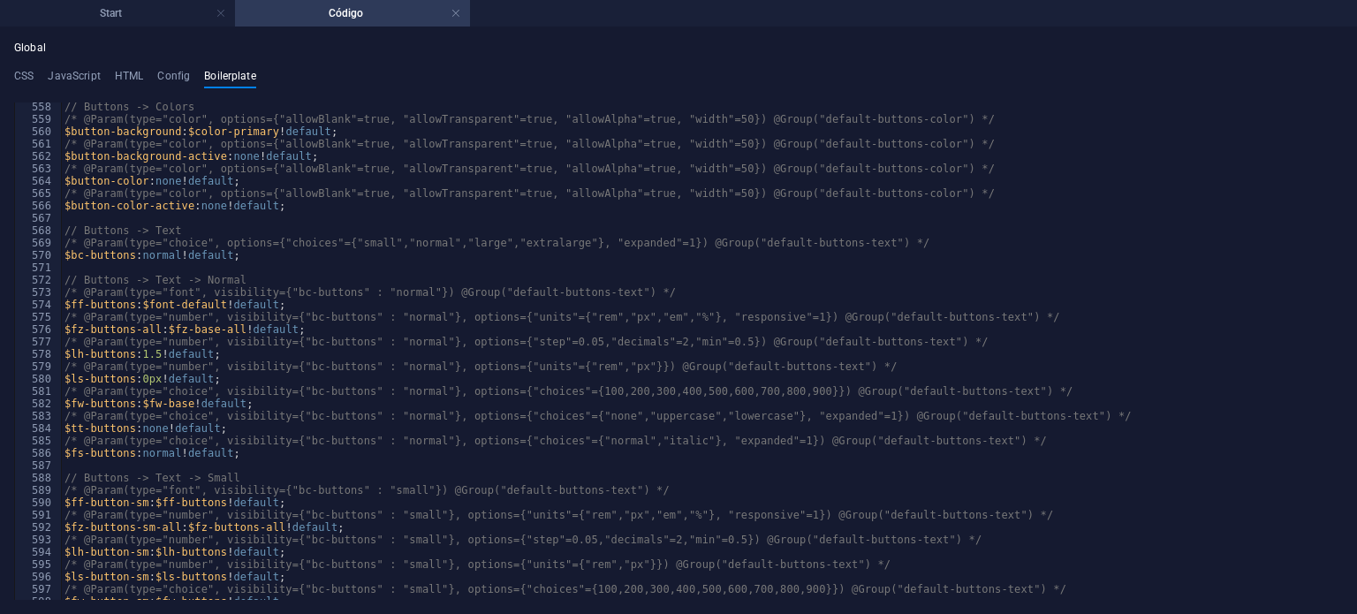
scroll to position [3966, 0]
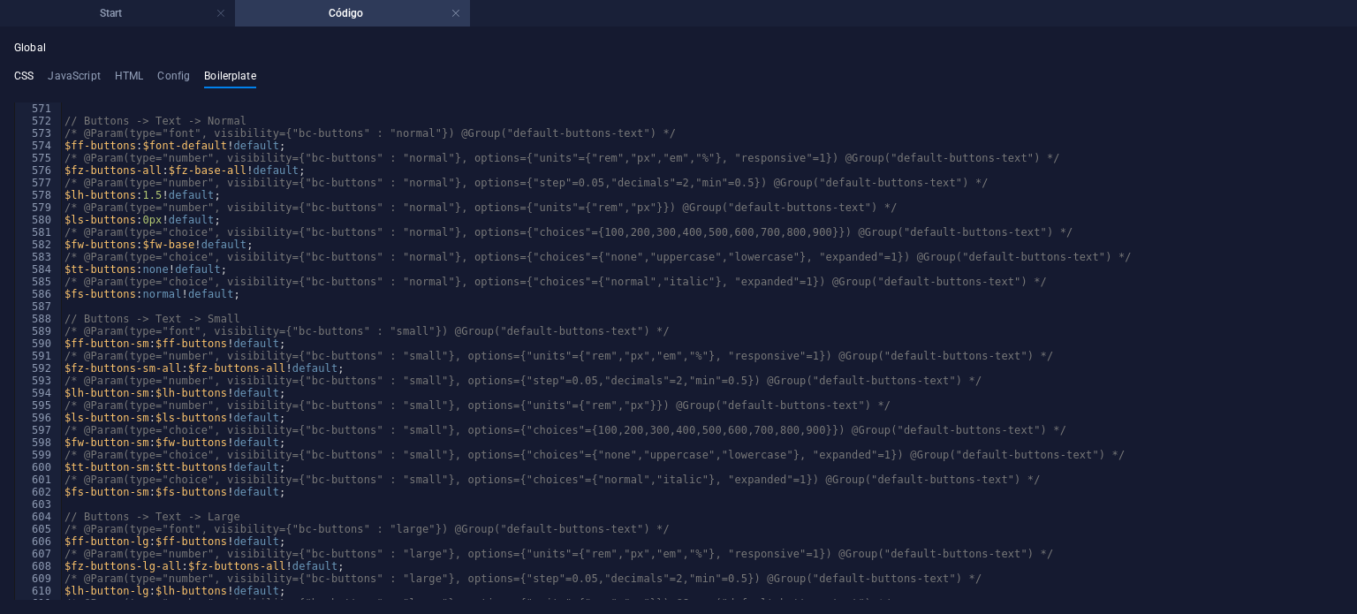
click at [21, 74] on h4 "CSS" at bounding box center [23, 79] width 19 height 19
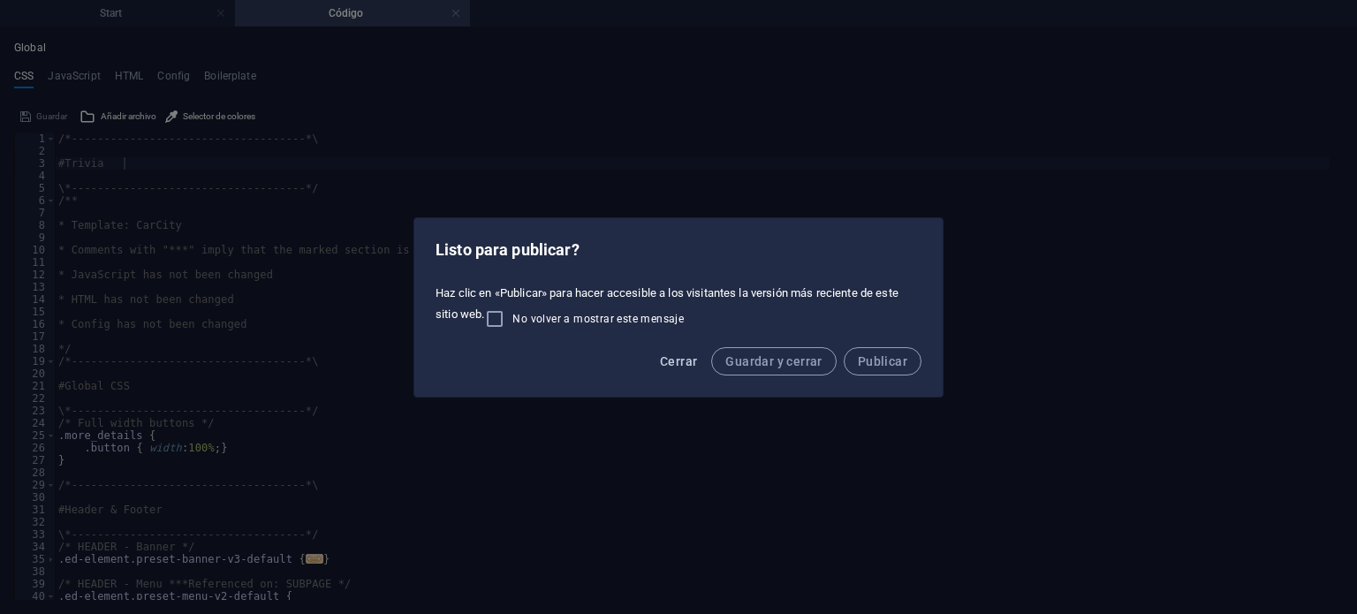
click at [693, 356] on span "Cerrar" at bounding box center [678, 361] width 37 height 14
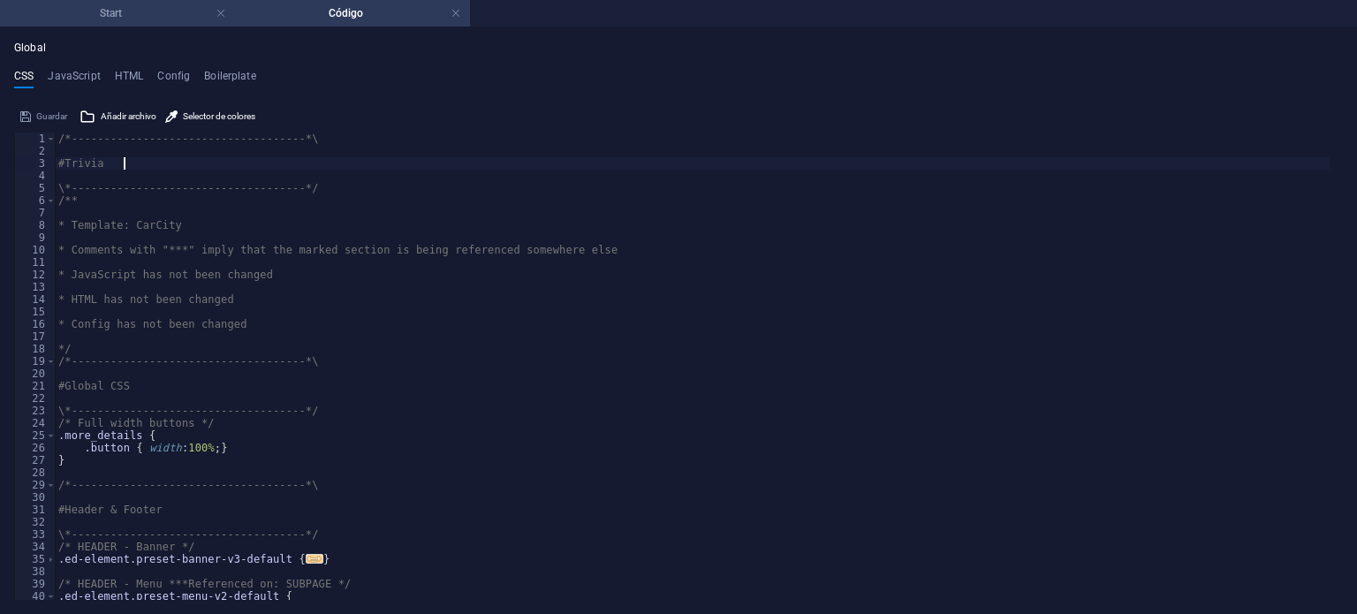
click at [108, 15] on h4 "Start" at bounding box center [117, 13] width 235 height 19
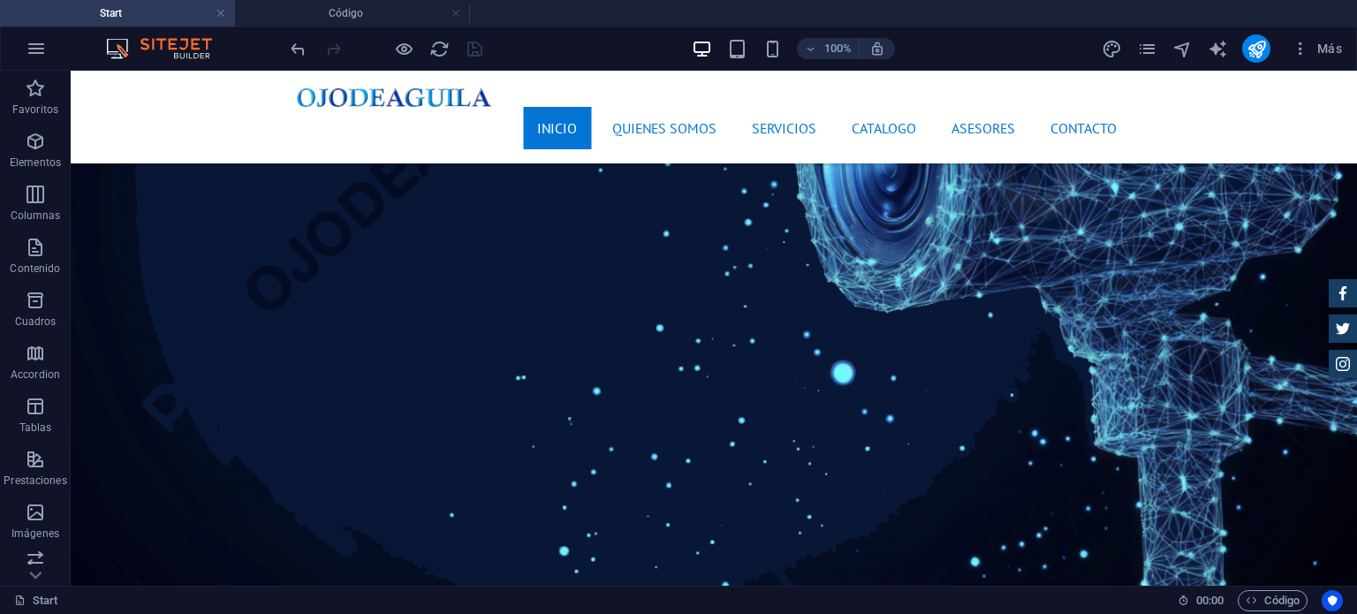
scroll to position [5500, 0]
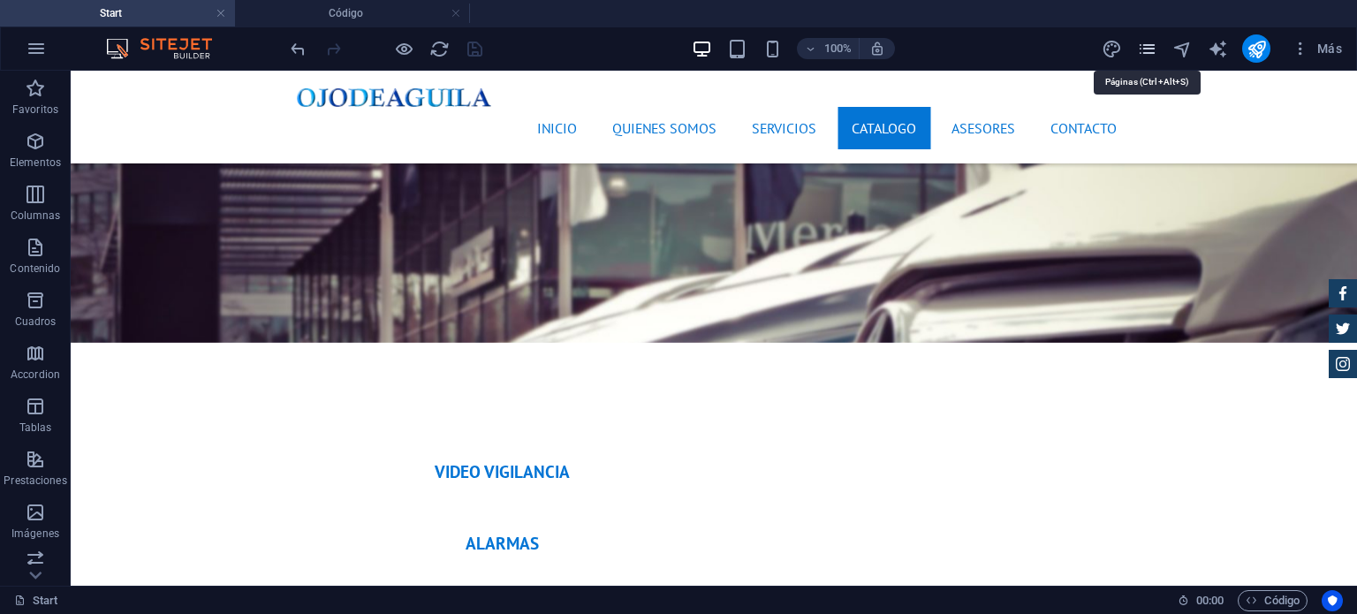
click at [1143, 52] on icon "pages" at bounding box center [1147, 49] width 20 height 20
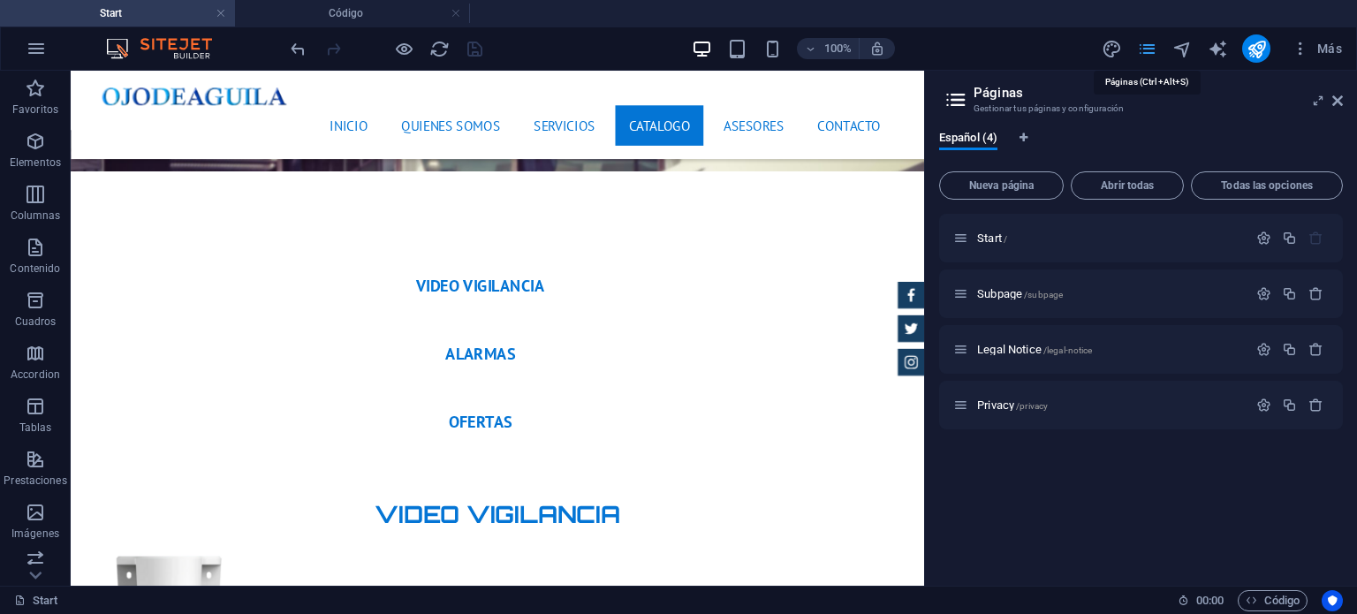
scroll to position [5542, 0]
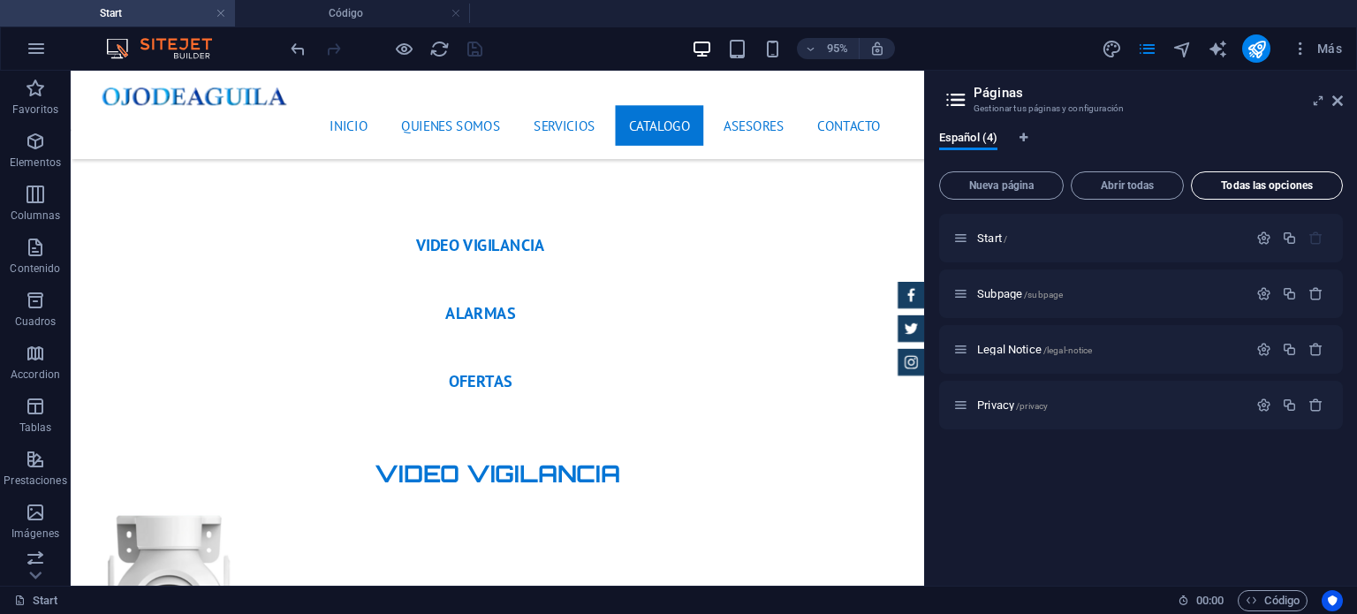
click at [1247, 188] on span "Todas las opciones" at bounding box center [1267, 185] width 136 height 11
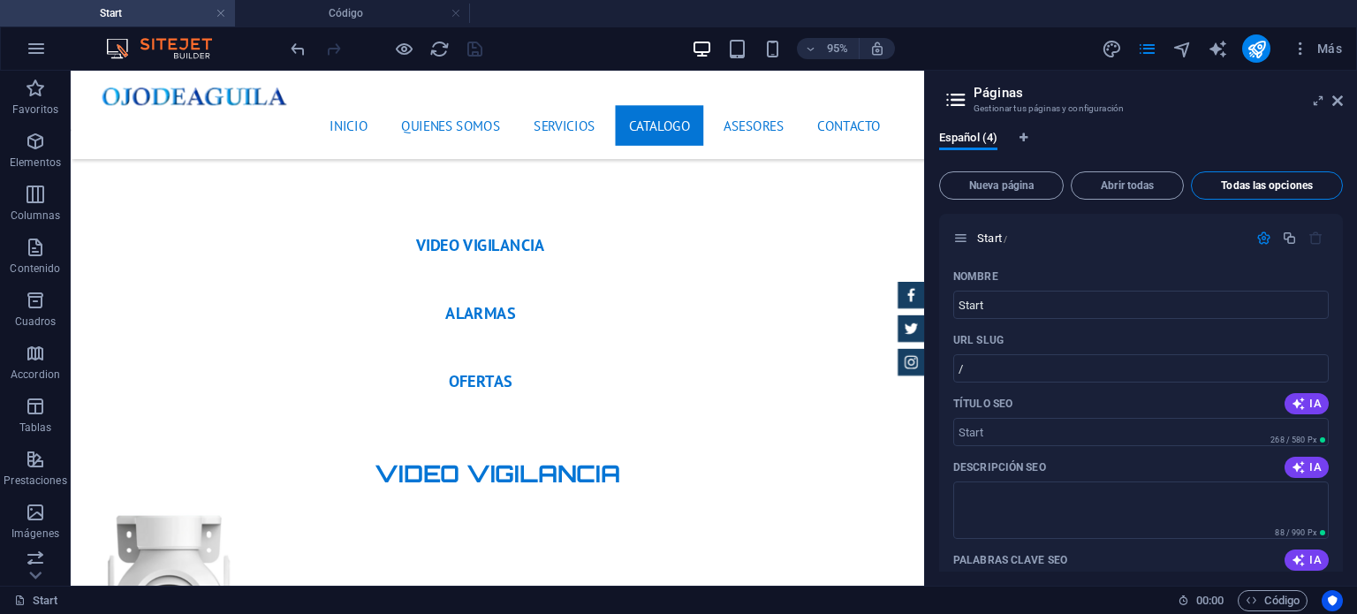
scroll to position [2054, 0]
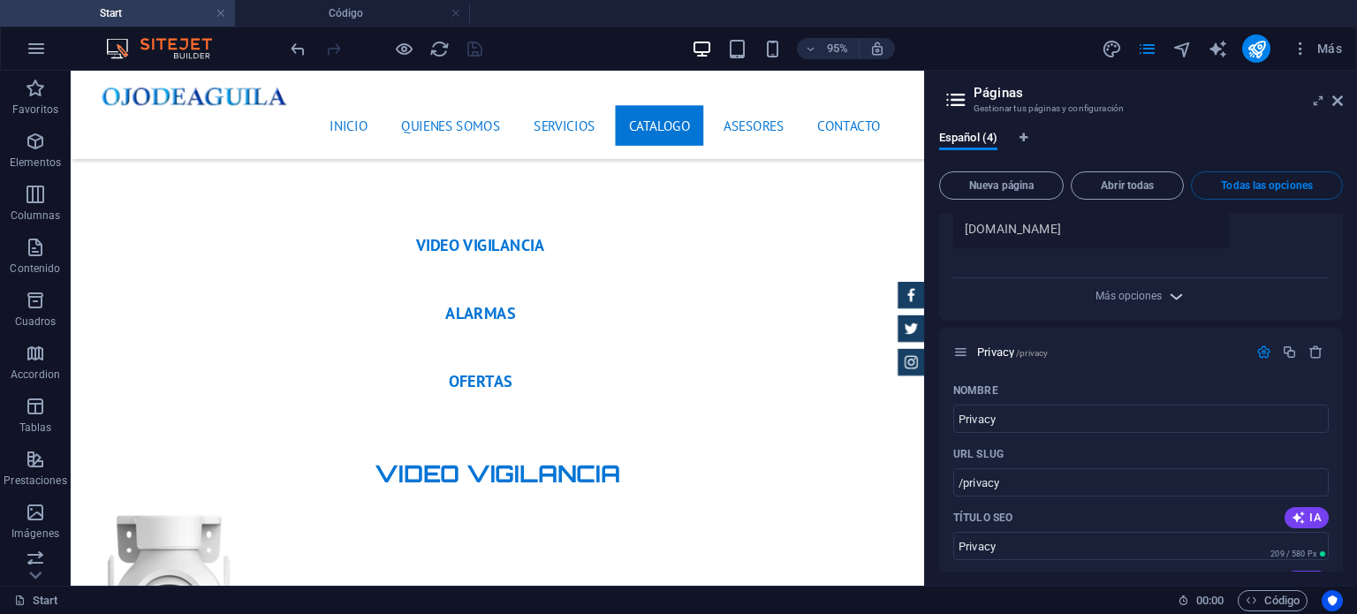
click at [1166, 286] on icon "button" at bounding box center [1176, 296] width 20 height 20
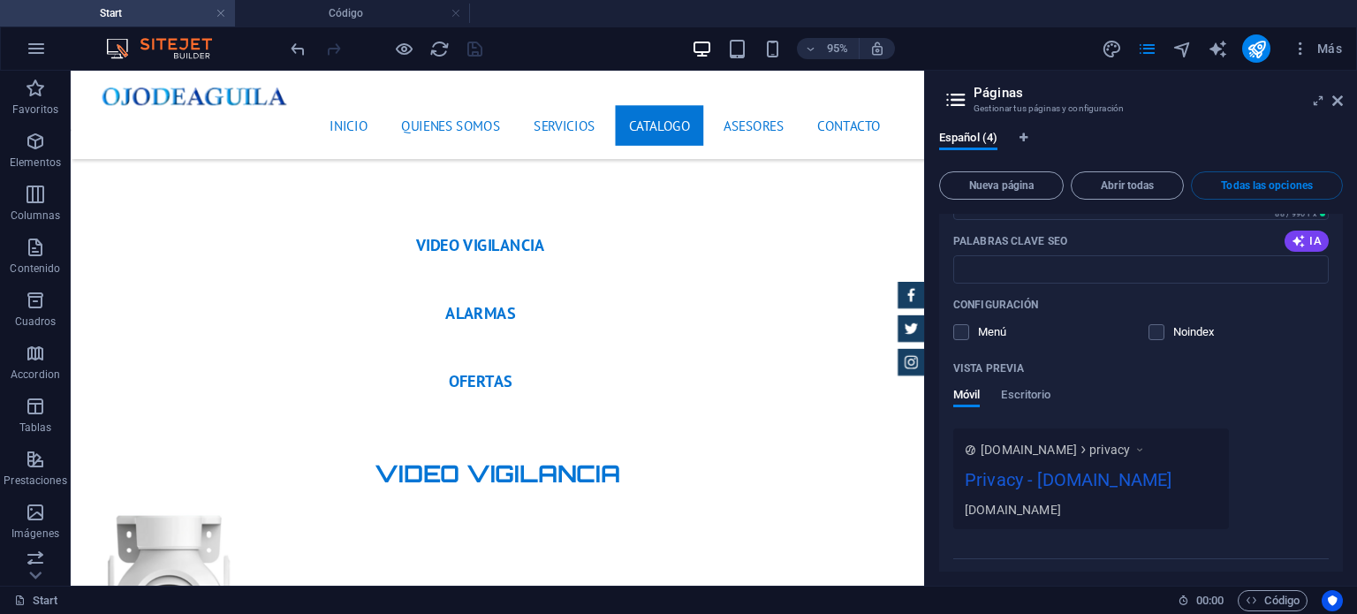
scroll to position [2767, 0]
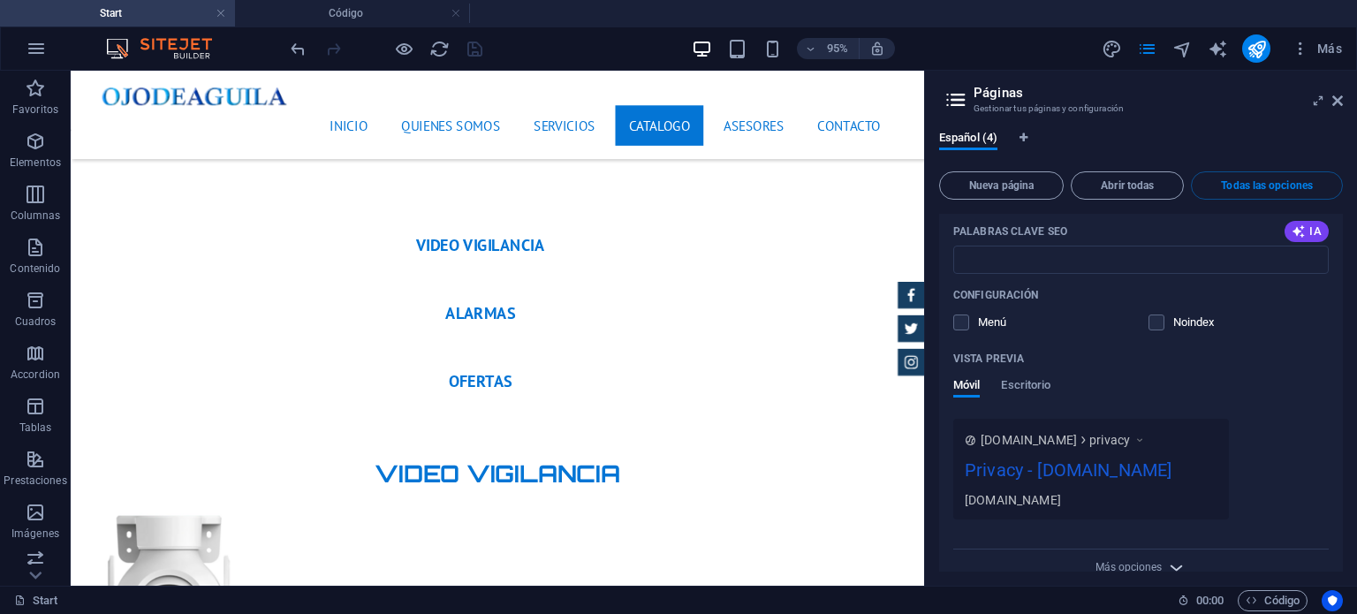
click at [1172, 558] on icon "button" at bounding box center [1176, 568] width 20 height 20
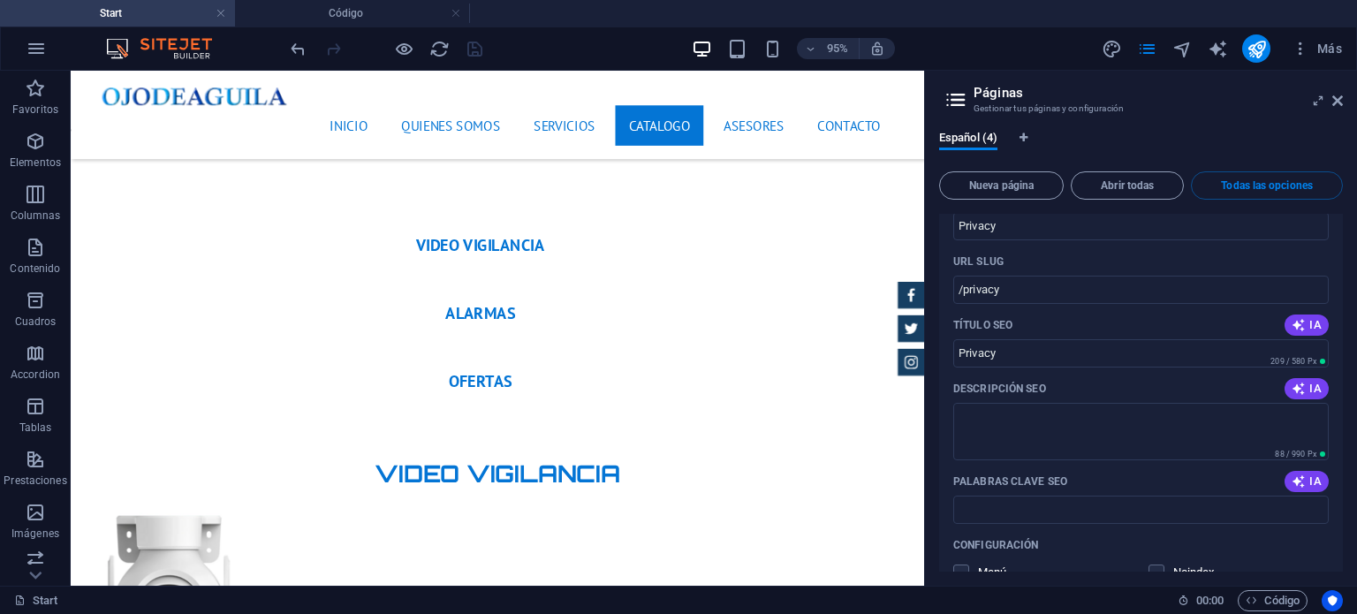
scroll to position [2506, 0]
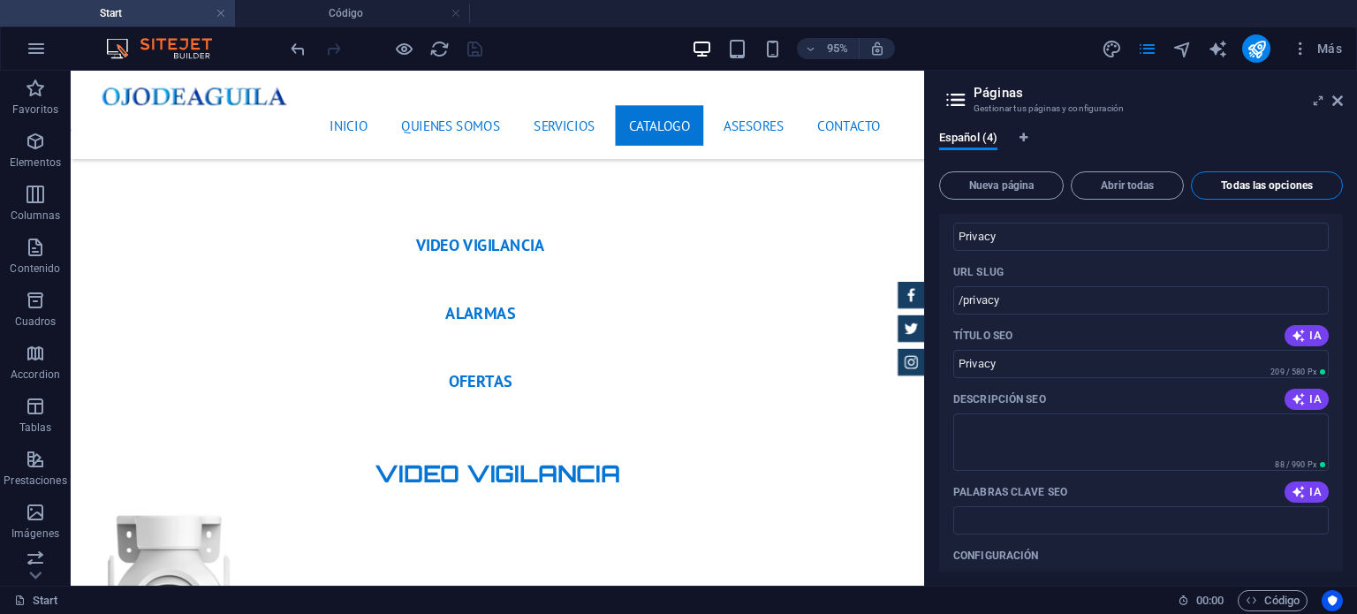
click at [1296, 180] on span "Todas las opciones" at bounding box center [1267, 185] width 136 height 11
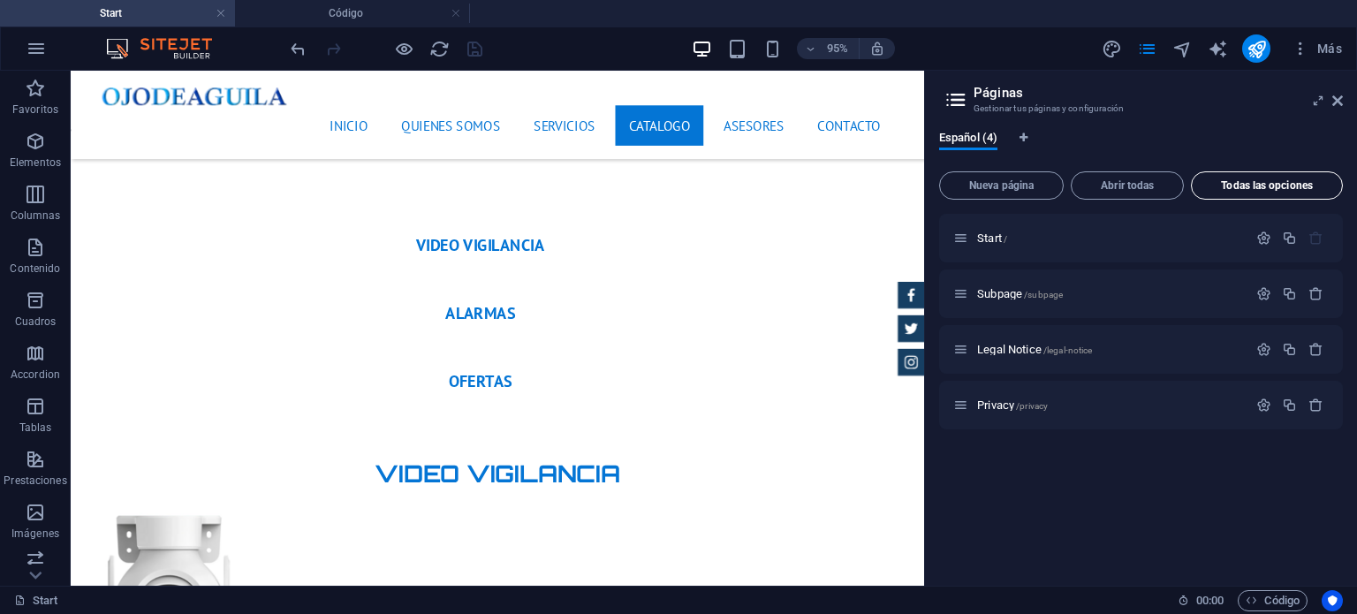
scroll to position [0, 0]
click at [1265, 238] on icon "button" at bounding box center [1264, 238] width 15 height 15
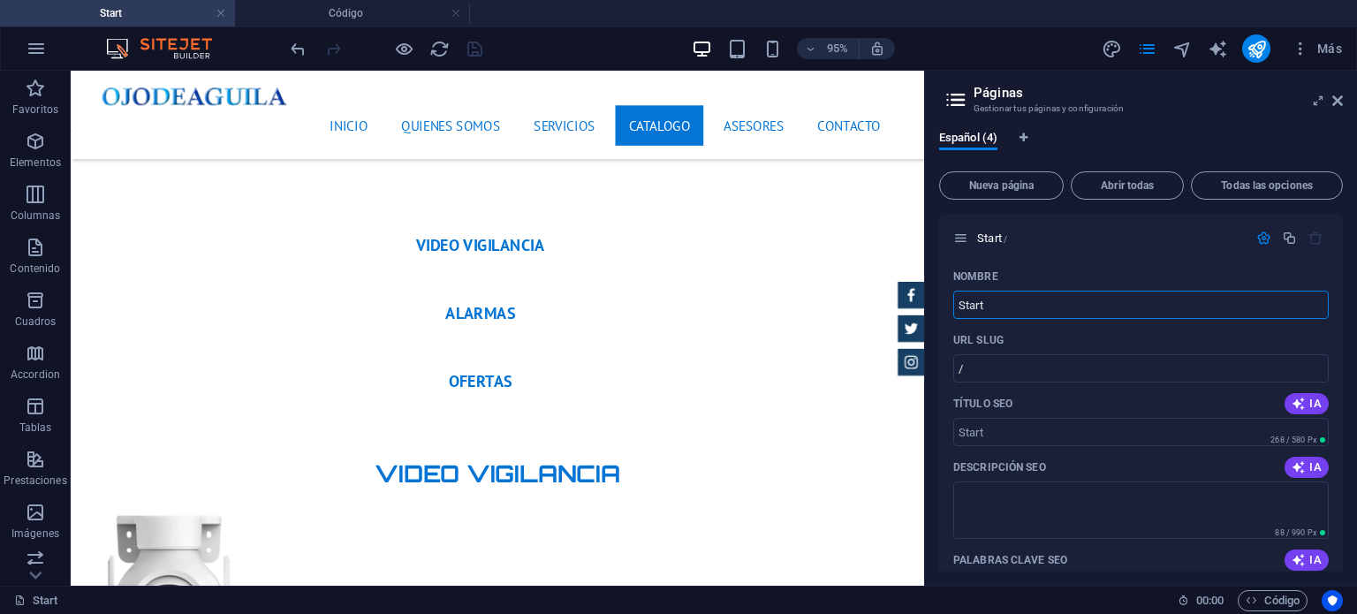
drag, startPoint x: 986, startPoint y: 300, endPoint x: 933, endPoint y: 300, distance: 53.0
click at [933, 300] on div "Español (4) Nueva página Abrir todas Todas las opciones Start / Nombre Start ​ …" at bounding box center [1141, 351] width 432 height 469
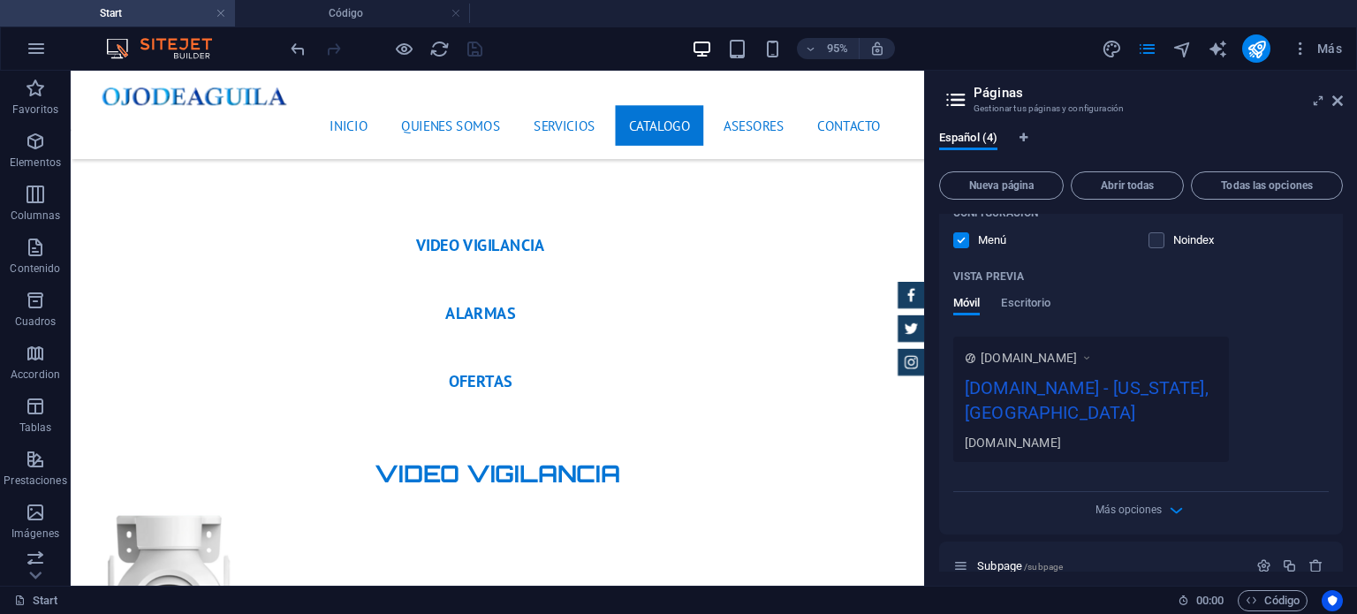
scroll to position [442, 0]
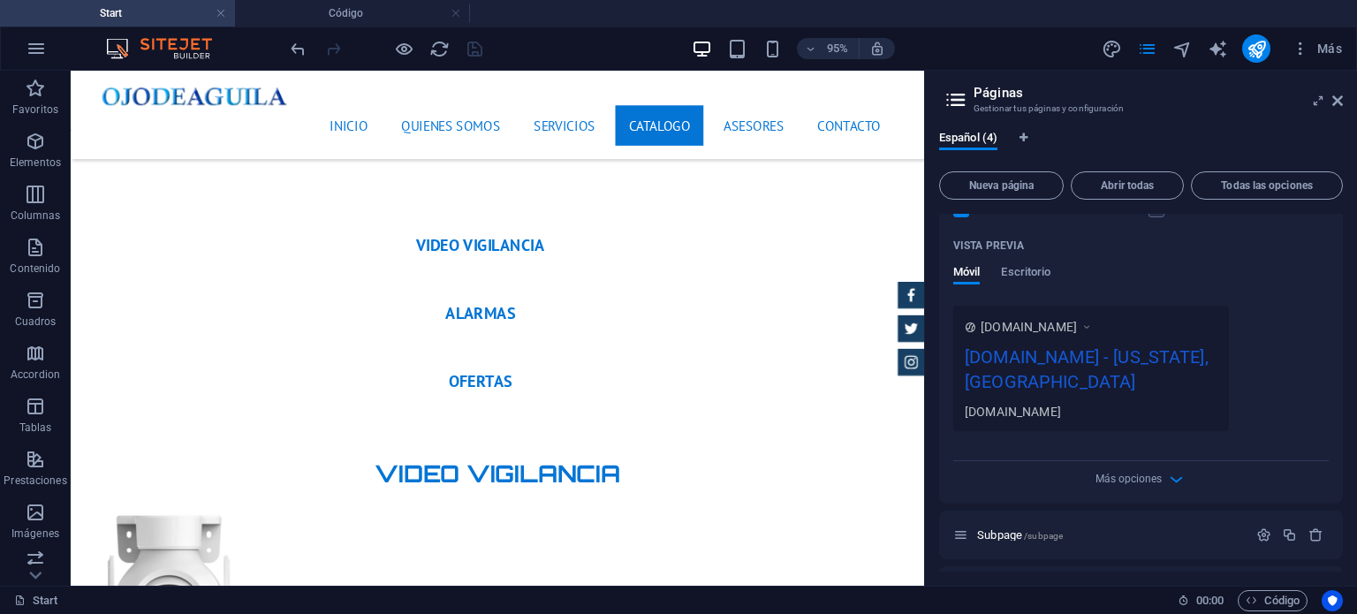
click at [1081, 354] on div "[DOMAIN_NAME] - [US_STATE], [GEOGRAPHIC_DATA]" at bounding box center [1091, 373] width 253 height 59
click at [1037, 278] on span "Escritorio" at bounding box center [1025, 274] width 49 height 25
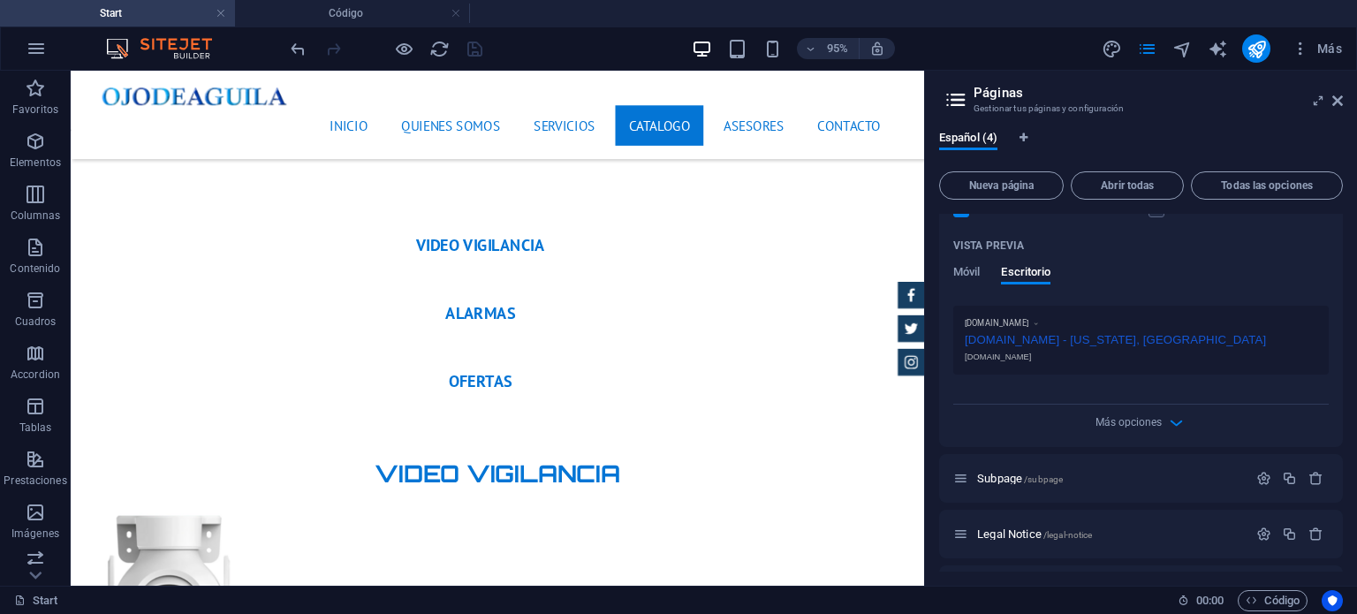
click at [1052, 343] on div "[DOMAIN_NAME] - [US_STATE], [GEOGRAPHIC_DATA]" at bounding box center [1141, 338] width 353 height 19
click at [1084, 335] on div "[DOMAIN_NAME] - [US_STATE], [GEOGRAPHIC_DATA]" at bounding box center [1141, 338] width 353 height 19
click at [1000, 331] on div "[DOMAIN_NAME] - [US_STATE], [GEOGRAPHIC_DATA]" at bounding box center [1141, 338] width 353 height 19
click at [972, 273] on span "Móvil" at bounding box center [966, 274] width 27 height 25
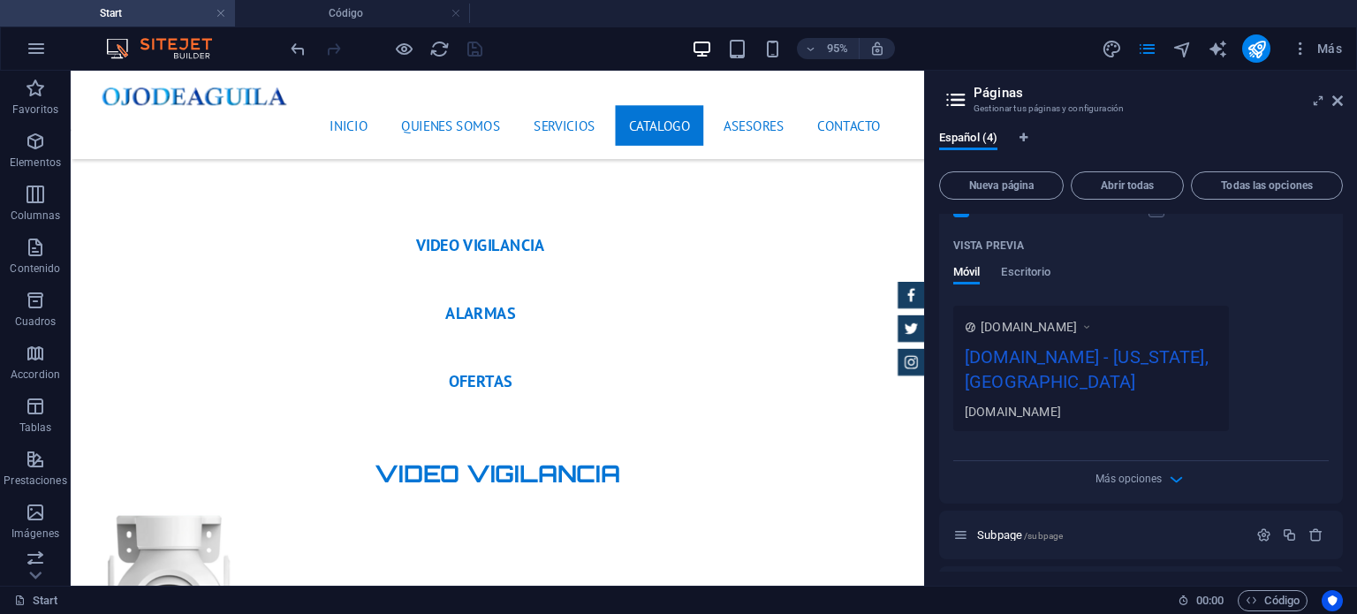
click at [1091, 359] on div "[DOMAIN_NAME] - [US_STATE], [GEOGRAPHIC_DATA]" at bounding box center [1091, 373] width 253 height 59
drag, startPoint x: 1079, startPoint y: 352, endPoint x: 1164, endPoint y: 359, distance: 85.1
click at [1164, 359] on div "[DOMAIN_NAME] - [US_STATE], [GEOGRAPHIC_DATA]" at bounding box center [1091, 373] width 253 height 59
click at [1066, 352] on div "[DOMAIN_NAME] - [US_STATE], [GEOGRAPHIC_DATA]" at bounding box center [1091, 373] width 253 height 59
click at [1128, 473] on span "Más opciones" at bounding box center [1129, 479] width 66 height 12
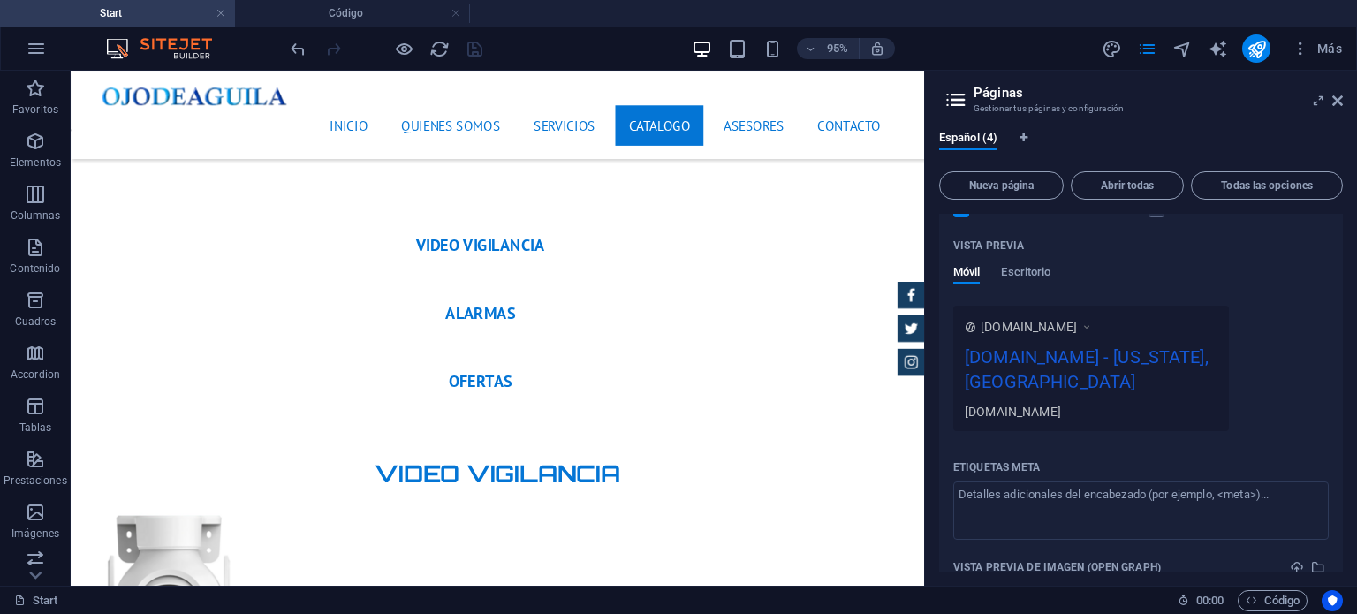
click at [1140, 355] on div "[DOMAIN_NAME] - [US_STATE], [GEOGRAPHIC_DATA]" at bounding box center [1091, 373] width 253 height 59
drag, startPoint x: 1117, startPoint y: 356, endPoint x: 1196, endPoint y: 365, distance: 79.1
click at [1205, 366] on div "[DOMAIN_NAME] - [US_STATE], [GEOGRAPHIC_DATA]" at bounding box center [1091, 373] width 253 height 59
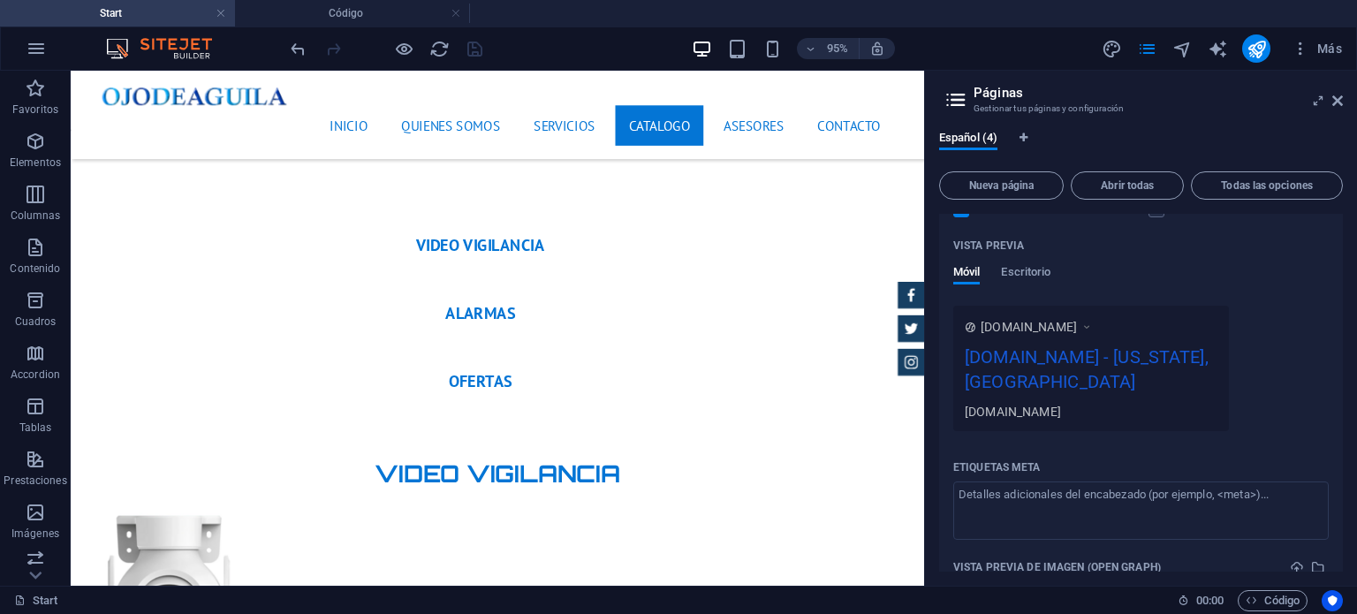
drag, startPoint x: 1134, startPoint y: 354, endPoint x: 1106, endPoint y: 369, distance: 31.2
click at [1111, 369] on div "[DOMAIN_NAME] - [US_STATE], [GEOGRAPHIC_DATA]" at bounding box center [1091, 373] width 253 height 59
click at [1100, 349] on div "[DOMAIN_NAME] - [US_STATE], [GEOGRAPHIC_DATA]" at bounding box center [1091, 373] width 253 height 59
click at [1050, 263] on div "Vista previa Móvil Escritorio" at bounding box center [1141, 269] width 376 height 74
click at [1043, 271] on span "Escritorio" at bounding box center [1025, 274] width 49 height 25
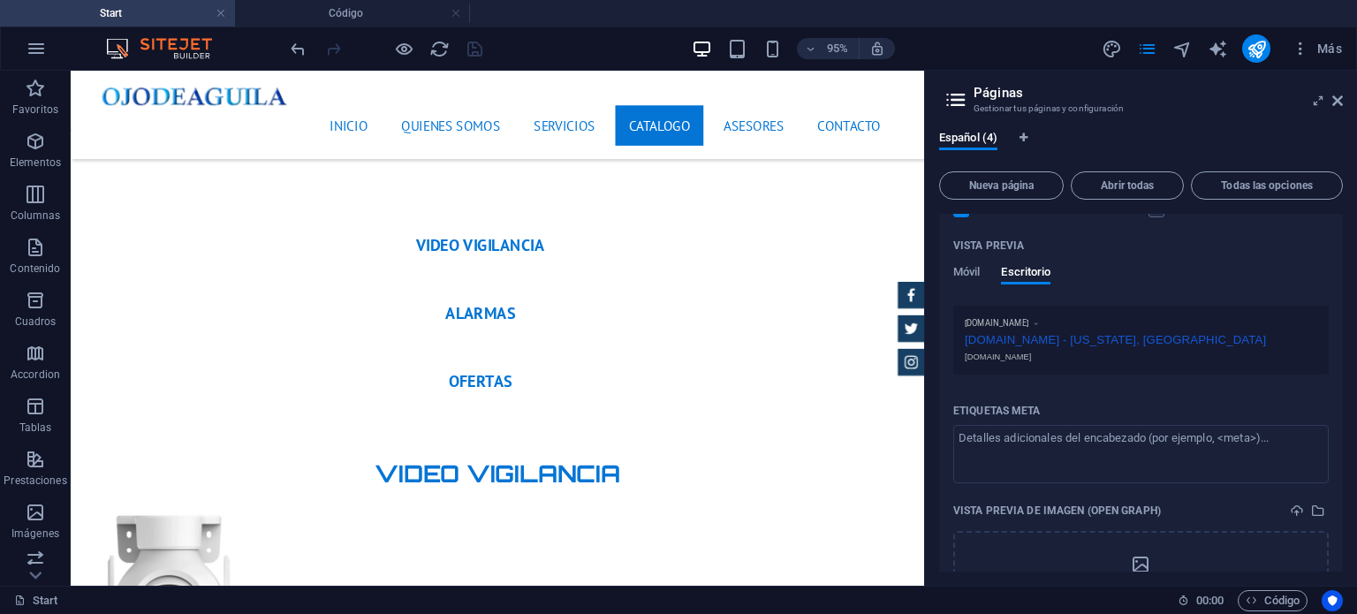
click at [1047, 336] on div "[DOMAIN_NAME] - [US_STATE], [GEOGRAPHIC_DATA]" at bounding box center [1141, 338] width 353 height 19
click at [1042, 342] on div "[DOMAIN_NAME] - [US_STATE], [GEOGRAPHIC_DATA]" at bounding box center [1141, 338] width 353 height 19
click at [1042, 429] on textarea "Etiquetas meta ​" at bounding box center [1141, 453] width 376 height 57
click at [1050, 324] on div "[DOMAIN_NAME]" at bounding box center [1141, 322] width 353 height 11
click at [976, 271] on span "Móvil" at bounding box center [966, 274] width 27 height 25
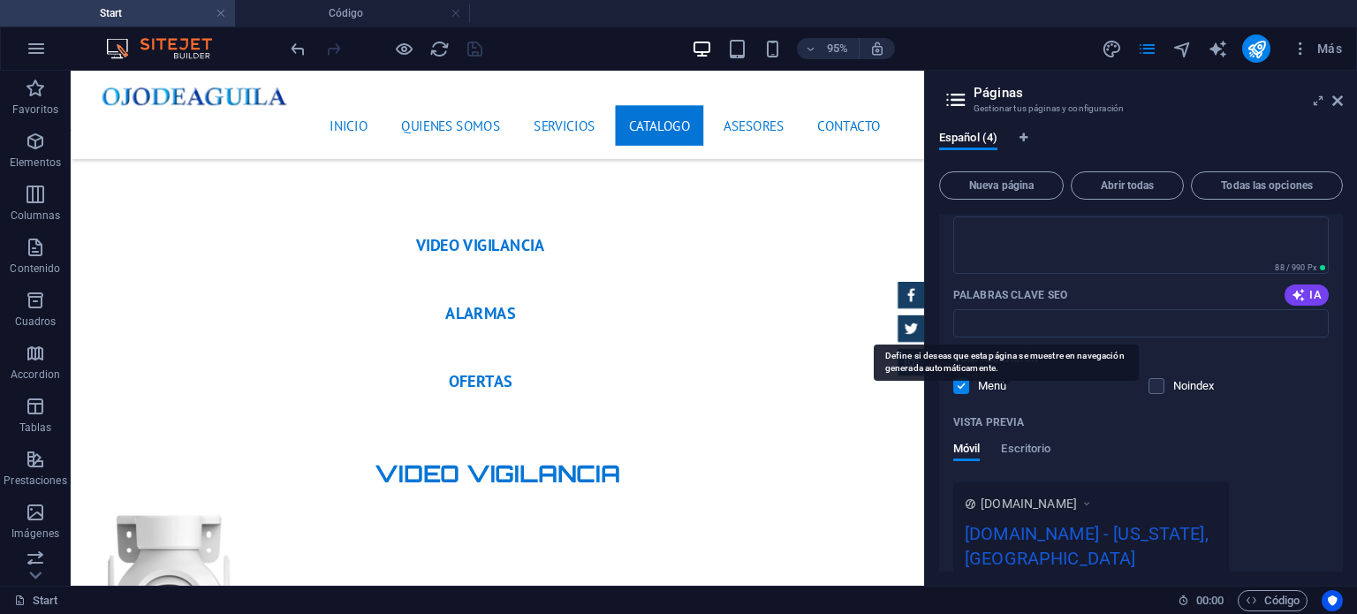
scroll to position [177, 0]
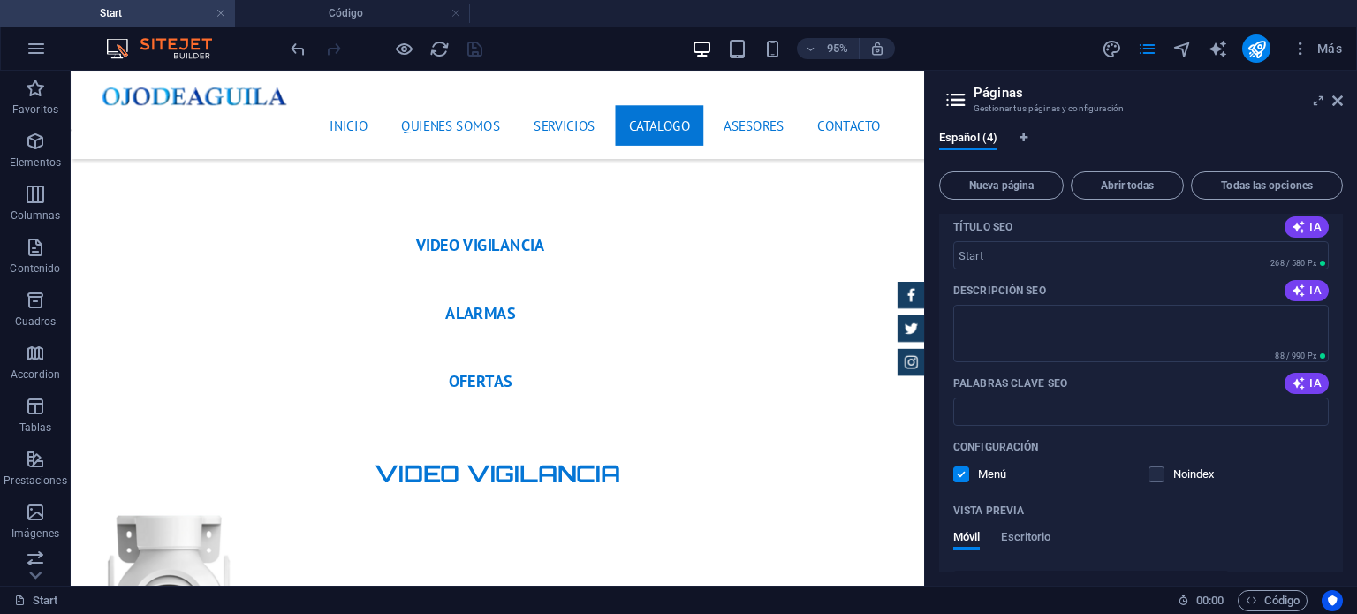
click at [961, 471] on label at bounding box center [961, 475] width 16 height 16
click at [0, 0] on input "checkbox" at bounding box center [0, 0] width 0 height 0
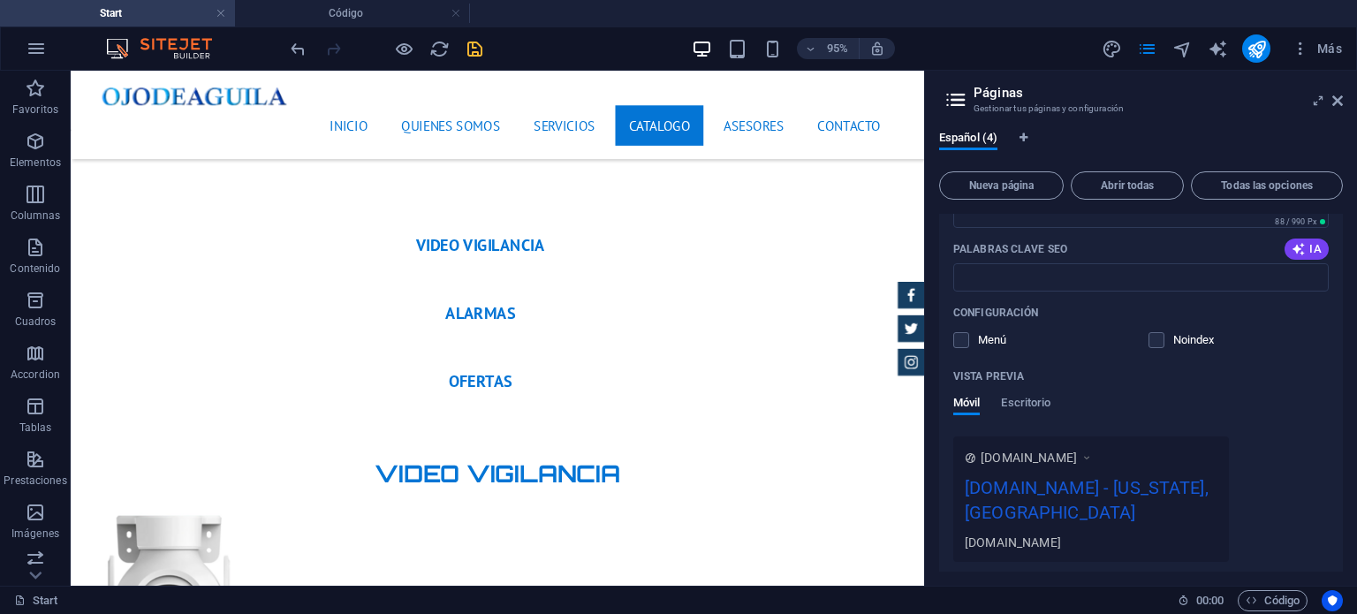
scroll to position [265, 0]
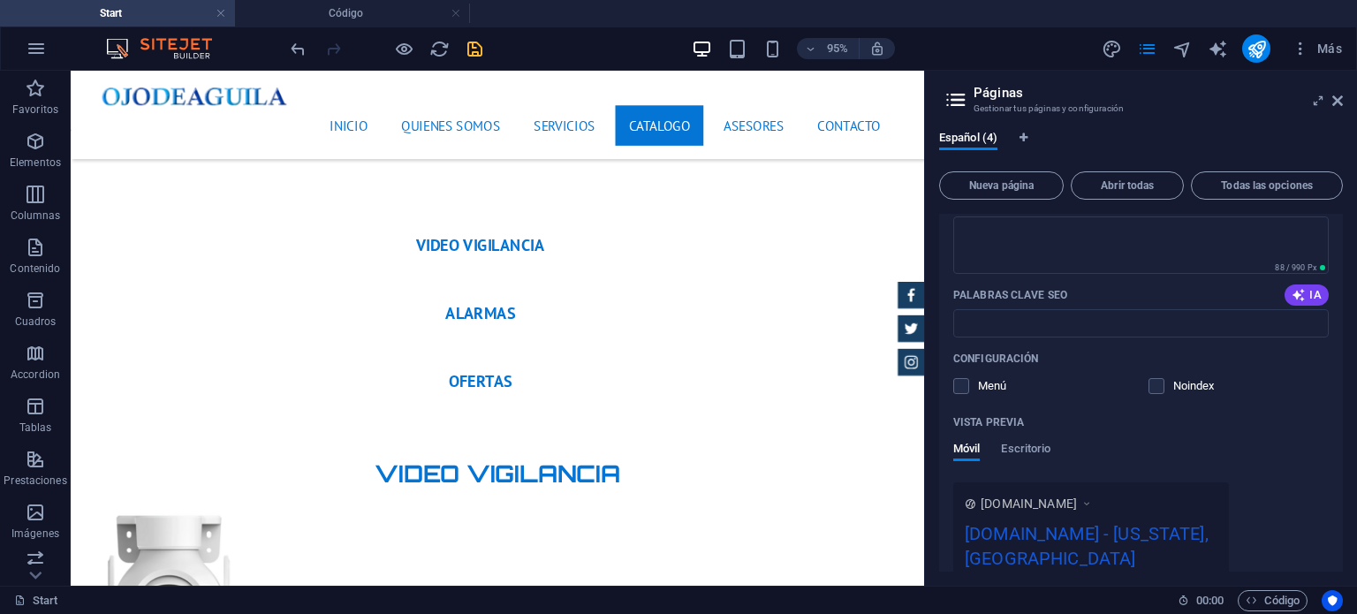
click at [969, 377] on div "Configuración Menú Noindex" at bounding box center [1141, 373] width 376 height 57
click at [965, 391] on label at bounding box center [961, 386] width 16 height 16
click at [0, 0] on input "checkbox" at bounding box center [0, 0] width 0 height 0
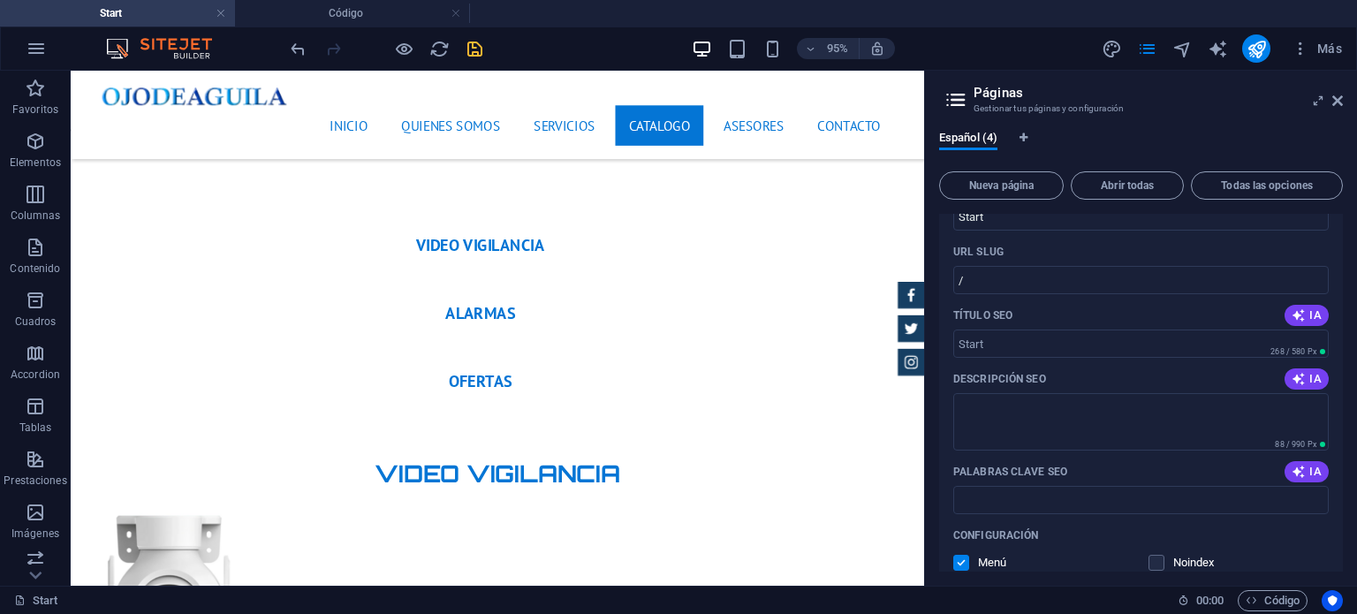
scroll to position [0, 0]
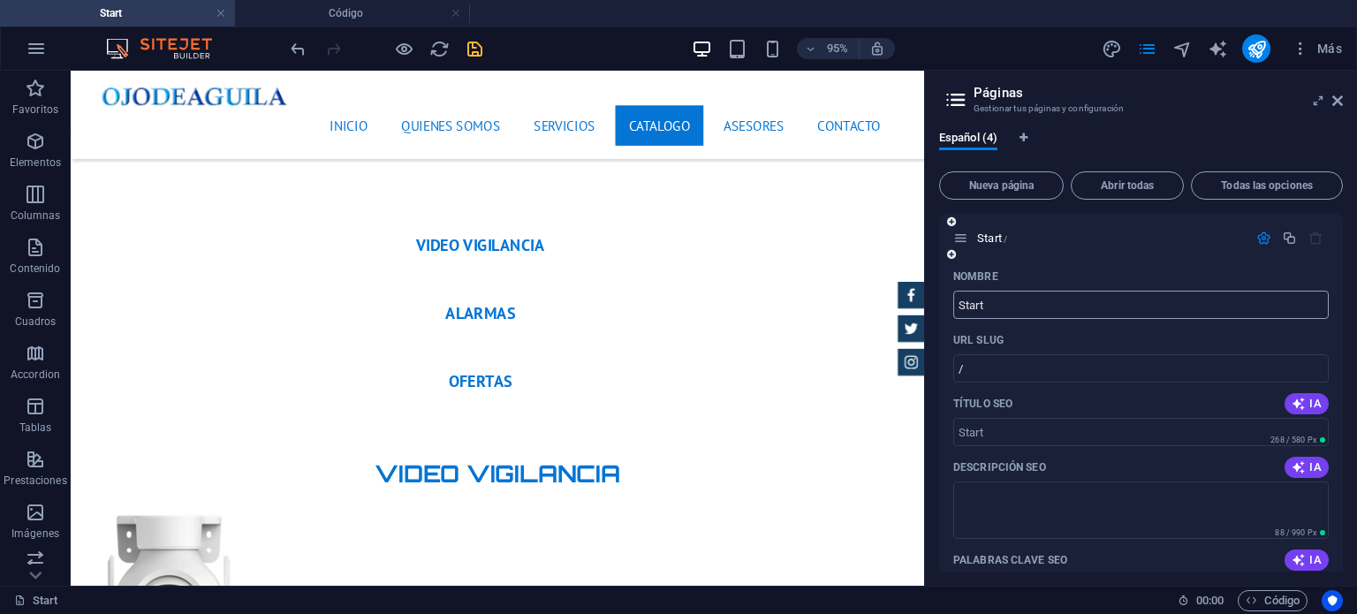
click at [996, 303] on input "Start" at bounding box center [1141, 305] width 376 height 28
click at [968, 244] on icon at bounding box center [960, 238] width 15 height 15
click at [1265, 236] on icon "button" at bounding box center [1264, 238] width 15 height 15
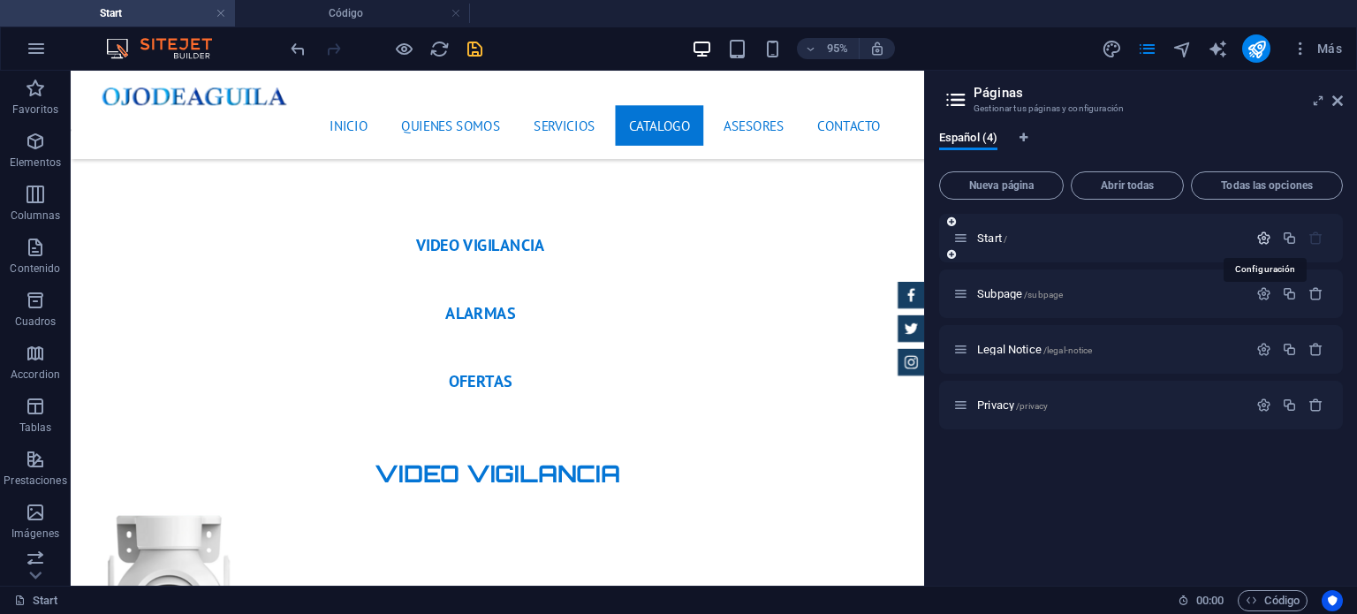
click at [1265, 236] on icon "button" at bounding box center [1264, 238] width 15 height 15
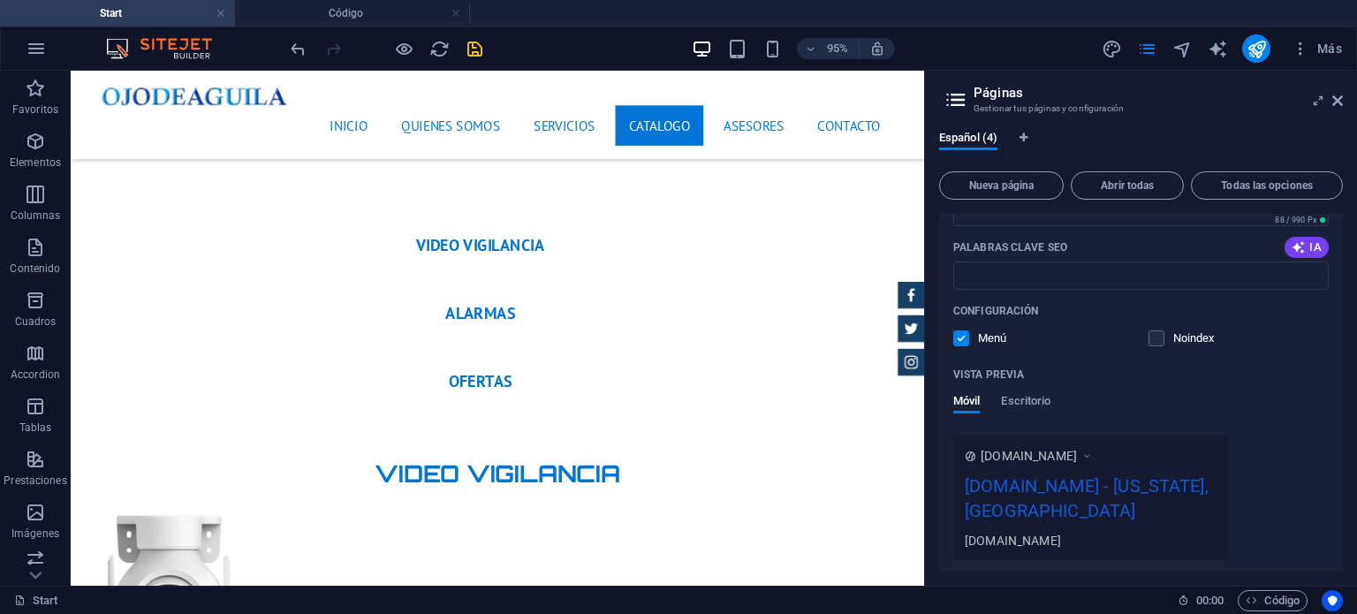
scroll to position [353, 0]
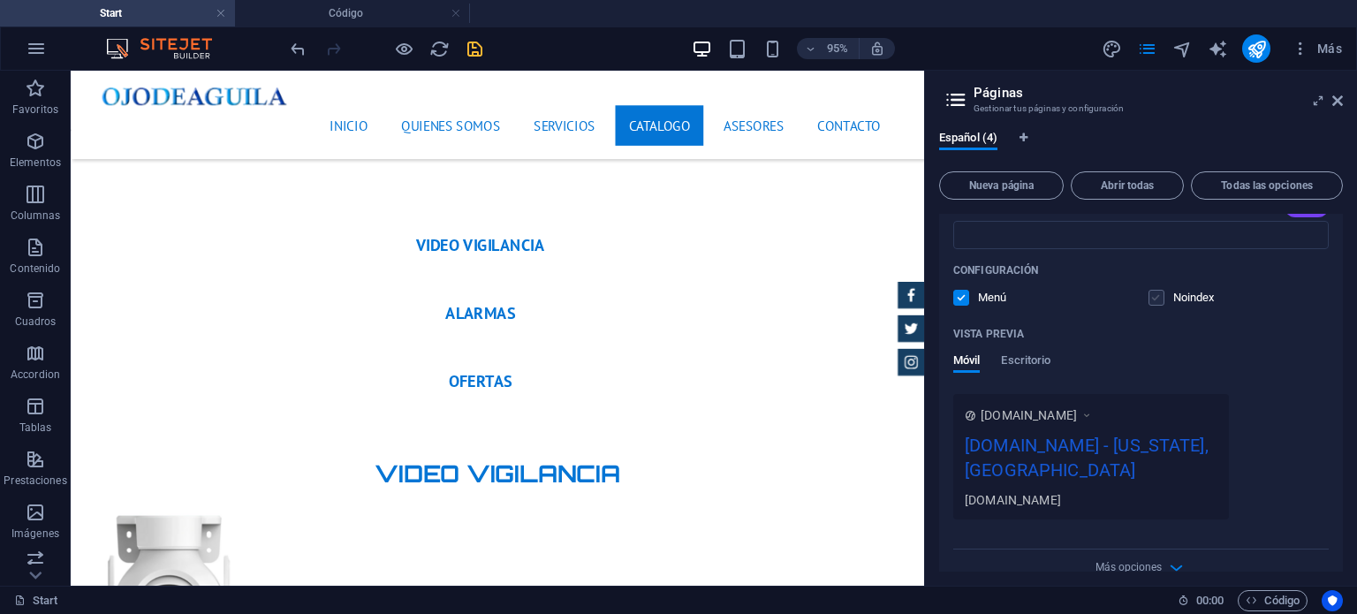
click at [1157, 294] on label at bounding box center [1157, 298] width 16 height 16
click at [0, 0] on input "checkbox" at bounding box center [0, 0] width 0 height 0
click at [1151, 300] on label at bounding box center [1157, 298] width 16 height 16
click at [0, 0] on input "checkbox" at bounding box center [0, 0] width 0 height 0
click at [1007, 334] on p "Vista previa" at bounding box center [988, 334] width 71 height 14
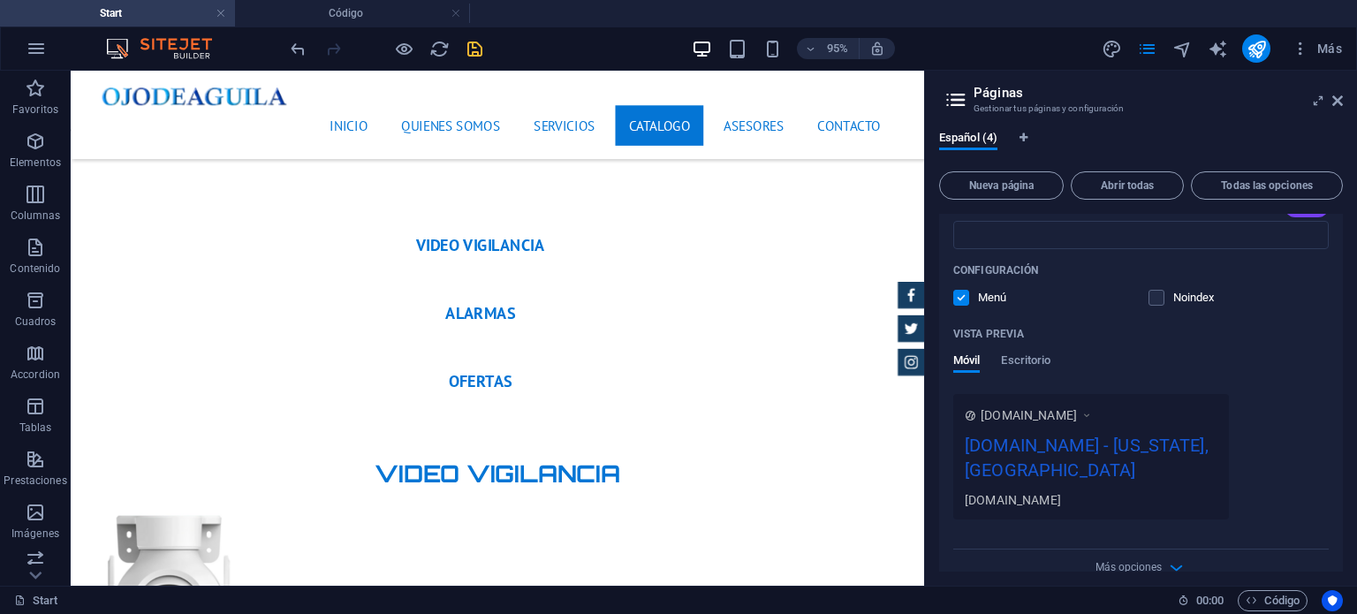
click at [1009, 426] on div "[DOMAIN_NAME] [DOMAIN_NAME] - [US_STATE], [GEOGRAPHIC_DATA] [DOMAIN_NAME]" at bounding box center [1091, 456] width 276 height 125
click at [1170, 558] on icon "button" at bounding box center [1176, 568] width 20 height 20
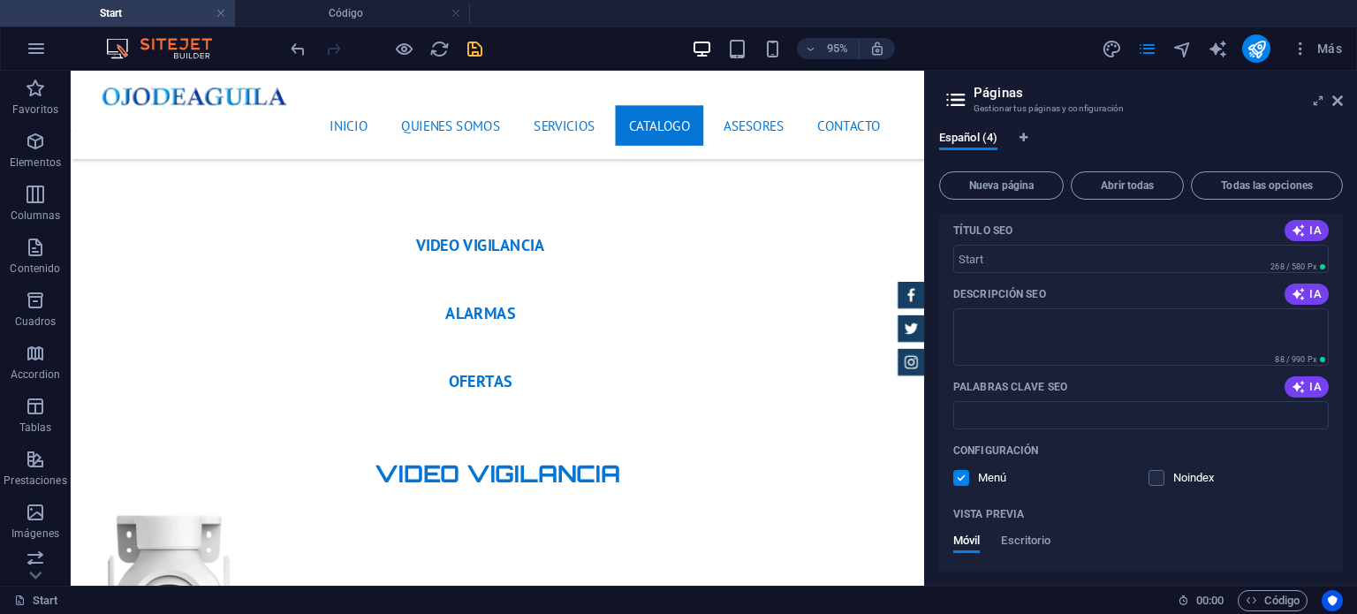
scroll to position [350, 0]
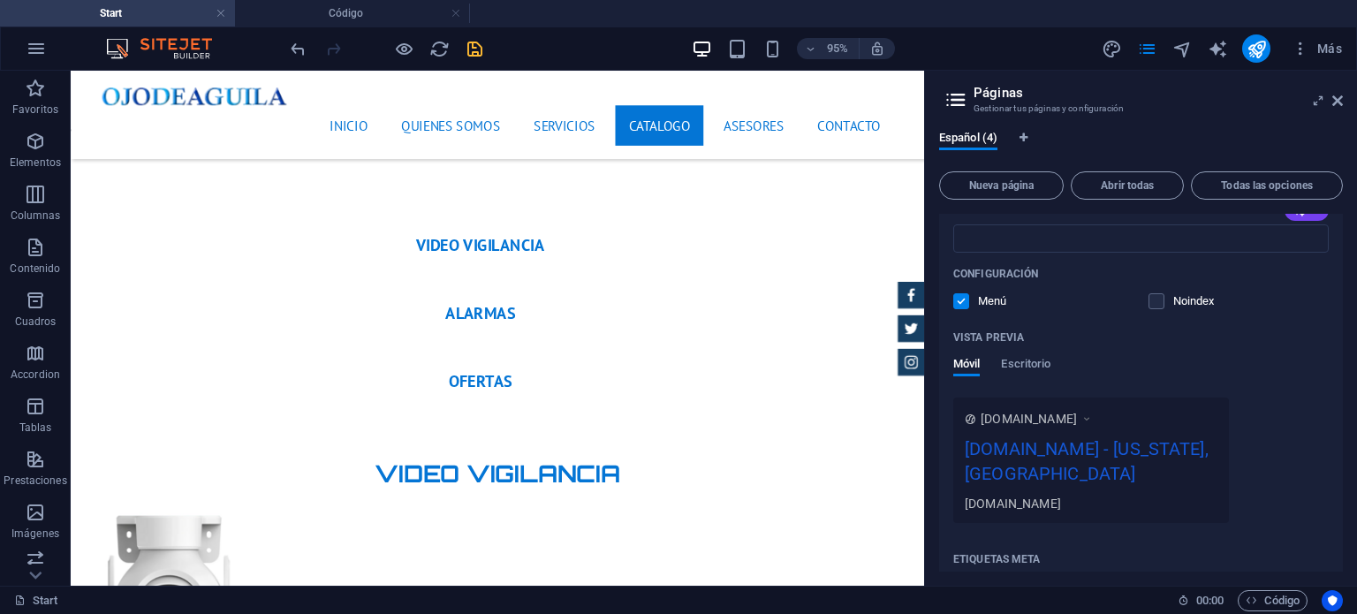
click at [1114, 448] on div "[DOMAIN_NAME] - [US_STATE], [GEOGRAPHIC_DATA]" at bounding box center [1091, 465] width 253 height 59
click at [1343, 101] on aside "Páginas Gestionar tus páginas y configuración Español (4) Nueva página Abrir to…" at bounding box center [1140, 328] width 433 height 515
click at [1340, 103] on icon at bounding box center [1338, 101] width 11 height 14
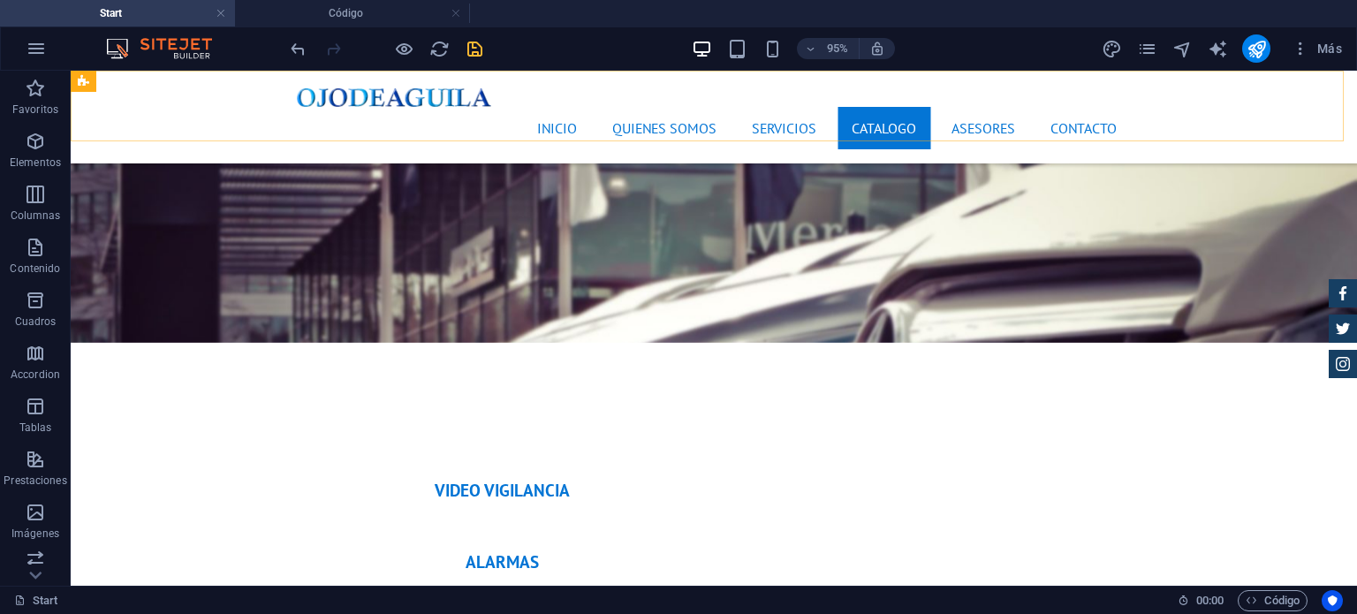
scroll to position [5500, 0]
click at [32, 46] on icon "button" at bounding box center [36, 48] width 21 height 21
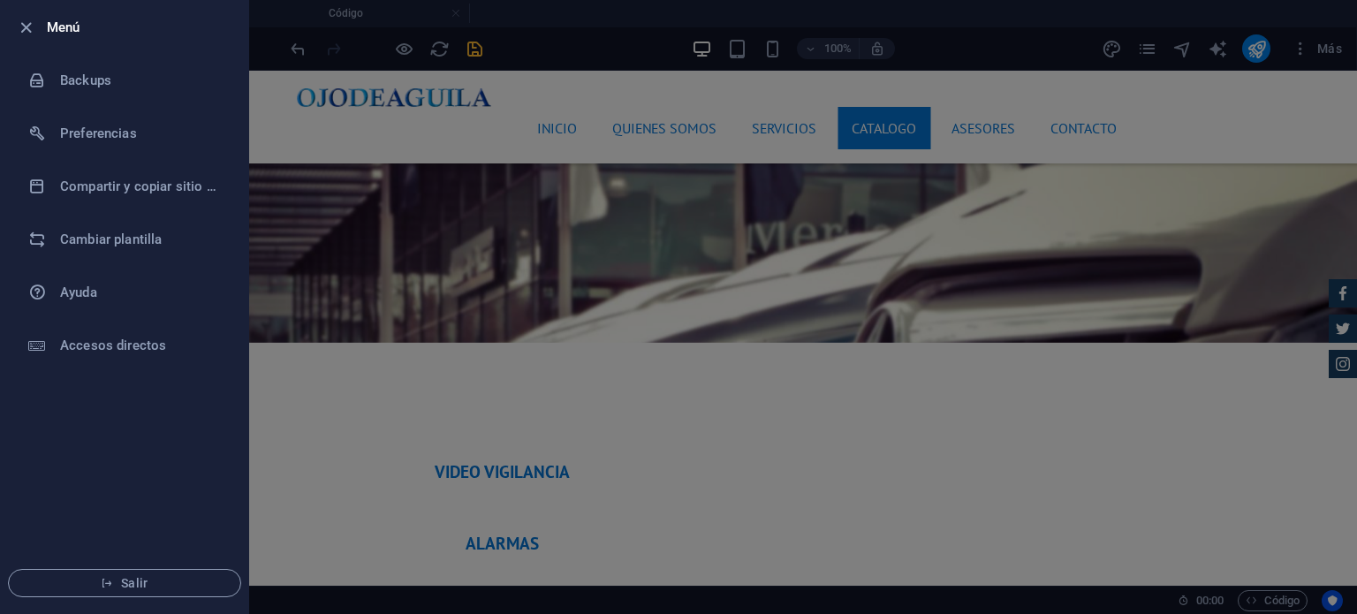
click at [1255, 159] on div at bounding box center [678, 307] width 1357 height 614
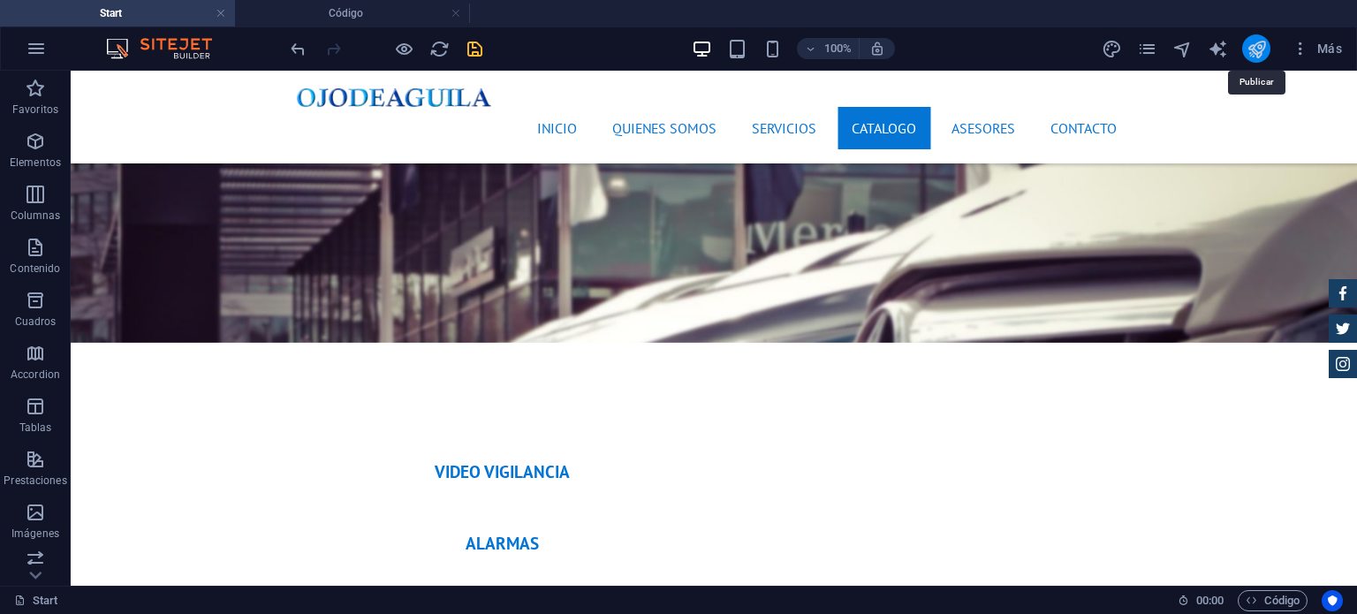
click at [1258, 49] on icon "publish" at bounding box center [1257, 49] width 20 height 20
checkbox input "false"
click at [1258, 55] on icon "publish" at bounding box center [1257, 49] width 20 height 20
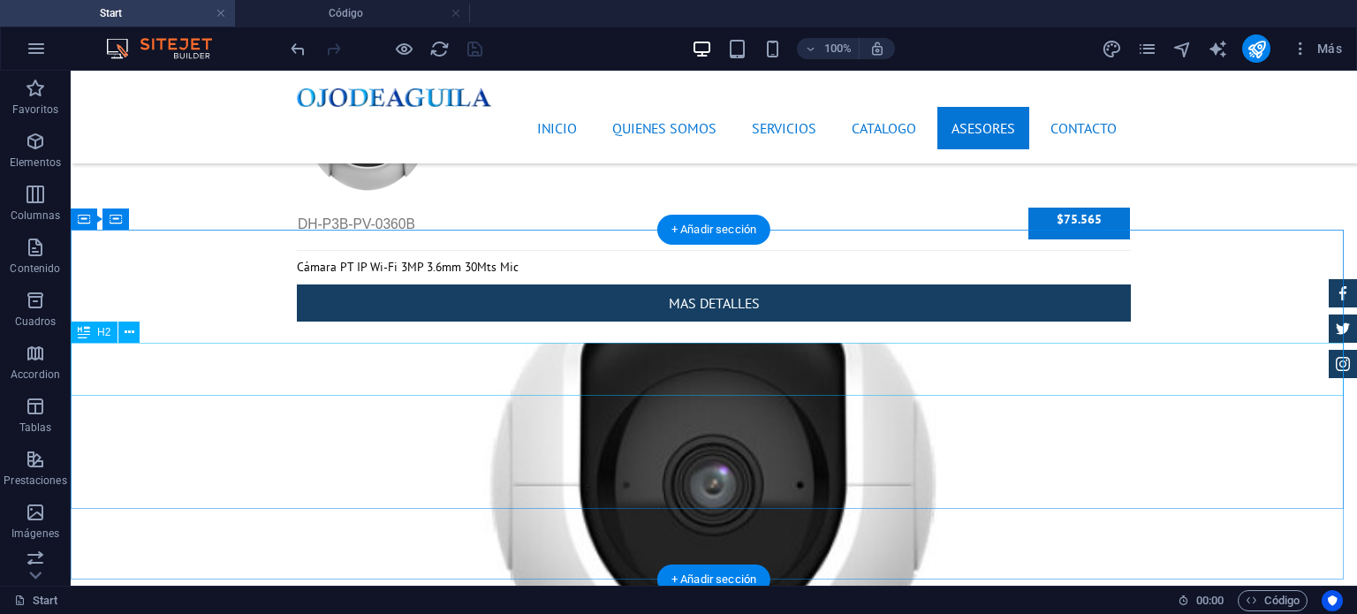
scroll to position [6295, 0]
